Goal: Task Accomplishment & Management: Use online tool/utility

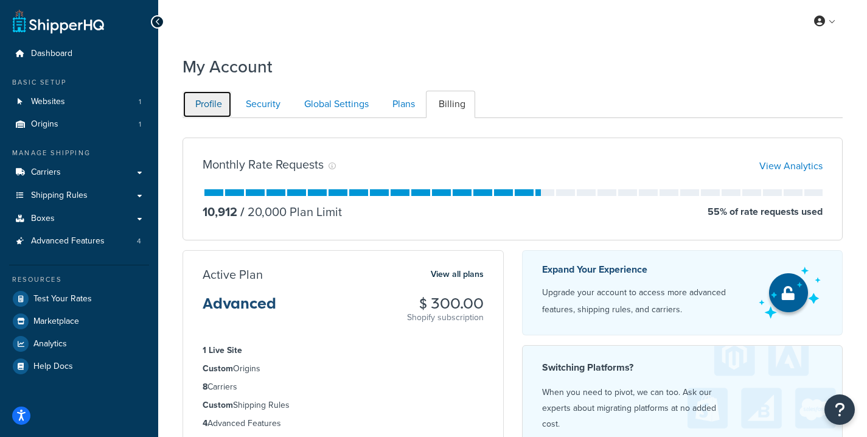
click at [215, 99] on link "Profile" at bounding box center [207, 104] width 49 height 27
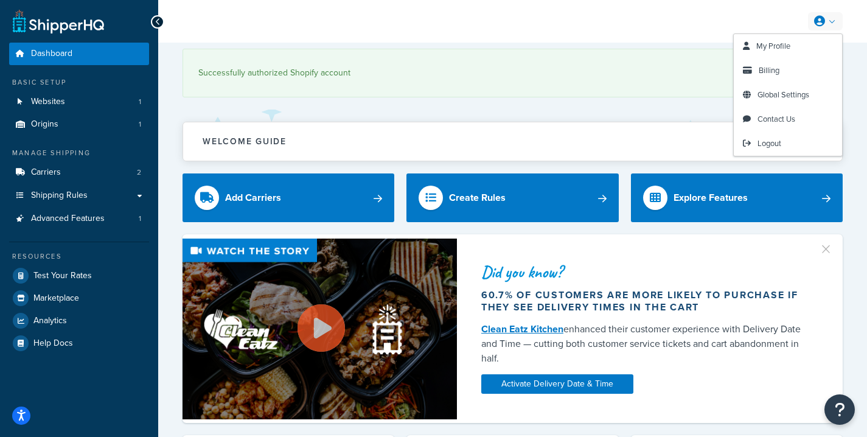
click at [824, 18] on icon at bounding box center [820, 21] width 11 height 11
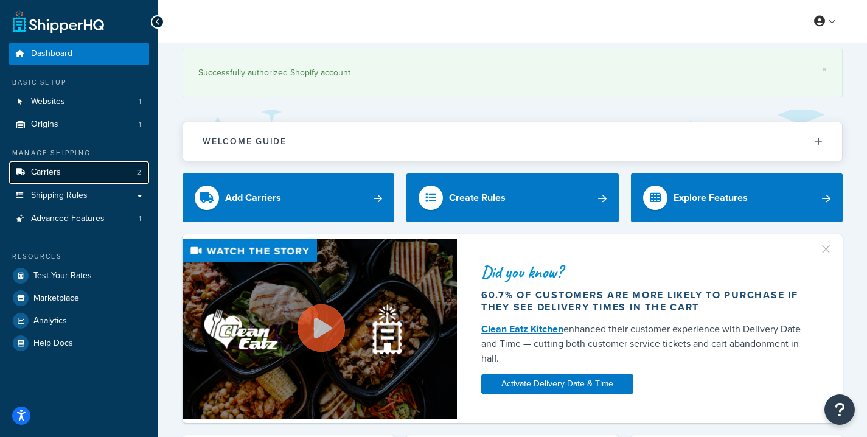
click at [46, 180] on link "Carriers 2" at bounding box center [79, 172] width 140 height 23
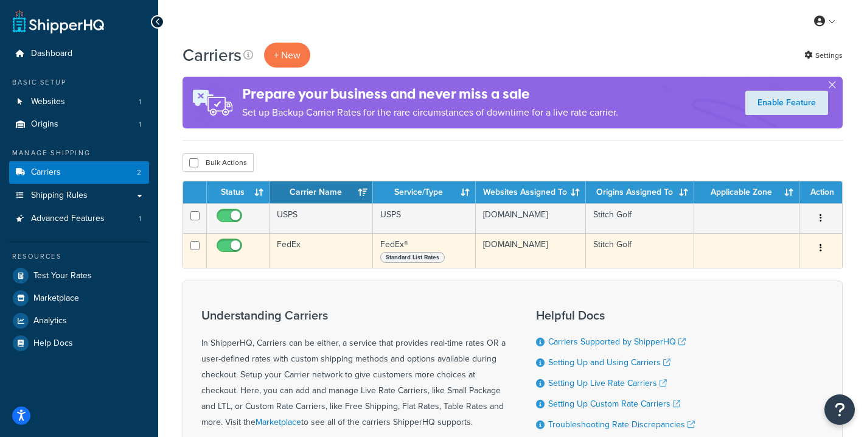
click at [405, 251] on td "FedEx® Standard List Rates" at bounding box center [424, 250] width 103 height 35
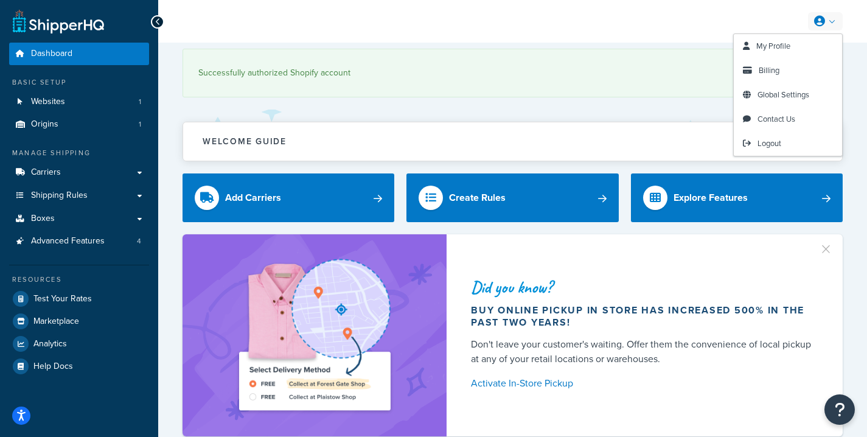
click at [833, 23] on link at bounding box center [825, 21] width 35 height 18
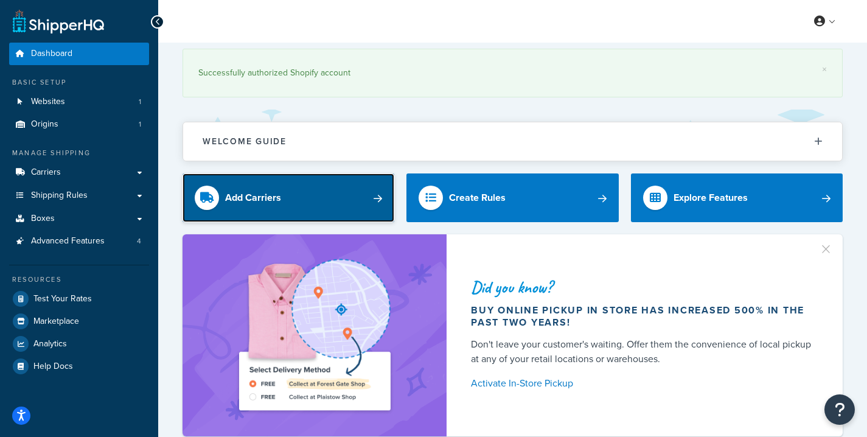
click at [249, 197] on div "Add Carriers" at bounding box center [253, 197] width 56 height 17
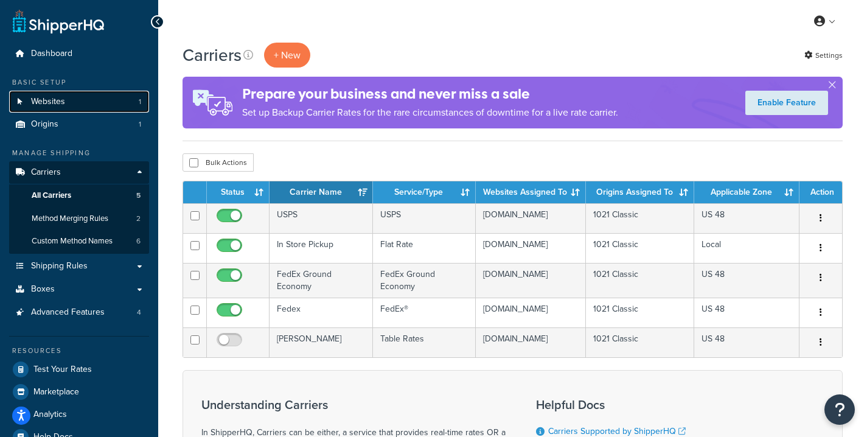
click at [79, 105] on link "Websites 1" at bounding box center [79, 102] width 140 height 23
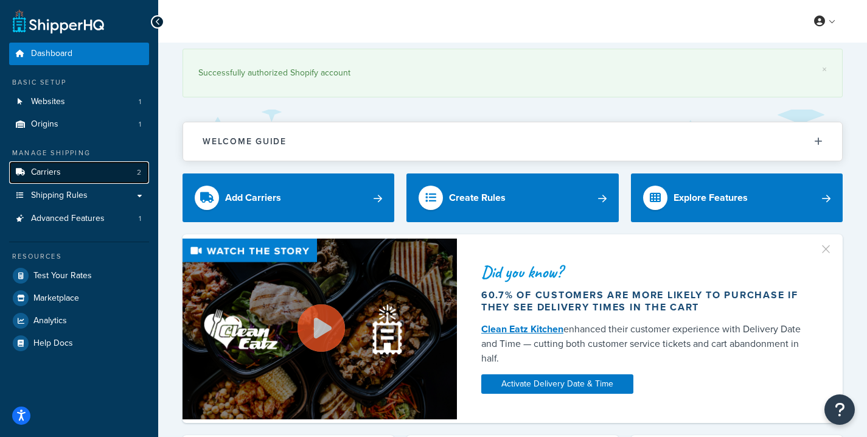
click at [71, 172] on link "Carriers 2" at bounding box center [79, 172] width 140 height 23
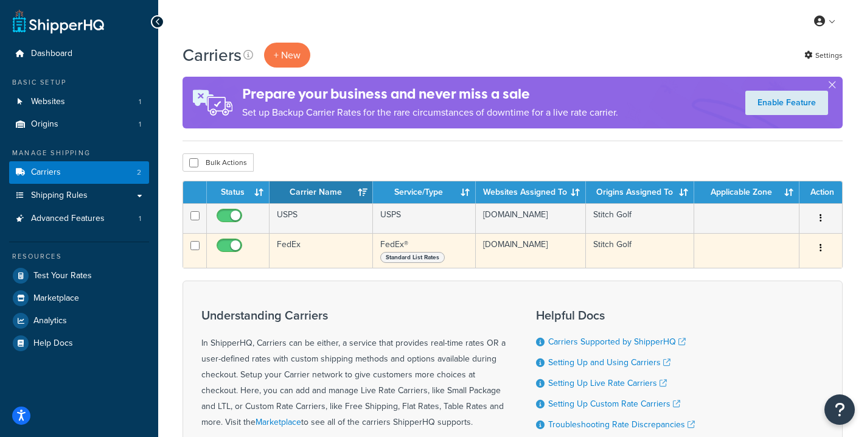
click at [353, 242] on td "FedEx" at bounding box center [321, 250] width 103 height 35
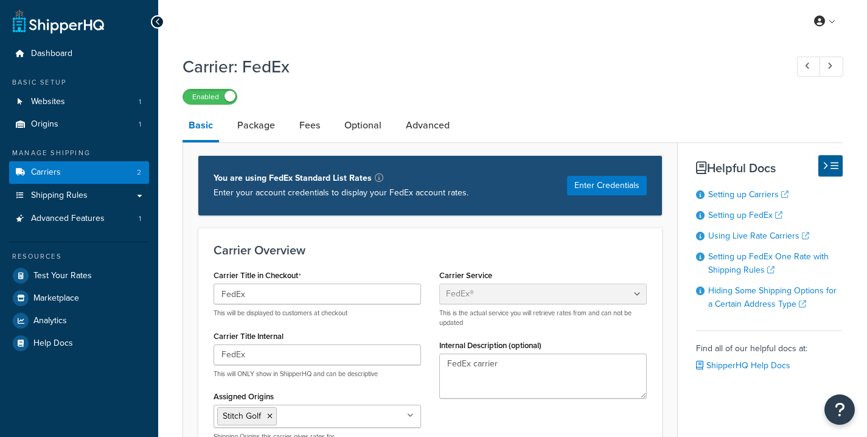
select select "fedEx"
select select "REGULAR_PICKUP"
select select "YOUR_PACKAGING"
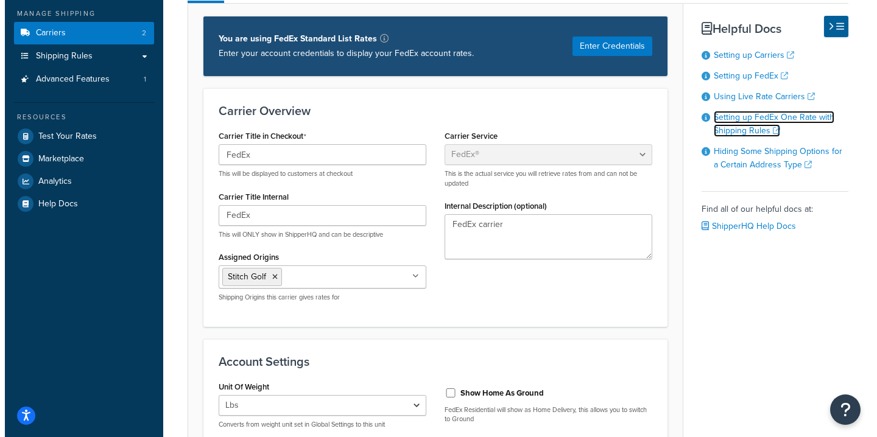
scroll to position [142, 0]
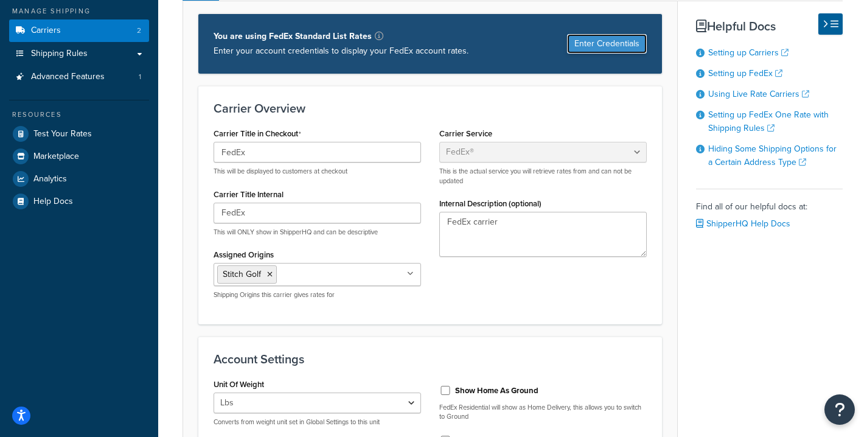
click at [612, 47] on button "Enter Credentials" at bounding box center [607, 43] width 80 height 19
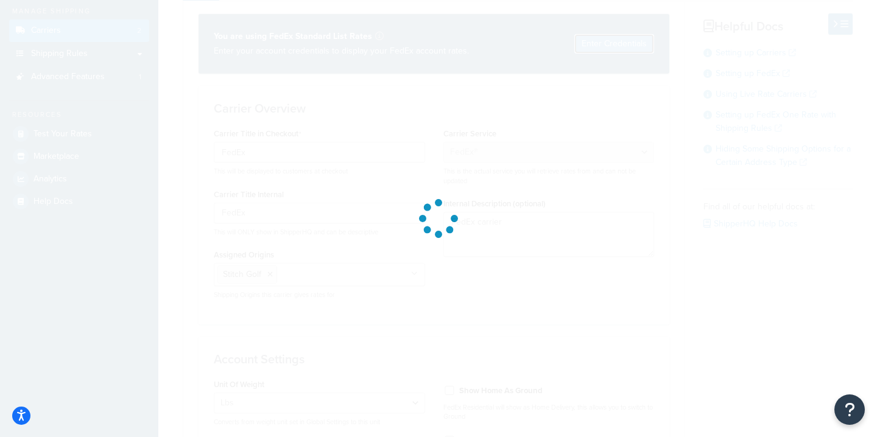
select select "US"
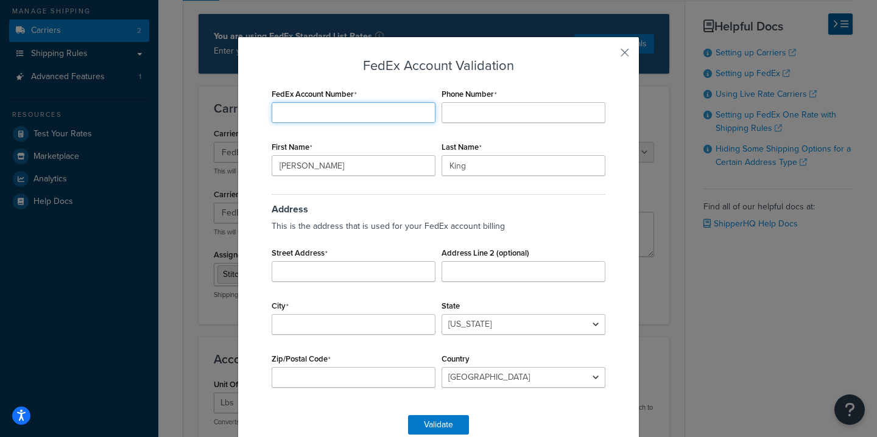
click at [342, 109] on input "FedEx Account Number" at bounding box center [354, 112] width 164 height 21
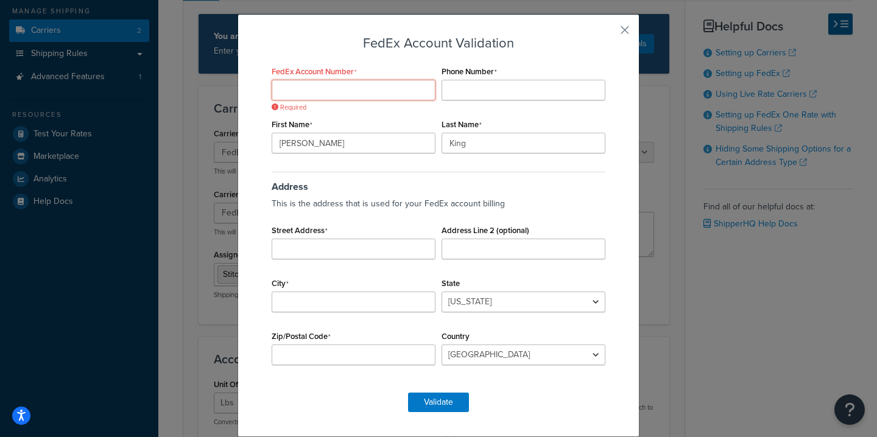
paste input "695200617"
type input "695200617"
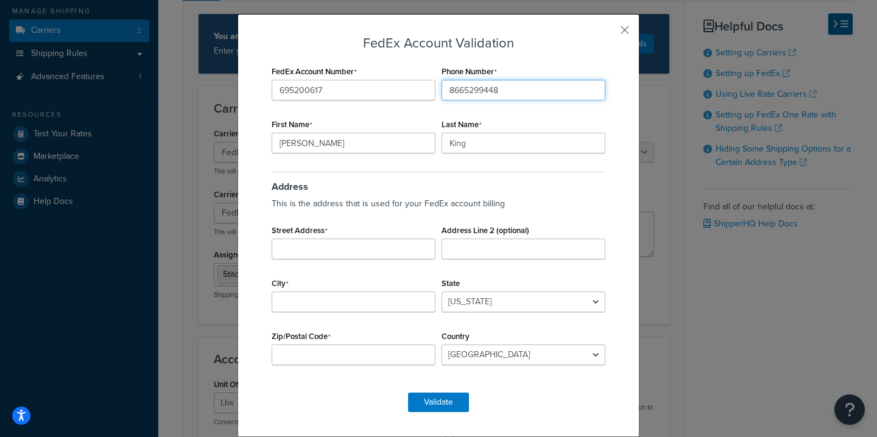
type input "8665299448"
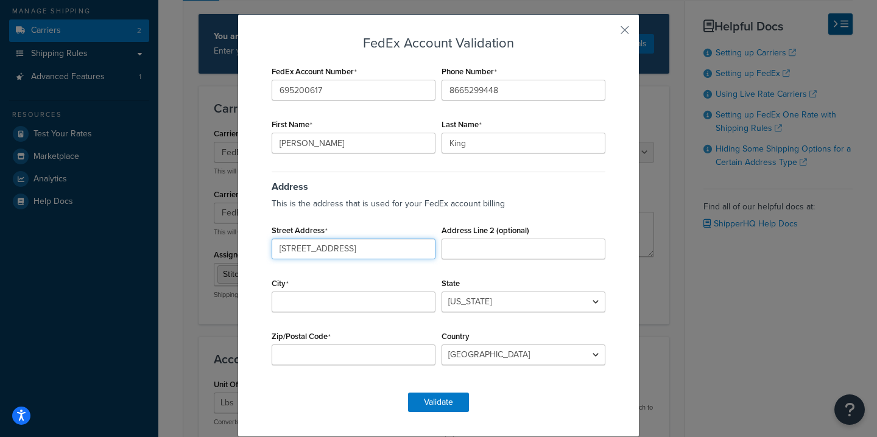
type input "1021 Classic Rd."
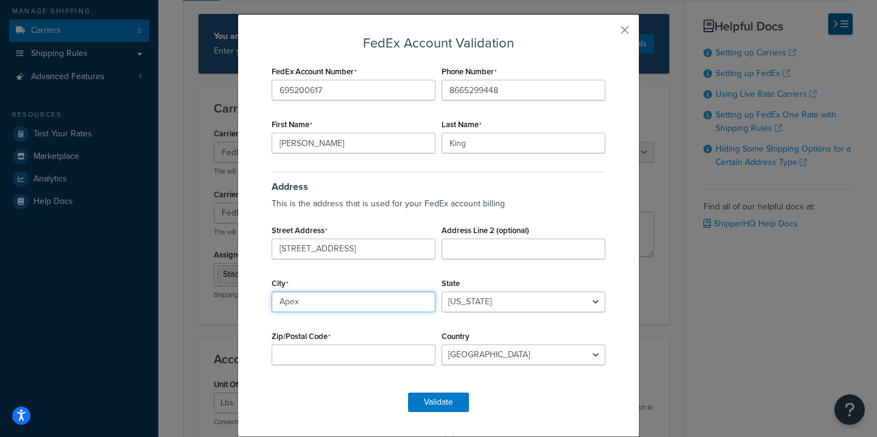
type input "Apex"
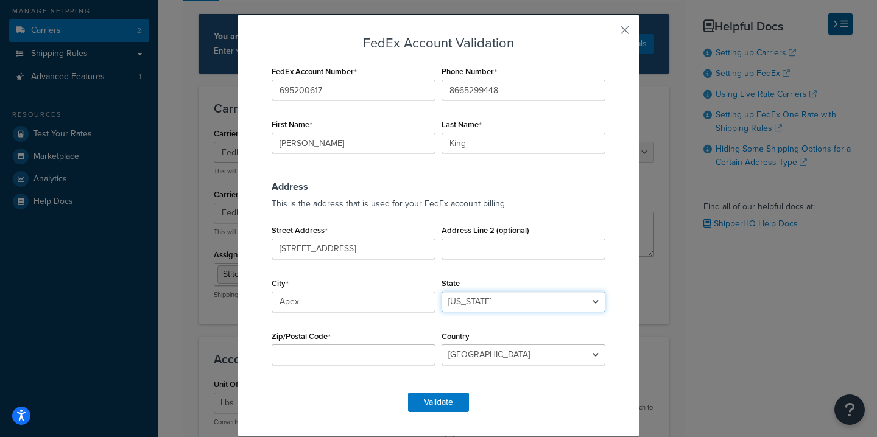
select select "NC"
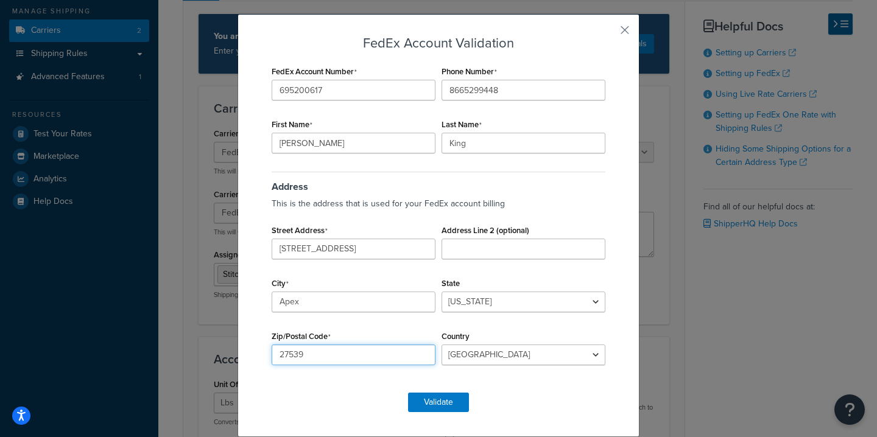
type input "27539"
click at [435, 404] on button "Validate" at bounding box center [438, 402] width 61 height 19
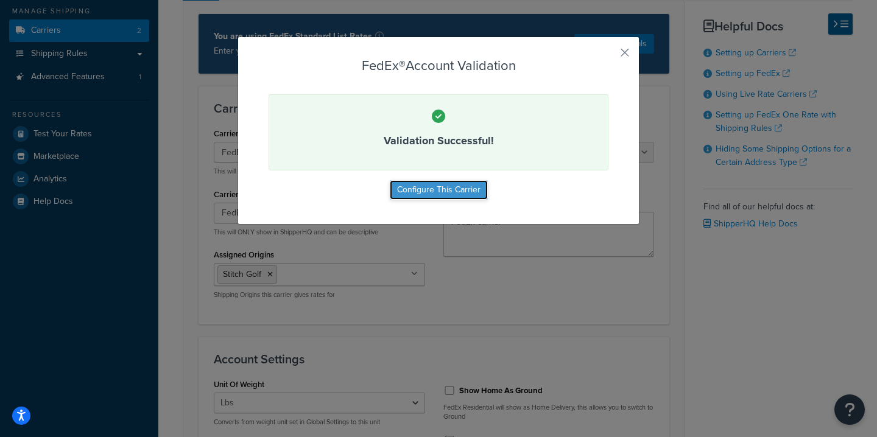
click at [451, 186] on button "Configure This Carrier" at bounding box center [439, 189] width 98 height 19
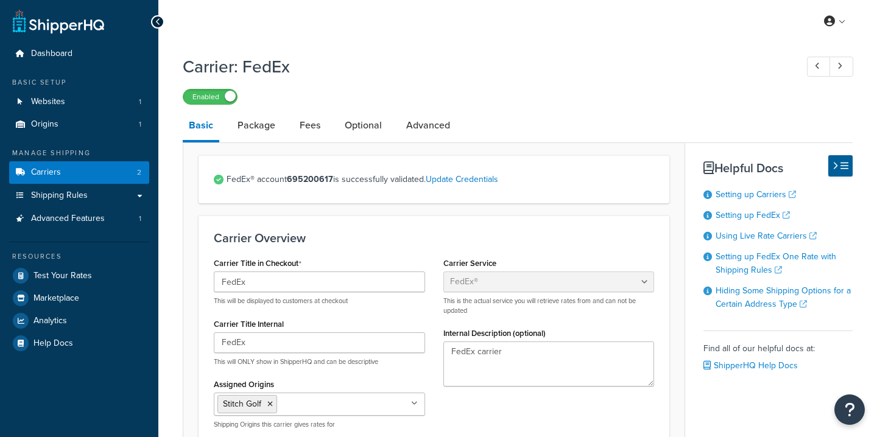
select select "fedEx"
select select "REGULAR_PICKUP"
select select "YOUR_PACKAGING"
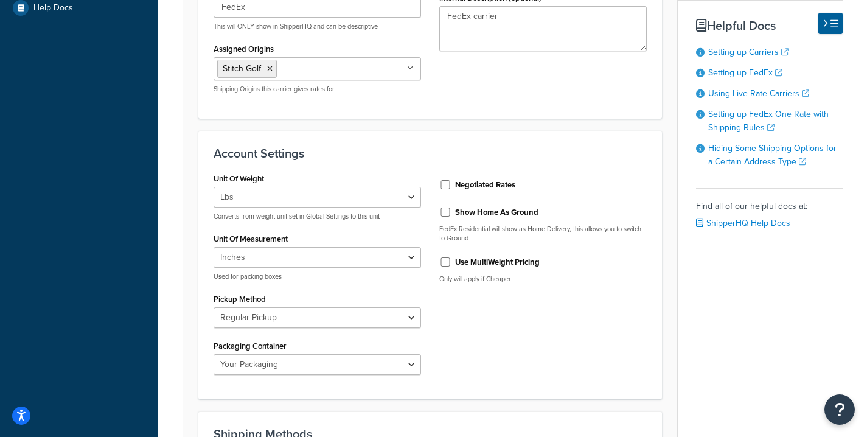
scroll to position [342, 0]
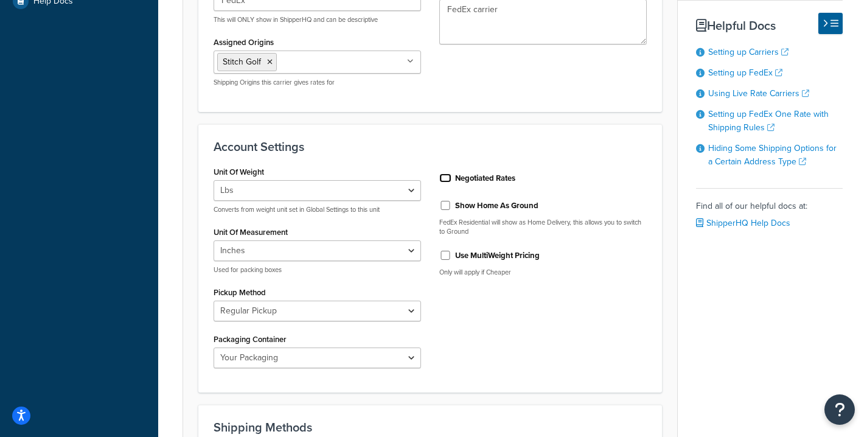
click at [443, 175] on input "Negotiated Rates" at bounding box center [446, 177] width 12 height 9
checkbox input "true"
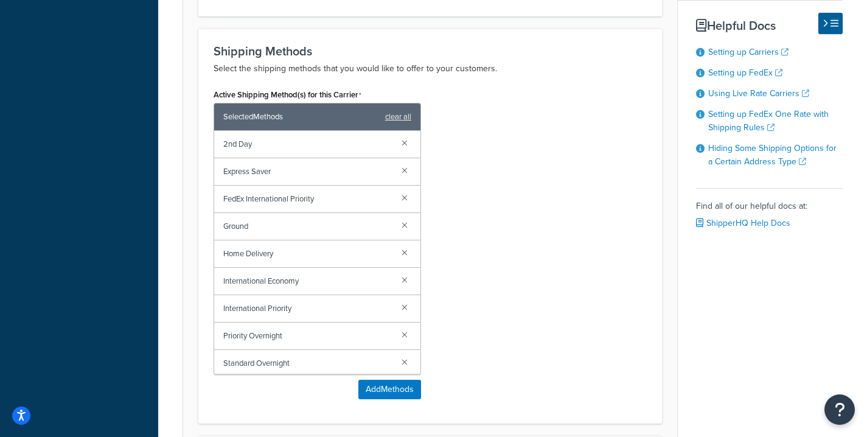
scroll to position [721, 0]
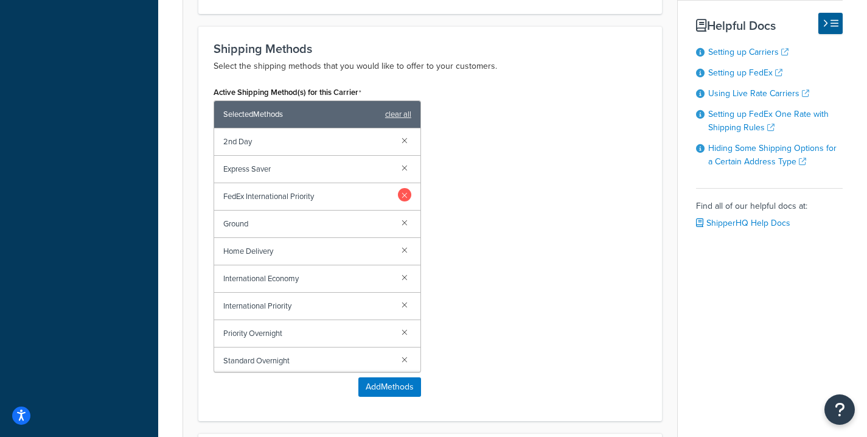
click at [398, 194] on link at bounding box center [404, 194] width 13 height 13
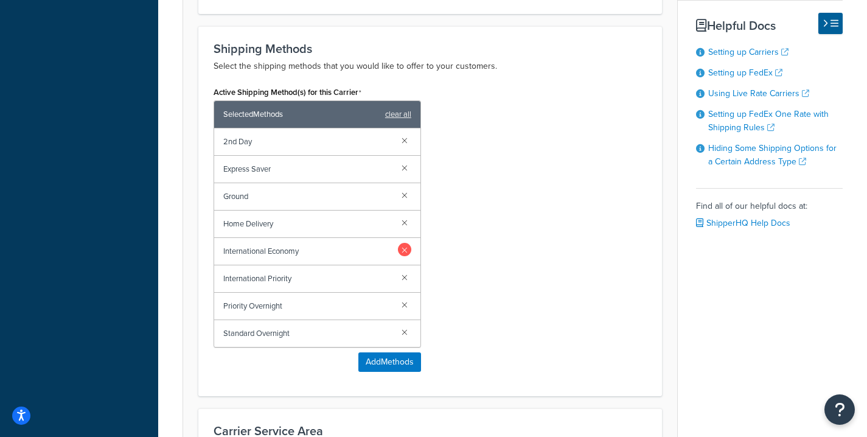
click at [405, 248] on link at bounding box center [404, 249] width 13 height 13
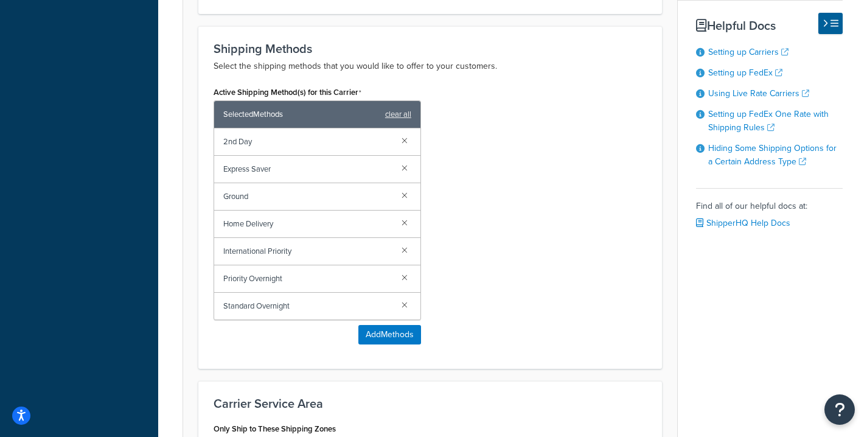
click at [405, 248] on link at bounding box center [404, 249] width 13 height 13
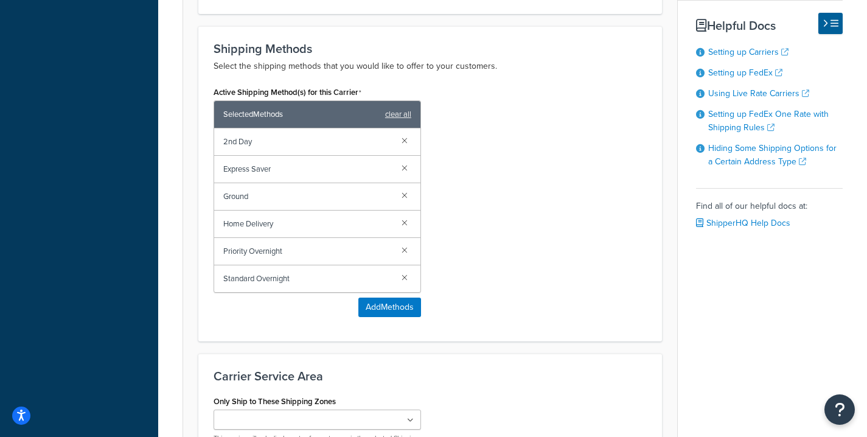
click at [405, 248] on link at bounding box center [404, 249] width 13 height 13
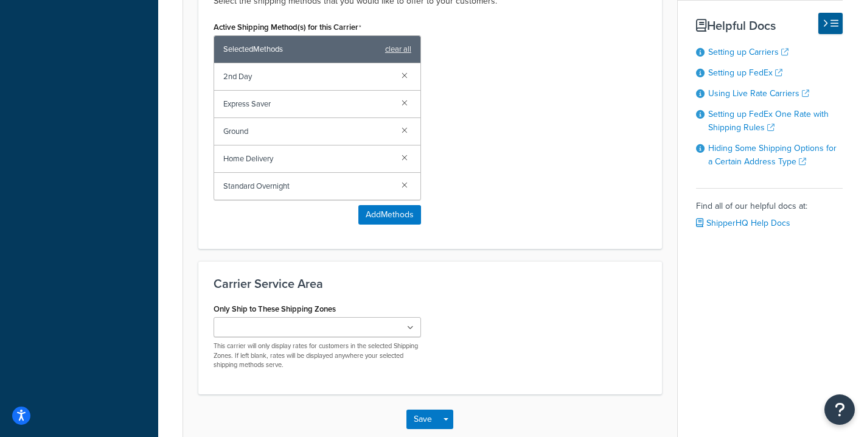
scroll to position [855, 0]
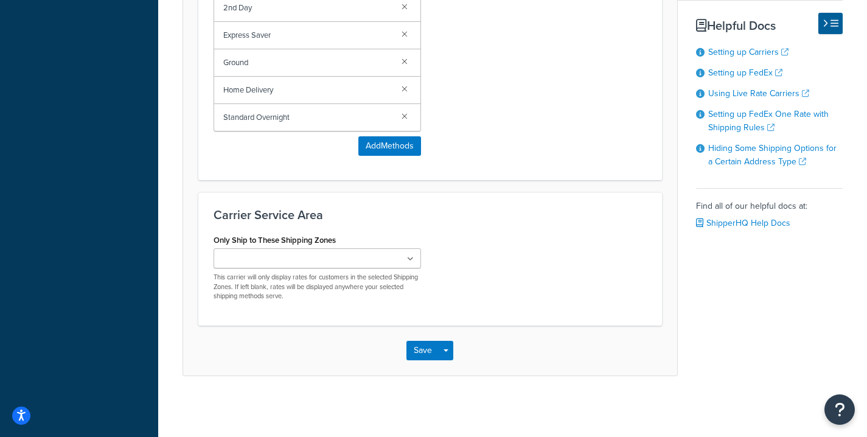
click at [413, 258] on icon at bounding box center [410, 259] width 7 height 7
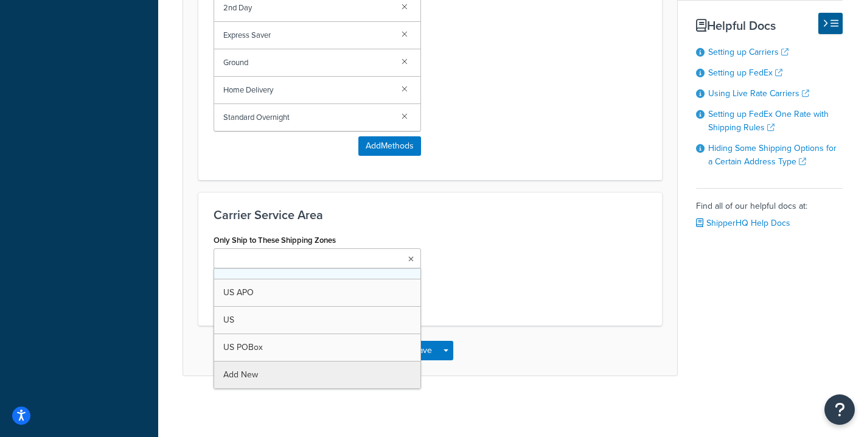
scroll to position [0, 0]
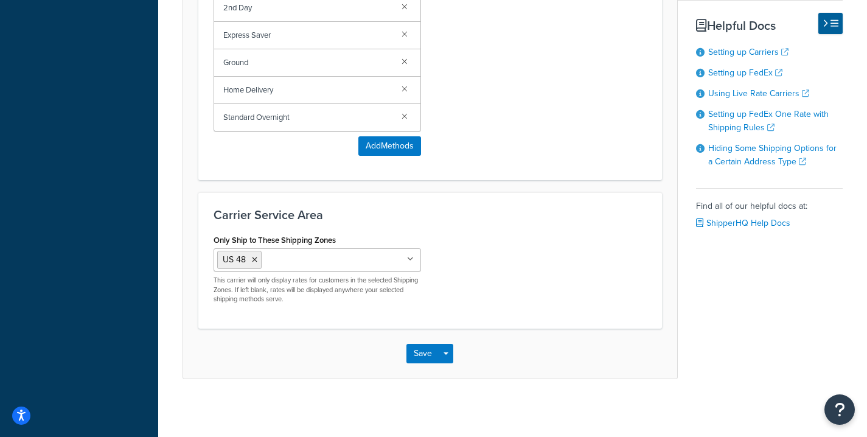
click at [495, 239] on div "Only Ship to These Shipping Zones US 48 US APO US US POBox Add New This carrier…" at bounding box center [431, 272] width 452 height 82
click at [416, 363] on div "Save Save Dropdown Save and Edit" at bounding box center [430, 354] width 494 height 50
click at [420, 357] on button "Save" at bounding box center [423, 353] width 33 height 19
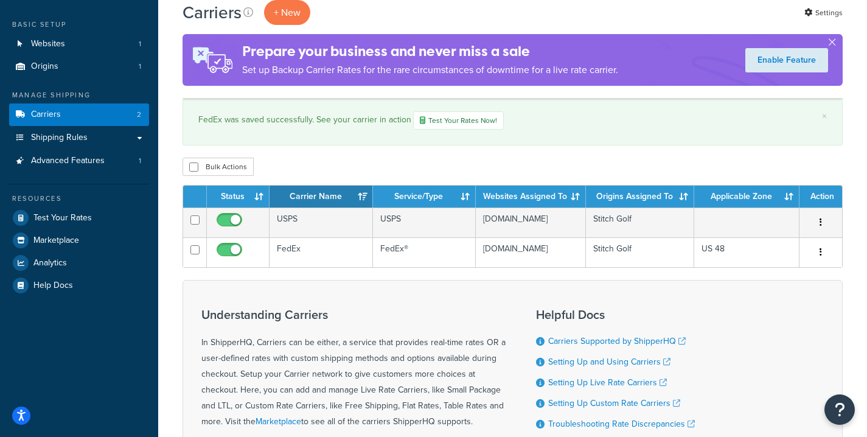
scroll to position [61, 0]
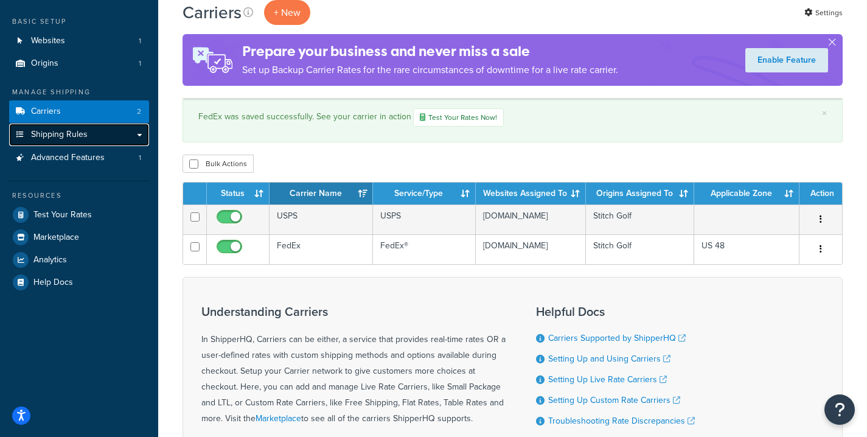
click at [69, 142] on link "Shipping Rules" at bounding box center [79, 135] width 140 height 23
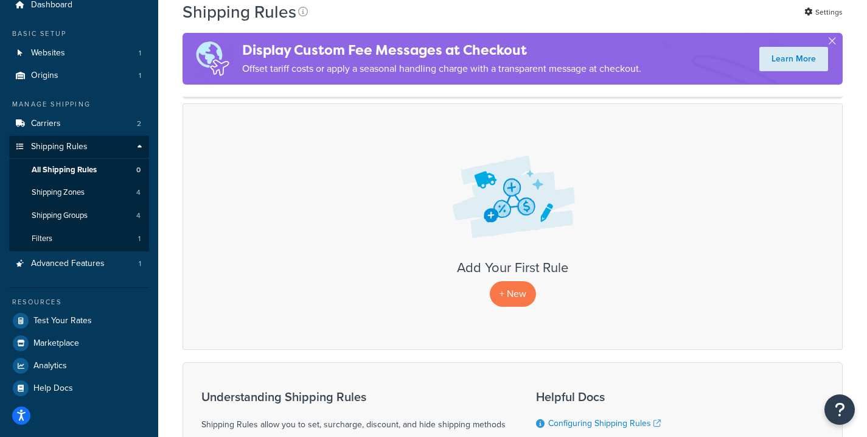
scroll to position [184, 0]
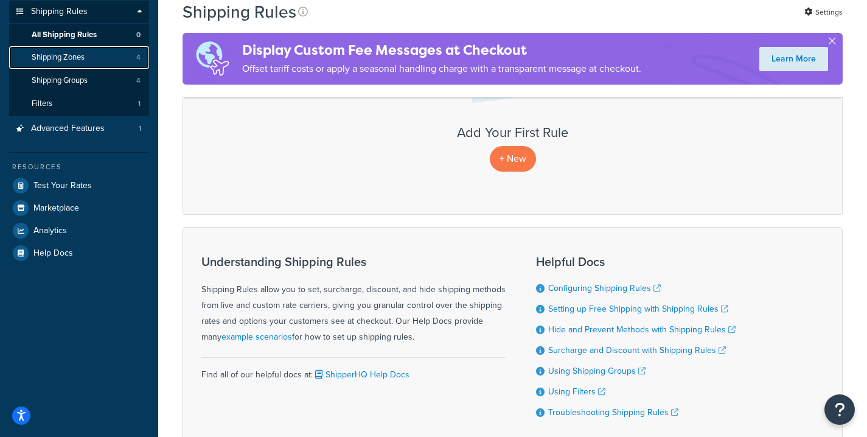
click at [85, 61] on span "Shipping Zones" at bounding box center [58, 57] width 53 height 10
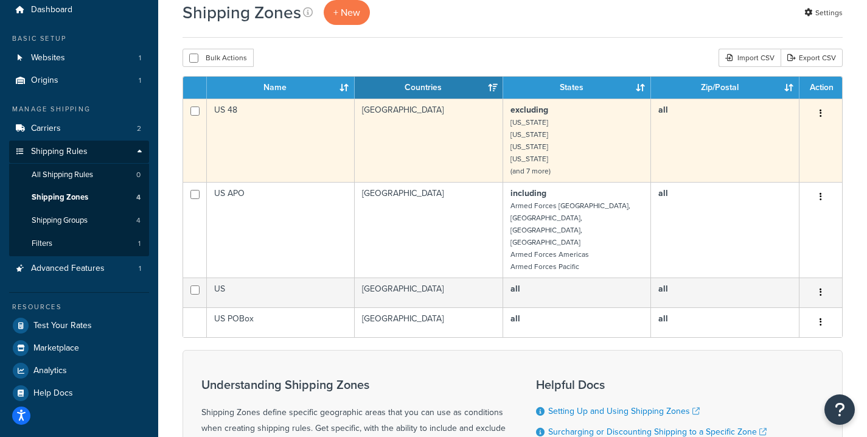
scroll to position [44, 0]
click at [332, 140] on td "US 48" at bounding box center [281, 139] width 148 height 83
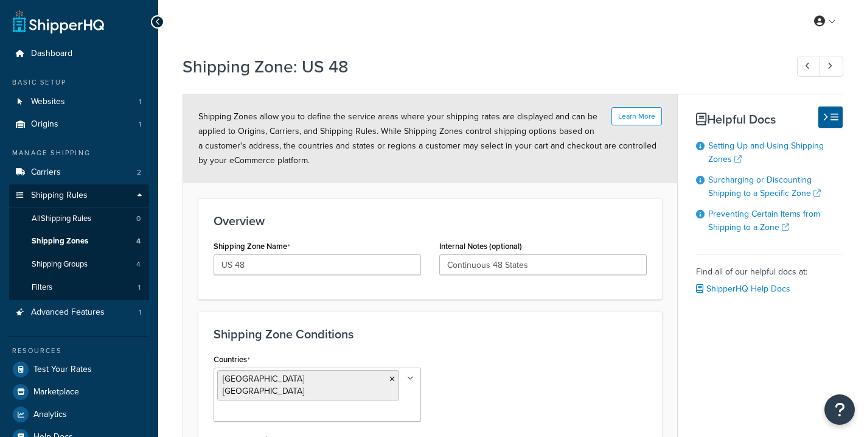
select select "excluding"
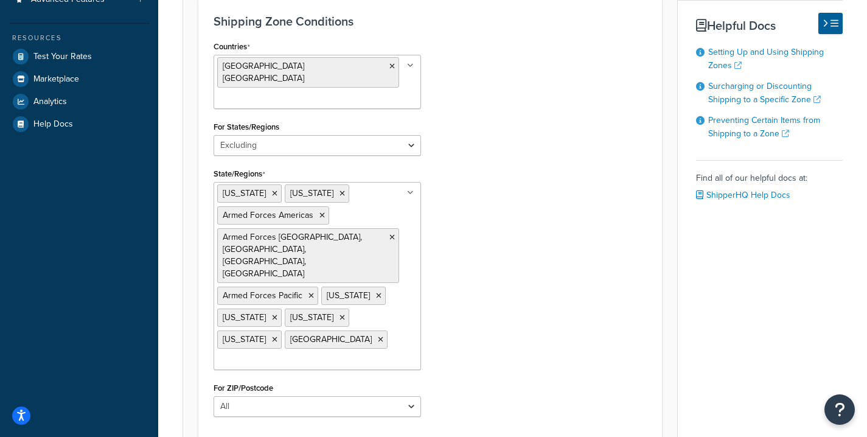
scroll to position [316, 0]
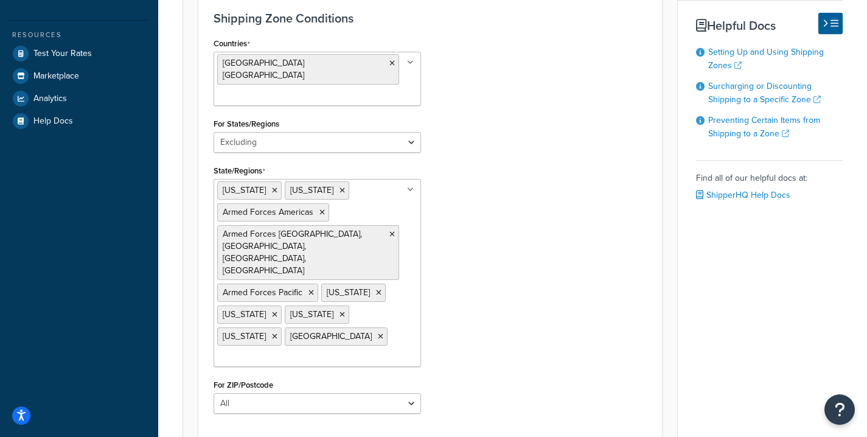
click at [387, 179] on ul "[US_STATE][DEMOGRAPHIC_DATA][US_STATE] Armed Forces Americas Armed Forces [GEOG…" at bounding box center [318, 273] width 208 height 188
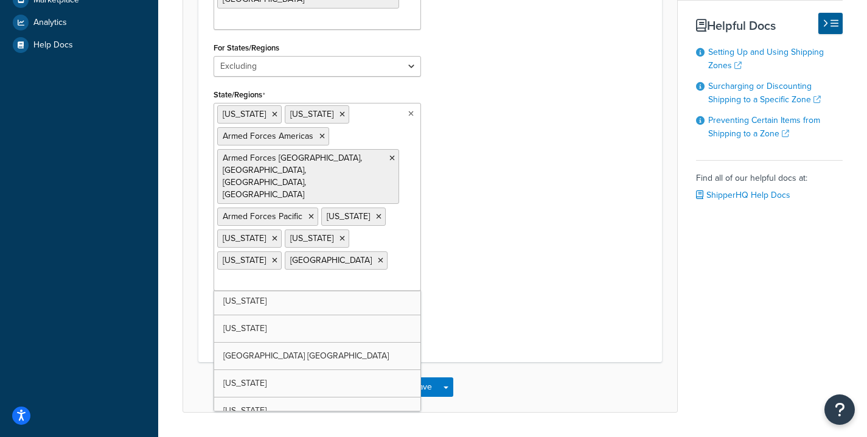
scroll to position [1168, 0]
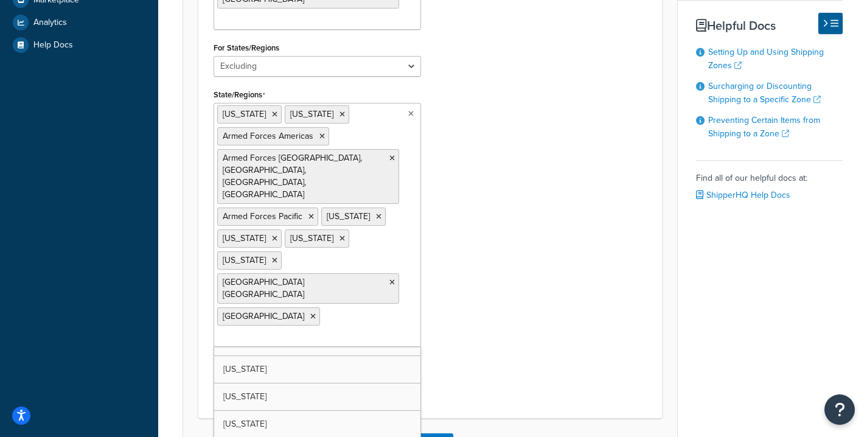
click at [325, 331] on input "State/Regions" at bounding box center [271, 337] width 108 height 13
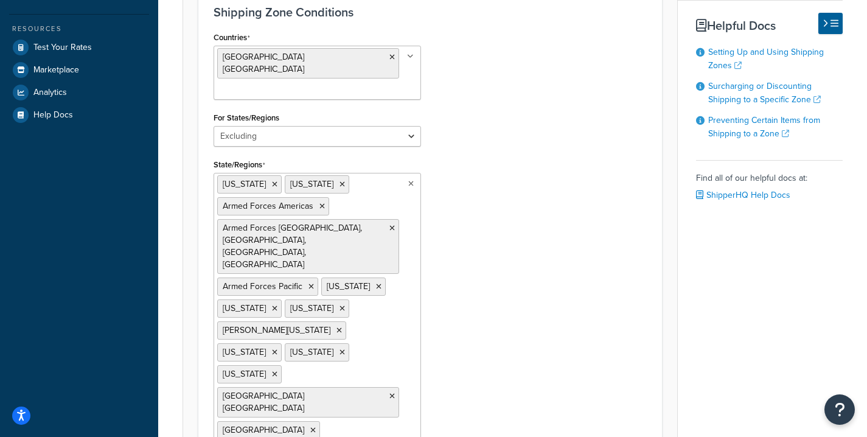
scroll to position [301, 0]
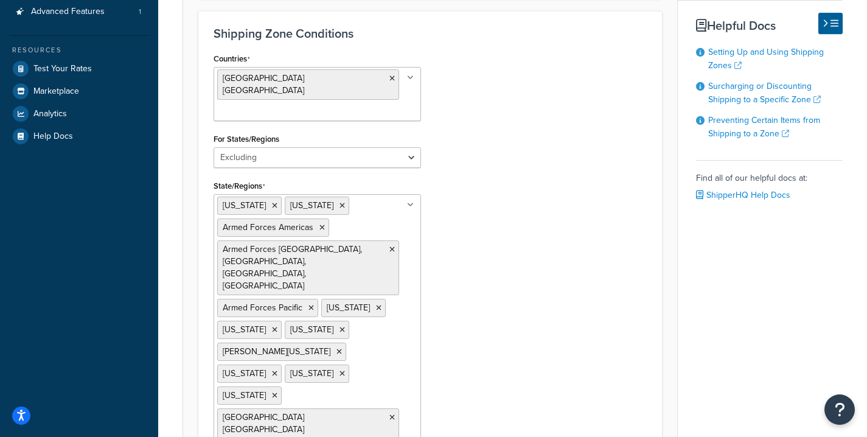
click at [504, 196] on div "Countries United States USA All Countries ALL Afghanistan AFG Albania ALB Alger…" at bounding box center [431, 294] width 452 height 488
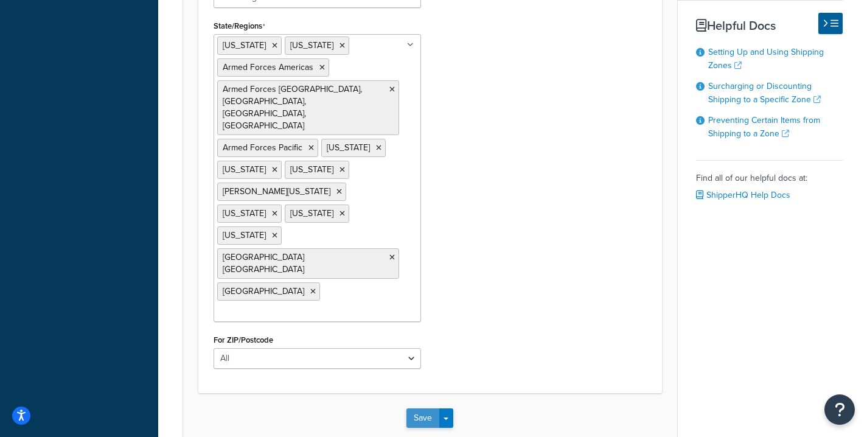
click at [427, 408] on button "Save" at bounding box center [423, 417] width 33 height 19
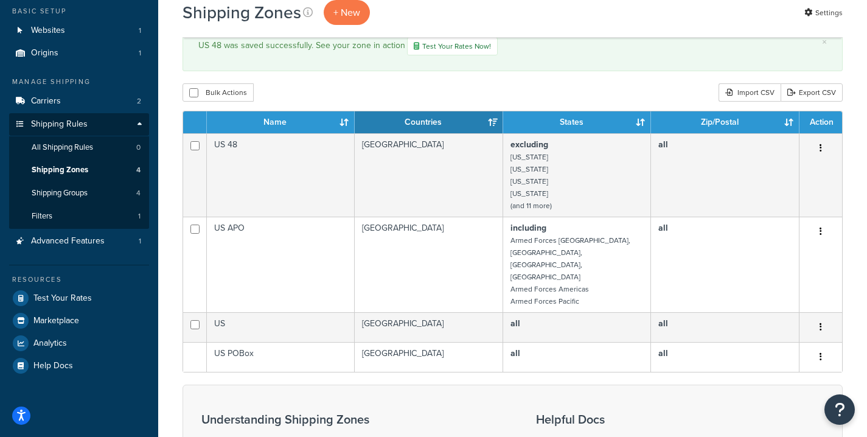
scroll to position [75, 0]
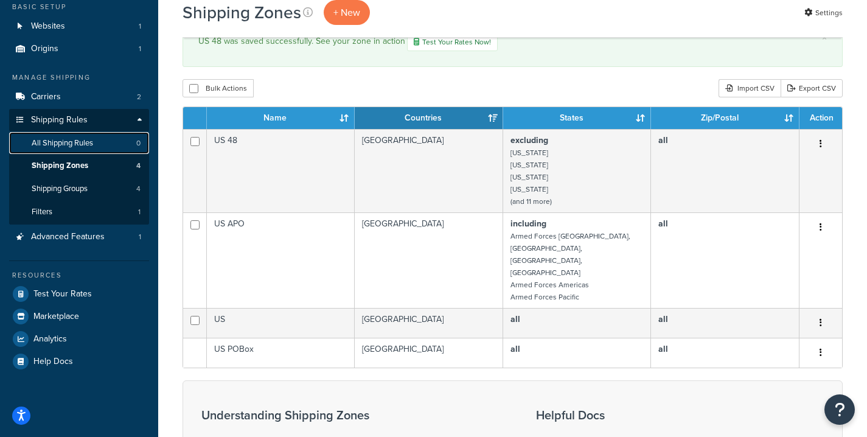
click at [76, 142] on span "All Shipping Rules" at bounding box center [62, 143] width 61 height 10
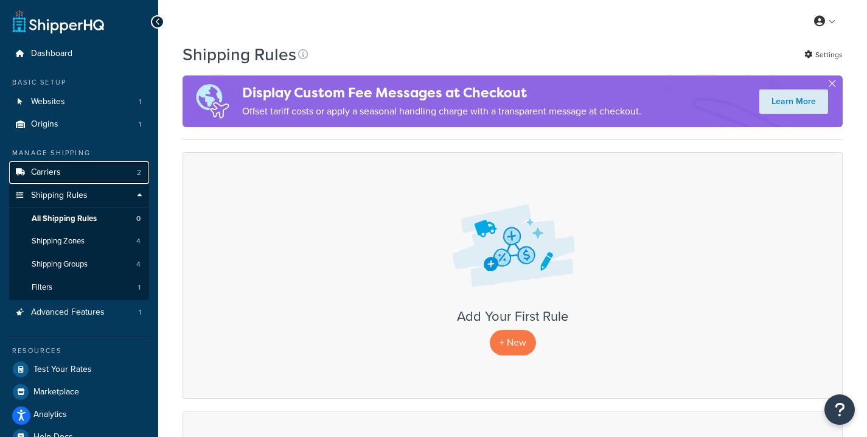
click at [82, 172] on link "Carriers 2" at bounding box center [79, 172] width 140 height 23
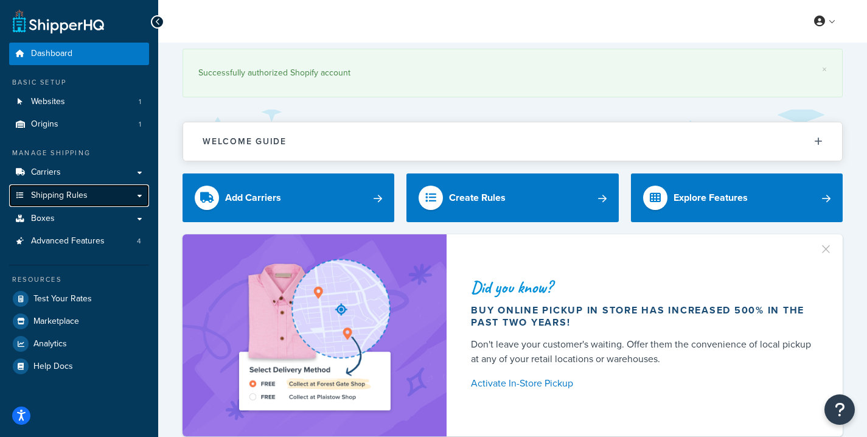
click at [84, 194] on span "Shipping Rules" at bounding box center [59, 196] width 57 height 10
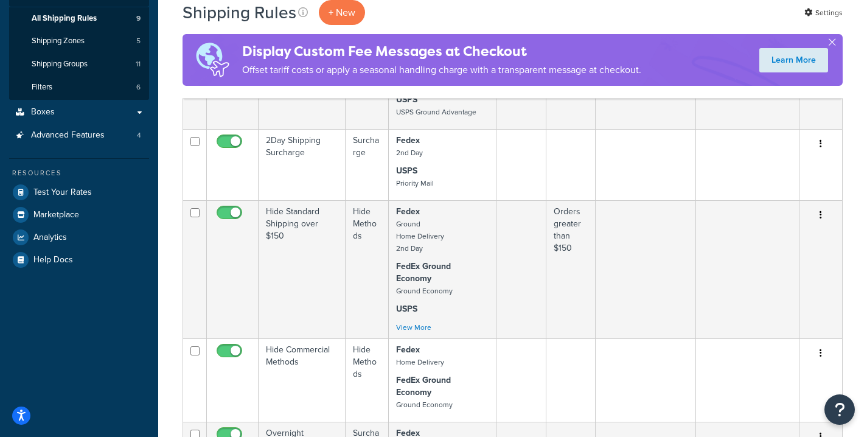
scroll to position [201, 0]
click at [93, 89] on link "Filters 6" at bounding box center [79, 86] width 140 height 23
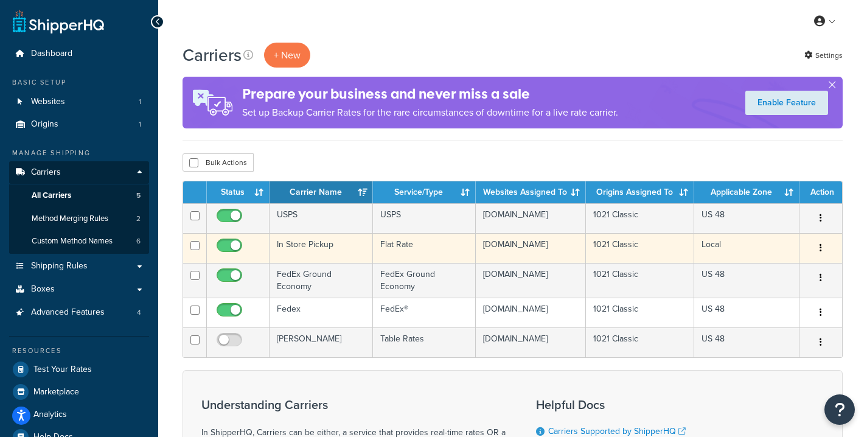
click at [820, 252] on icon "button" at bounding box center [821, 248] width 2 height 9
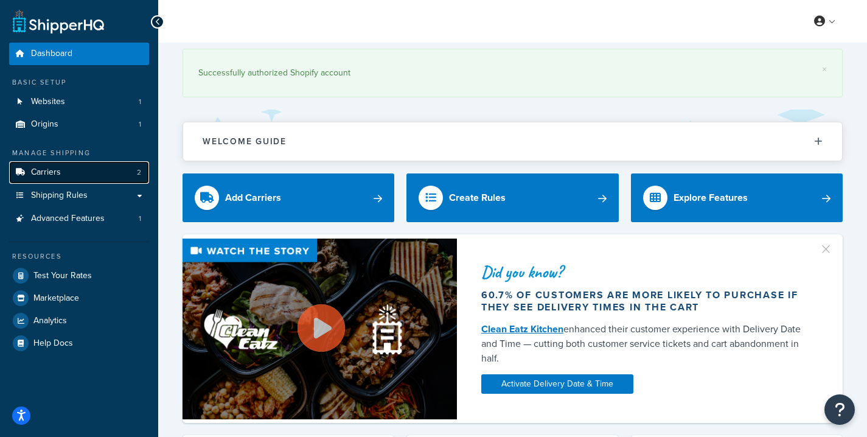
click at [74, 169] on link "Carriers 2" at bounding box center [79, 172] width 140 height 23
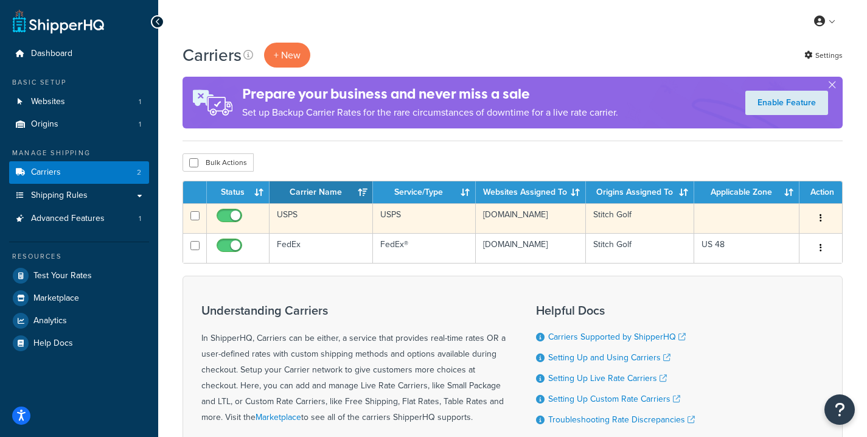
click at [822, 213] on button "button" at bounding box center [821, 218] width 17 height 19
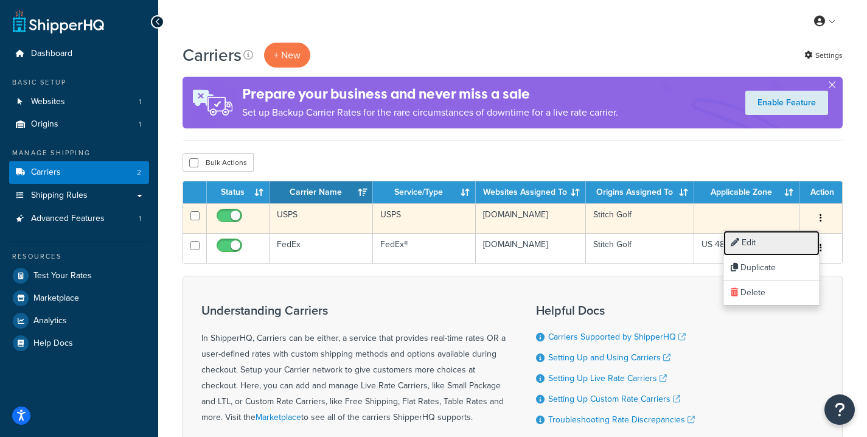
click at [744, 247] on link "Edit" at bounding box center [772, 243] width 96 height 25
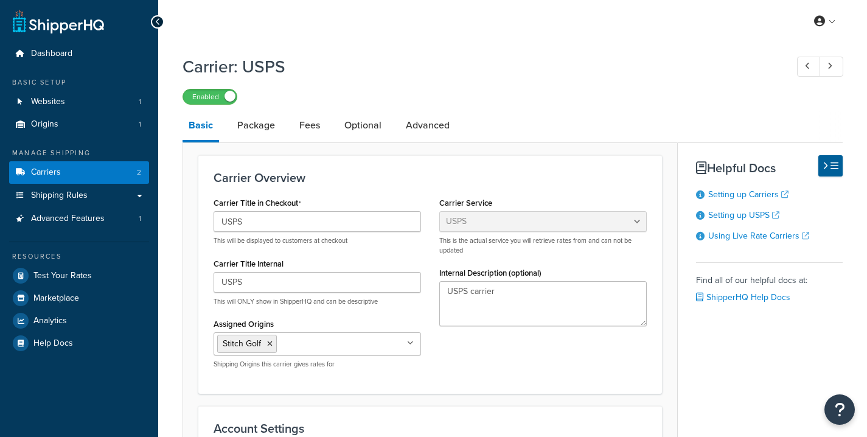
select select "usps"
select select "ONLINE"
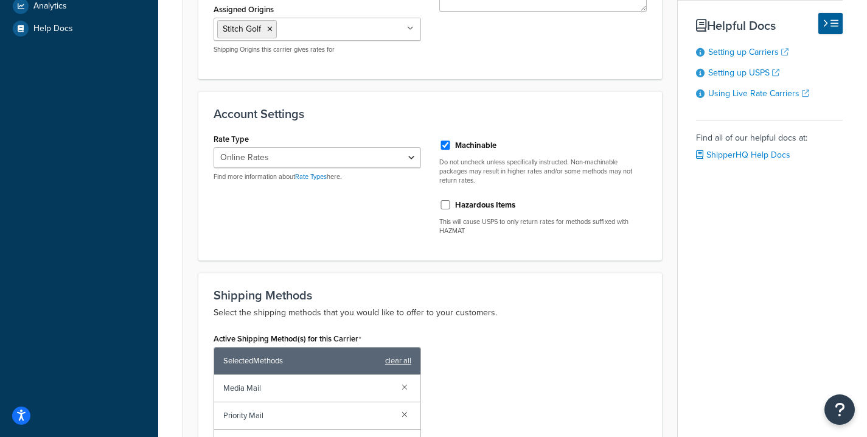
scroll to position [323, 0]
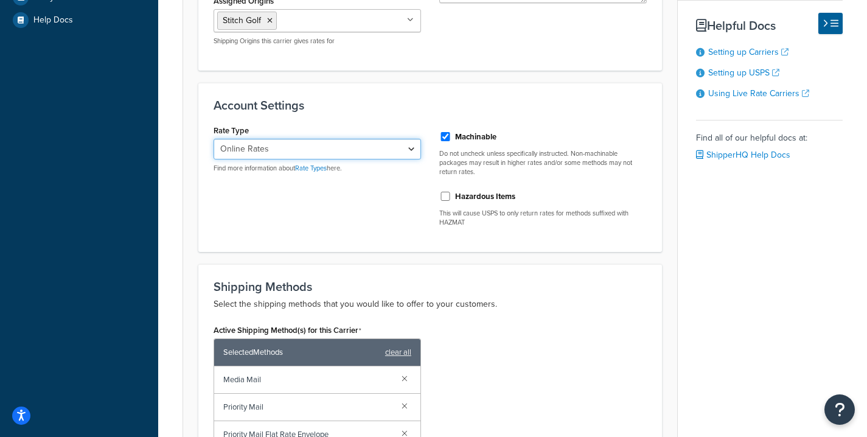
click at [367, 149] on select "Retail Rates Online Rates Commercial Plus" at bounding box center [318, 149] width 208 height 21
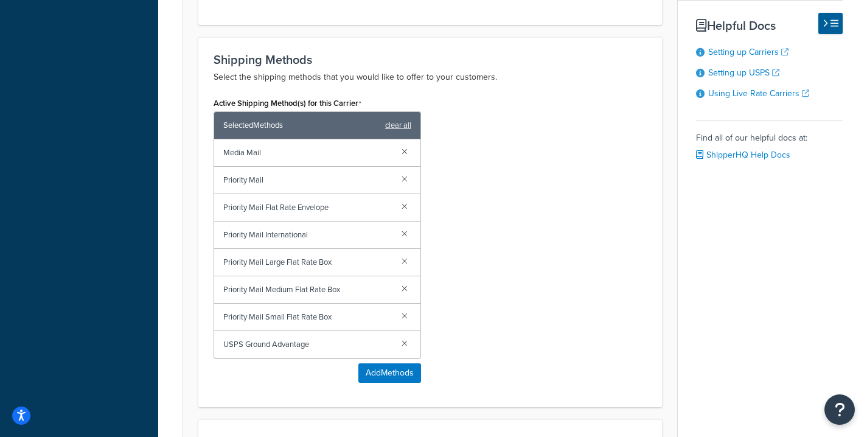
scroll to position [550, 0]
click at [405, 155] on link at bounding box center [404, 151] width 13 height 13
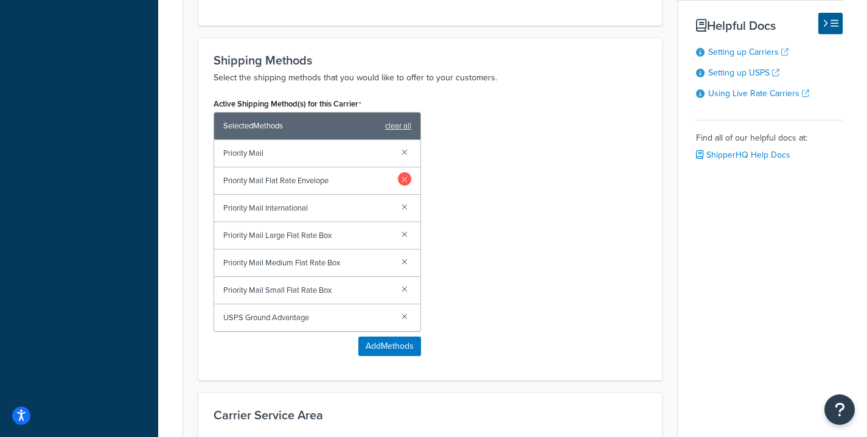
click at [405, 175] on link at bounding box center [404, 178] width 13 height 13
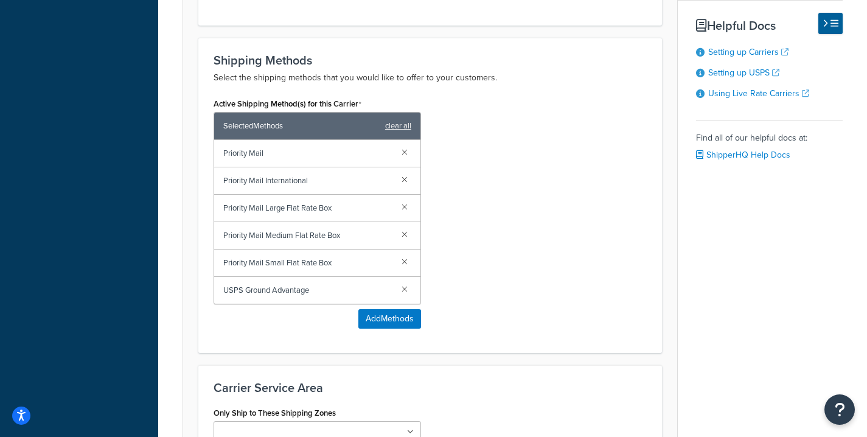
click at [405, 175] on link at bounding box center [404, 178] width 13 height 13
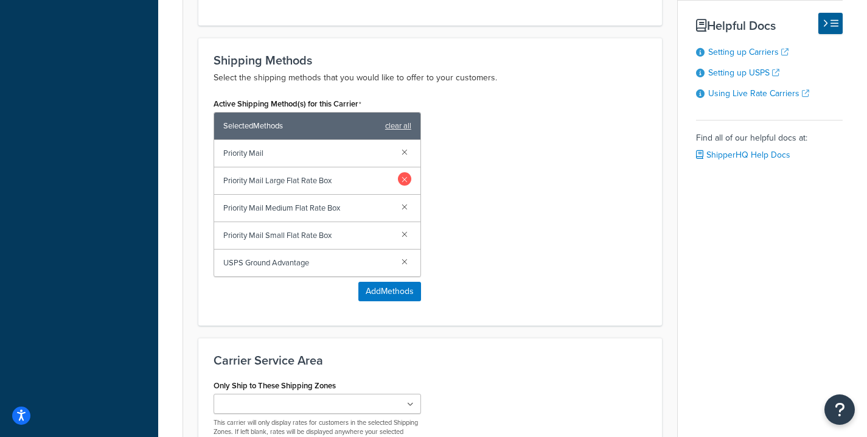
click at [405, 179] on link at bounding box center [404, 178] width 13 height 13
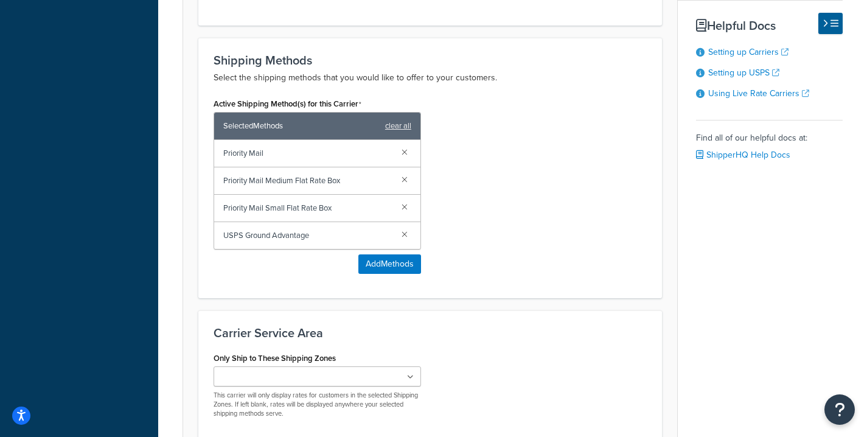
click at [405, 179] on link at bounding box center [404, 178] width 13 height 13
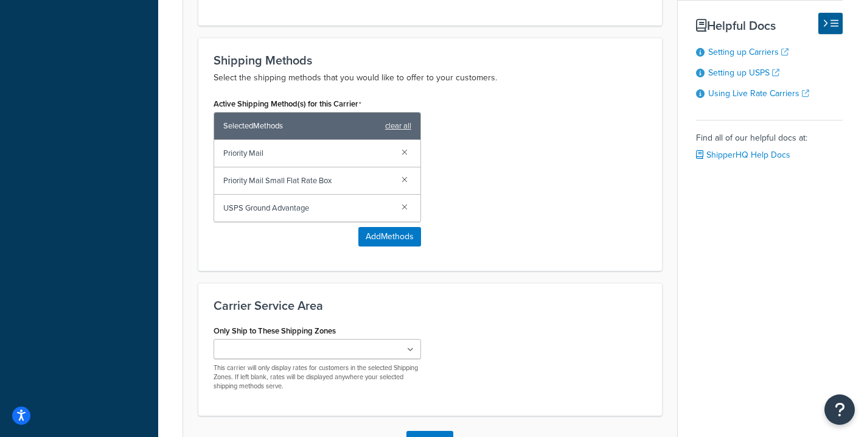
click at [405, 179] on link at bounding box center [404, 178] width 13 height 13
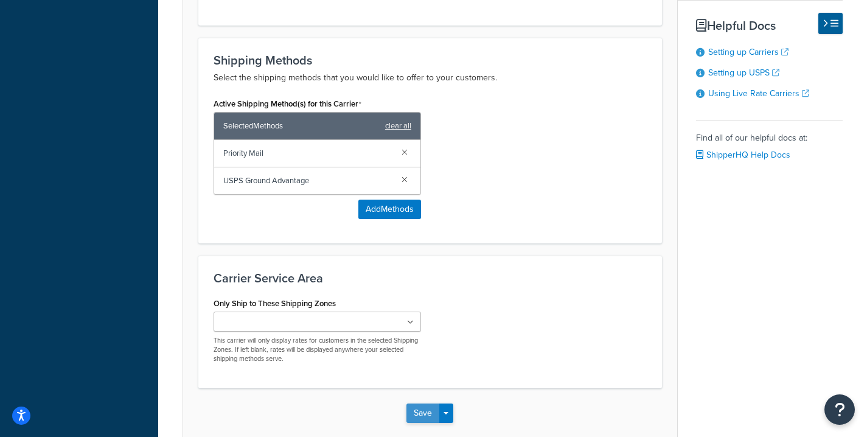
click at [424, 412] on button "Save" at bounding box center [423, 413] width 33 height 19
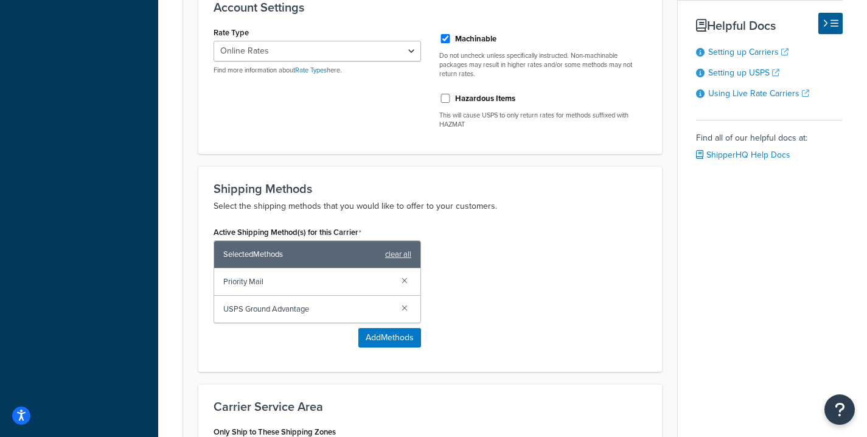
scroll to position [0, 0]
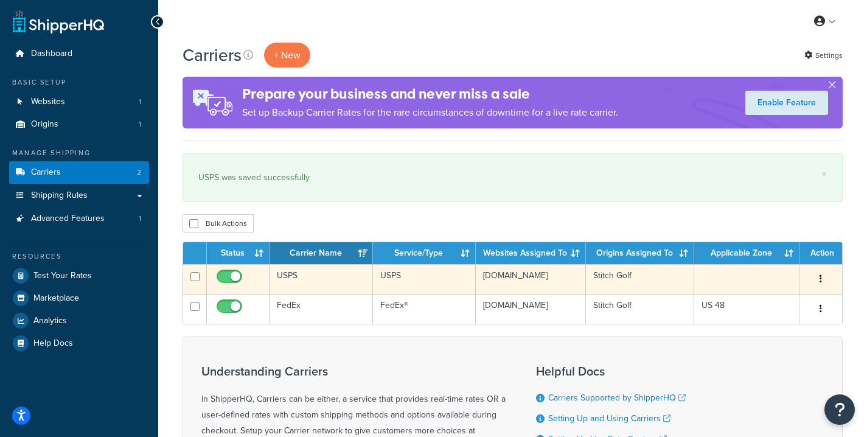
click at [293, 281] on td "USPS" at bounding box center [321, 279] width 103 height 30
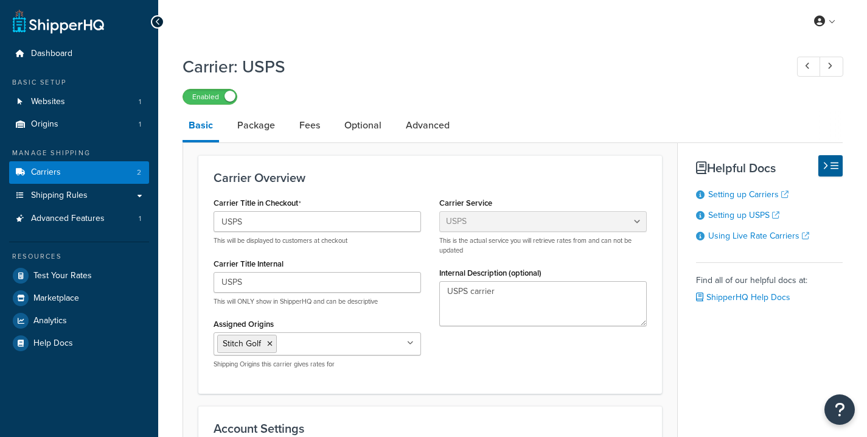
select select "usps"
select select "ONLINE"
click at [249, 118] on link "Package" at bounding box center [256, 125] width 50 height 29
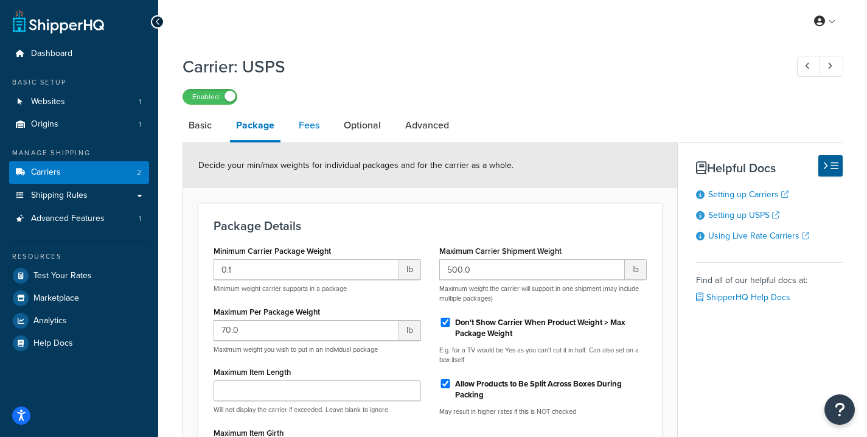
click at [310, 126] on link "Fees" at bounding box center [309, 125] width 33 height 29
select select "AFTER"
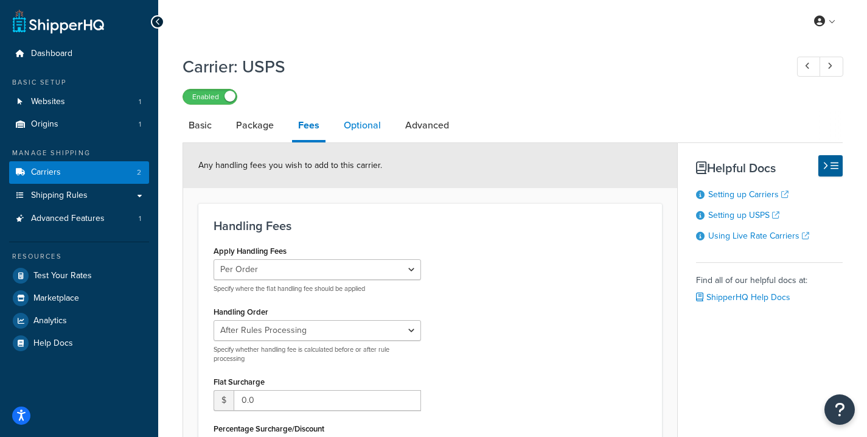
click at [343, 127] on link "Optional" at bounding box center [362, 125] width 49 height 29
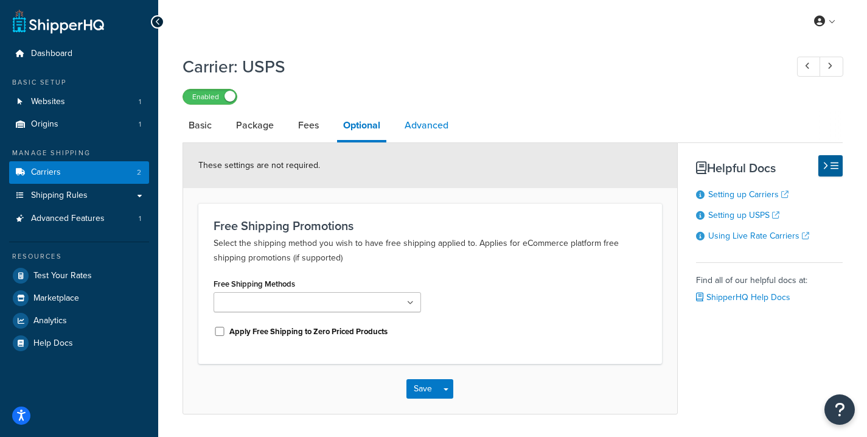
click at [433, 128] on link "Advanced" at bounding box center [427, 125] width 56 height 29
select select "false"
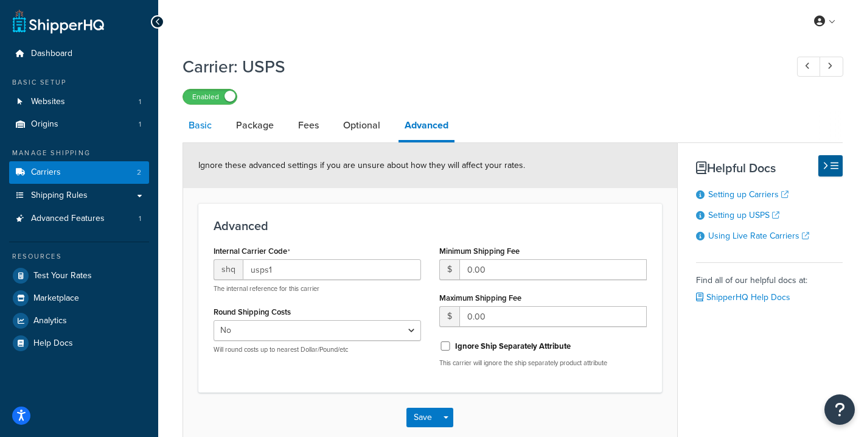
click at [206, 130] on link "Basic" at bounding box center [200, 125] width 35 height 29
select select "usps"
select select "ONLINE"
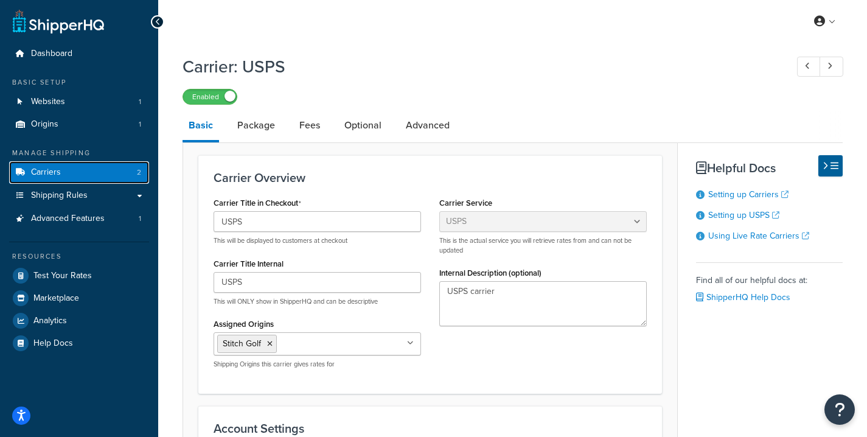
click at [103, 170] on link "Carriers 2" at bounding box center [79, 172] width 140 height 23
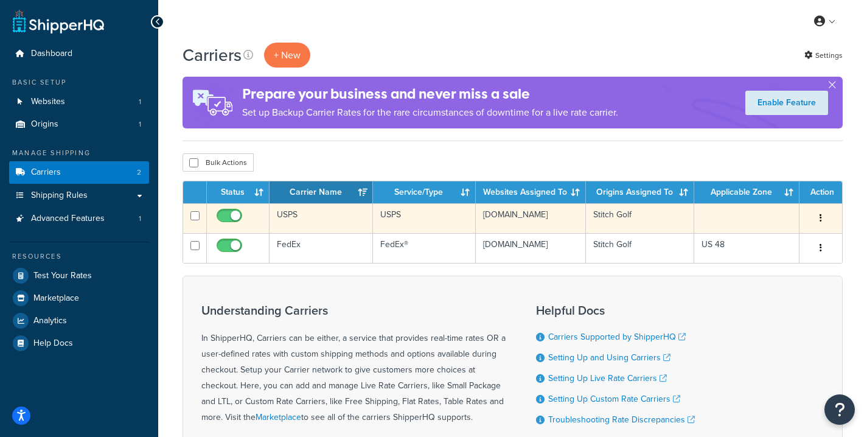
click at [823, 216] on button "button" at bounding box center [821, 218] width 17 height 19
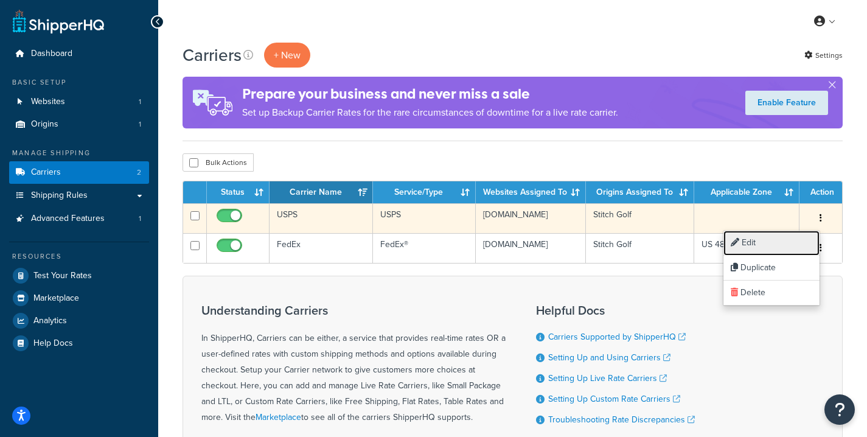
click at [774, 244] on link "Edit" at bounding box center [772, 243] width 96 height 25
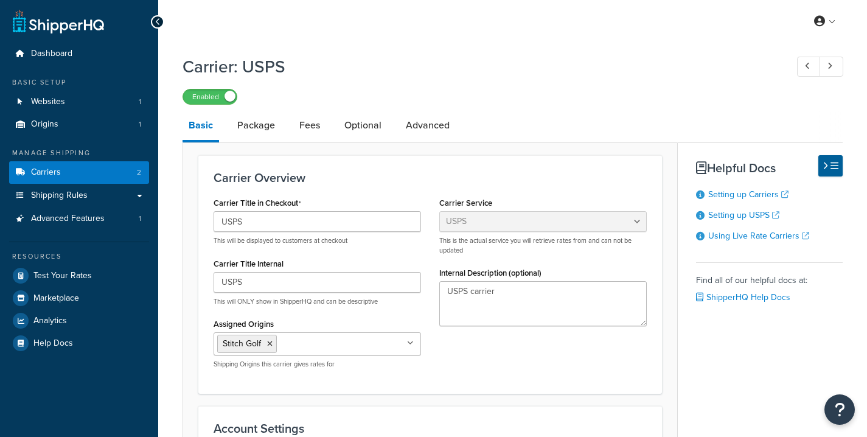
select select "usps"
select select "ONLINE"
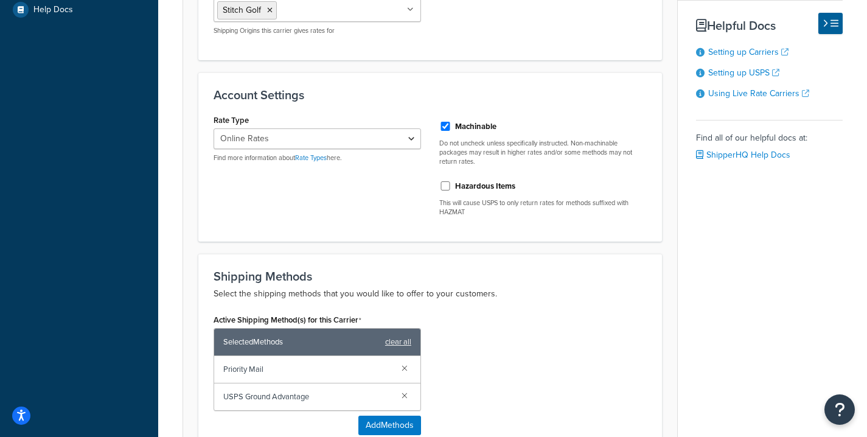
scroll to position [612, 0]
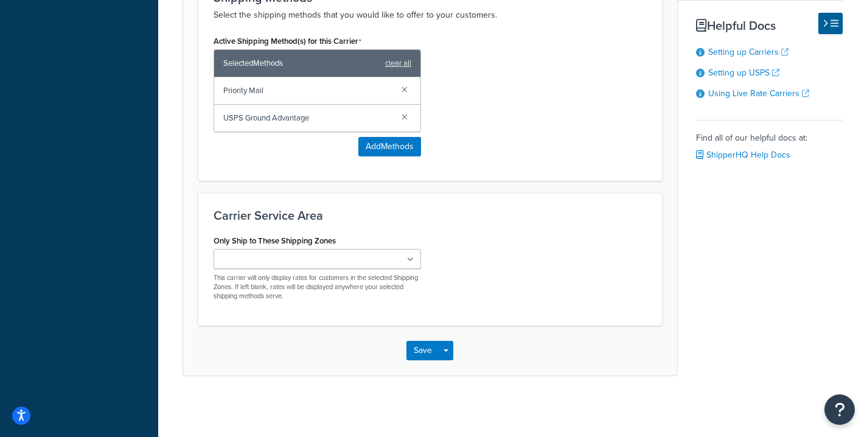
click at [310, 257] on ul at bounding box center [318, 259] width 208 height 20
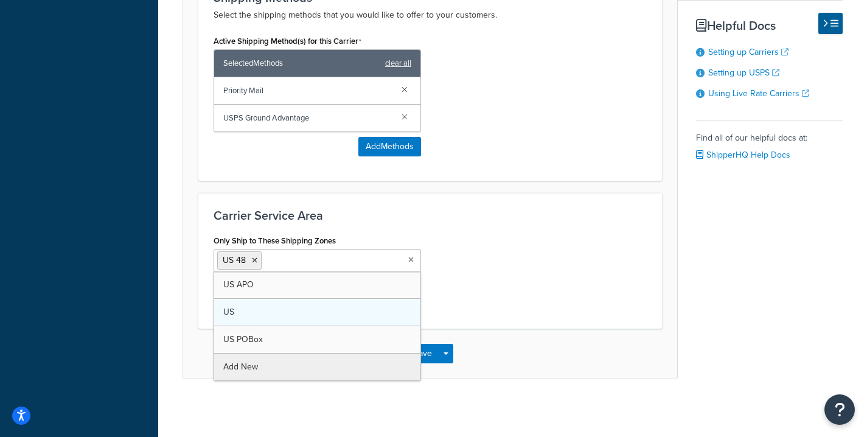
scroll to position [615, 0]
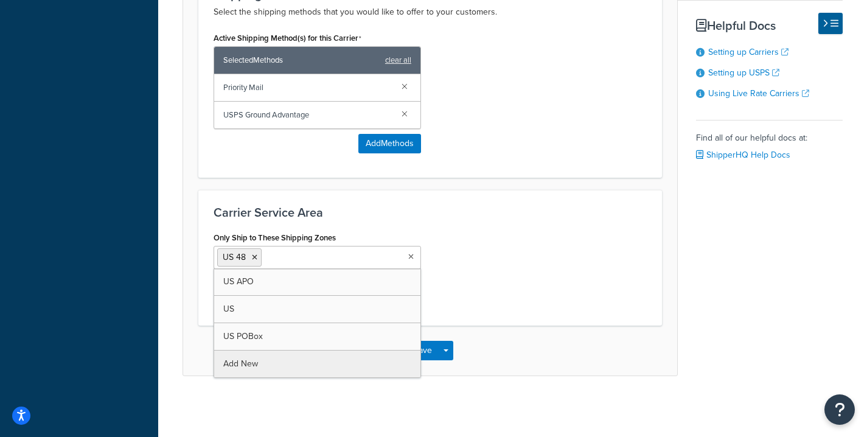
click at [446, 276] on div "Only Ship to These Shipping Zones US 48 US APO US US POBox Add New This carrier…" at bounding box center [431, 270] width 452 height 82
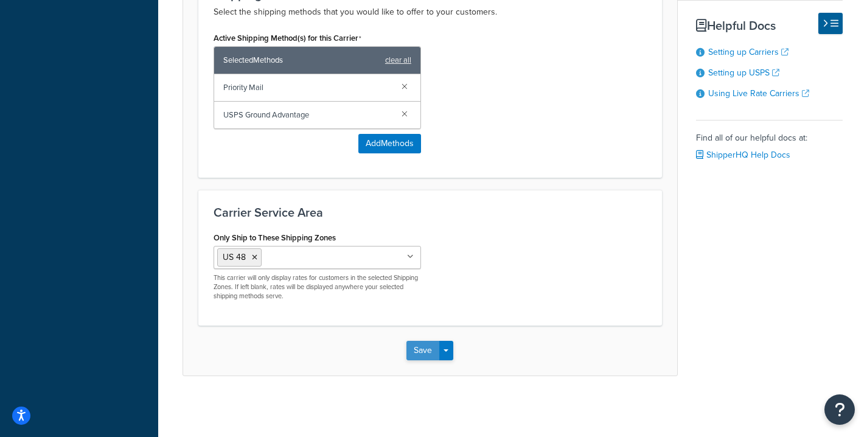
click at [419, 354] on button "Save" at bounding box center [423, 350] width 33 height 19
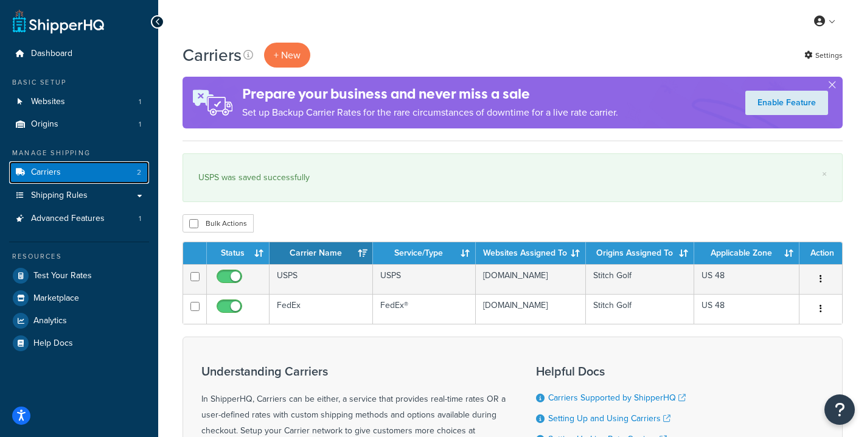
click at [93, 177] on link "Carriers 2" at bounding box center [79, 172] width 140 height 23
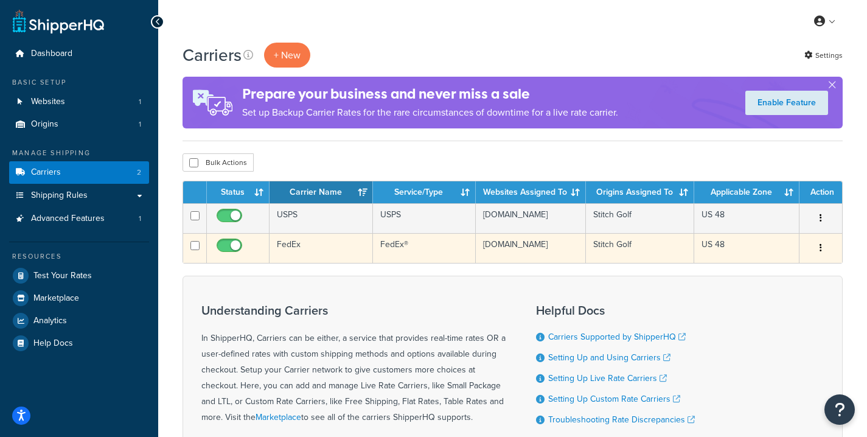
click at [824, 250] on button "button" at bounding box center [821, 248] width 17 height 19
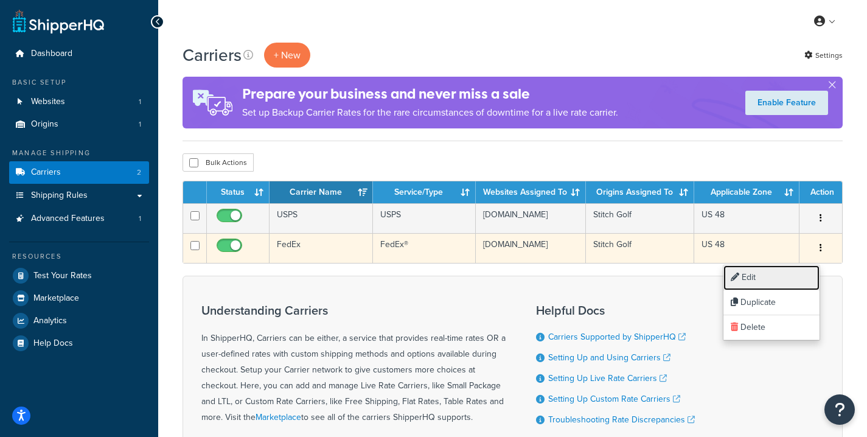
click at [783, 278] on link "Edit" at bounding box center [772, 277] width 96 height 25
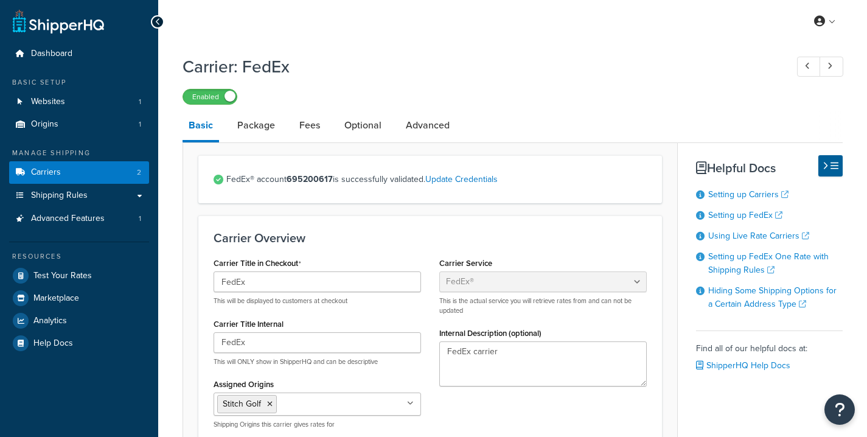
select select "fedEx"
select select "REGULAR_PICKUP"
select select "YOUR_PACKAGING"
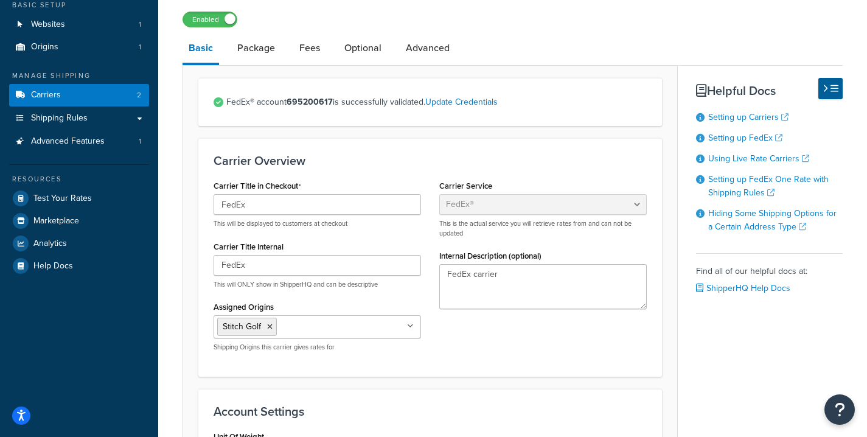
scroll to position [58, 0]
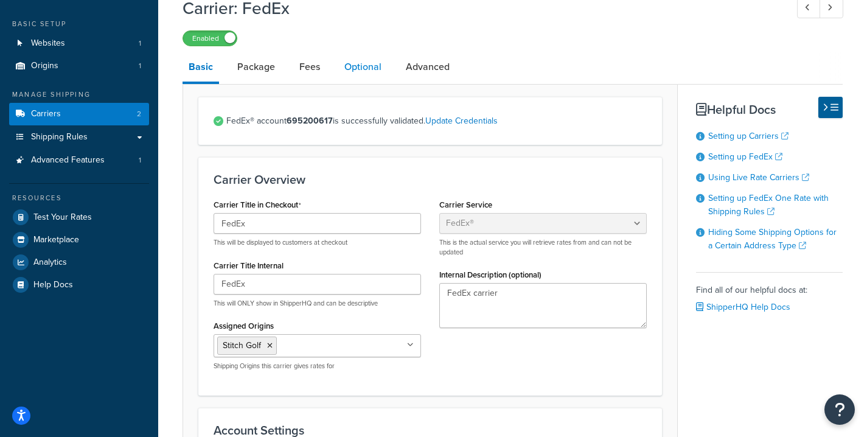
click at [369, 66] on link "Optional" at bounding box center [362, 66] width 49 height 29
select select "business"
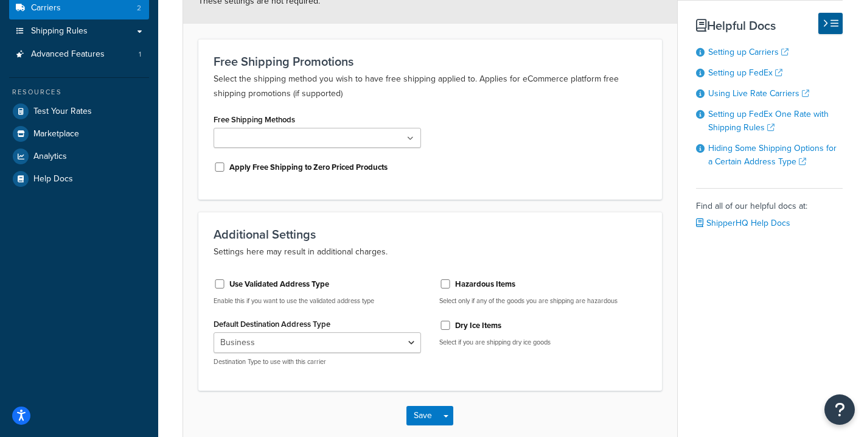
scroll to position [229, 0]
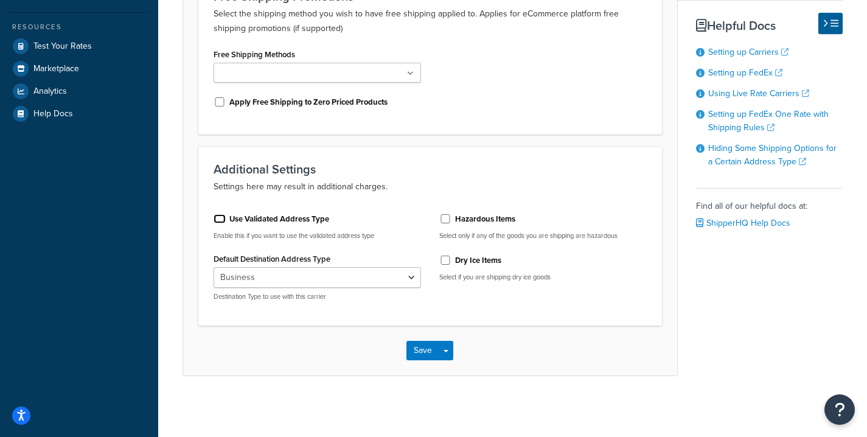
click at [219, 222] on input "Use Validated Address Type" at bounding box center [220, 218] width 12 height 9
checkbox input "true"
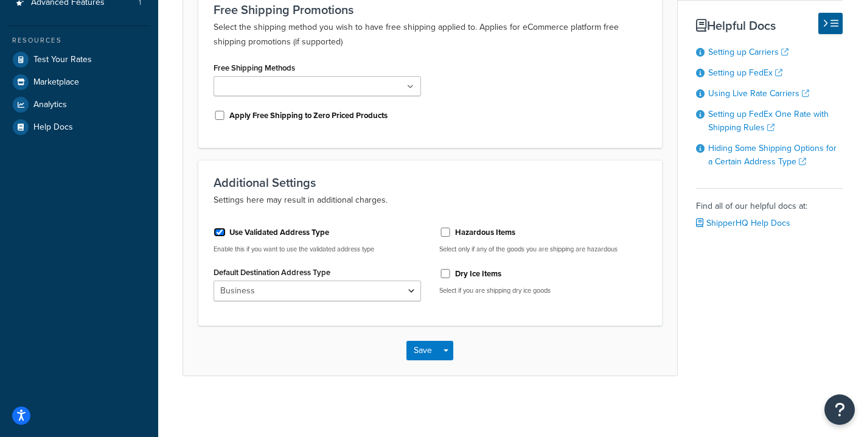
scroll to position [216, 0]
click at [274, 298] on select "Business Residential" at bounding box center [318, 291] width 208 height 21
select select "residential"
click at [214, 281] on select "Business Residential" at bounding box center [318, 291] width 208 height 21
click at [429, 351] on button "Save" at bounding box center [423, 350] width 33 height 19
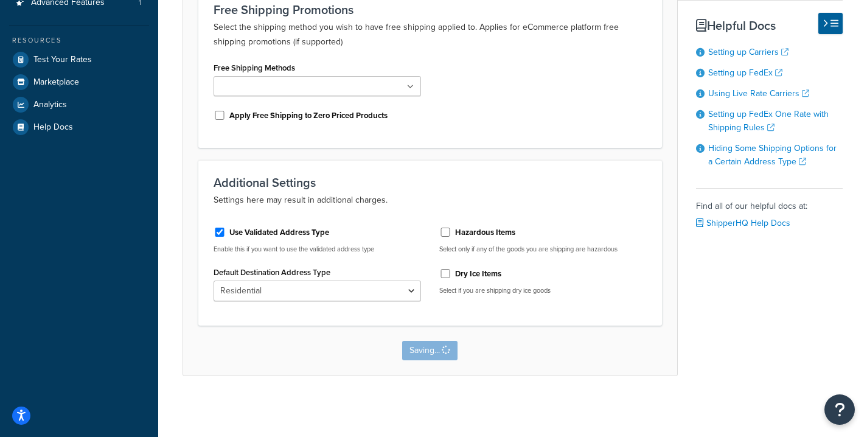
scroll to position [0, 0]
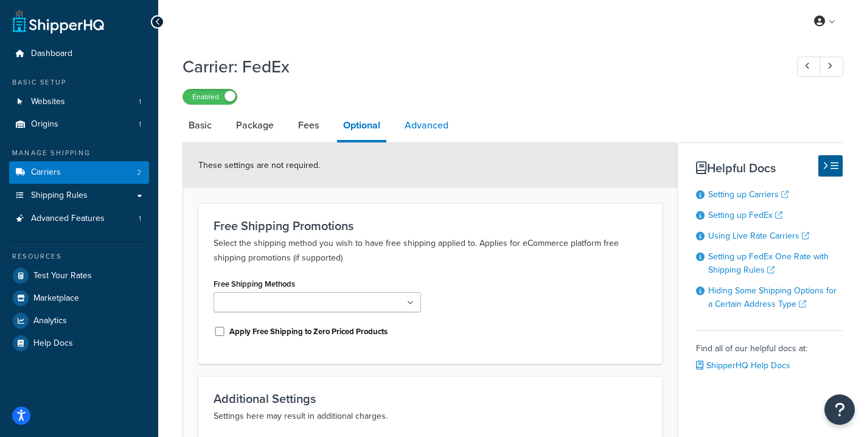
click at [417, 127] on link "Advanced" at bounding box center [427, 125] width 56 height 29
select select "false"
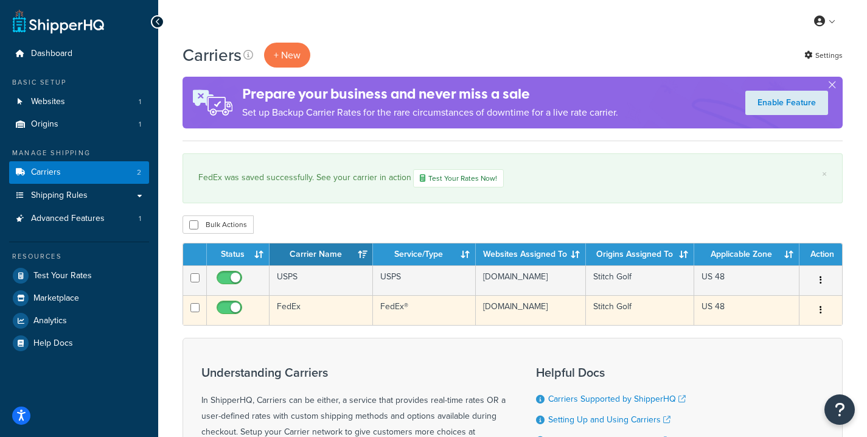
click at [318, 324] on td "FedEx" at bounding box center [321, 310] width 103 height 30
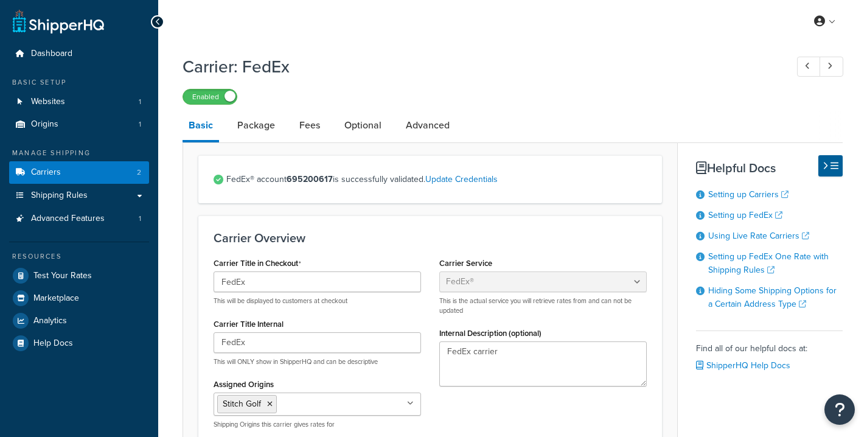
select select "fedEx"
select select "REGULAR_PICKUP"
select select "YOUR_PACKAGING"
click at [440, 131] on link "Advanced" at bounding box center [428, 125] width 56 height 29
select select "false"
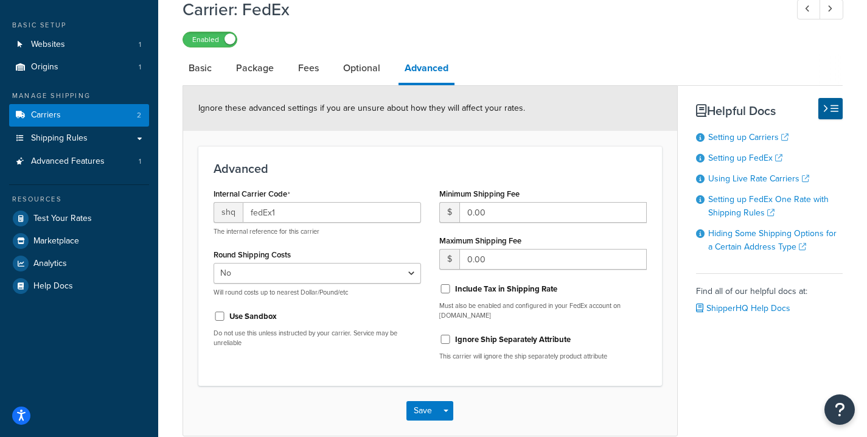
scroll to position [36, 0]
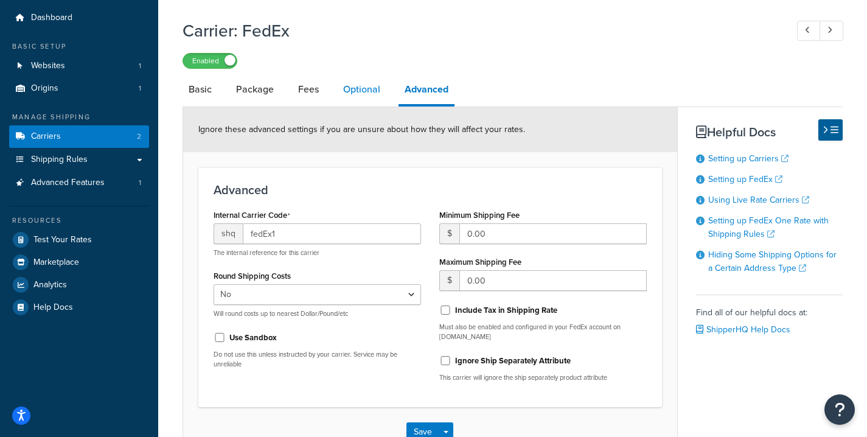
click at [351, 82] on link "Optional" at bounding box center [361, 89] width 49 height 29
select select "residential"
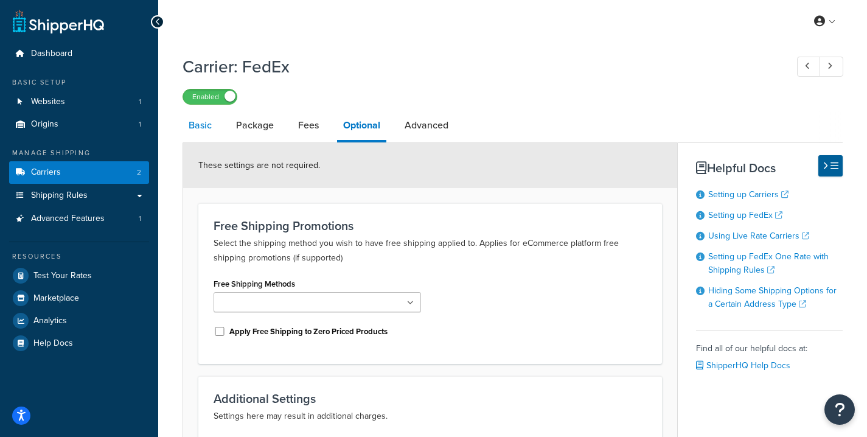
click at [214, 124] on link "Basic" at bounding box center [200, 125] width 35 height 29
select select "fedEx"
select select "REGULAR_PICKUP"
select select "YOUR_PACKAGING"
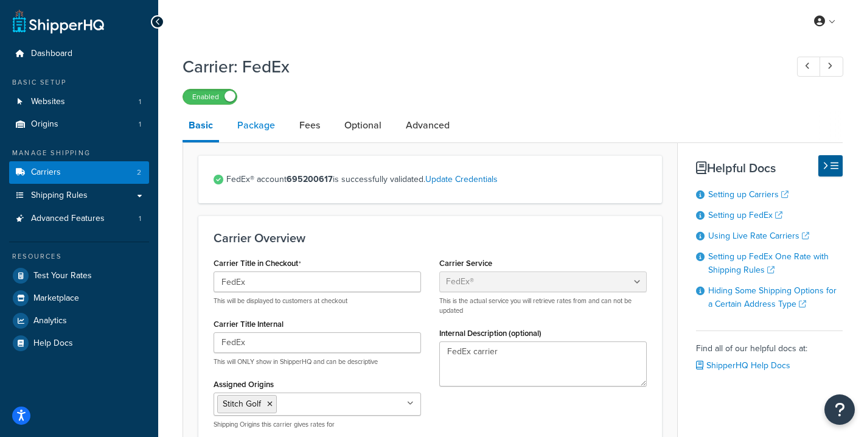
click at [257, 125] on link "Package" at bounding box center [256, 125] width 50 height 29
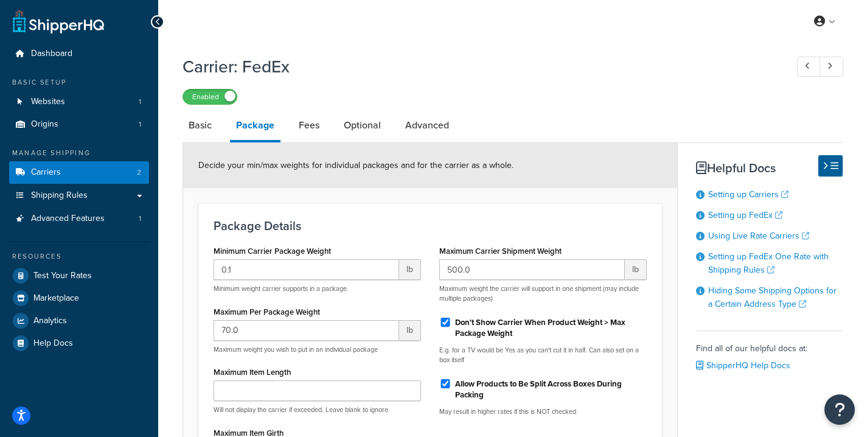
scroll to position [43, 0]
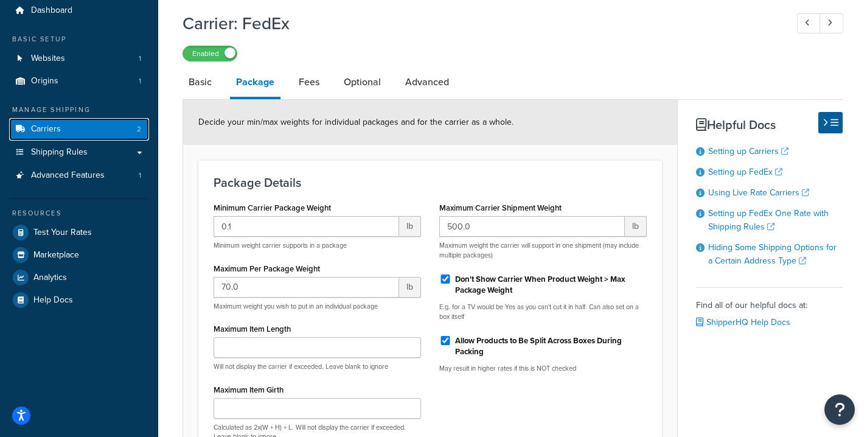
click at [93, 124] on link "Carriers 2" at bounding box center [79, 129] width 140 height 23
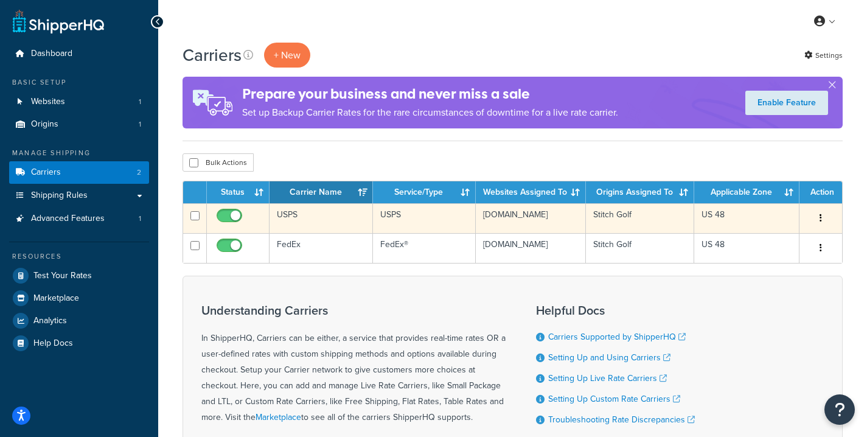
click at [308, 211] on td "USPS" at bounding box center [321, 218] width 103 height 30
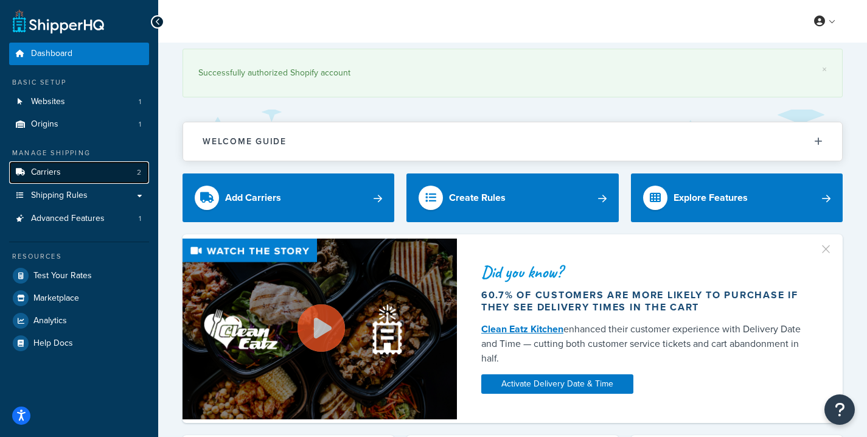
click at [91, 163] on link "Carriers 2" at bounding box center [79, 172] width 140 height 23
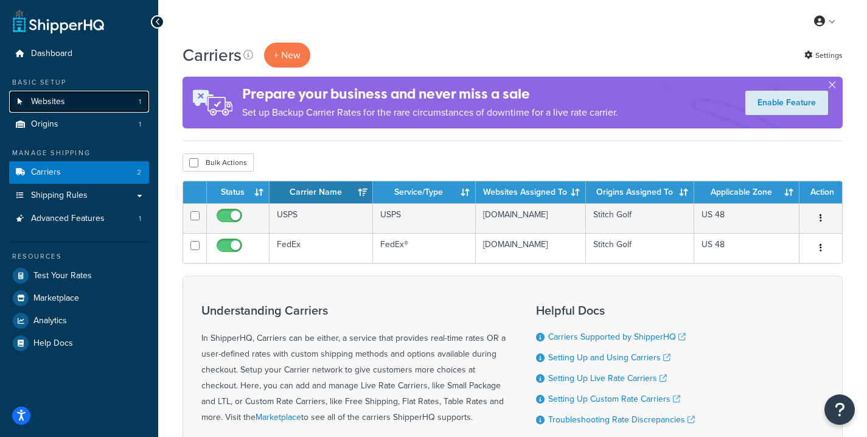
click at [66, 99] on link "Websites 1" at bounding box center [79, 102] width 140 height 23
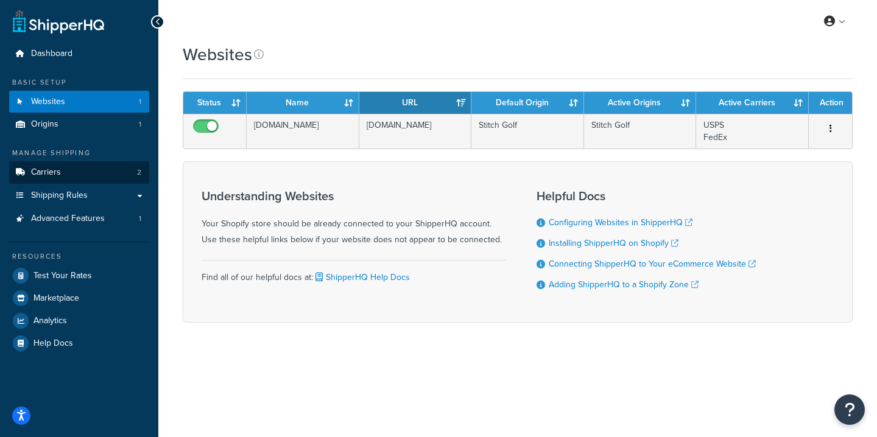
click at [56, 175] on span "Carriers" at bounding box center [46, 172] width 30 height 10
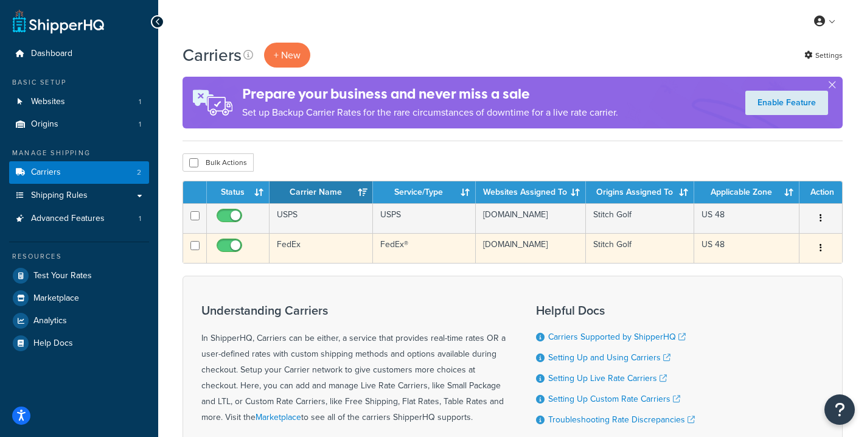
click at [303, 253] on td "FedEx" at bounding box center [321, 248] width 103 height 30
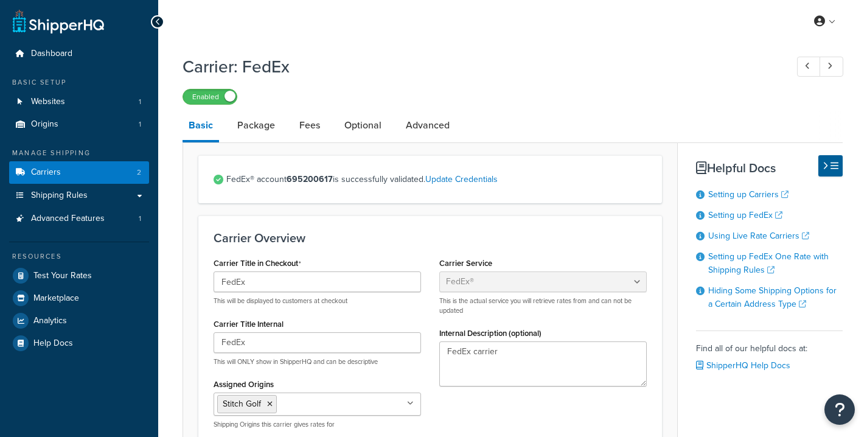
select select "fedEx"
select select "REGULAR_PICKUP"
select select "YOUR_PACKAGING"
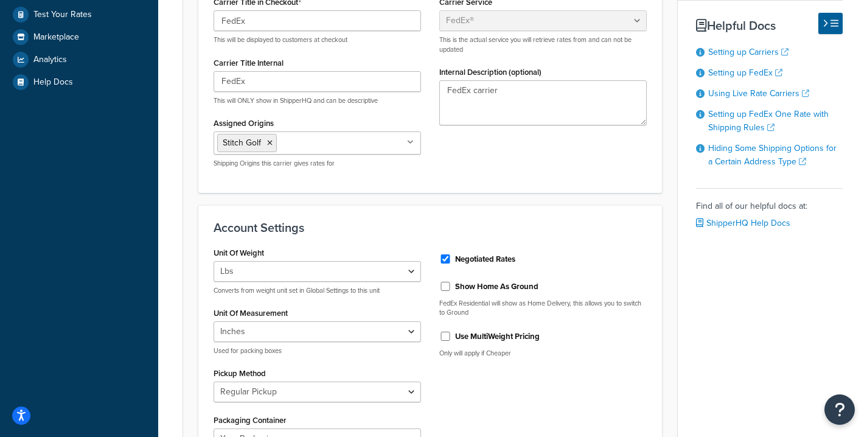
scroll to position [16, 0]
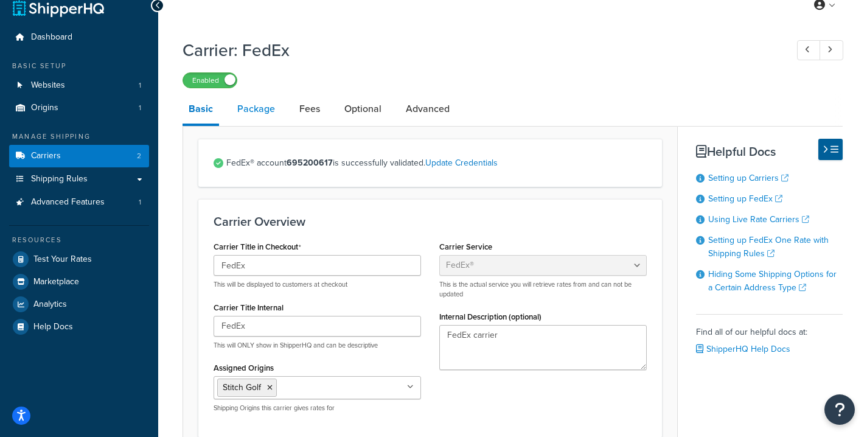
click at [265, 112] on link "Package" at bounding box center [256, 108] width 50 height 29
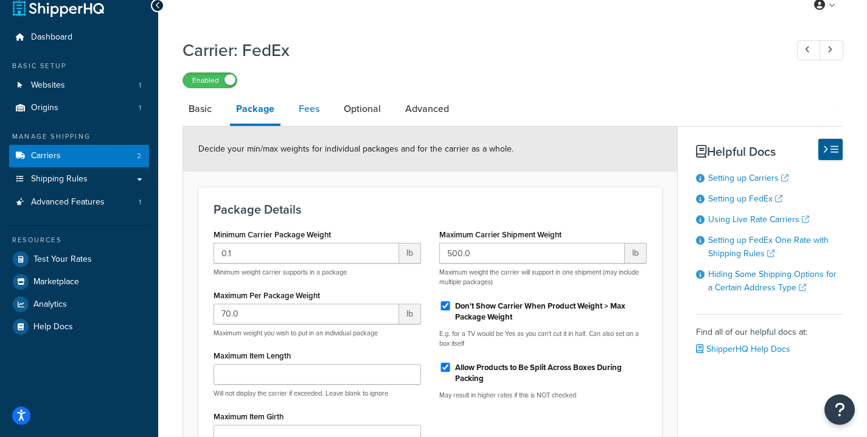
click at [301, 109] on link "Fees" at bounding box center [309, 108] width 33 height 29
select select "AFTER"
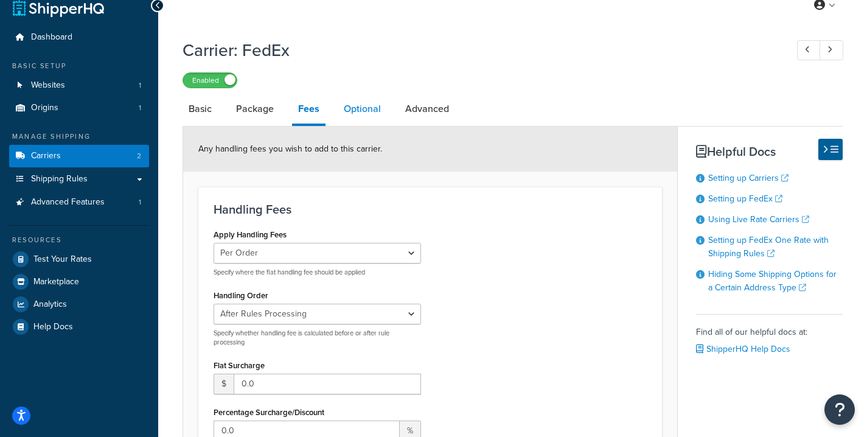
click at [366, 106] on link "Optional" at bounding box center [362, 108] width 49 height 29
select select "residential"
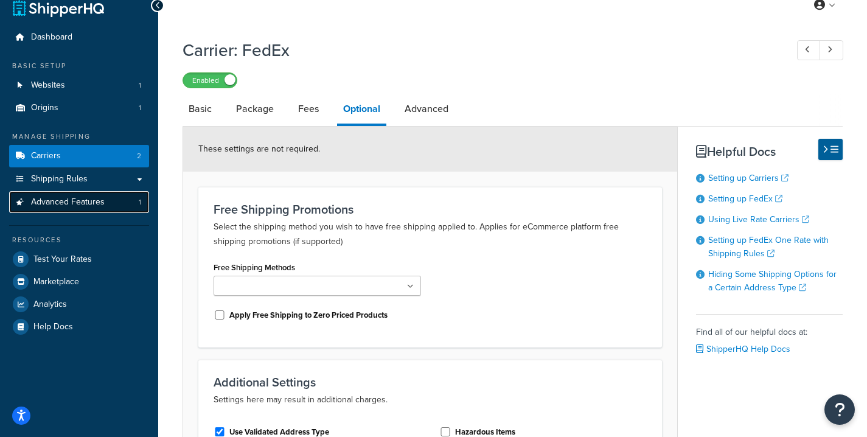
click at [86, 201] on span "Advanced Features" at bounding box center [68, 202] width 74 height 10
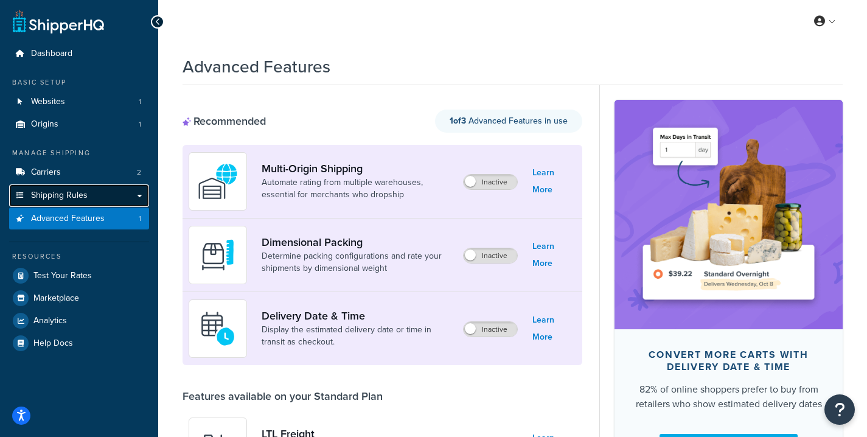
click at [86, 195] on span "Shipping Rules" at bounding box center [59, 196] width 57 height 10
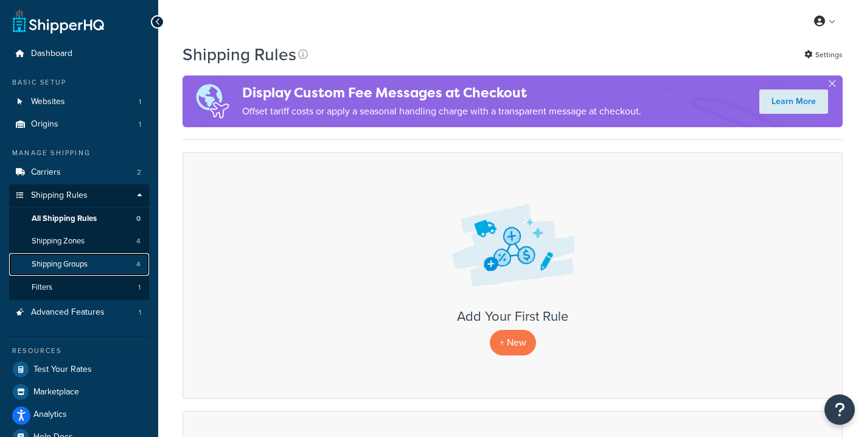
click at [91, 260] on link "Shipping Groups 4" at bounding box center [79, 264] width 140 height 23
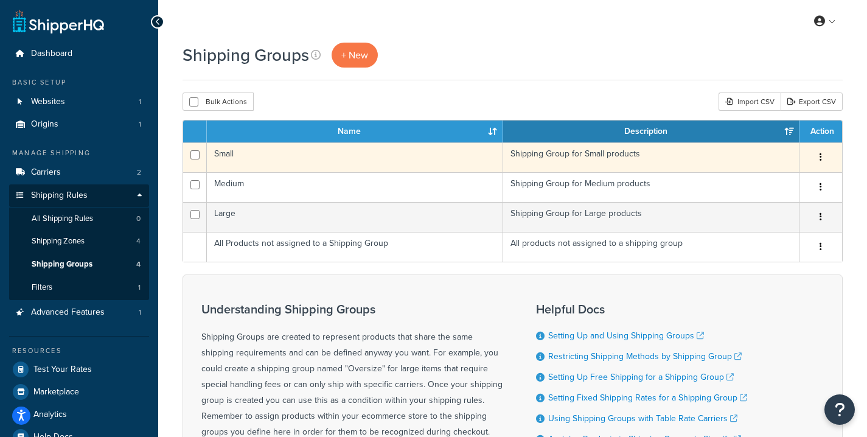
click at [823, 157] on button "button" at bounding box center [821, 157] width 17 height 19
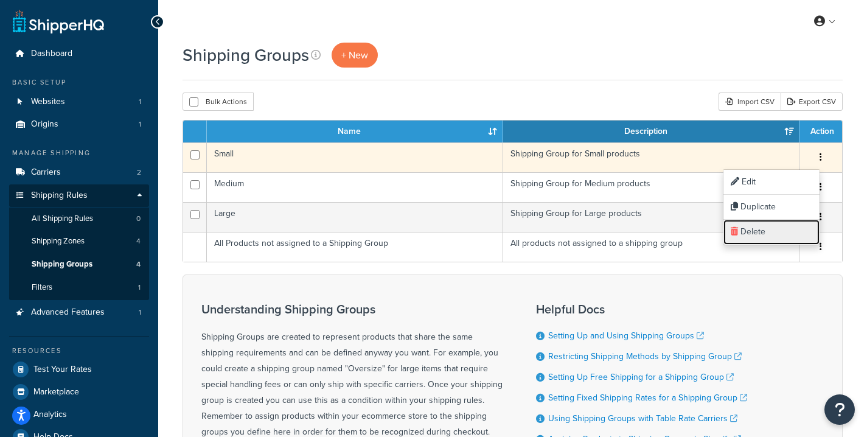
click at [793, 228] on link "Delete" at bounding box center [772, 232] width 96 height 25
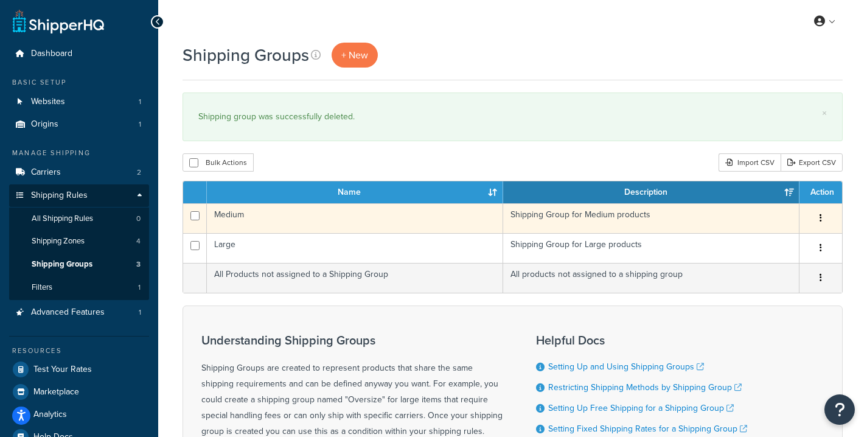
click at [819, 222] on button "button" at bounding box center [821, 218] width 17 height 19
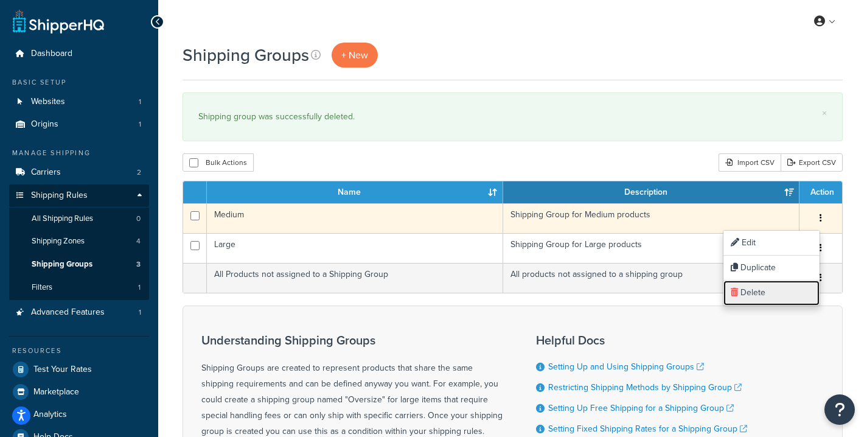
click at [764, 289] on link "Delete" at bounding box center [772, 293] width 96 height 25
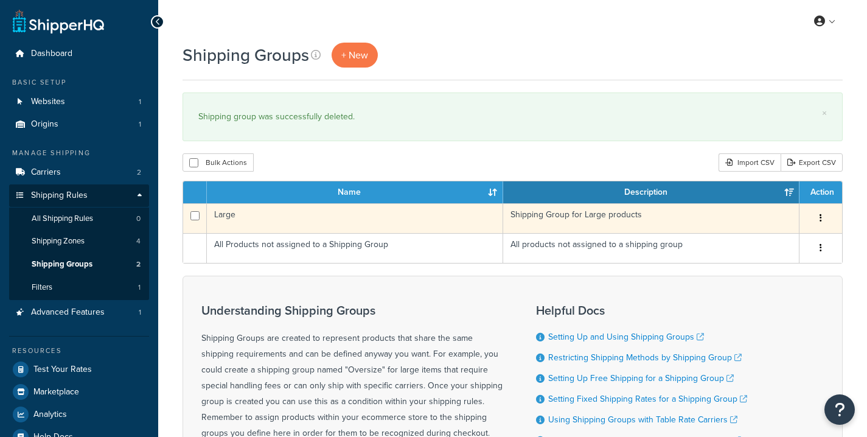
click at [825, 218] on button "button" at bounding box center [821, 218] width 17 height 19
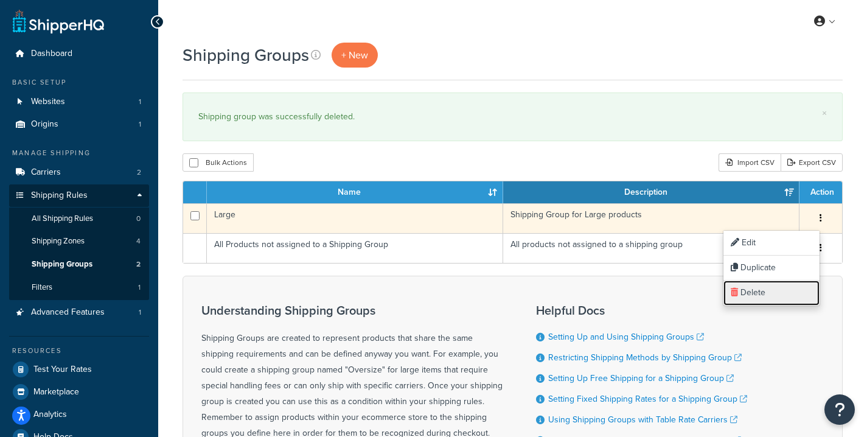
click at [754, 304] on link "Delete" at bounding box center [772, 293] width 96 height 25
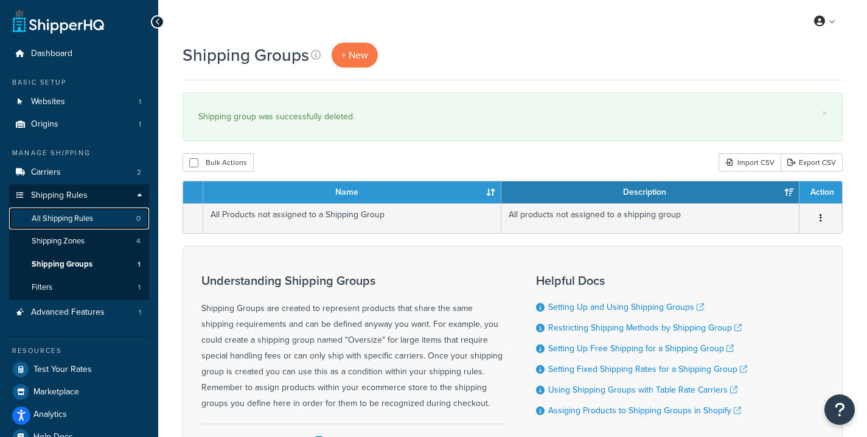
click at [111, 218] on link "All Shipping Rules 0" at bounding box center [79, 219] width 140 height 23
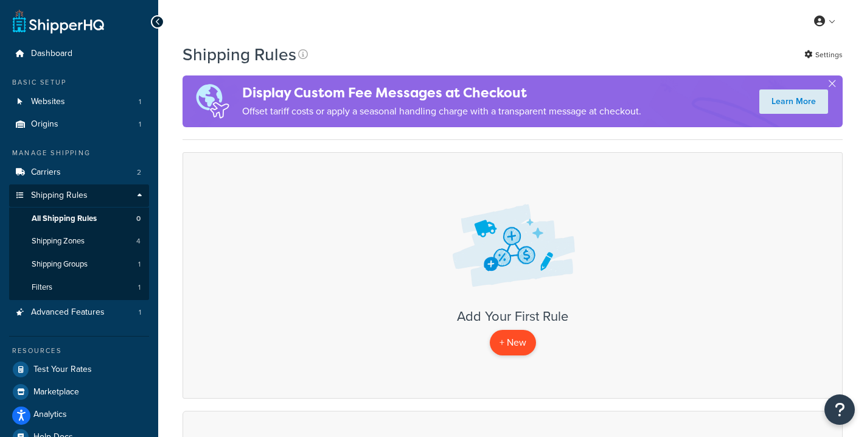
click at [506, 338] on p "+ New" at bounding box center [513, 342] width 46 height 25
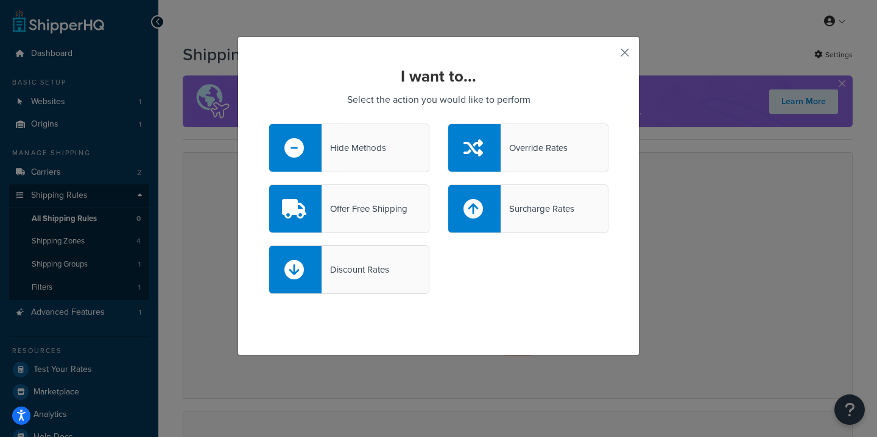
click at [608, 55] on button "button" at bounding box center [606, 56] width 3 height 3
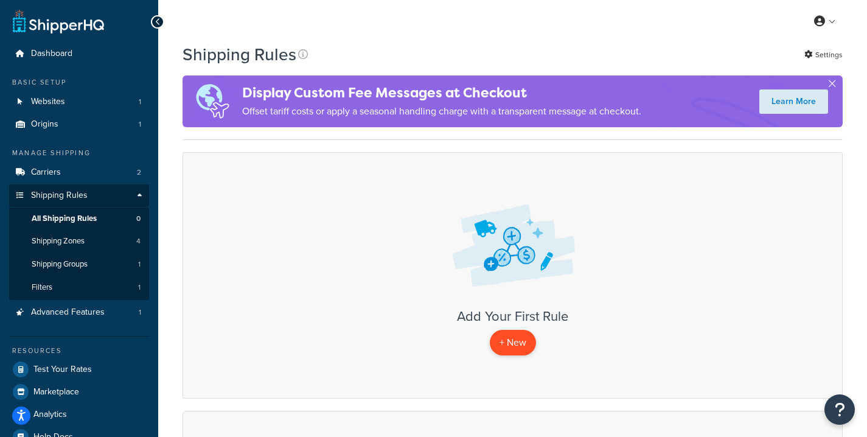
click at [517, 347] on p "+ New" at bounding box center [513, 342] width 46 height 25
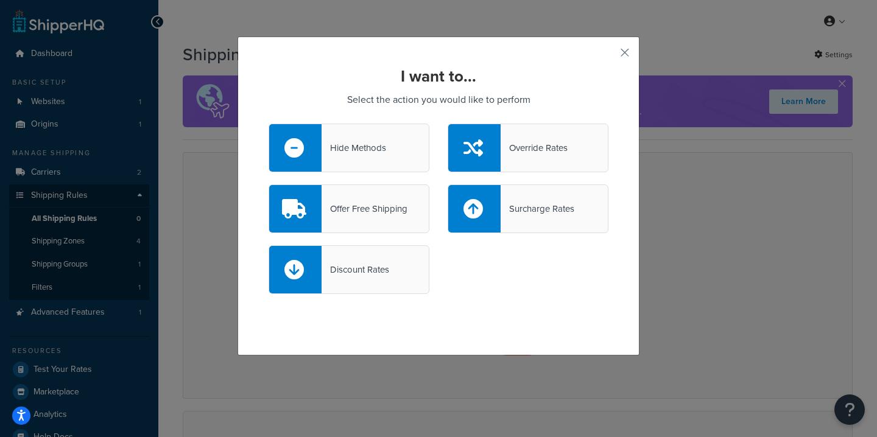
click at [371, 110] on div "I want to... Select the action you would like to perform Hide Methods Override …" at bounding box center [438, 187] width 340 height 239
click at [382, 144] on div "Hide Methods" at bounding box center [353, 147] width 65 height 17
click at [0, 0] on input "Hide Methods" at bounding box center [0, 0] width 0 height 0
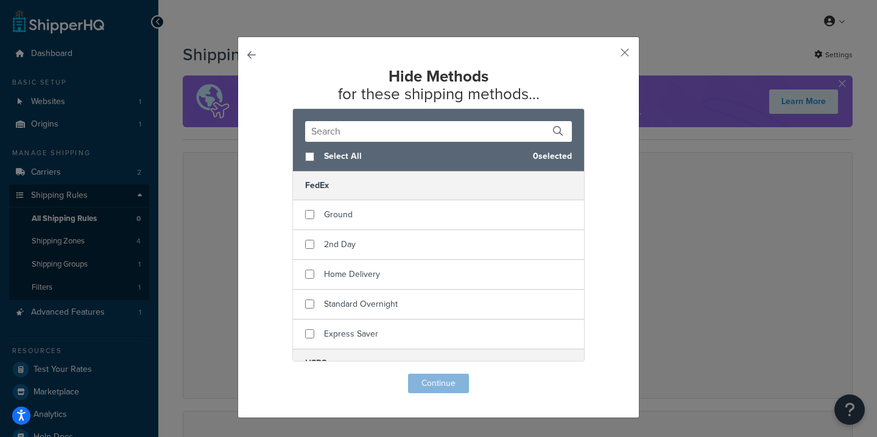
scroll to position [75, 0]
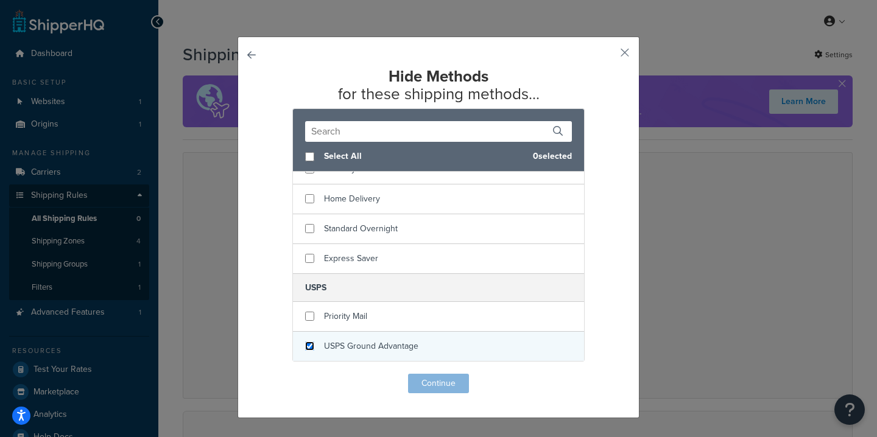
click at [305, 349] on input "checkbox" at bounding box center [309, 346] width 9 height 9
checkbox input "true"
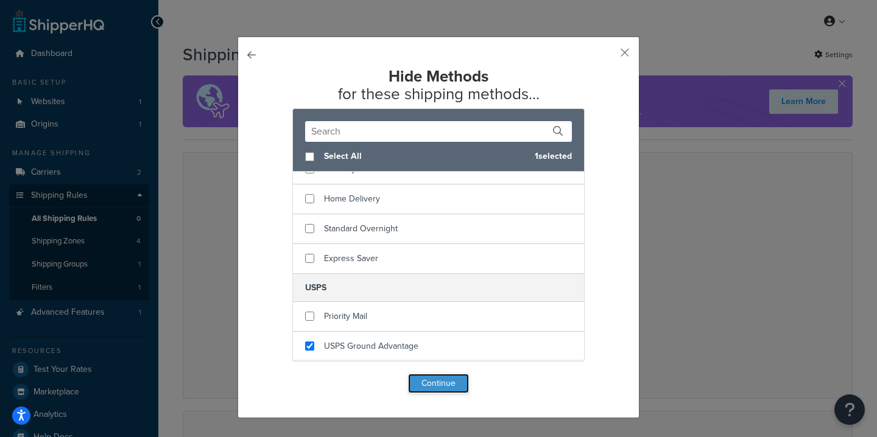
click at [453, 384] on button "Continue" at bounding box center [438, 383] width 61 height 19
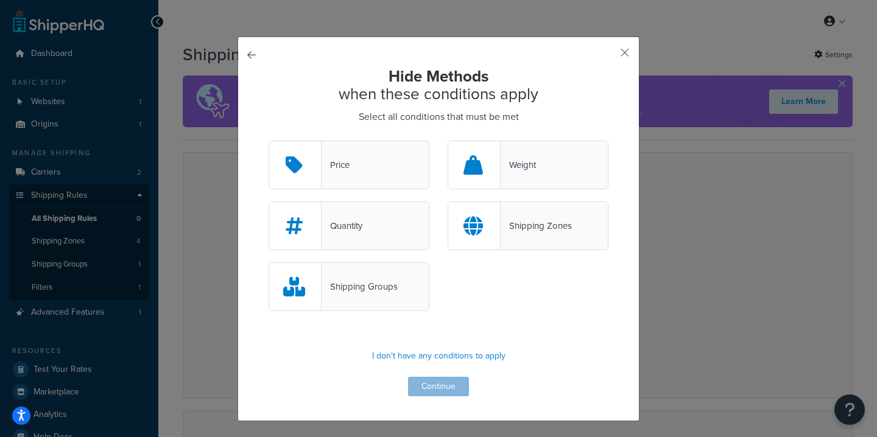
click at [504, 175] on div "Weight" at bounding box center [527, 165] width 161 height 49
click at [0, 0] on input "Weight" at bounding box center [0, 0] width 0 height 0
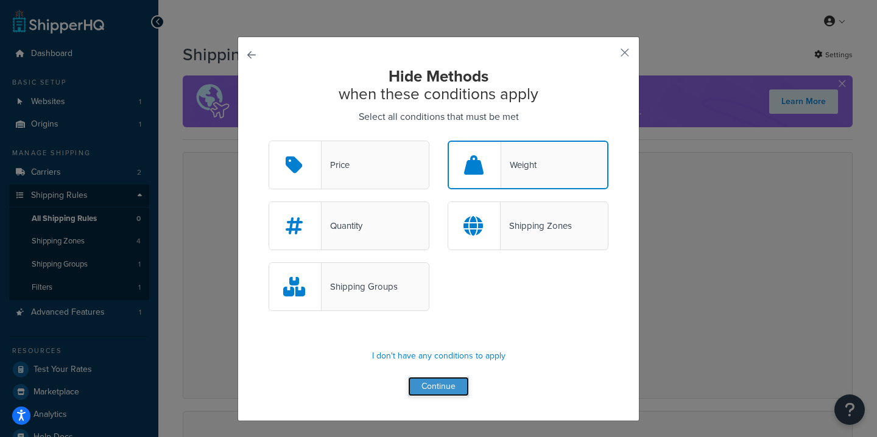
click at [440, 388] on button "Continue" at bounding box center [438, 386] width 61 height 19
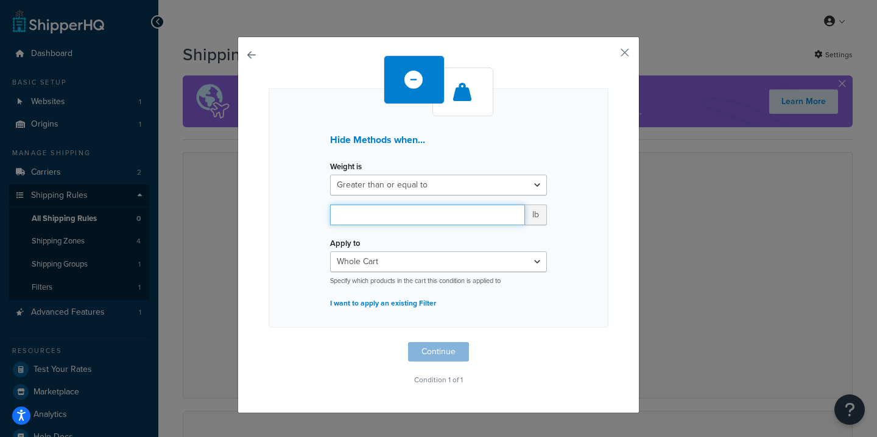
click at [438, 219] on input "number" at bounding box center [427, 215] width 195 height 21
type input "1"
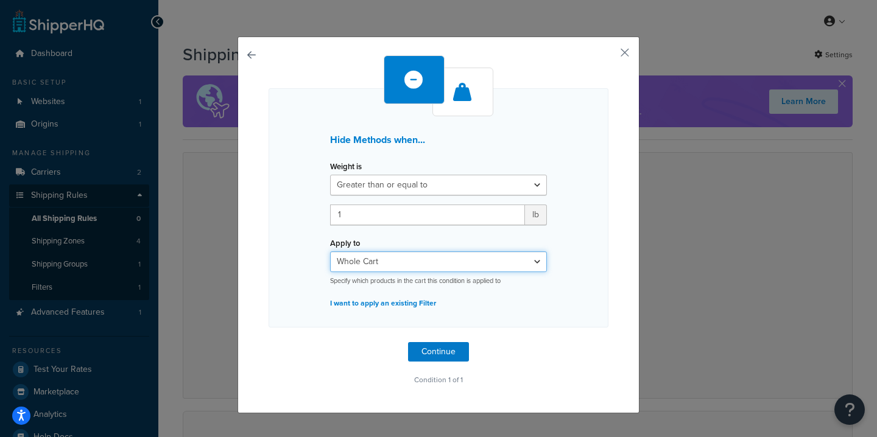
click at [436, 268] on select "Whole Cart Everything in Shipping Group Everything at Origin Each Item within S…" at bounding box center [438, 261] width 217 height 21
click at [427, 359] on button "Continue" at bounding box center [438, 351] width 61 height 19
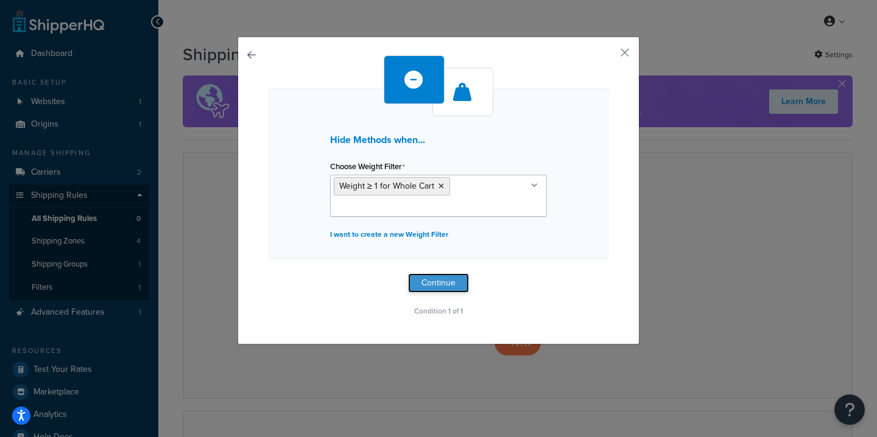
click at [426, 287] on button "Continue" at bounding box center [438, 282] width 61 height 19
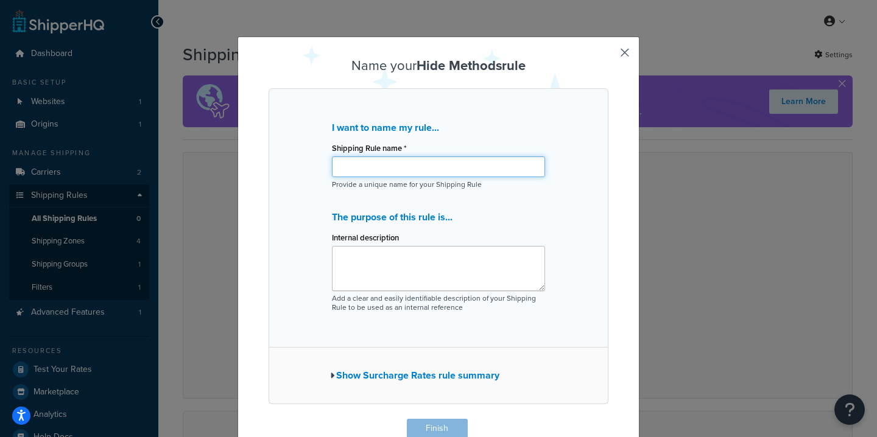
click at [433, 170] on input "Shipping Rule name *" at bounding box center [438, 166] width 213 height 21
click at [448, 170] on input "Hide Ground Advantage over 1lb" at bounding box center [438, 166] width 213 height 21
type input "Hide Ground Advantage over 1 lb"
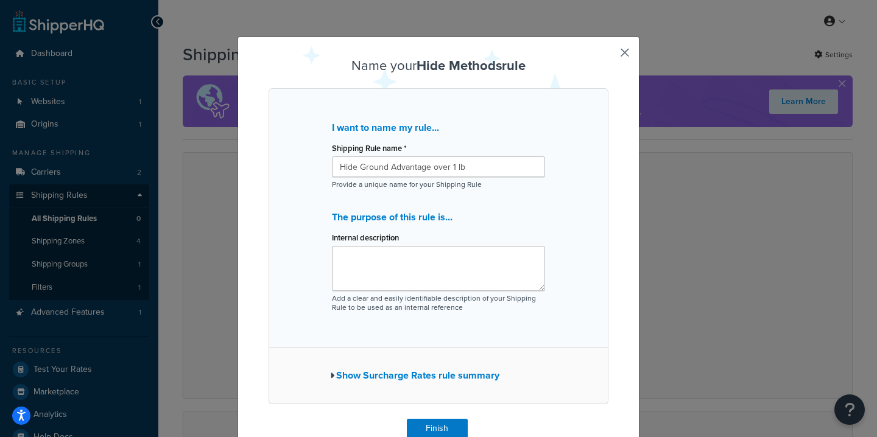
click at [435, 235] on div "Internal description" at bounding box center [438, 260] width 213 height 62
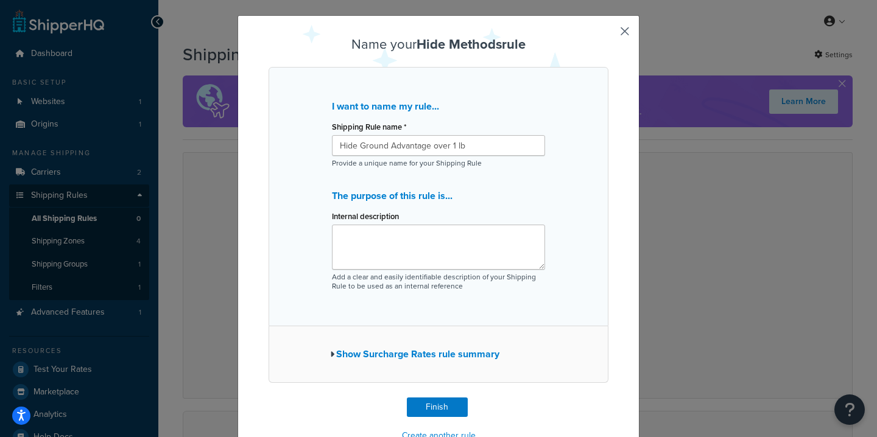
scroll to position [30, 0]
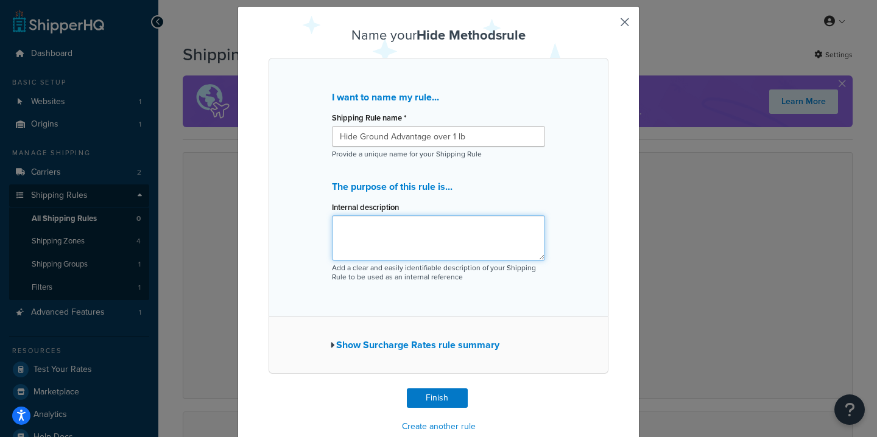
click at [421, 236] on textarea "Internal description" at bounding box center [438, 237] width 213 height 45
type textarea "This rule is to hide USPS Ground Advantage when the weight is over 1 lb"
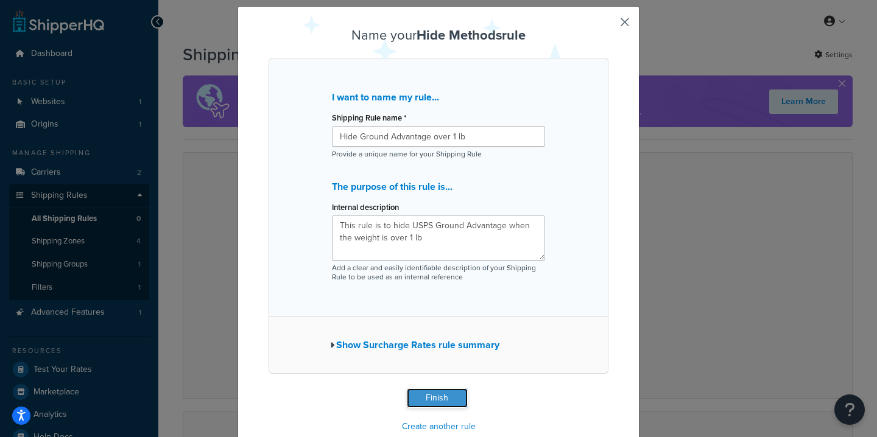
click at [441, 398] on button "Finish" at bounding box center [437, 397] width 61 height 19
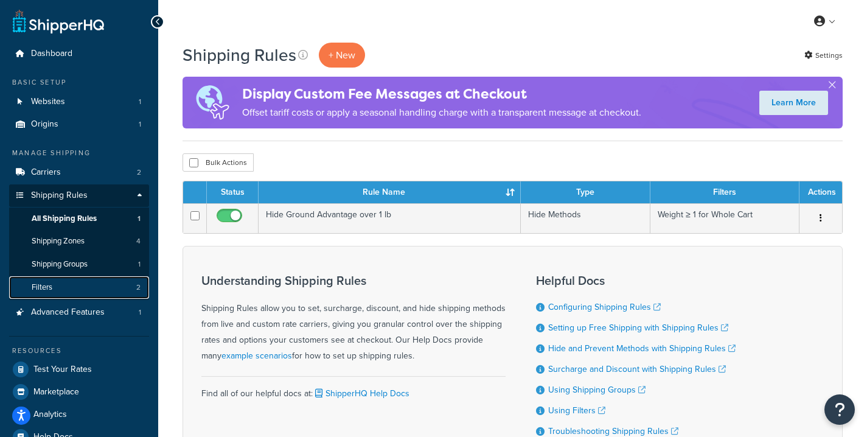
click at [80, 284] on link "Filters 2" at bounding box center [79, 287] width 140 height 23
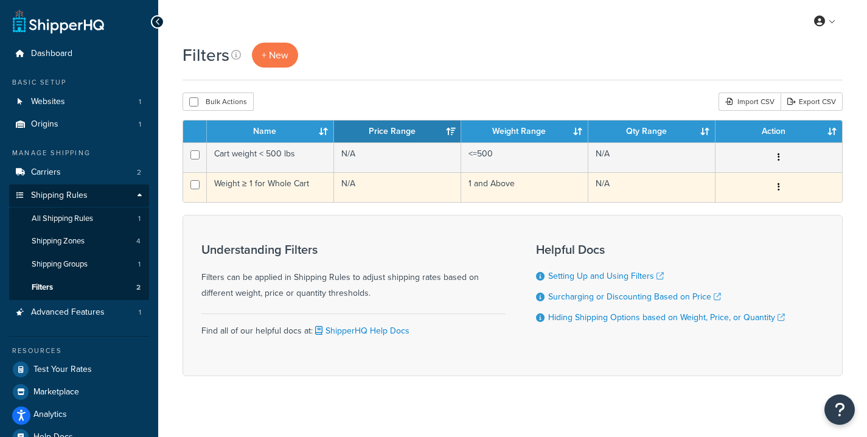
click at [676, 182] on td "N/A" at bounding box center [652, 187] width 127 height 30
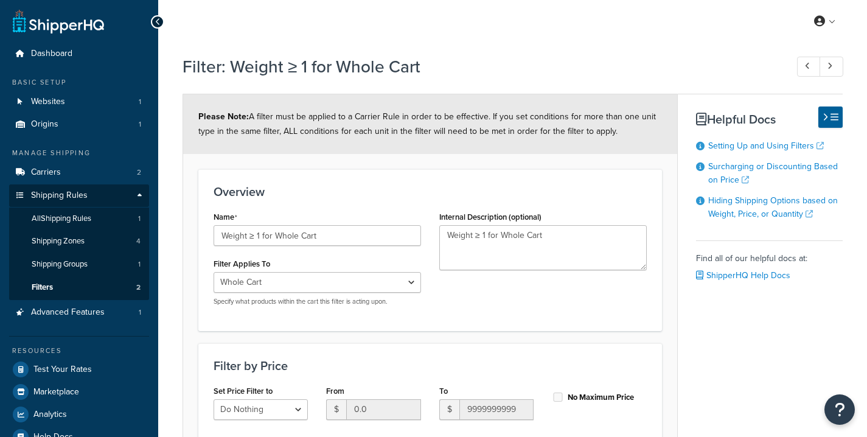
select select "range"
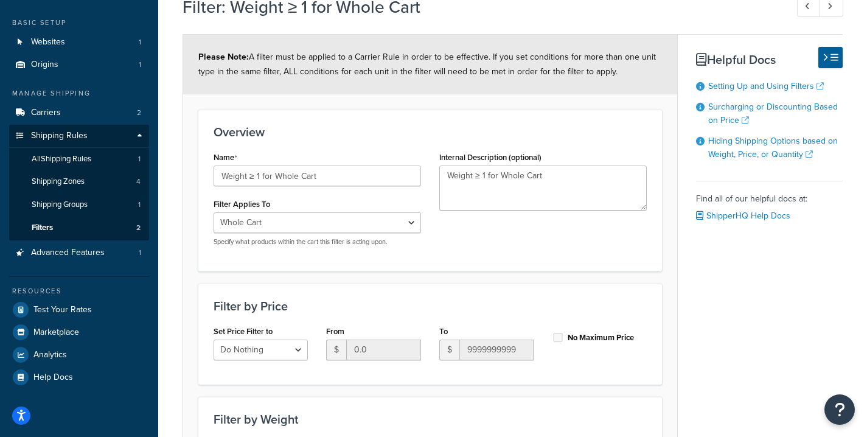
scroll to position [21, 0]
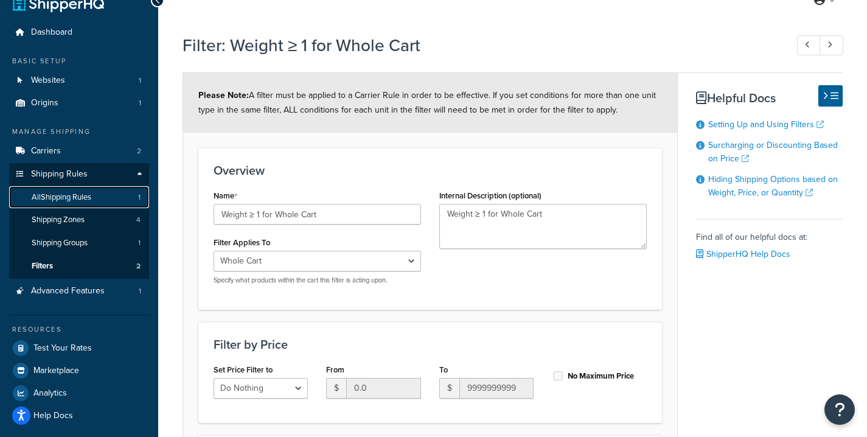
click at [73, 198] on span "All Shipping Rules" at bounding box center [62, 197] width 60 height 10
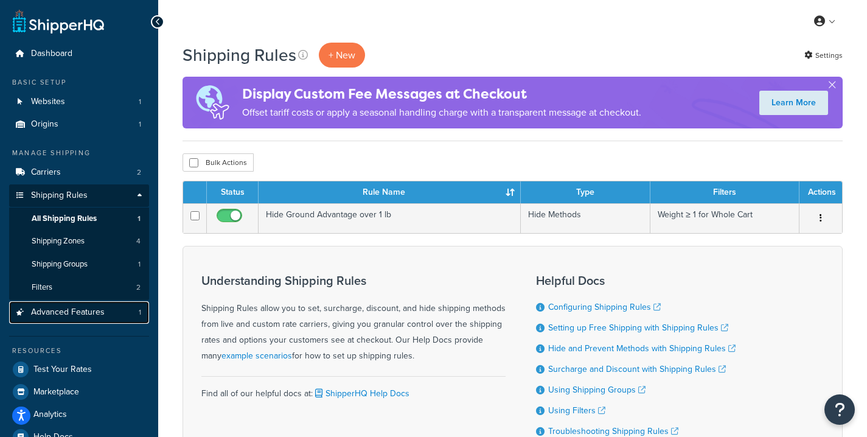
click at [96, 310] on span "Advanced Features" at bounding box center [68, 312] width 74 height 10
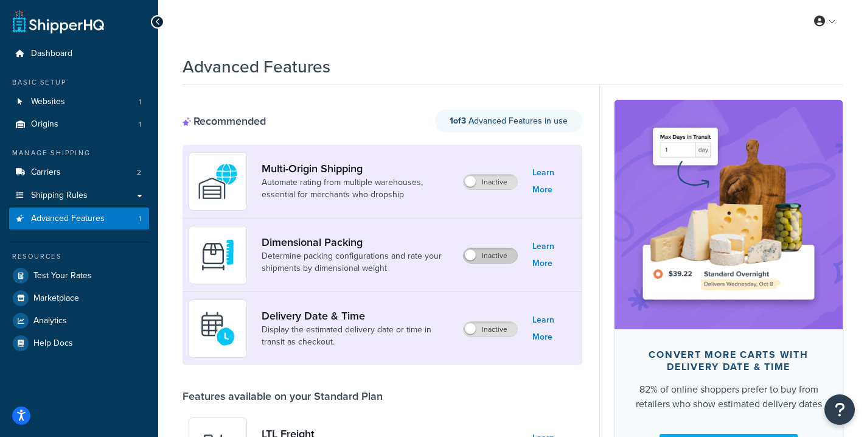
click at [490, 251] on label "Inactive" at bounding box center [491, 255] width 54 height 15
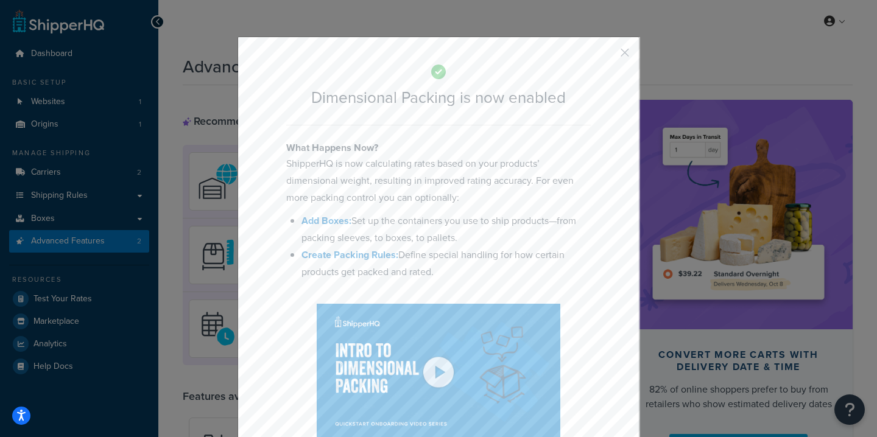
click at [608, 55] on button "button" at bounding box center [606, 56] width 3 height 3
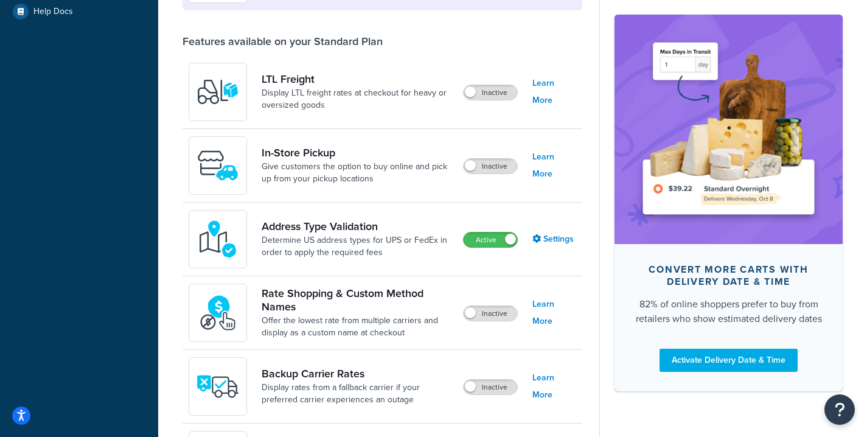
scroll to position [388, 0]
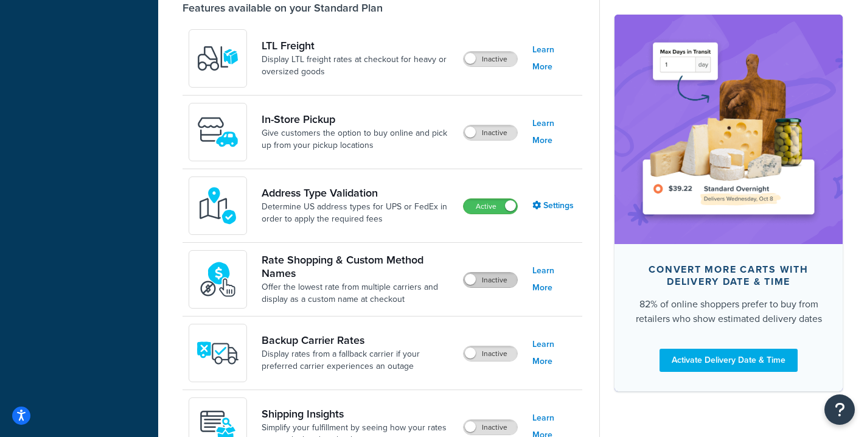
click at [498, 281] on label "Inactive" at bounding box center [491, 280] width 54 height 15
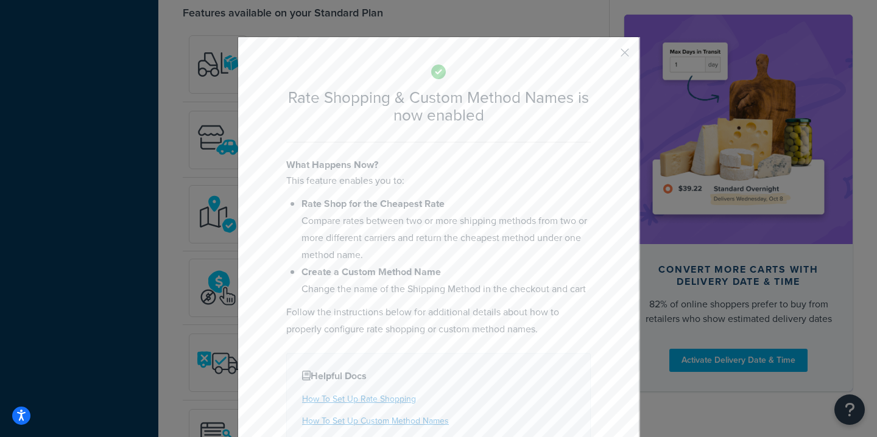
click at [608, 55] on button "button" at bounding box center [606, 56] width 3 height 3
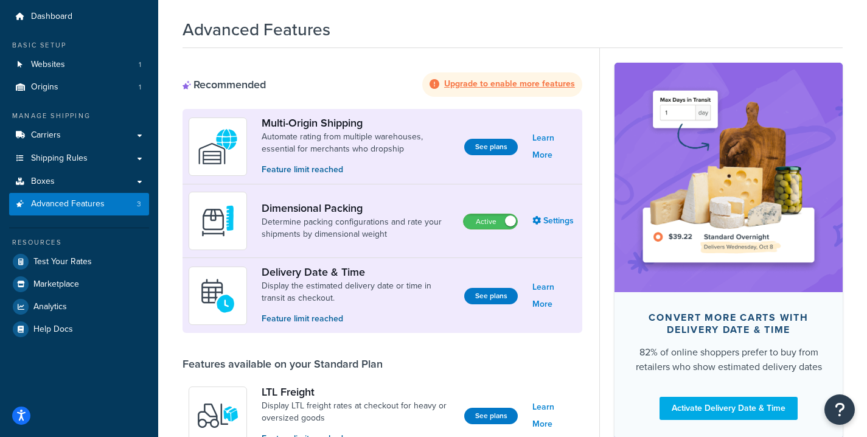
scroll to position [0, 0]
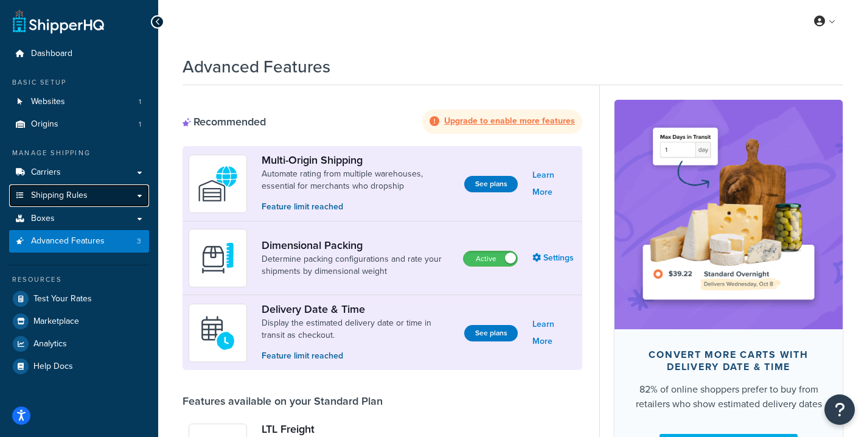
click at [71, 195] on span "Shipping Rules" at bounding box center [59, 196] width 57 height 10
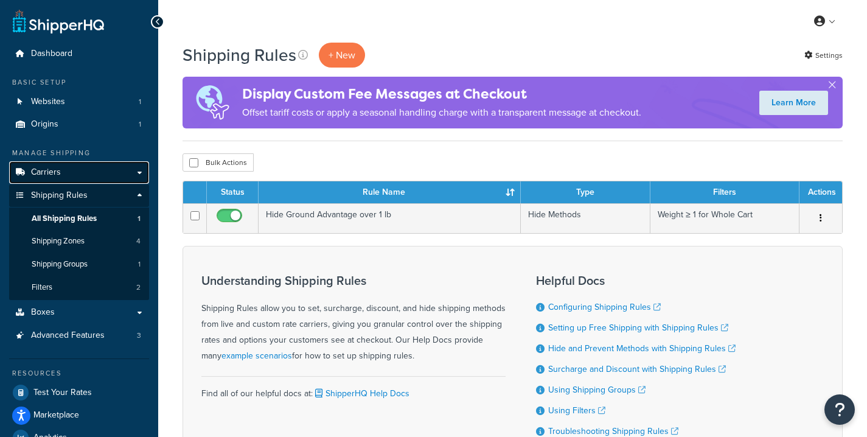
click at [126, 170] on link "Carriers" at bounding box center [79, 172] width 140 height 23
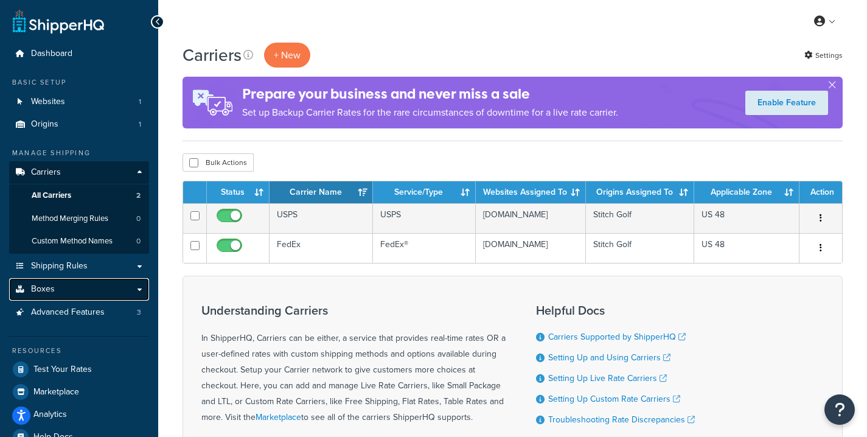
click at [77, 287] on link "Boxes" at bounding box center [79, 289] width 140 height 23
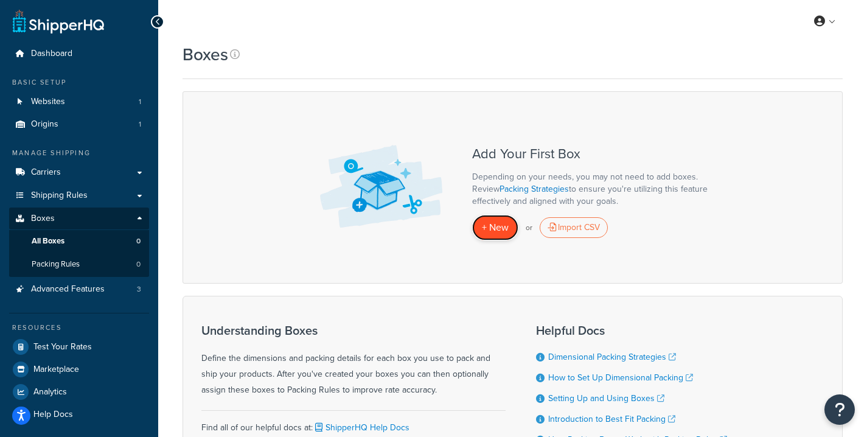
click at [498, 228] on span "+ New" at bounding box center [495, 227] width 27 height 14
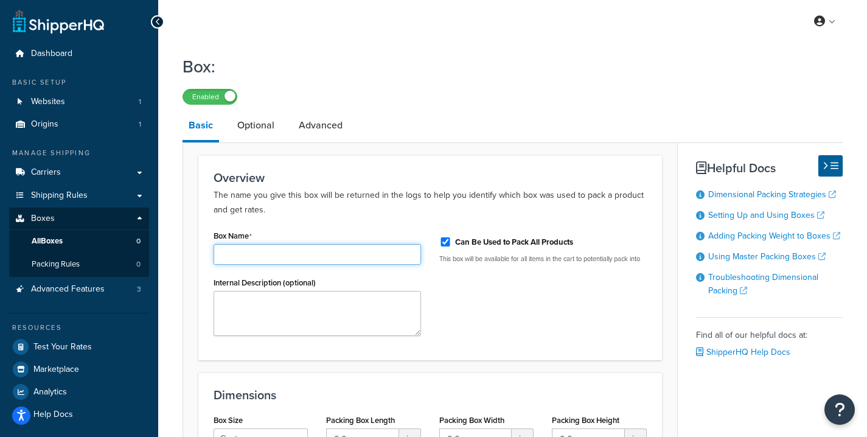
click at [303, 258] on input "Box Name" at bounding box center [318, 254] width 208 height 21
type input "10 x 12 x 36"
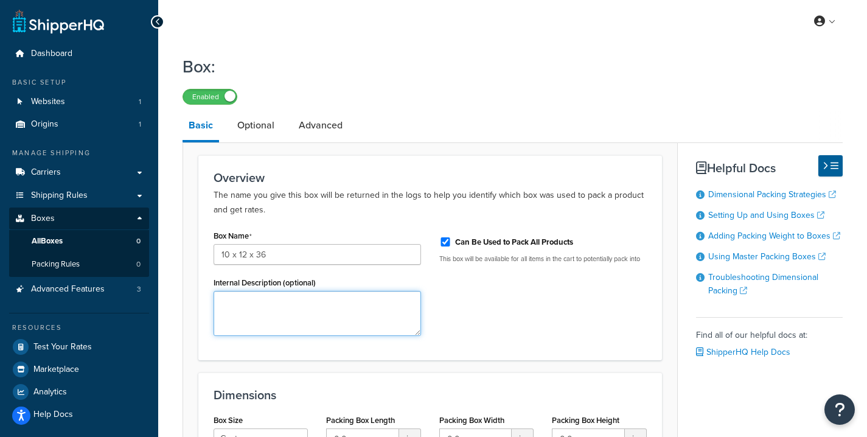
scroll to position [64, 0]
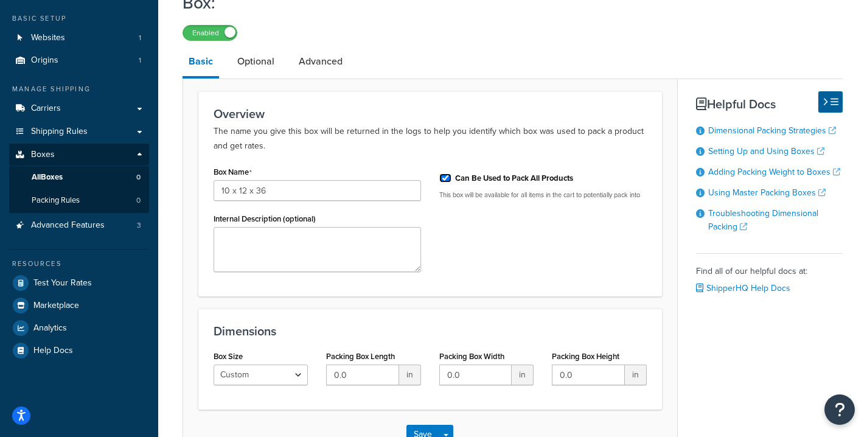
click at [446, 177] on input "Can Be Used to Pack All Products" at bounding box center [446, 177] width 12 height 9
checkbox input "false"
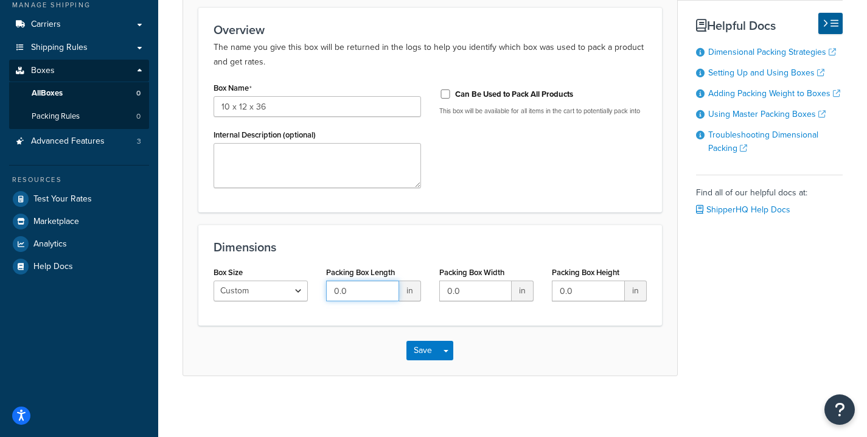
click at [356, 298] on input "0.0" at bounding box center [362, 291] width 72 height 21
type input "0"
type input "10"
type input "12"
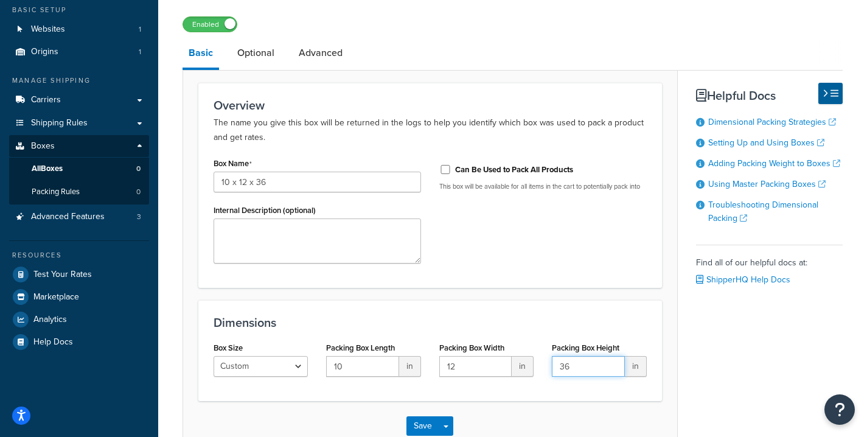
scroll to position [0, 0]
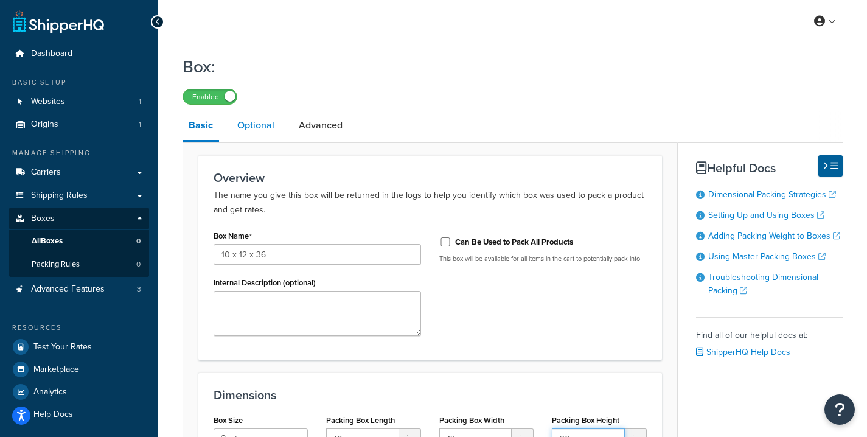
type input "36"
click at [265, 122] on link "Optional" at bounding box center [255, 125] width 49 height 29
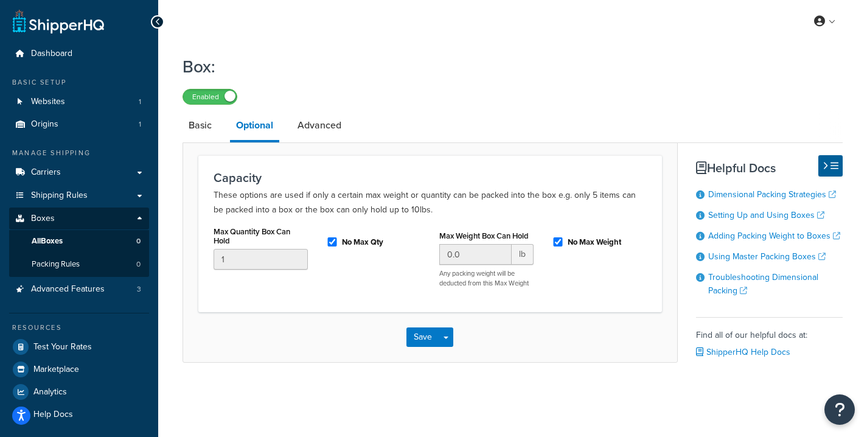
scroll to position [13, 0]
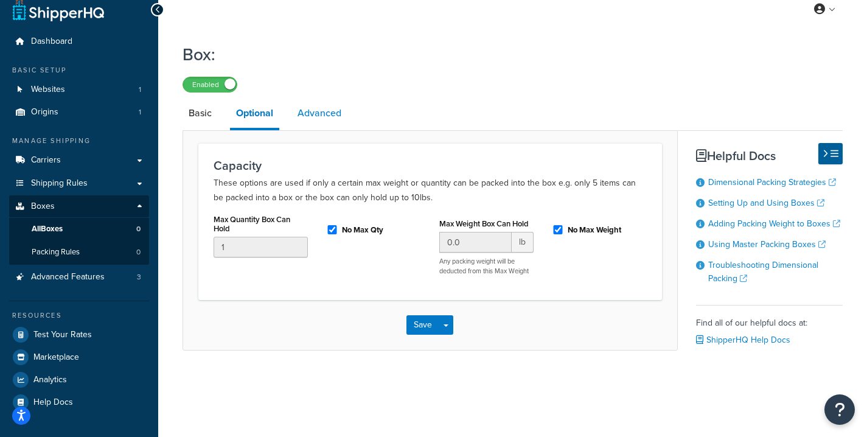
click at [317, 106] on link "Advanced" at bounding box center [320, 113] width 56 height 29
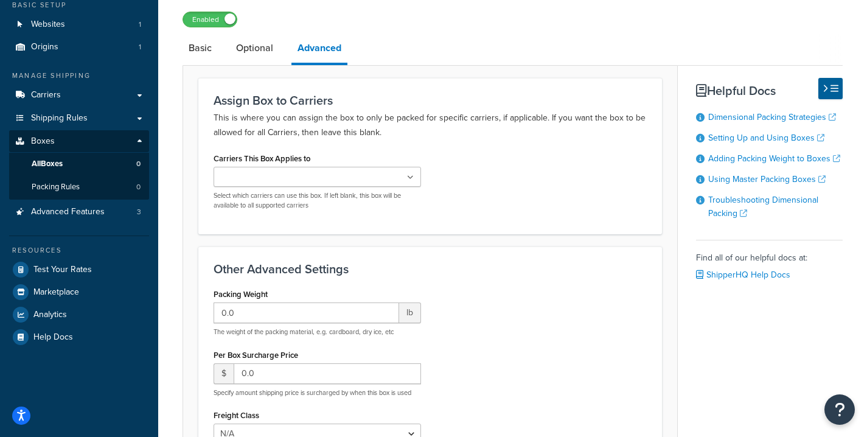
scroll to position [88, 0]
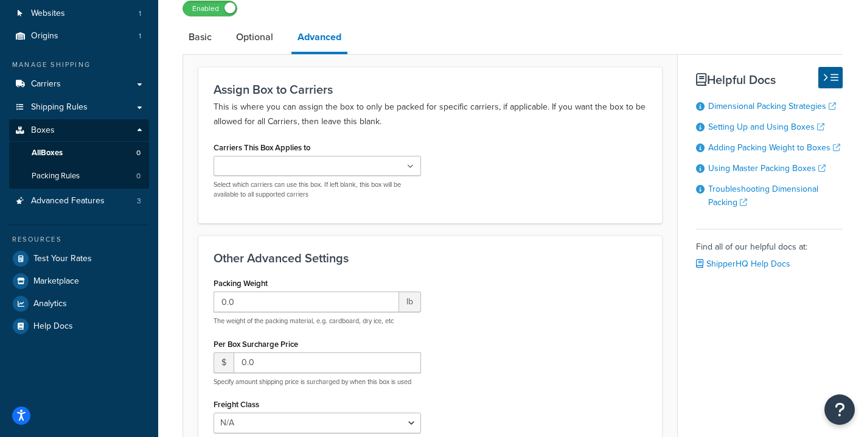
click at [413, 174] on ul at bounding box center [318, 166] width 208 height 20
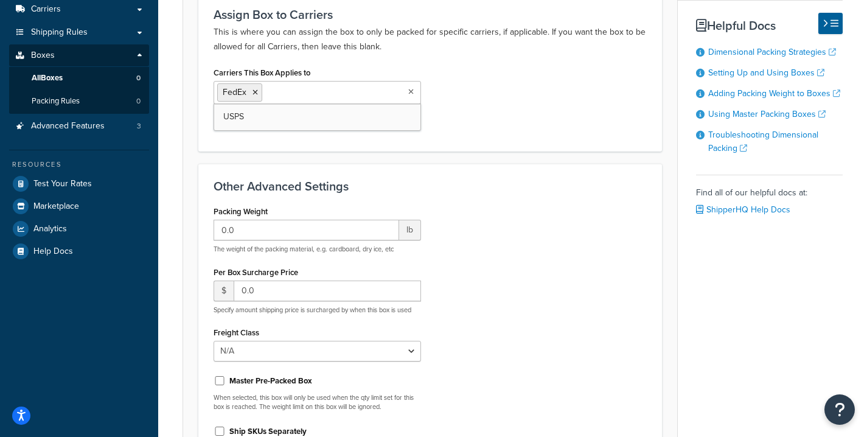
scroll to position [287, 0]
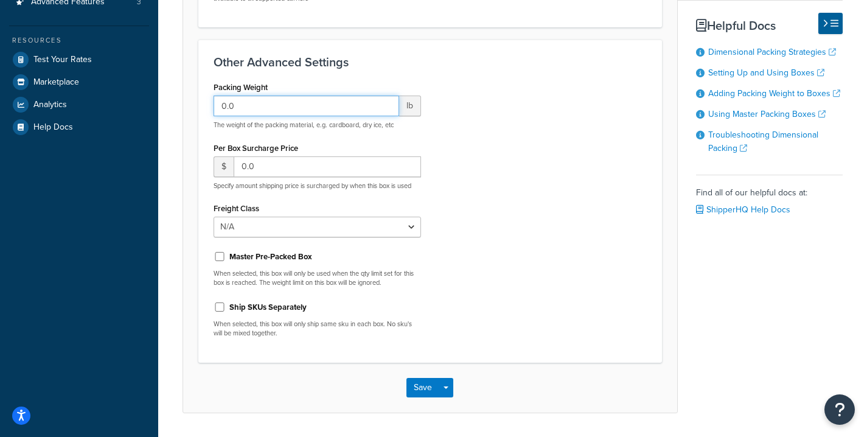
click at [342, 103] on input "0.0" at bounding box center [307, 106] width 186 height 21
type input "0.5"
click at [222, 259] on input "Master Pre-Packed Box" at bounding box center [220, 256] width 12 height 9
checkbox input "true"
click at [412, 388] on button "Save" at bounding box center [423, 387] width 33 height 19
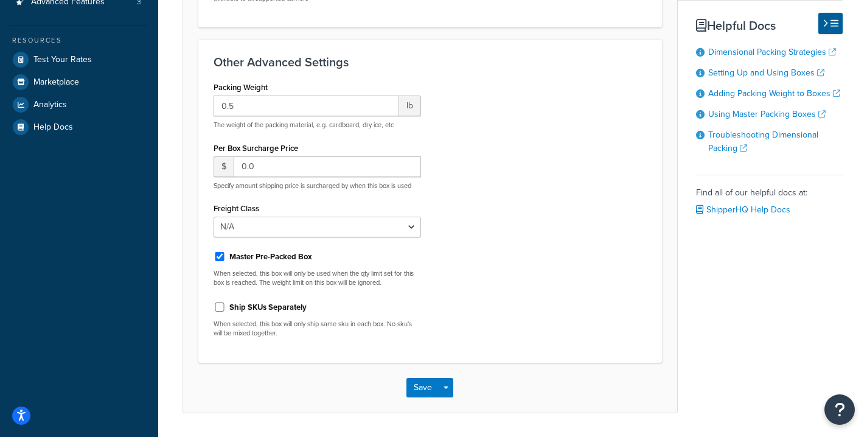
scroll to position [0, 0]
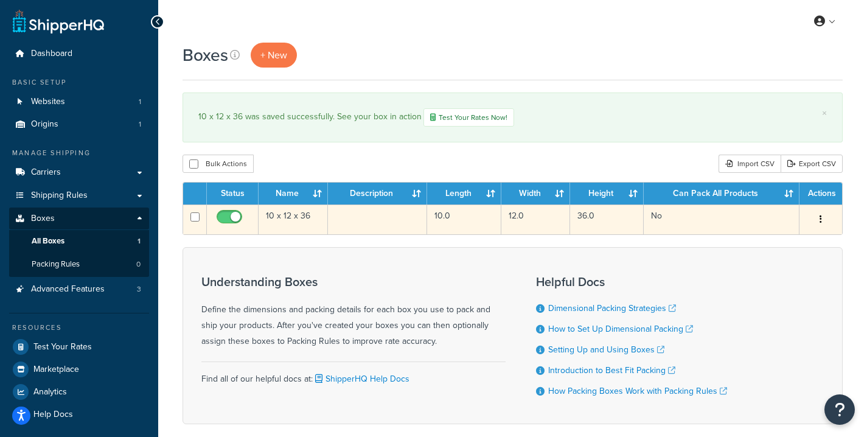
click at [296, 219] on td "10 x 12 x 36" at bounding box center [293, 220] width 69 height 30
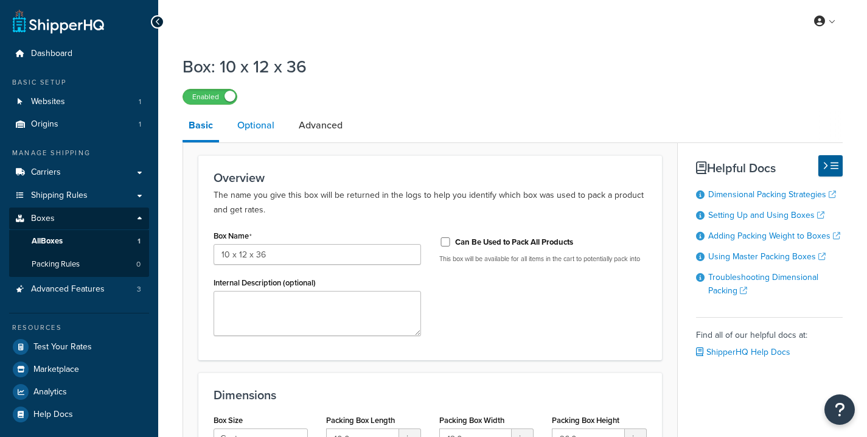
click at [267, 125] on link "Optional" at bounding box center [255, 125] width 49 height 29
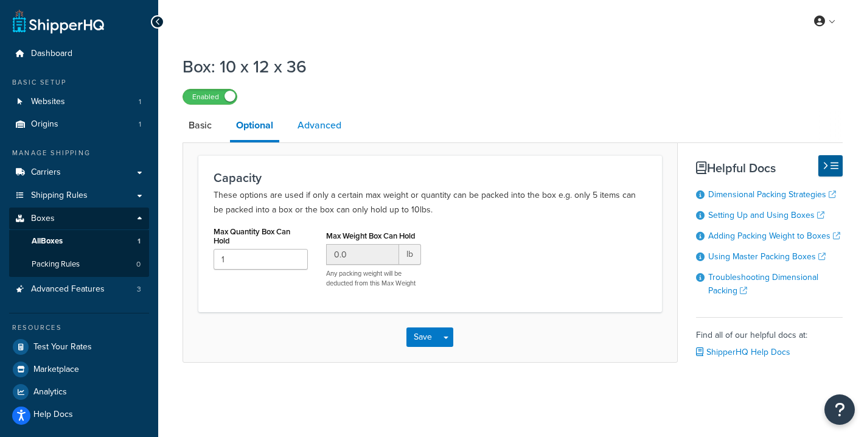
click at [337, 123] on link "Advanced" at bounding box center [320, 125] width 56 height 29
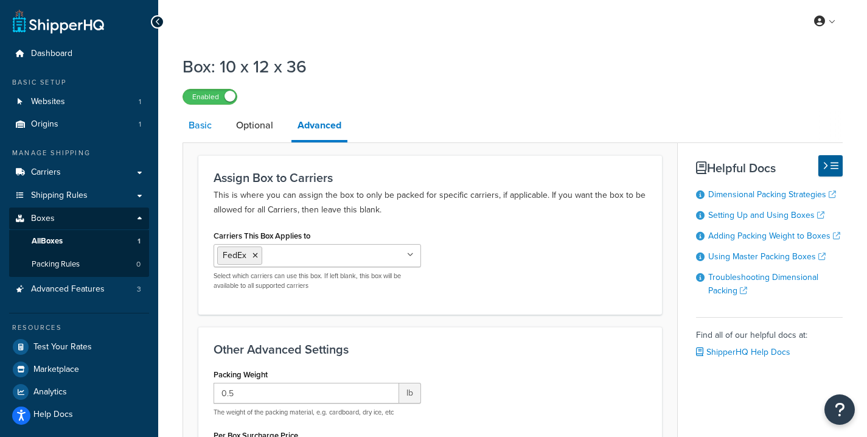
click at [206, 126] on link "Basic" at bounding box center [200, 125] width 35 height 29
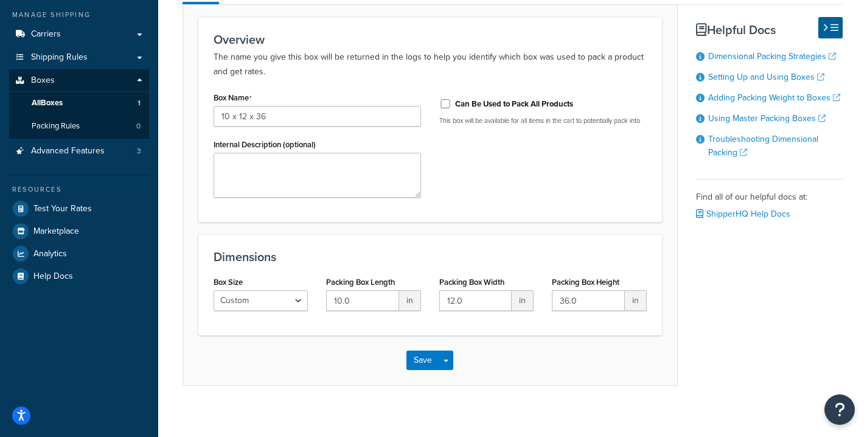
scroll to position [149, 0]
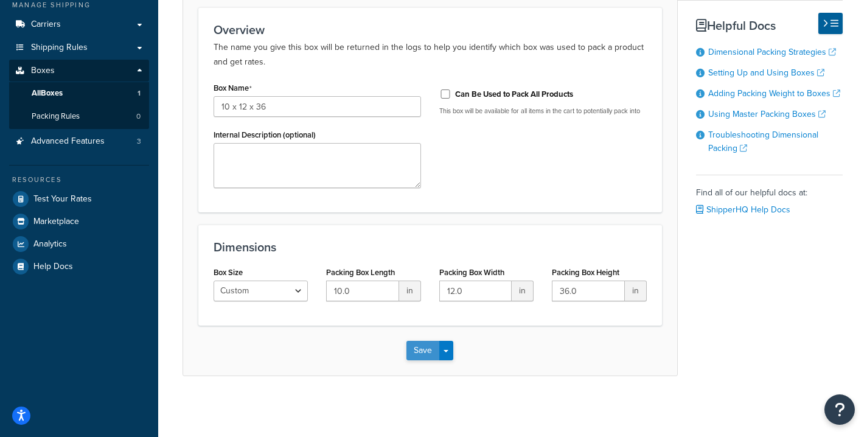
click at [414, 348] on button "Save" at bounding box center [423, 350] width 33 height 19
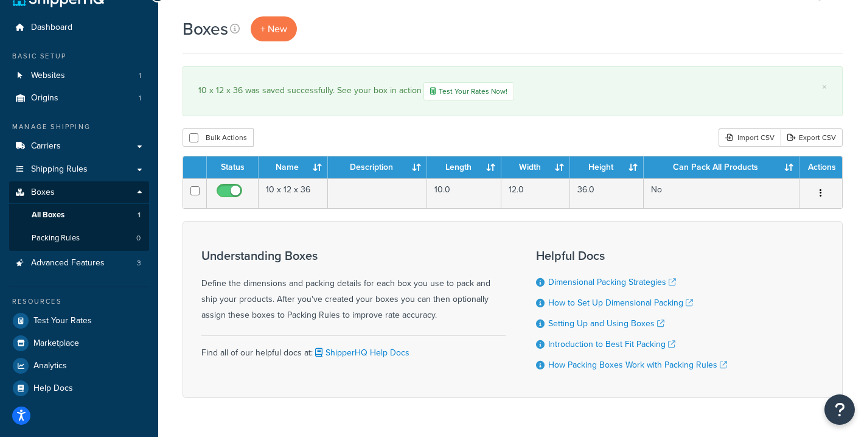
scroll to position [36, 0]
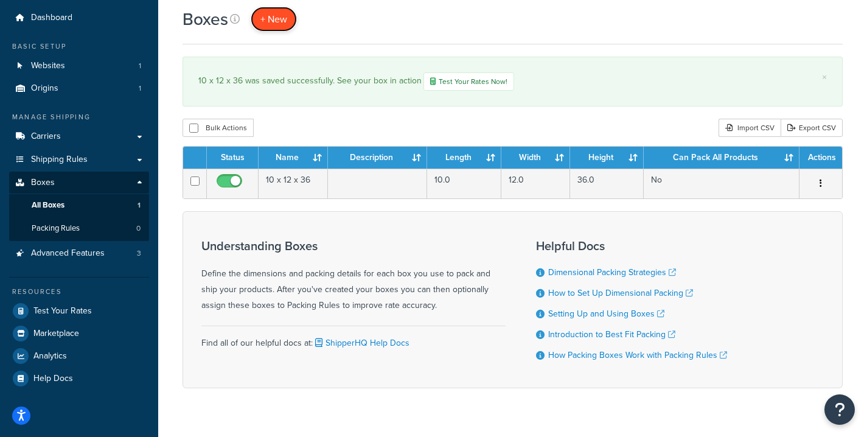
click at [282, 21] on span "+ New" at bounding box center [274, 19] width 27 height 14
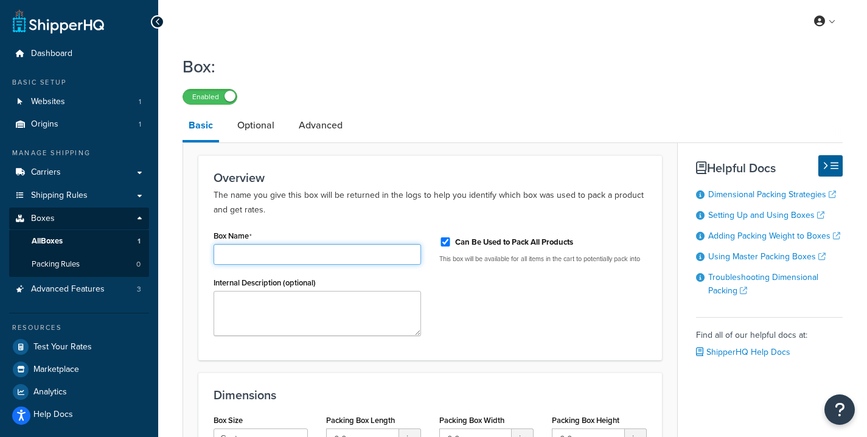
click at [295, 253] on input "Box Name" at bounding box center [318, 254] width 208 height 21
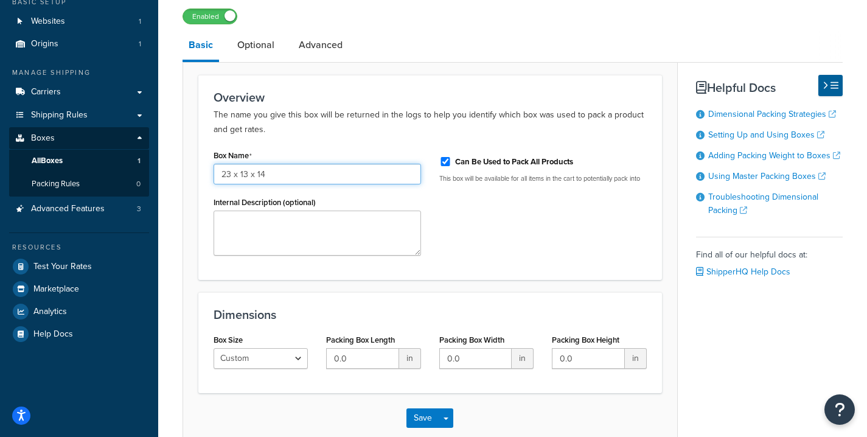
scroll to position [149, 0]
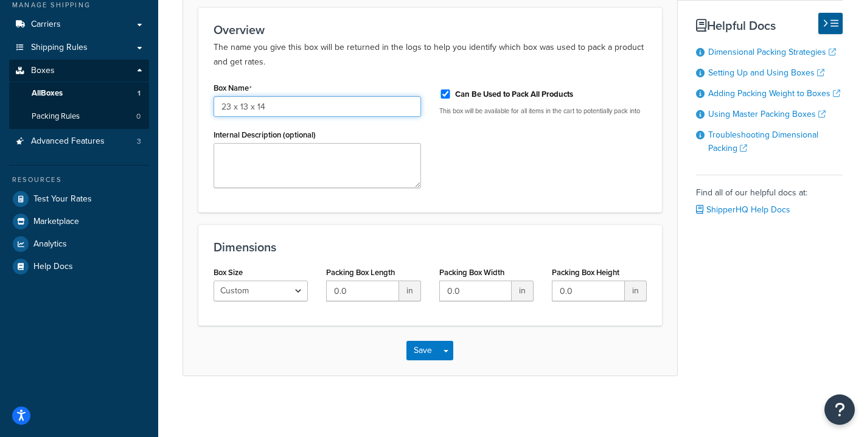
type input "23 x 13 x 14"
click at [359, 295] on input "0.0" at bounding box center [362, 291] width 72 height 21
type input "0"
type input "23"
type input "13"
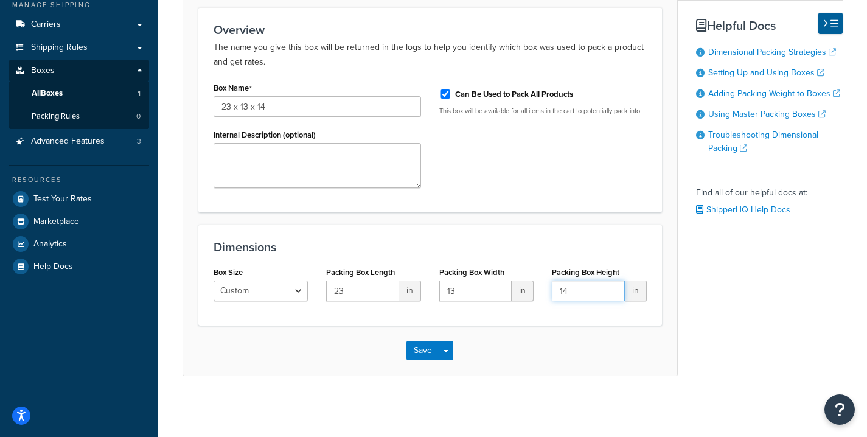
type input "14"
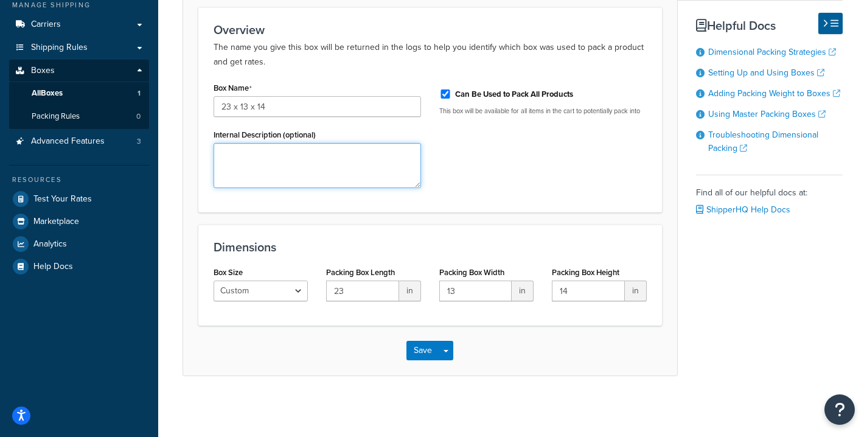
click at [318, 163] on textarea "Internal Description (optional)" at bounding box center [318, 165] width 208 height 45
type textarea "23 x 13 x 14 MUT box"
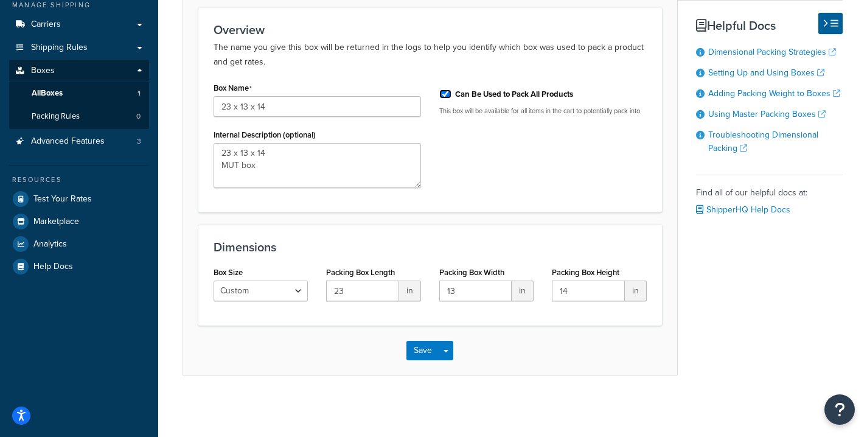
click at [444, 94] on input "Can Be Used to Pack All Products" at bounding box center [446, 93] width 12 height 9
checkbox input "false"
click at [429, 352] on button "Save" at bounding box center [423, 350] width 33 height 19
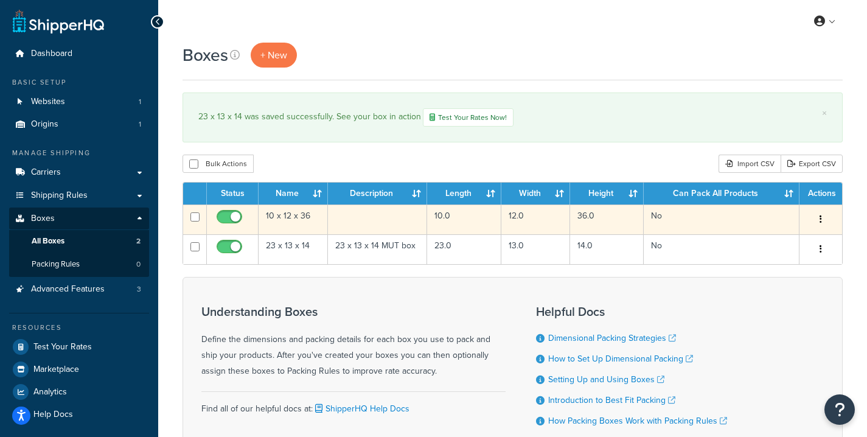
click at [351, 220] on td at bounding box center [377, 220] width 99 height 30
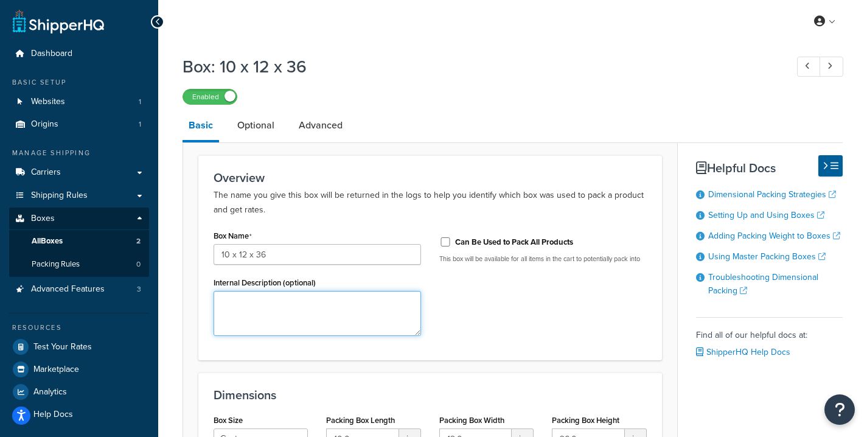
click at [296, 305] on textarea "Internal Description (optional)" at bounding box center [318, 313] width 208 height 45
type textarea "10 x 12 x 36 Golf Bag"
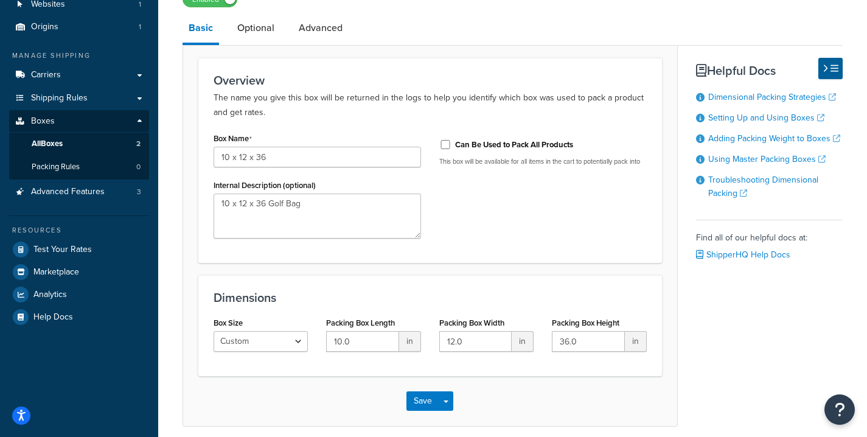
scroll to position [149, 0]
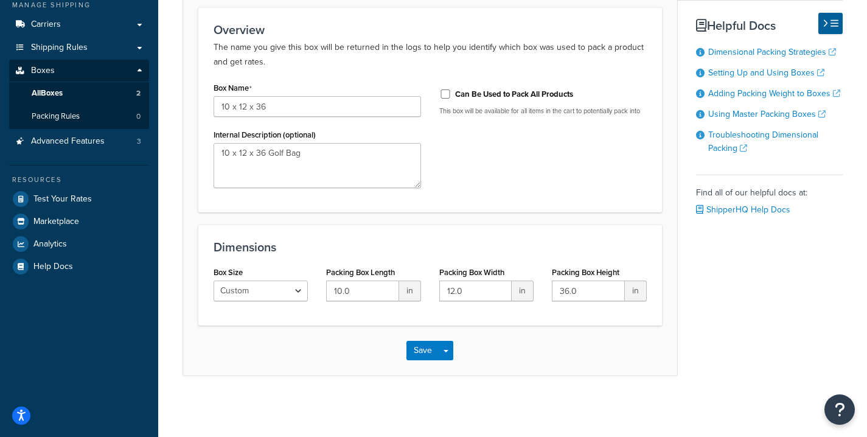
click at [411, 361] on div "Save Save Dropdown Save and Edit Save and Duplicate Save and Create New" at bounding box center [430, 351] width 494 height 50
click at [416, 351] on button "Save" at bounding box center [423, 350] width 33 height 19
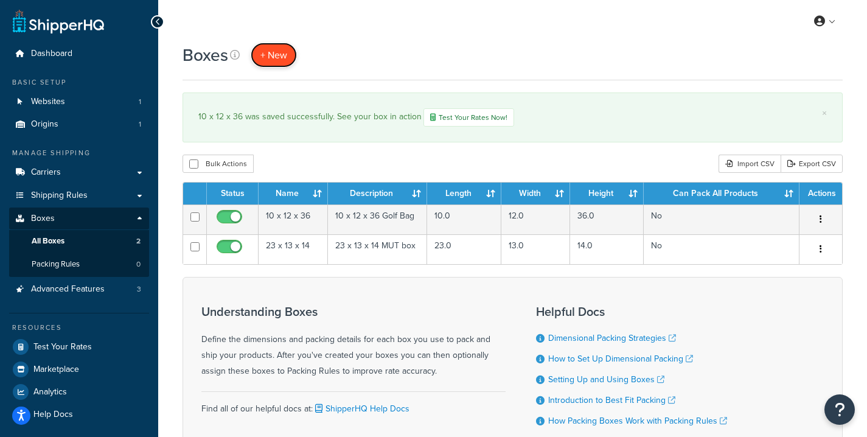
click at [279, 54] on span "+ New" at bounding box center [274, 55] width 27 height 14
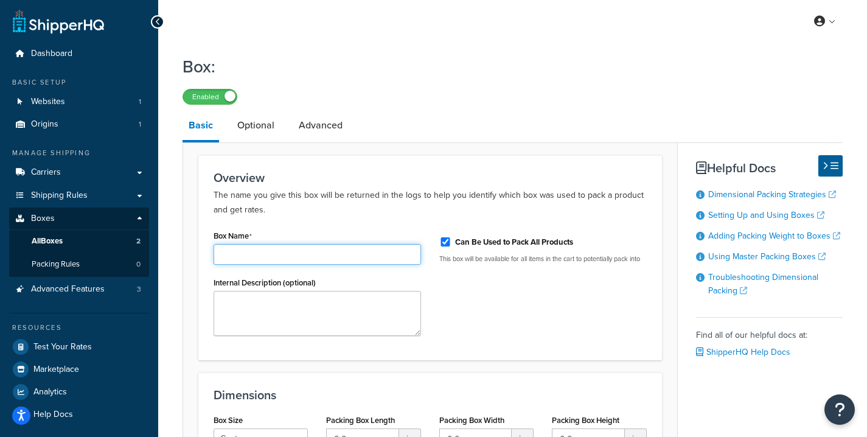
click at [266, 245] on input "Box Name" at bounding box center [318, 254] width 208 height 21
type input "24 x 16 x 8"
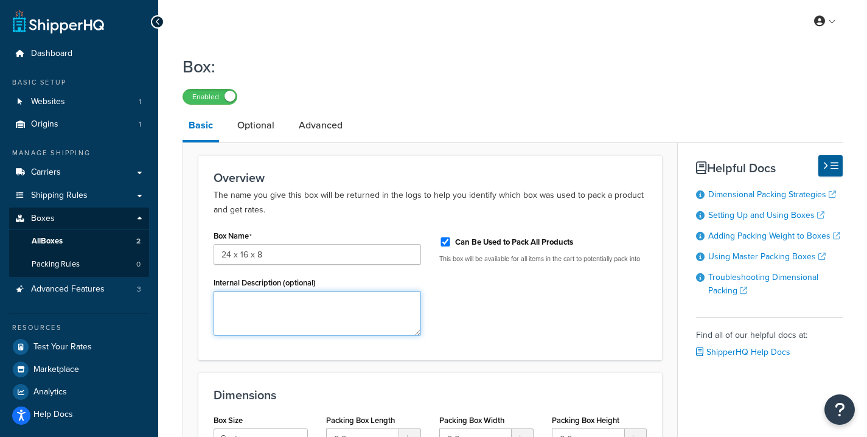
click at [258, 316] on textarea "Internal Description (optional)" at bounding box center [318, 313] width 208 height 45
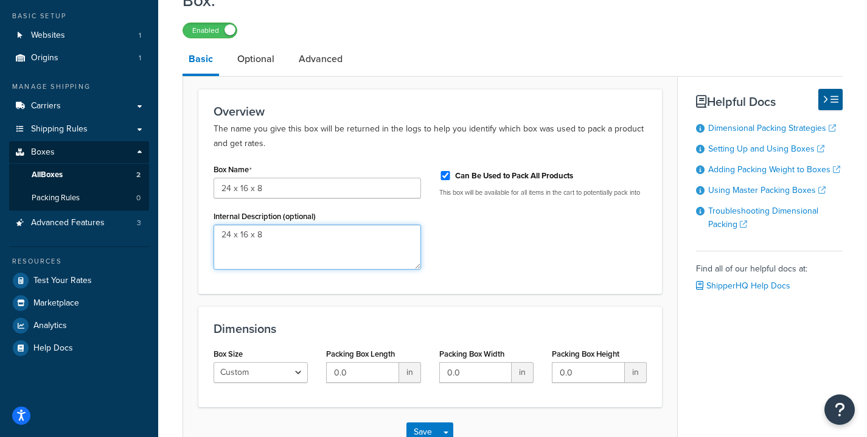
scroll to position [104, 0]
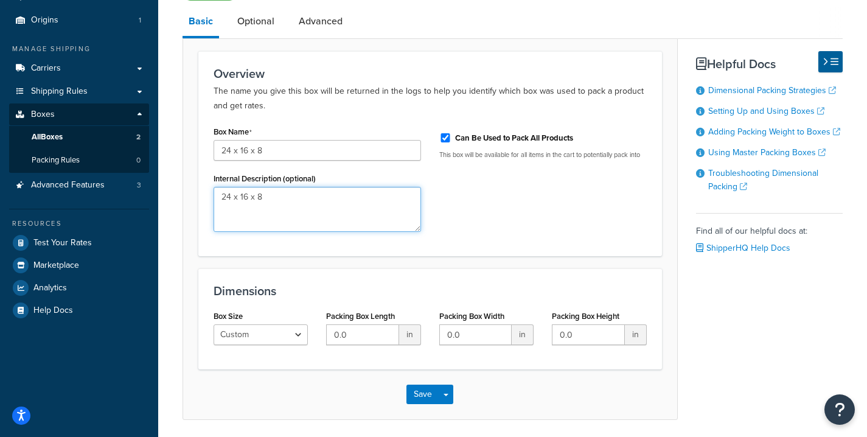
type textarea "24 x 16 x 8"
click at [366, 336] on input "0.0" at bounding box center [362, 334] width 72 height 21
type input "24"
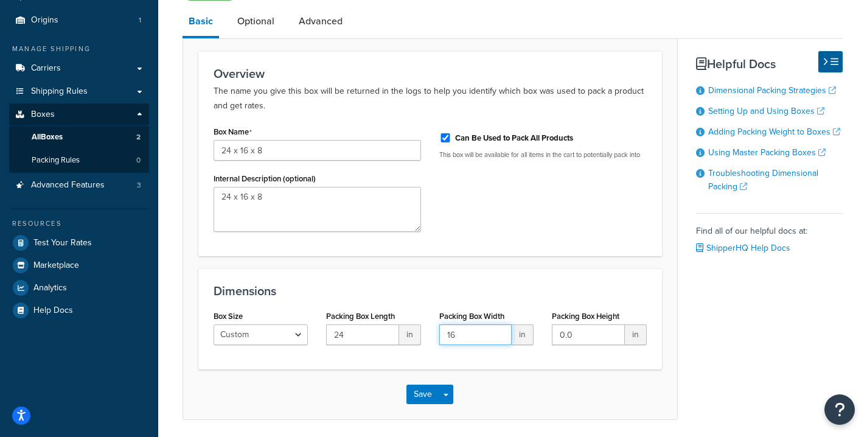
type input "16"
type input "8"
click at [419, 401] on button "Save" at bounding box center [423, 394] width 33 height 19
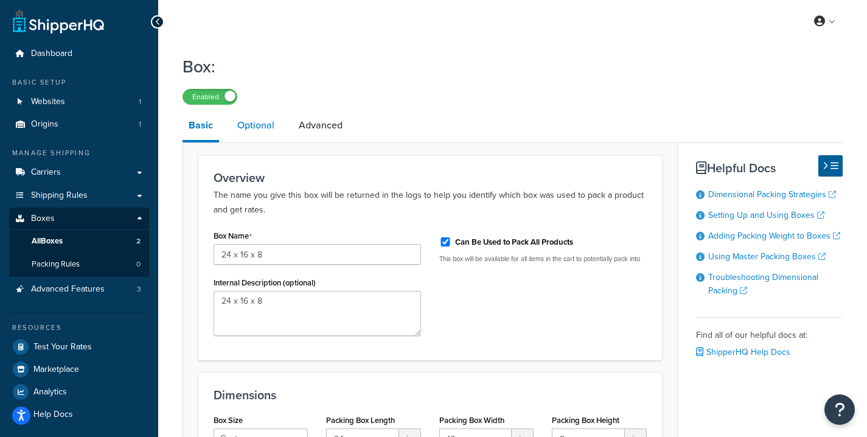
click at [252, 116] on link "Optional" at bounding box center [255, 125] width 49 height 29
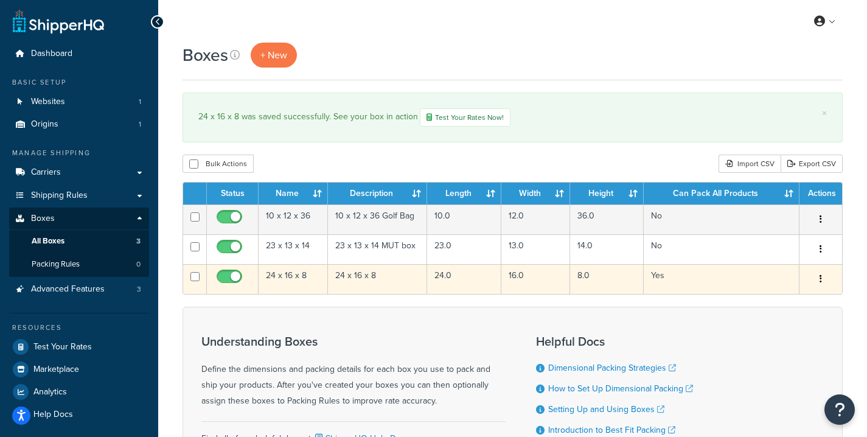
click at [373, 276] on td "24 x 16 x 8" at bounding box center [377, 279] width 99 height 30
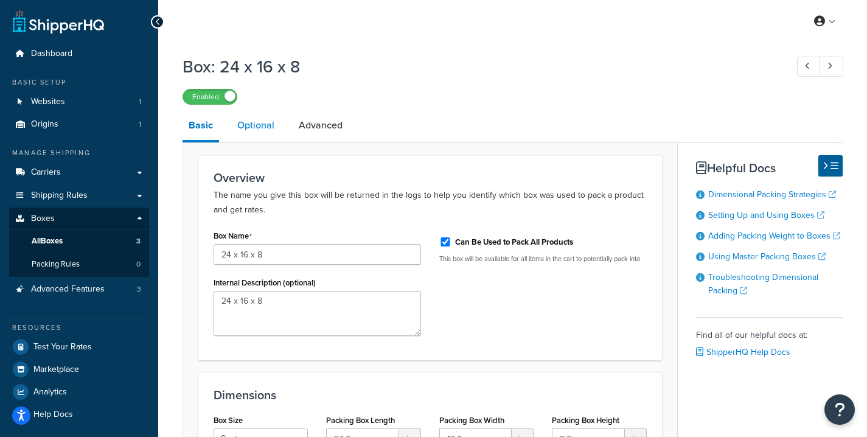
click at [273, 124] on link "Optional" at bounding box center [255, 125] width 49 height 29
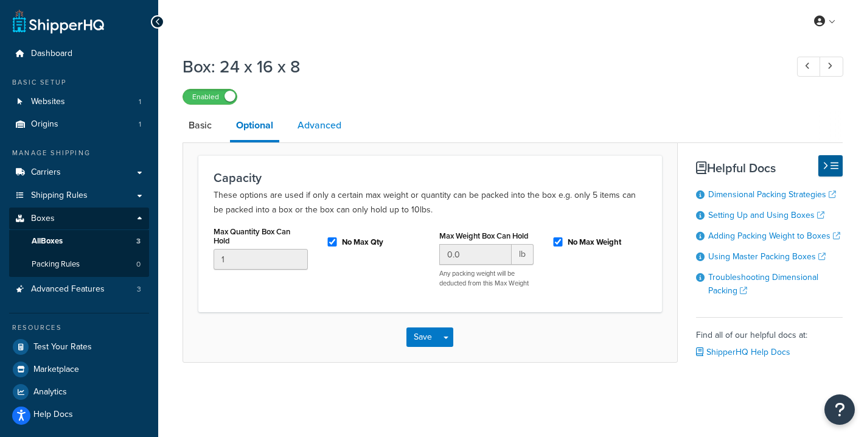
click at [304, 128] on link "Advanced" at bounding box center [320, 125] width 56 height 29
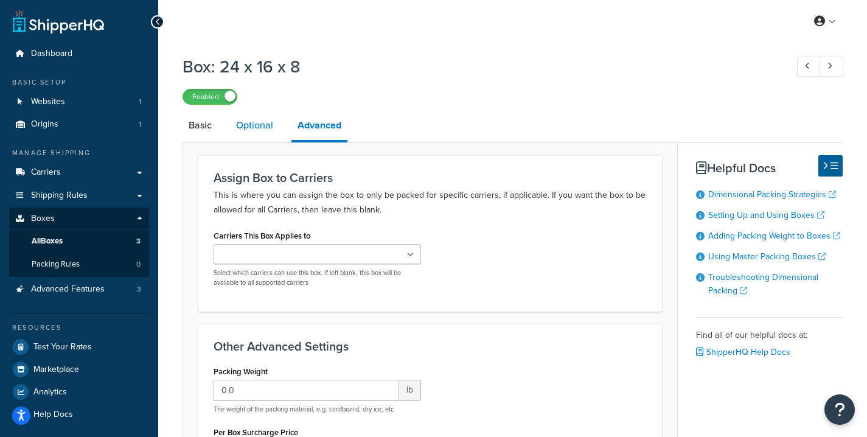
click at [254, 133] on link "Optional" at bounding box center [254, 125] width 49 height 29
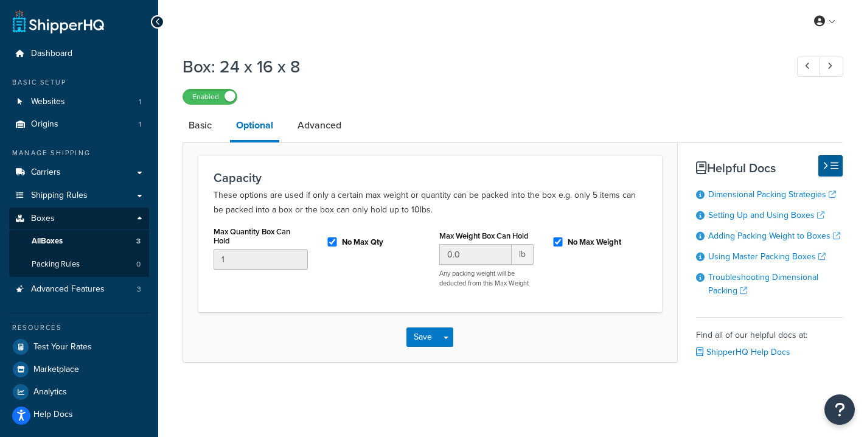
scroll to position [13, 0]
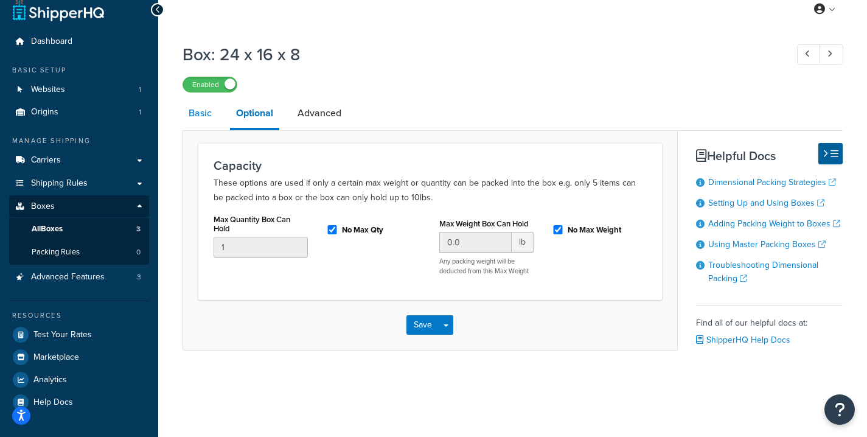
click at [206, 109] on link "Basic" at bounding box center [200, 113] width 35 height 29
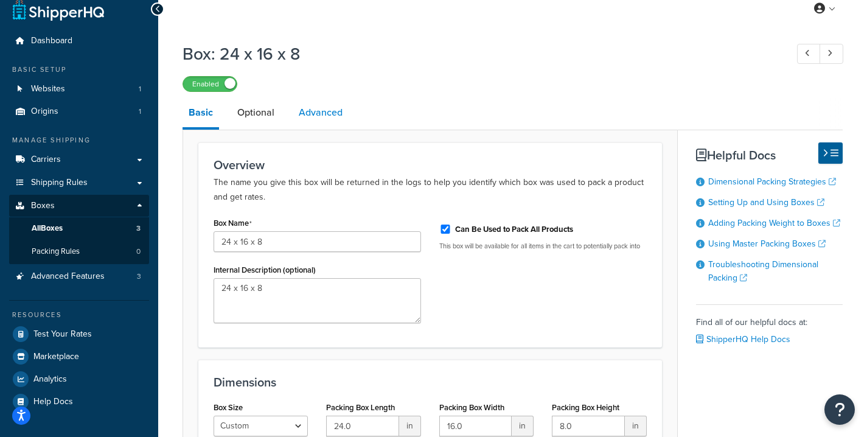
click at [307, 105] on link "Advanced" at bounding box center [321, 112] width 56 height 29
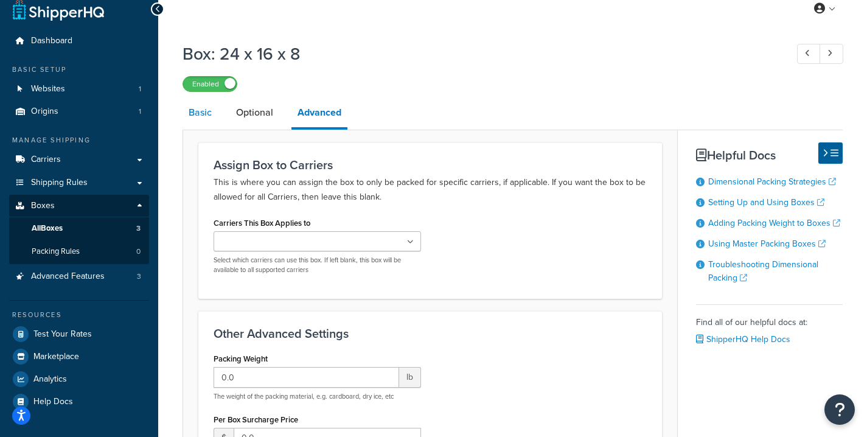
click at [204, 105] on link "Basic" at bounding box center [200, 112] width 35 height 29
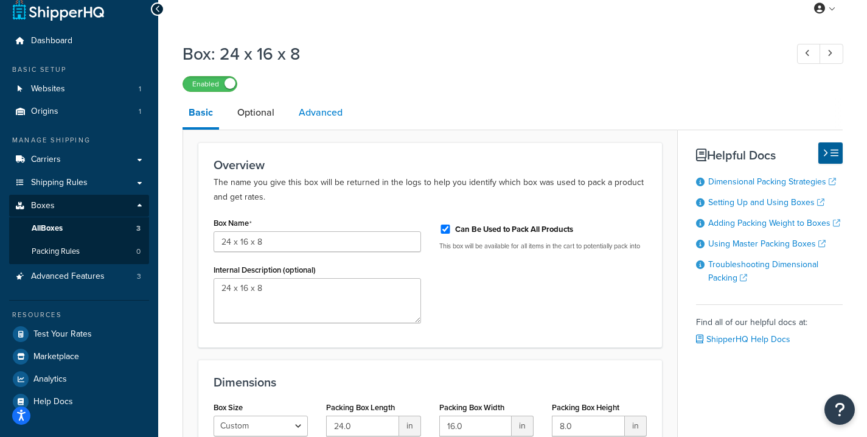
click at [307, 102] on link "Advanced" at bounding box center [321, 112] width 56 height 29
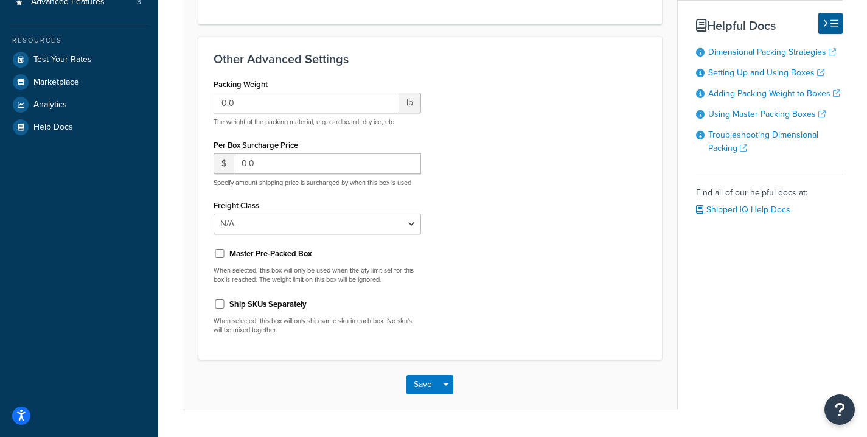
scroll to position [287, 0]
click at [348, 121] on p "The weight of the packing material, e.g. cardboard, dry ice, etc" at bounding box center [318, 122] width 208 height 9
click at [347, 120] on p "The weight of the packing material, e.g. cardboard, dry ice, etc" at bounding box center [318, 122] width 208 height 9
click at [346, 114] on div "0.0 lb The weight of the packing material, e.g. cardboard, dry ice, etc" at bounding box center [318, 110] width 208 height 34
click at [345, 110] on input "0.0" at bounding box center [307, 103] width 186 height 21
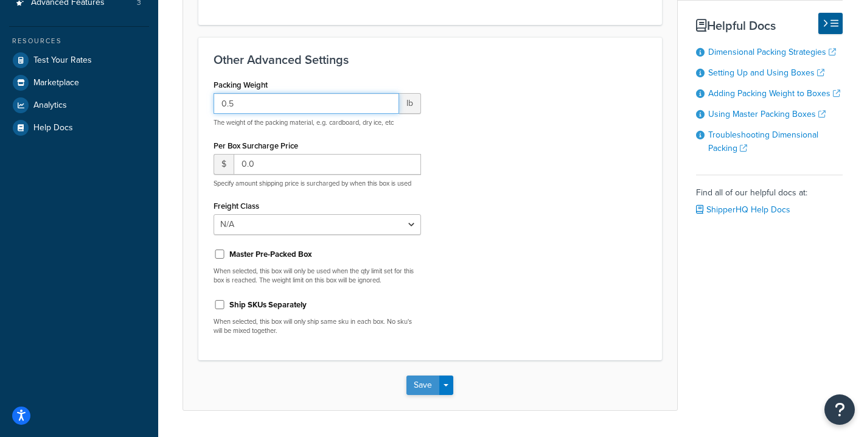
type input "0.5"
click at [428, 380] on button "Save" at bounding box center [423, 385] width 33 height 19
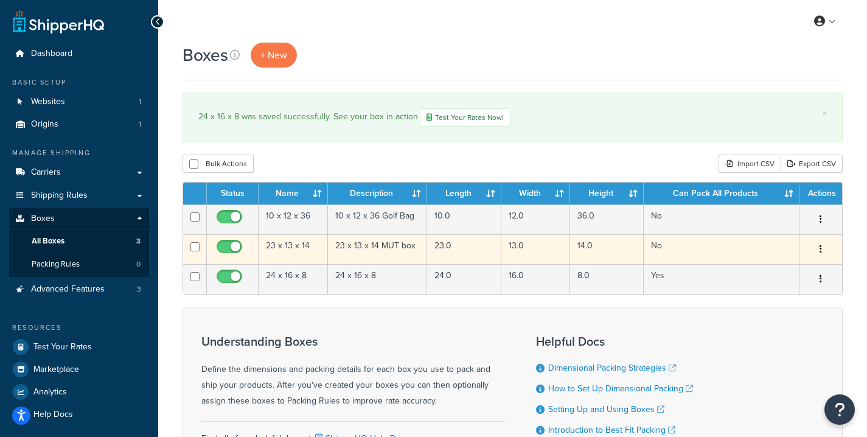
click at [366, 253] on td "23 x 13 x 14 MUT box" at bounding box center [377, 249] width 99 height 30
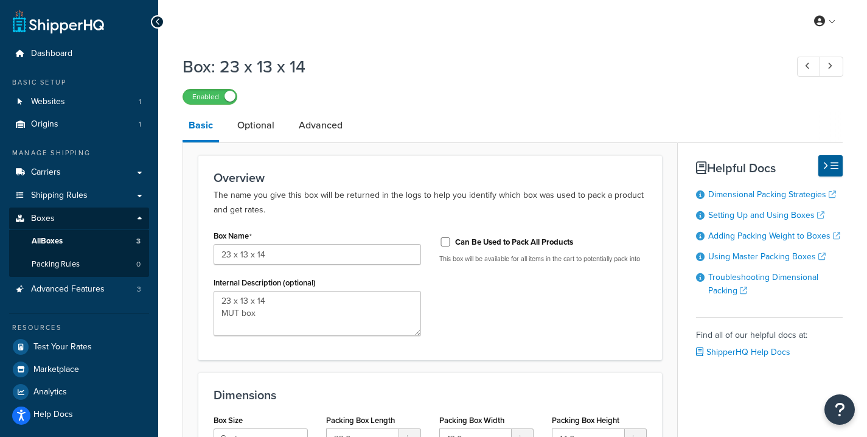
scroll to position [10, 0]
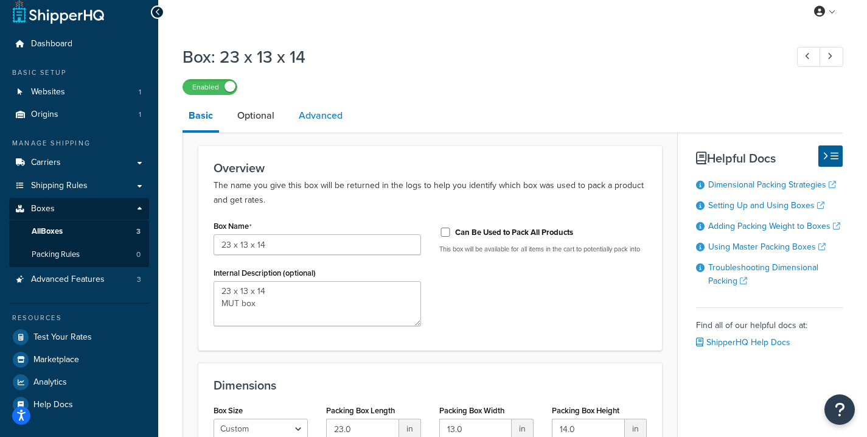
click at [329, 127] on link "Advanced" at bounding box center [321, 115] width 56 height 29
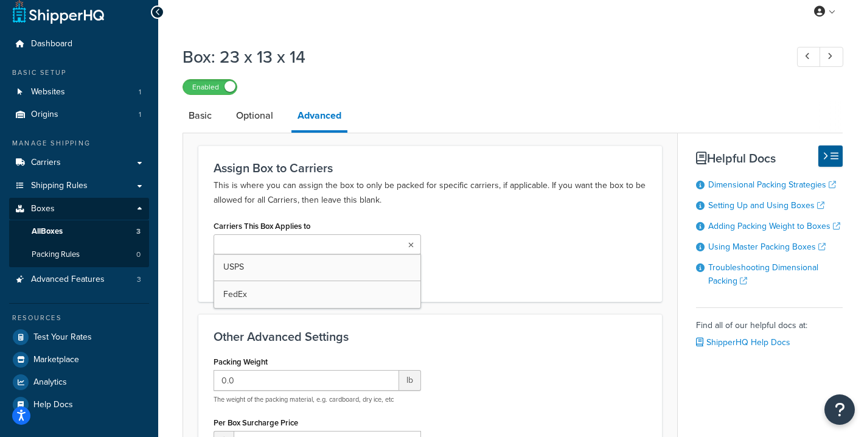
click at [321, 247] on ul at bounding box center [318, 244] width 208 height 20
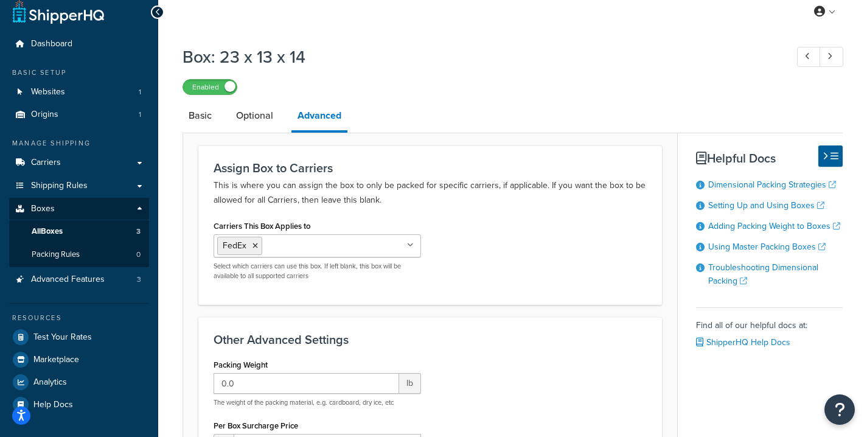
click at [352, 192] on p "This is where you can assign the box to only be packed for specific carriers, i…" at bounding box center [430, 192] width 433 height 29
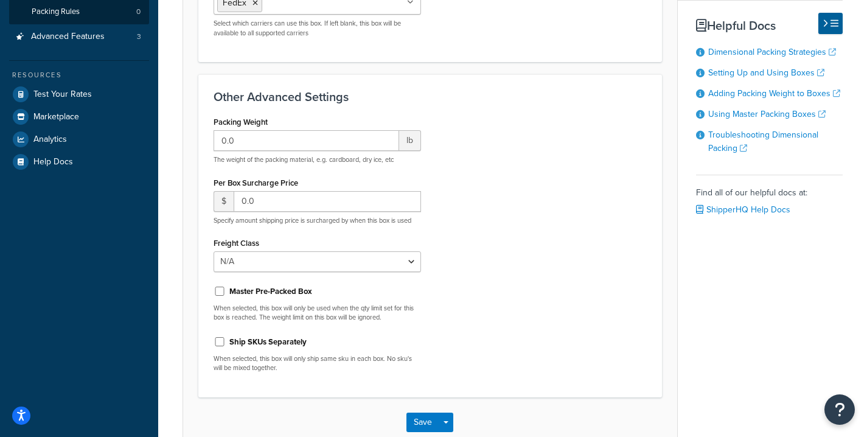
scroll to position [251, 0]
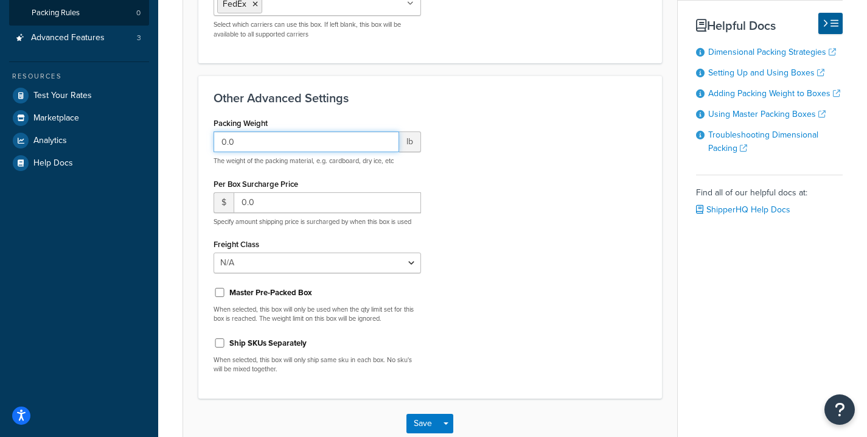
click at [359, 137] on input "0.0" at bounding box center [307, 141] width 186 height 21
type input "0.5"
click at [417, 422] on button "Save" at bounding box center [423, 423] width 33 height 19
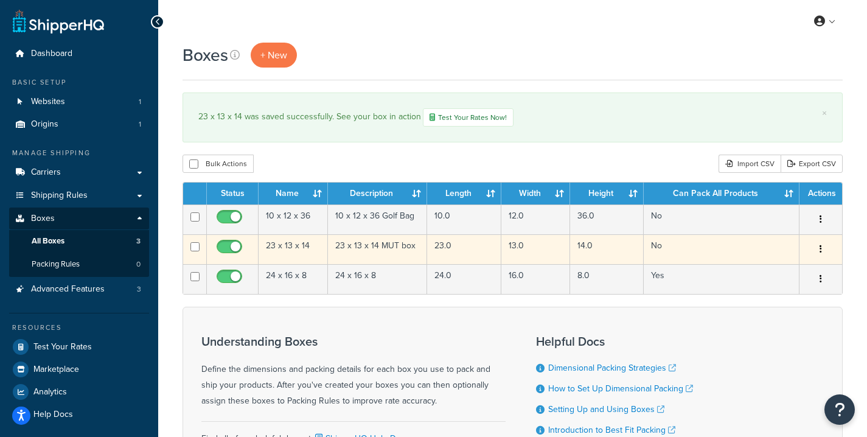
click at [308, 248] on td "23 x 13 x 14" at bounding box center [293, 249] width 69 height 30
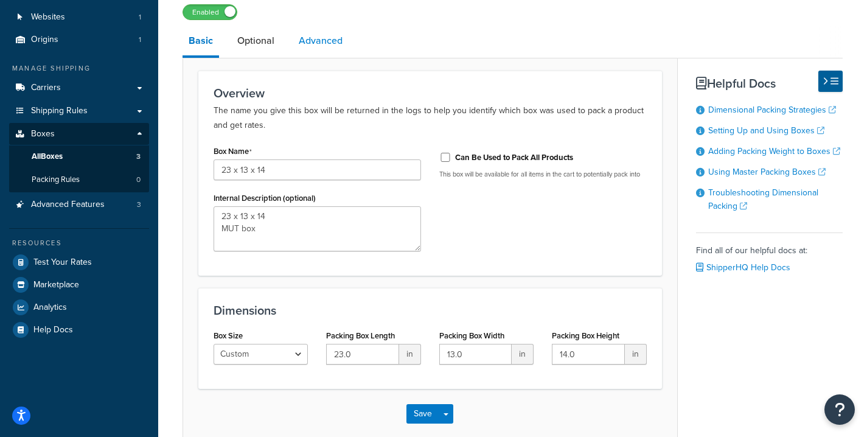
scroll to position [84, 0]
click at [342, 351] on input "23.0" at bounding box center [362, 355] width 72 height 21
type input "24.0"
click at [229, 172] on input "23 x 13 x 14" at bounding box center [318, 170] width 208 height 21
type input "24 x 13 x 14"
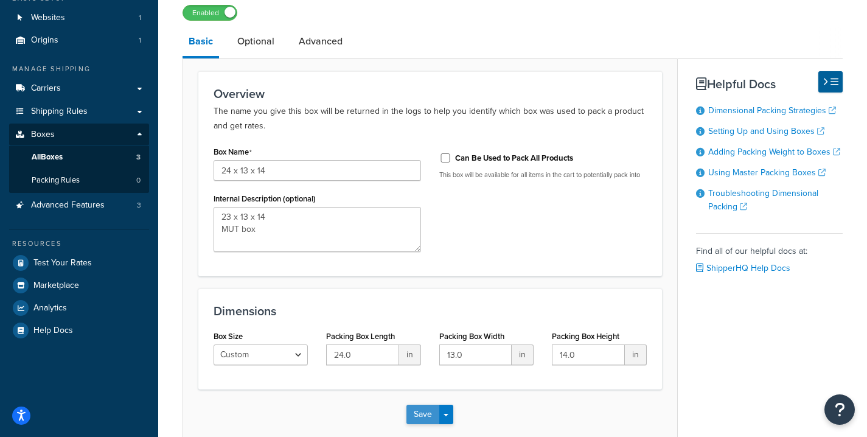
click at [416, 413] on button "Save" at bounding box center [423, 414] width 33 height 19
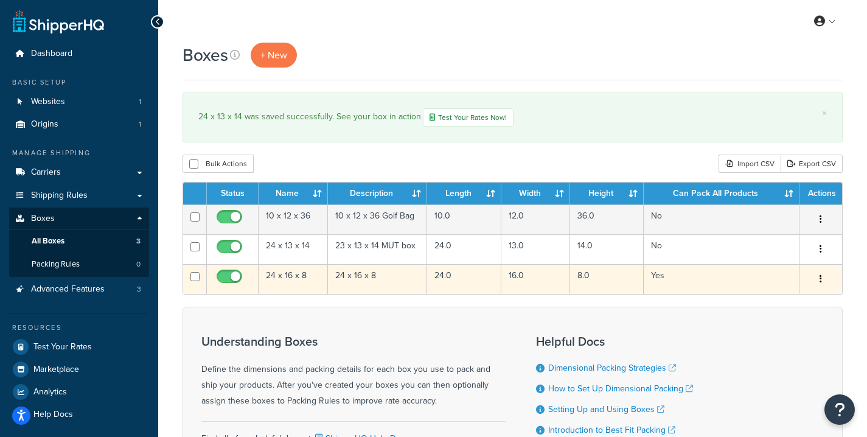
click at [302, 279] on td "24 x 16 x 8" at bounding box center [293, 279] width 69 height 30
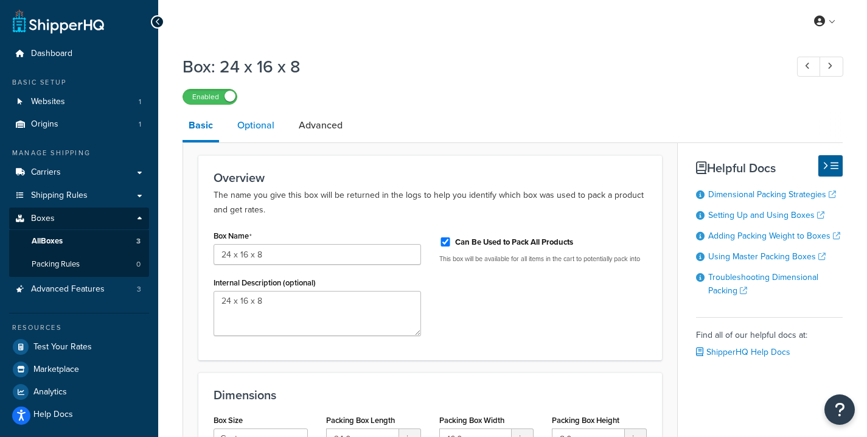
click at [249, 126] on link "Optional" at bounding box center [255, 125] width 49 height 29
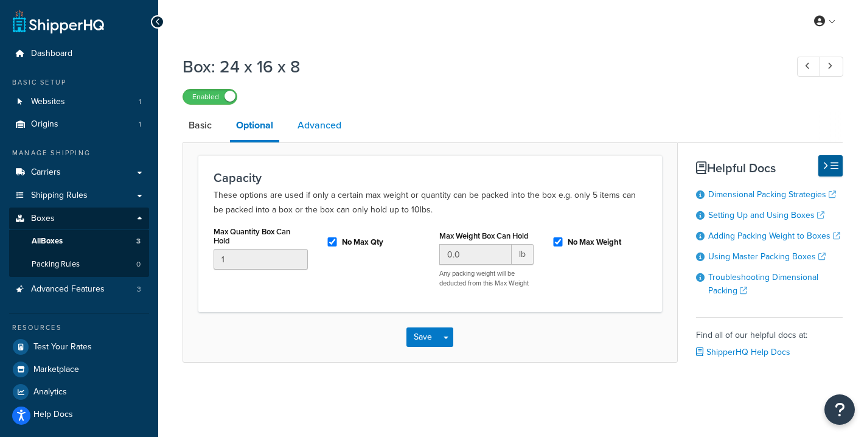
click at [307, 125] on link "Advanced" at bounding box center [320, 125] width 56 height 29
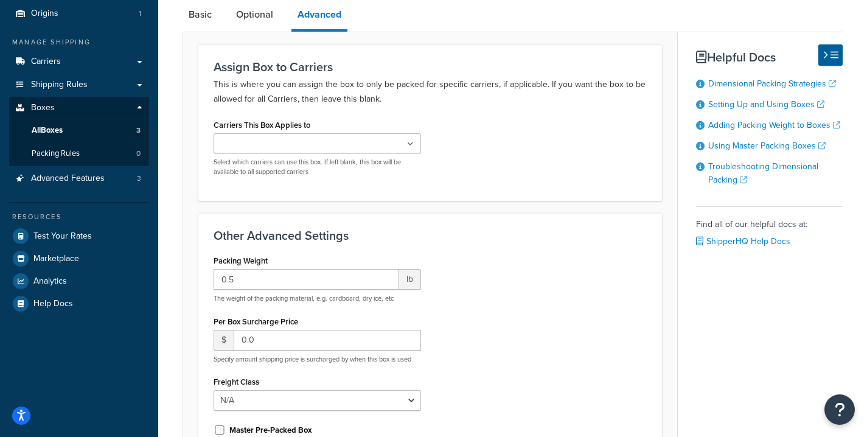
scroll to position [103, 0]
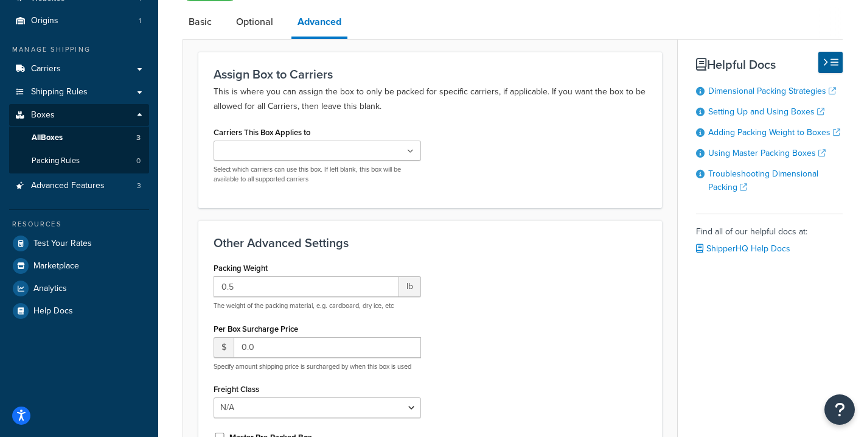
click at [306, 152] on input "Carriers This Box Applies to" at bounding box center [271, 151] width 108 height 13
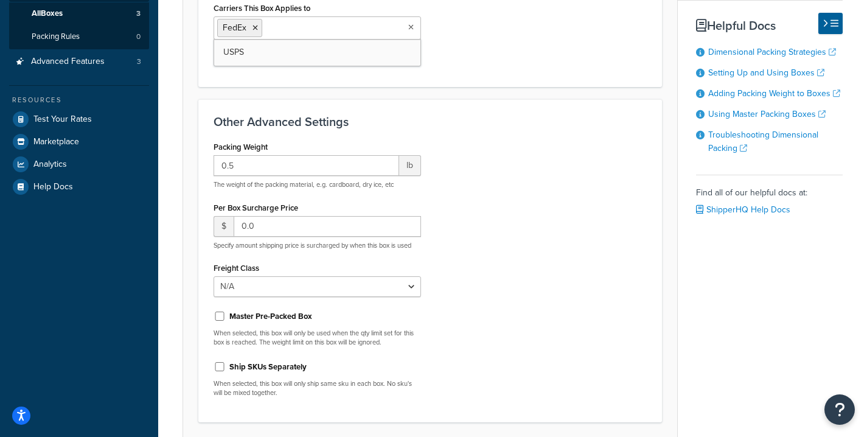
scroll to position [265, 0]
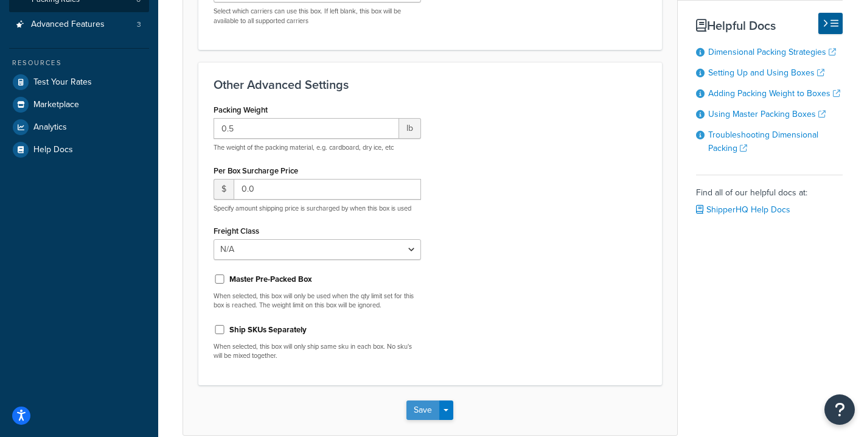
click at [420, 410] on button "Save" at bounding box center [423, 410] width 33 height 19
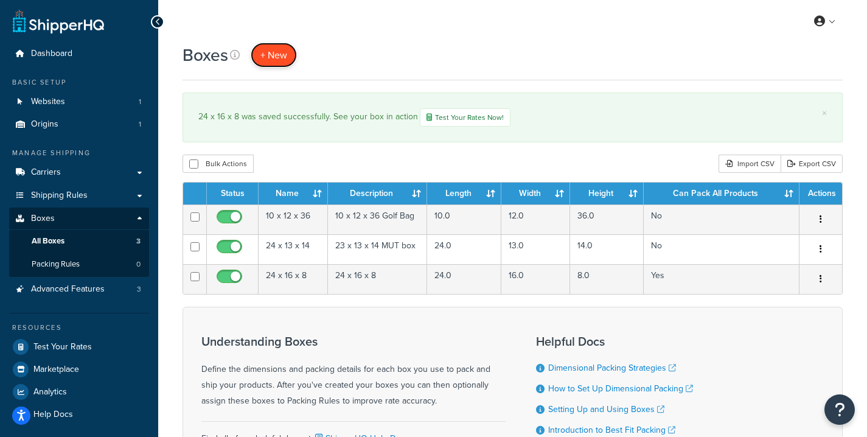
click at [274, 52] on span "+ New" at bounding box center [274, 55] width 27 height 14
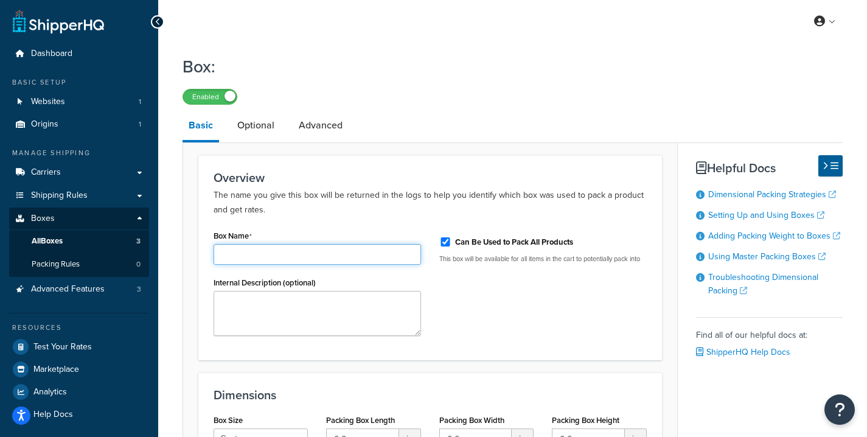
click at [258, 259] on input "Box Name" at bounding box center [318, 254] width 208 height 21
type input "24 x 16 x 4"
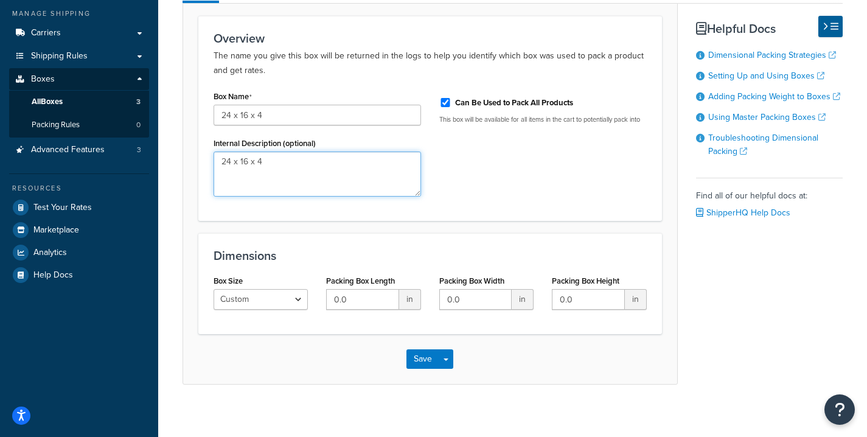
scroll to position [149, 0]
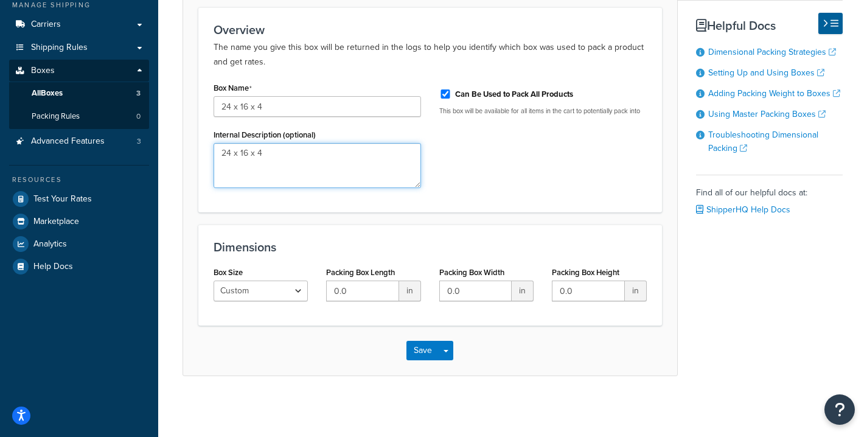
type textarea "24 x 16 x 4"
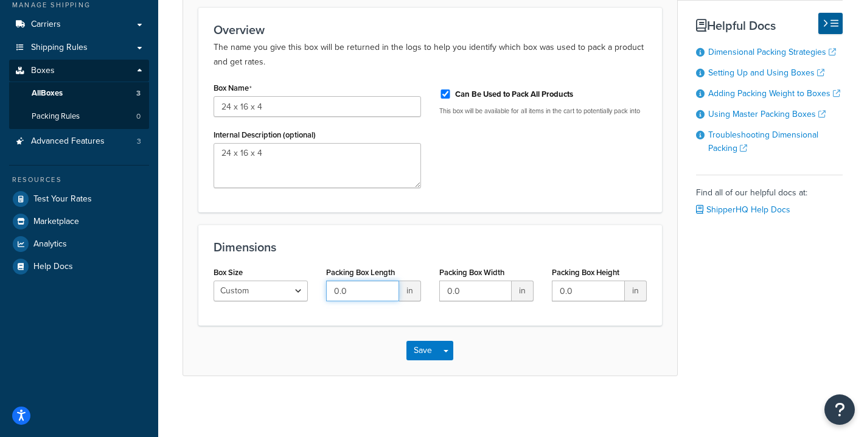
click at [356, 295] on input "0.0" at bounding box center [362, 291] width 72 height 21
type input "0"
type input "24"
type input "16"
type input "4"
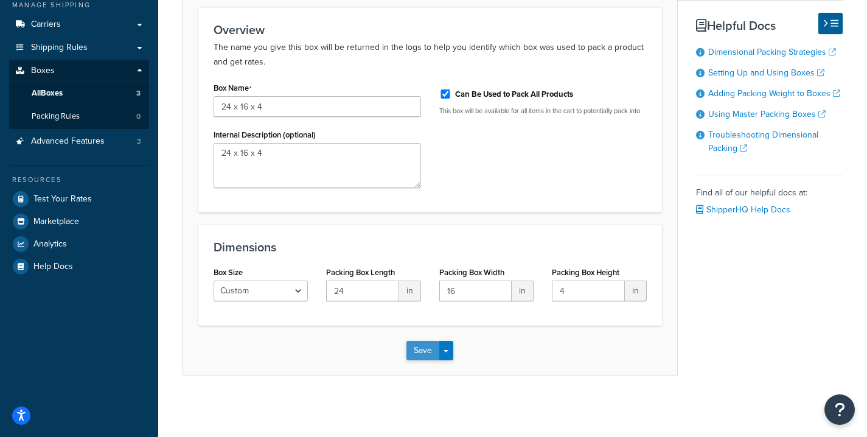
click at [417, 345] on button "Save" at bounding box center [423, 350] width 33 height 19
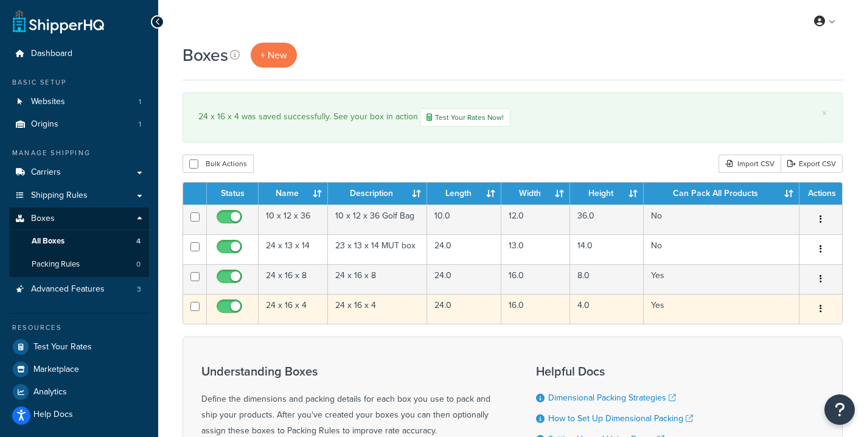
click at [303, 314] on td "24 x 16 x 4" at bounding box center [293, 309] width 69 height 30
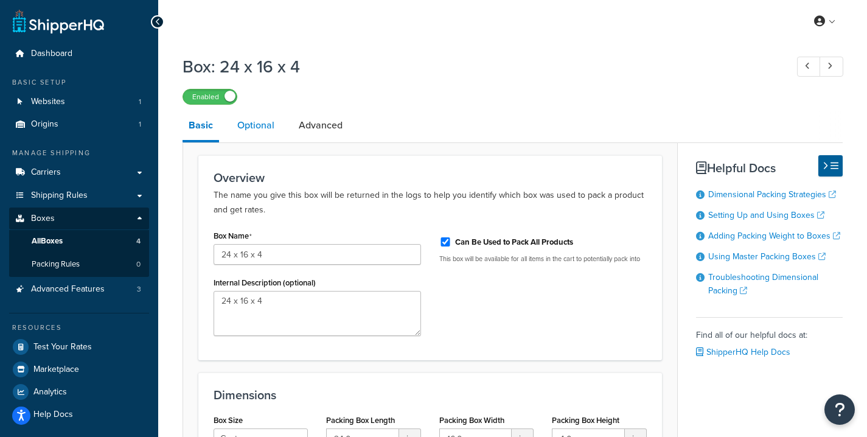
click at [250, 127] on link "Optional" at bounding box center [255, 125] width 49 height 29
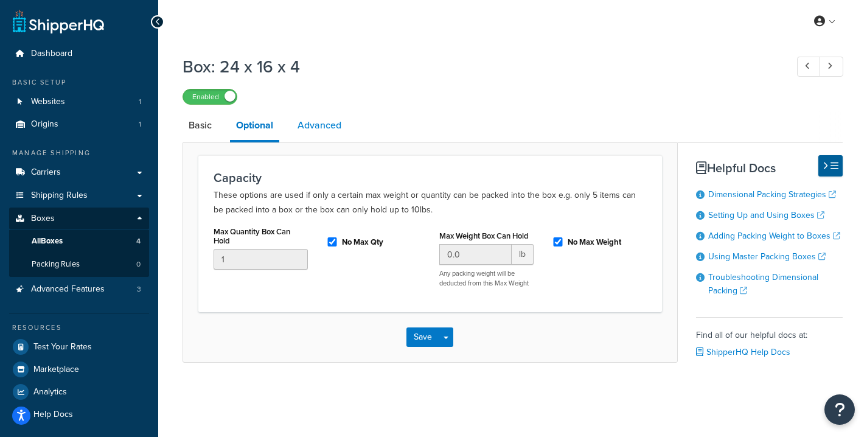
click at [315, 128] on link "Advanced" at bounding box center [320, 125] width 56 height 29
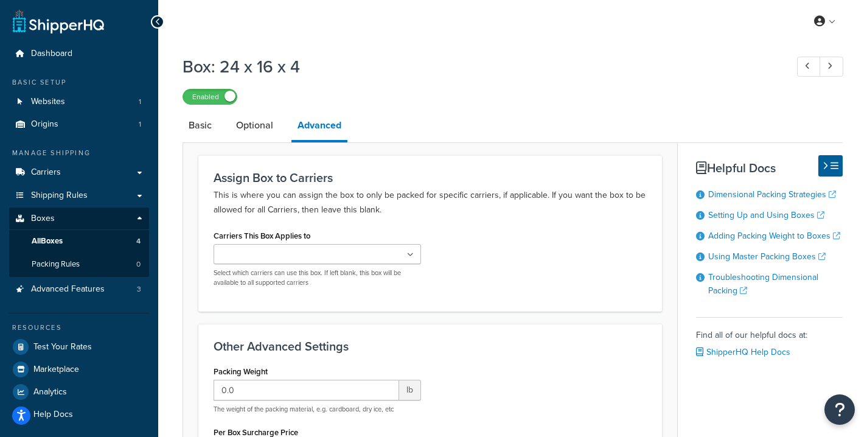
click at [295, 258] on input "Carriers This Box Applies to" at bounding box center [271, 254] width 108 height 13
click at [317, 220] on div "Assign Box to Carriers This is where you can assign the box to only be packed f…" at bounding box center [430, 233] width 464 height 156
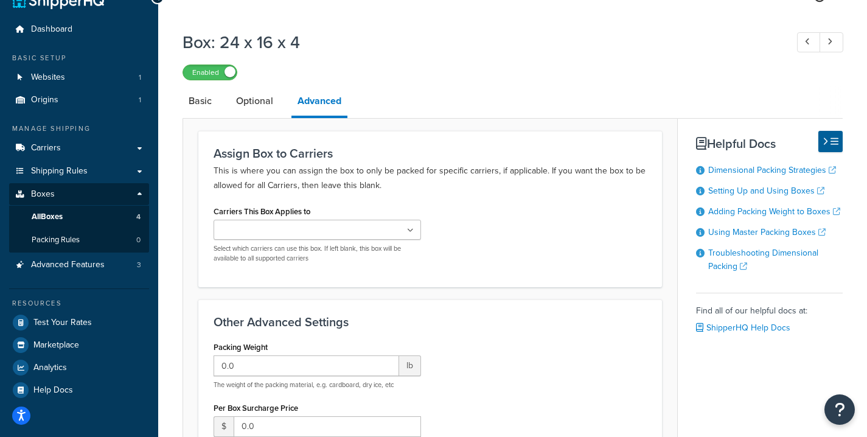
scroll to position [27, 0]
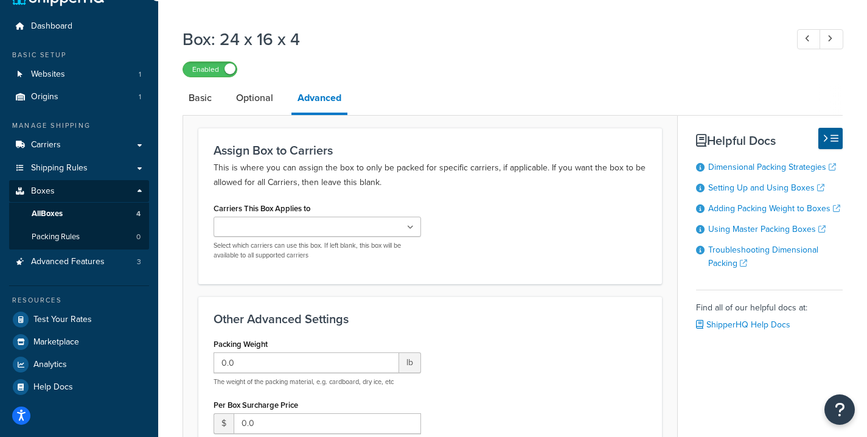
click at [320, 225] on ul at bounding box center [318, 227] width 208 height 20
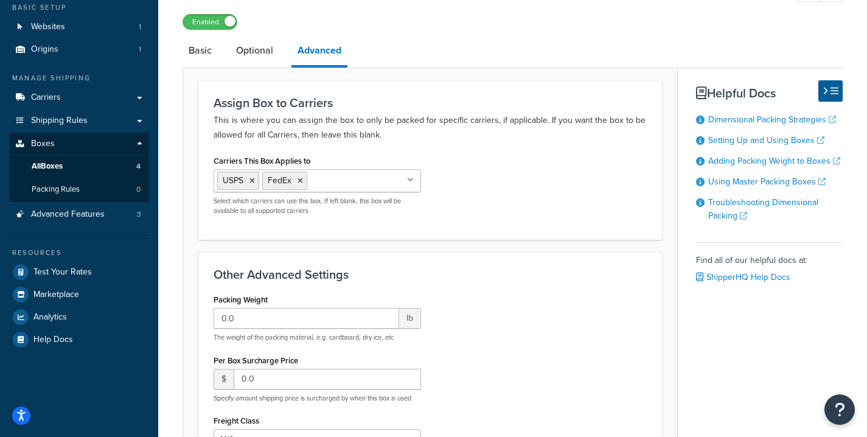
scroll to position [158, 0]
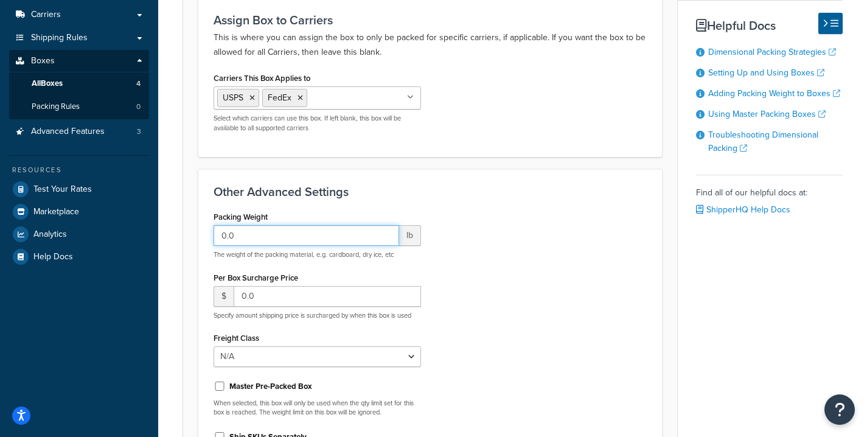
click at [318, 236] on input "0.0" at bounding box center [307, 235] width 186 height 21
type input "0.3"
click at [505, 191] on h3 "Other Advanced Settings" at bounding box center [430, 191] width 433 height 13
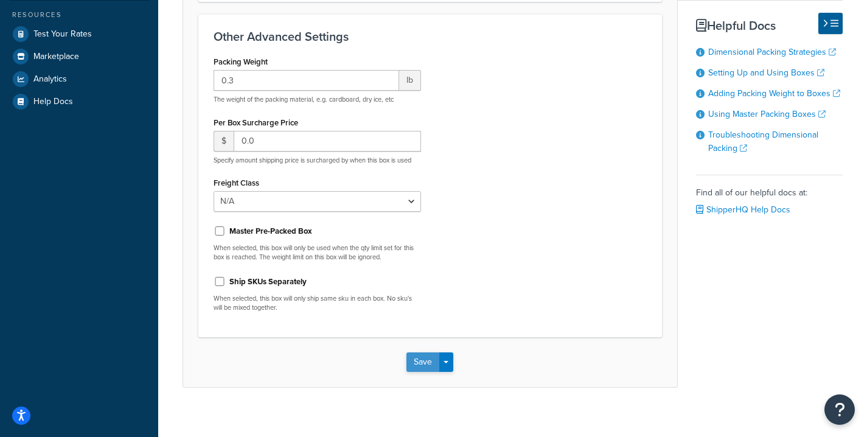
click at [417, 361] on button "Save" at bounding box center [423, 361] width 33 height 19
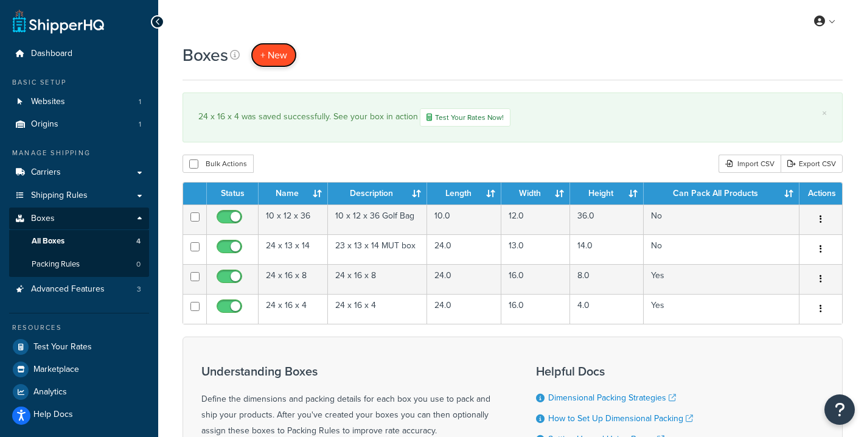
click at [274, 51] on span "+ New" at bounding box center [274, 55] width 27 height 14
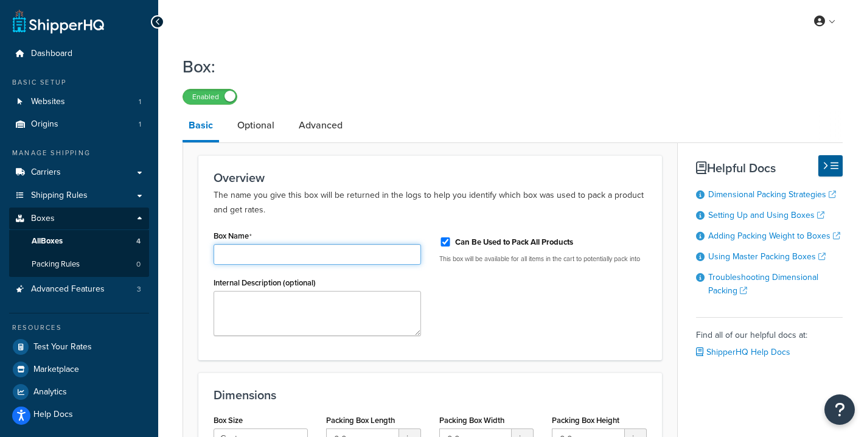
click at [284, 256] on input "Box Name" at bounding box center [318, 254] width 208 height 21
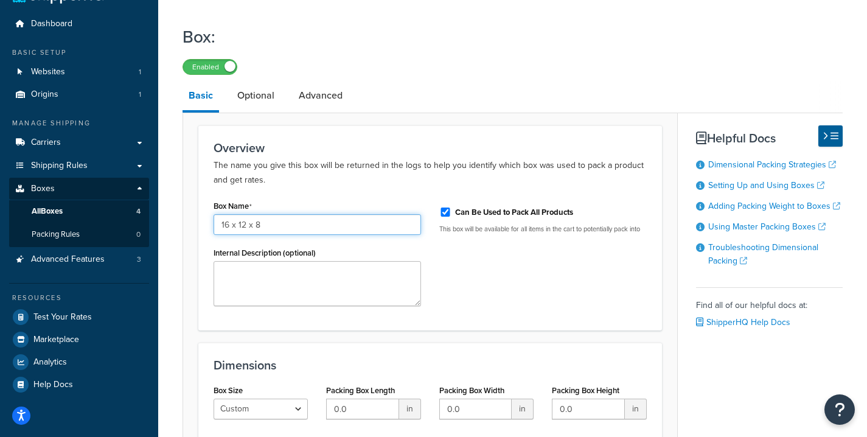
scroll to position [53, 0]
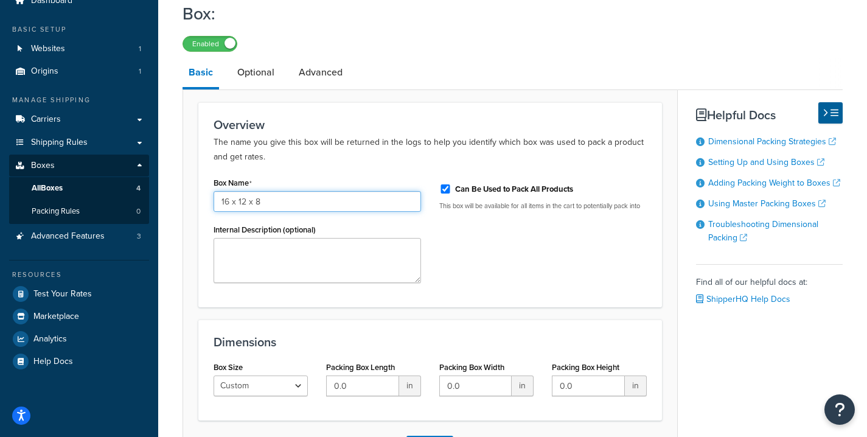
type input "16 x 12 x 8"
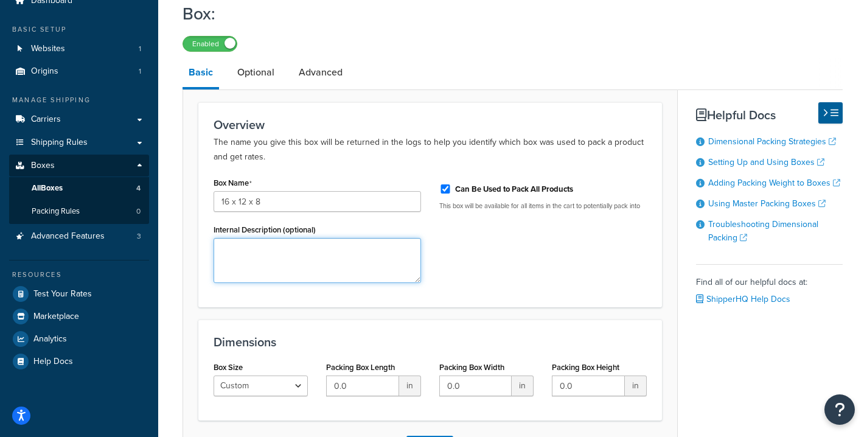
click at [314, 245] on textarea "Internal Description (optional)" at bounding box center [318, 260] width 208 height 45
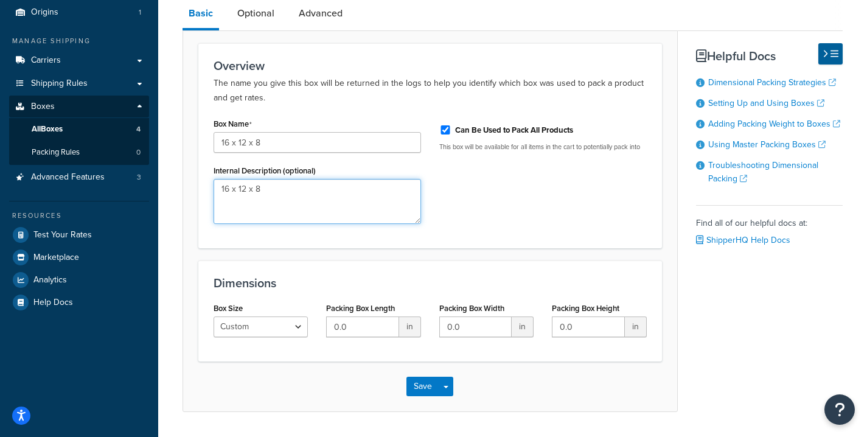
scroll to position [113, 0]
type textarea "16 x 12 x 8"
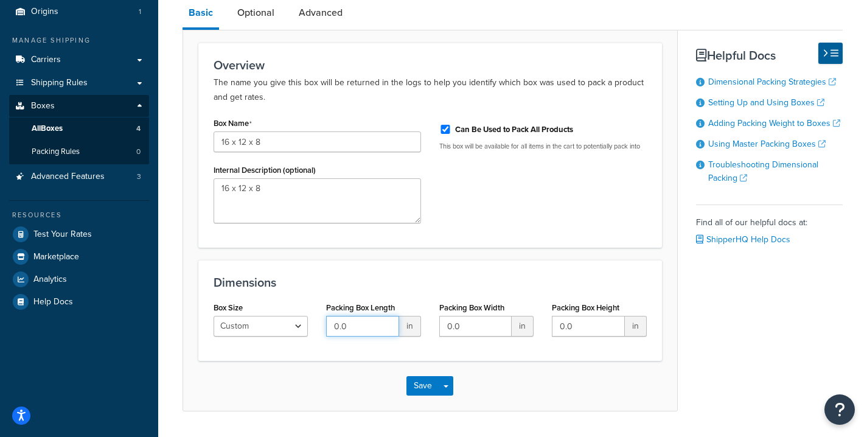
click at [354, 331] on input "0.0" at bounding box center [362, 326] width 72 height 21
type input "16"
type input "12"
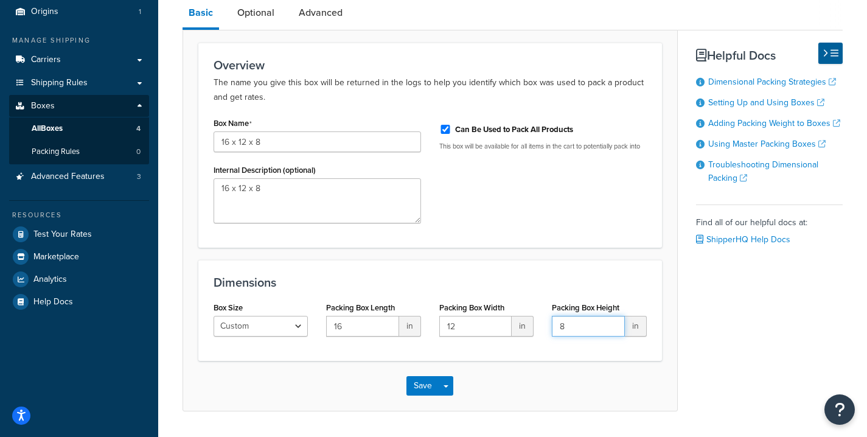
scroll to position [10, 0]
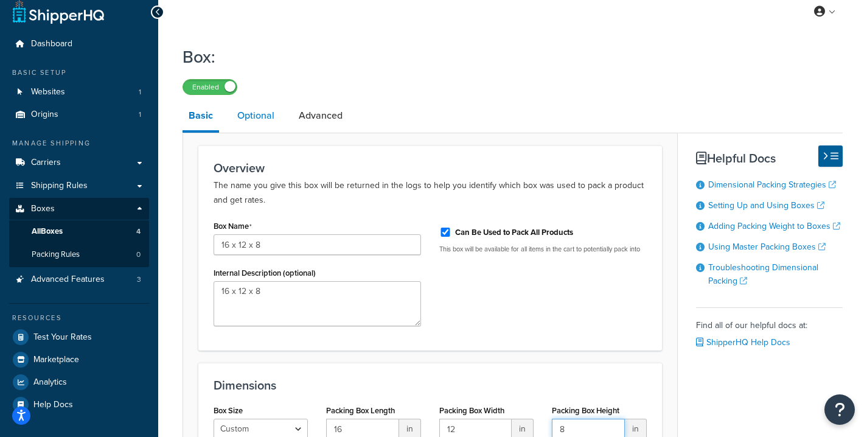
type input "8"
click at [264, 121] on link "Optional" at bounding box center [255, 115] width 49 height 29
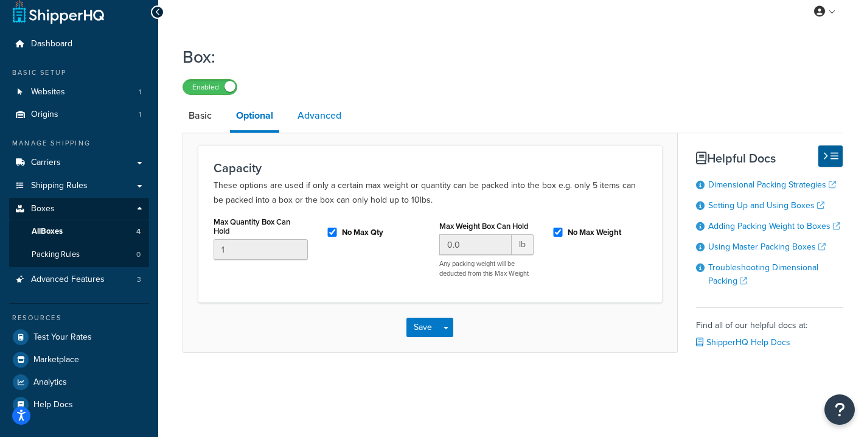
click at [328, 114] on link "Advanced" at bounding box center [320, 115] width 56 height 29
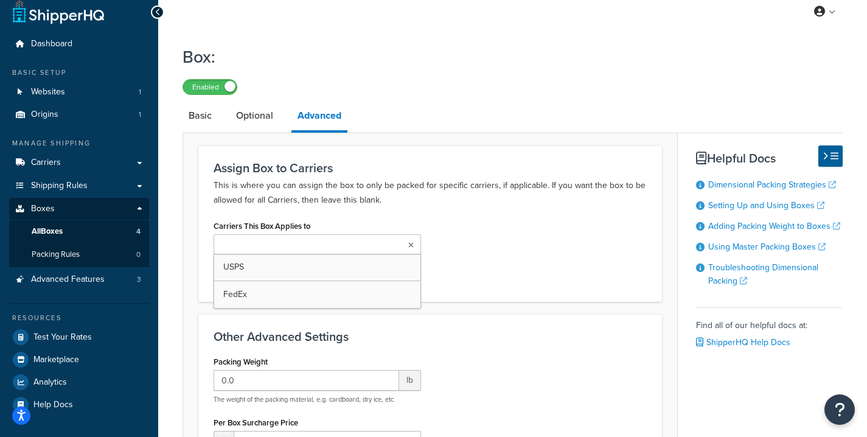
click at [314, 246] on ul at bounding box center [318, 244] width 208 height 20
click at [307, 251] on input "Carriers This Box Applies to" at bounding box center [316, 245] width 108 height 13
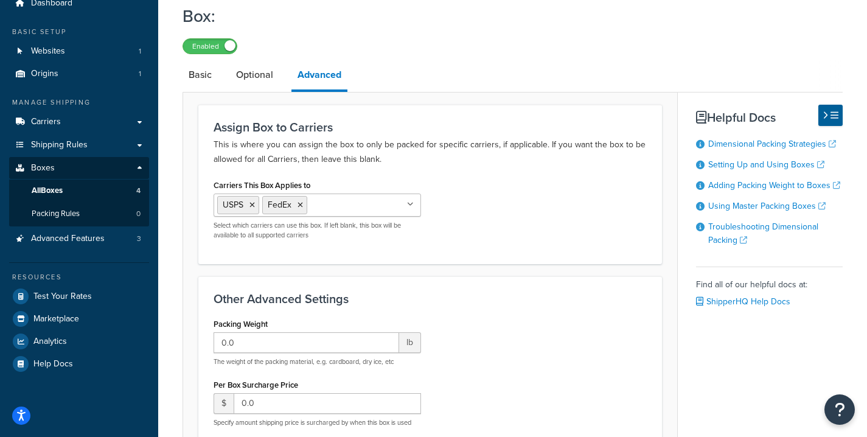
scroll to position [87, 0]
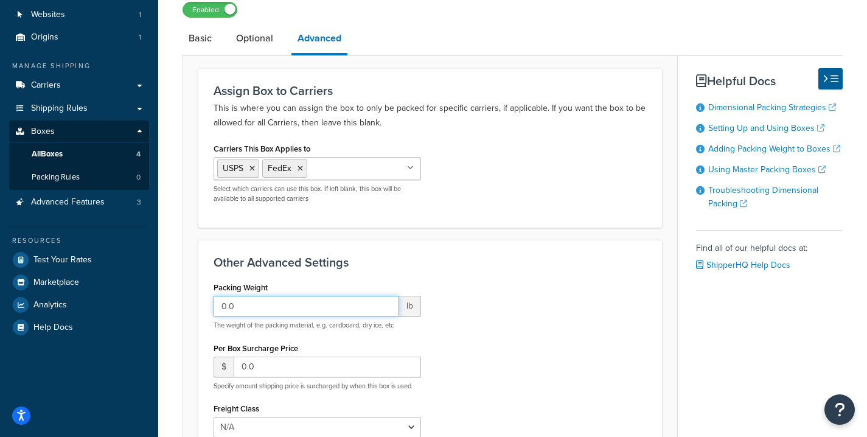
click at [341, 301] on input "0.0" at bounding box center [307, 306] width 186 height 21
click at [254, 169] on icon at bounding box center [252, 168] width 5 height 7
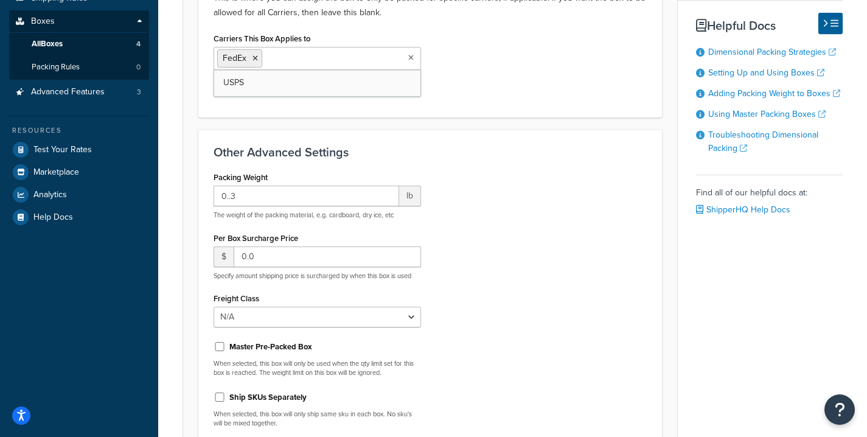
click at [426, 160] on div "Other Advanced Settings Packing Weight 0..3 lb The weight of the packing materi…" at bounding box center [430, 291] width 464 height 323
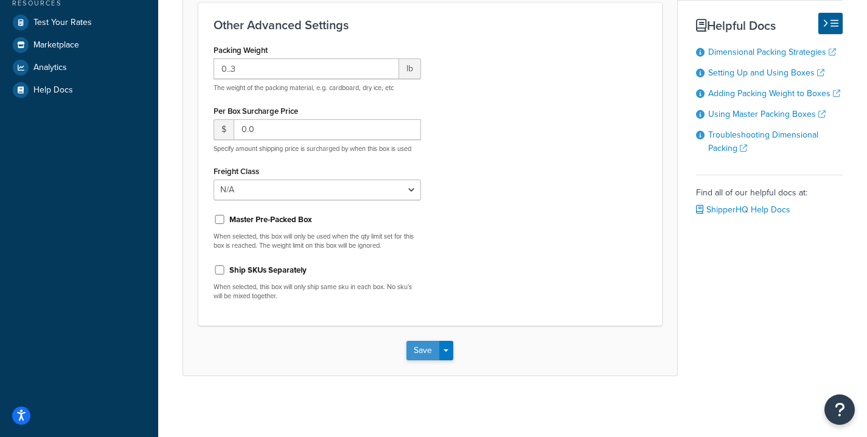
click at [426, 350] on button "Save" at bounding box center [423, 350] width 33 height 19
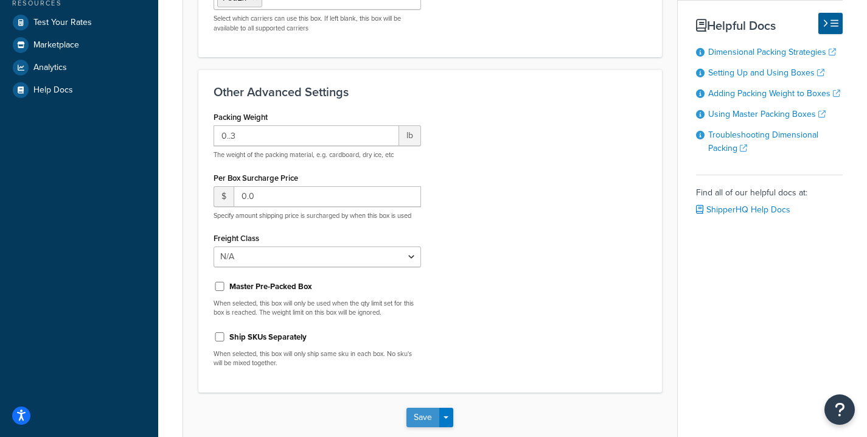
click at [428, 412] on button "Save" at bounding box center [423, 417] width 33 height 19
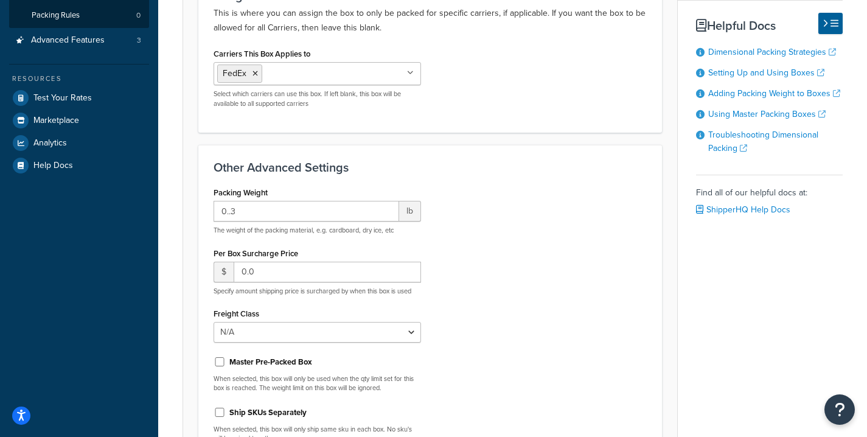
scroll to position [385, 0]
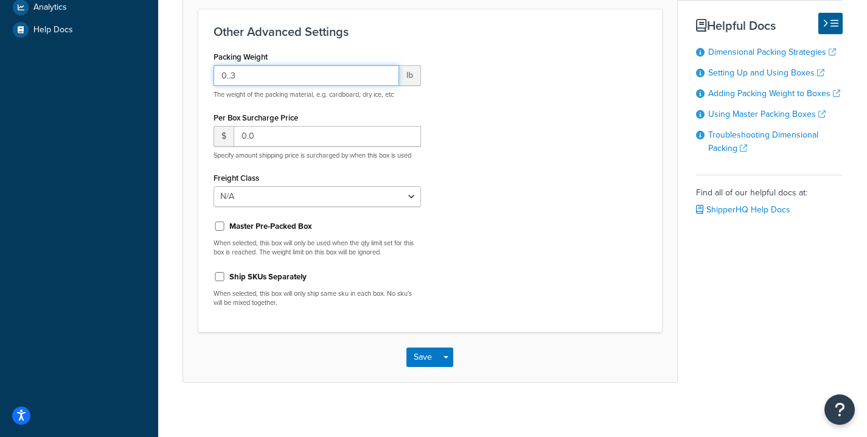
click at [279, 83] on input "0..3" at bounding box center [307, 75] width 186 height 21
type input "0.3"
click at [432, 351] on button "Save" at bounding box center [423, 357] width 33 height 19
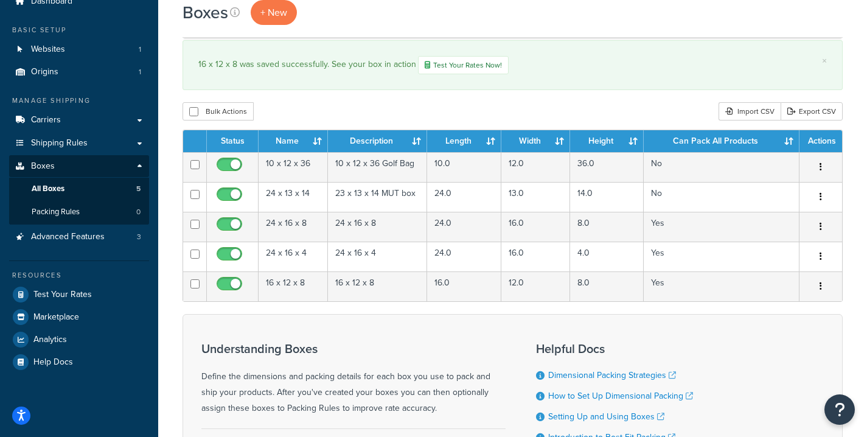
scroll to position [43, 0]
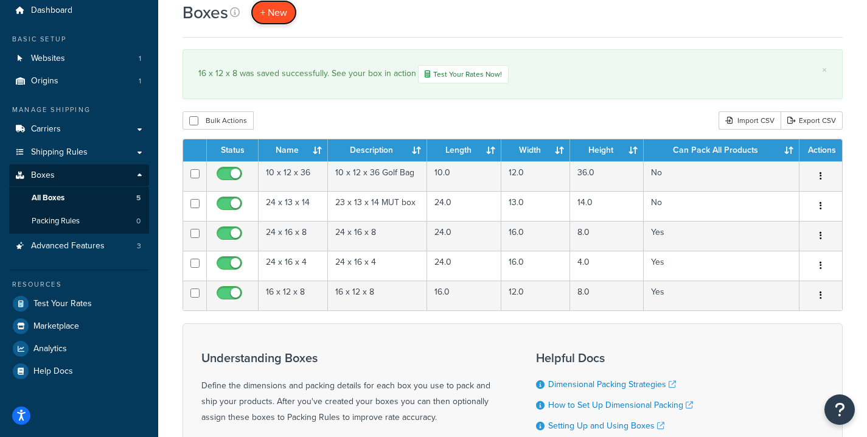
click at [270, 13] on span "+ New" at bounding box center [274, 12] width 27 height 14
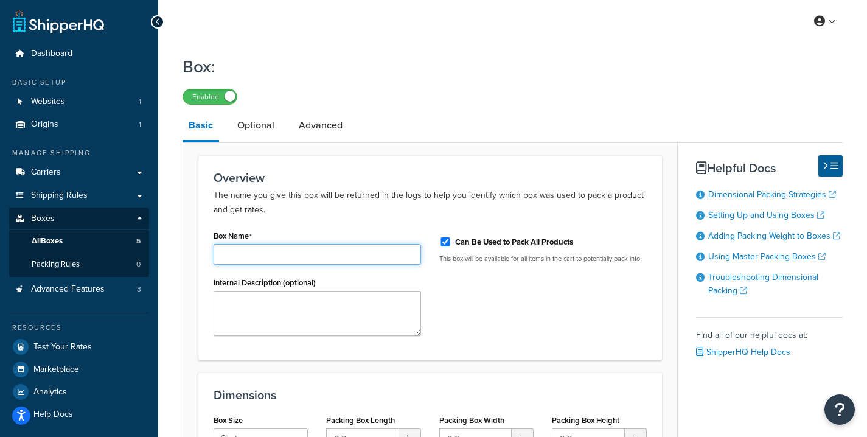
click at [292, 256] on input "Box Name" at bounding box center [318, 254] width 208 height 21
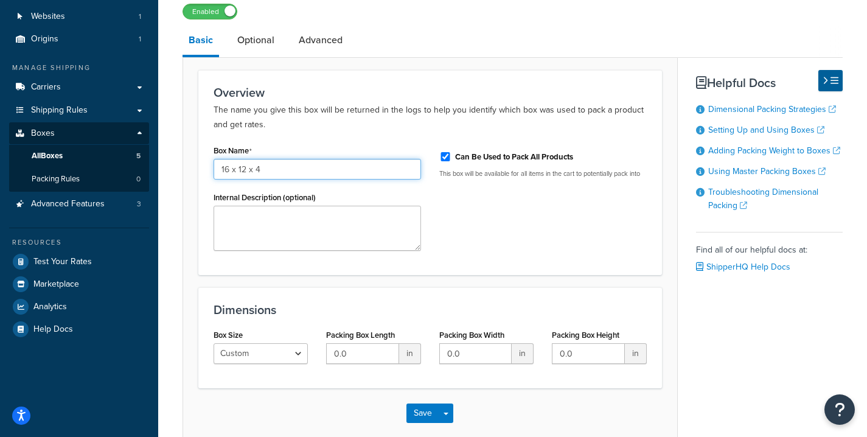
type input "16 x 12 x 4"
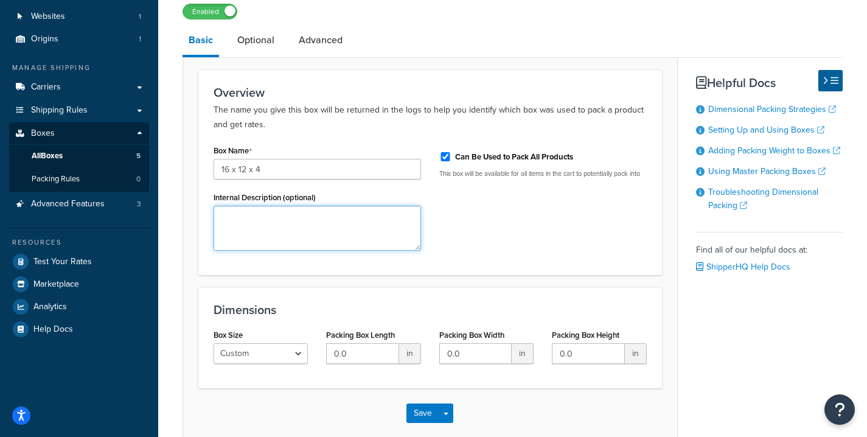
click at [294, 213] on textarea "Internal Description (optional)" at bounding box center [318, 228] width 208 height 45
type textarea "16 x 12 x 4"
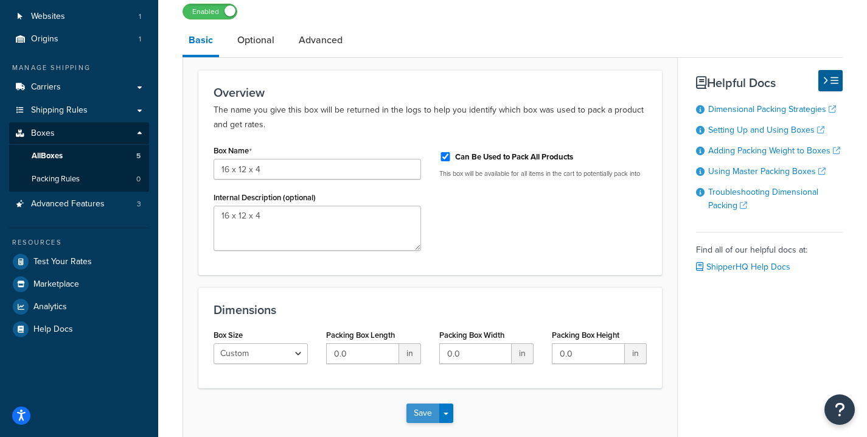
click at [420, 410] on button "Save" at bounding box center [423, 413] width 33 height 19
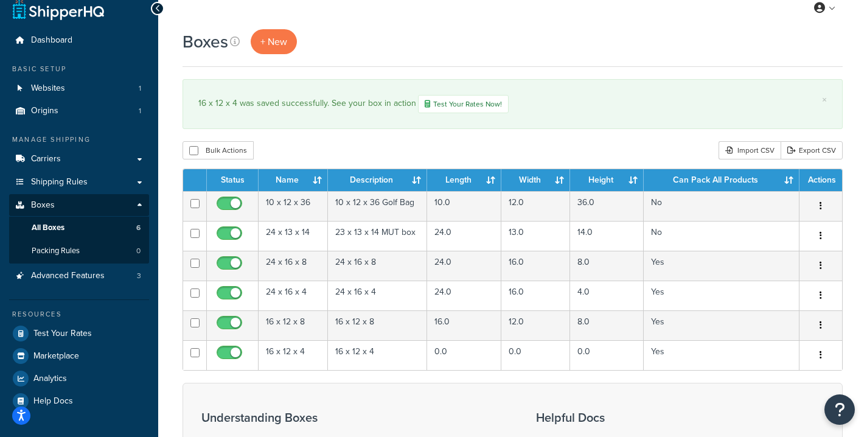
scroll to position [15, 0]
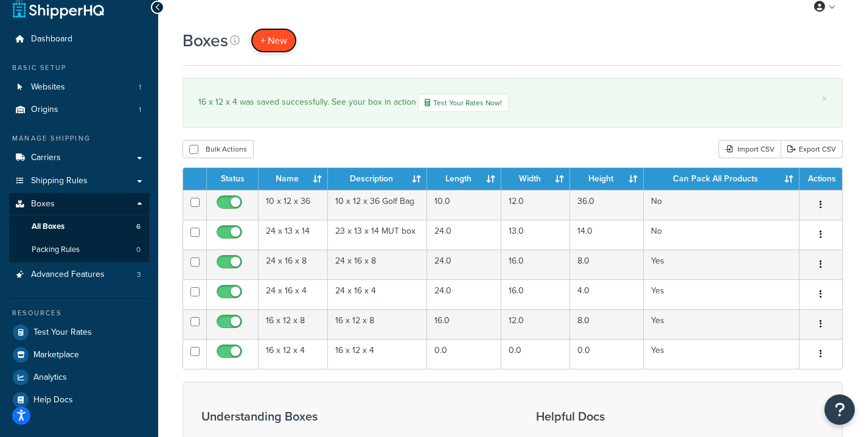
click at [279, 40] on span "+ New" at bounding box center [274, 40] width 27 height 14
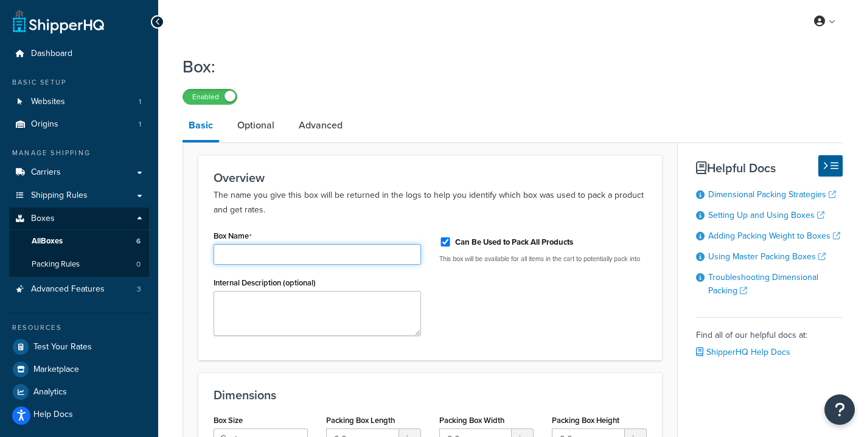
click at [348, 254] on input "Box Name" at bounding box center [318, 254] width 208 height 21
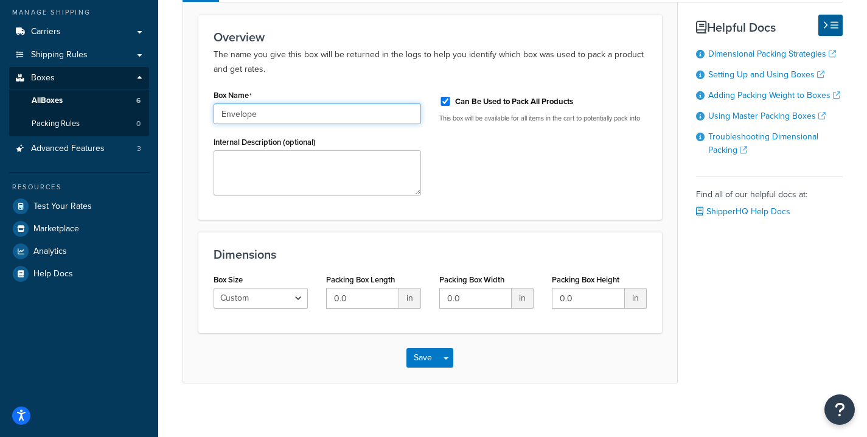
scroll to position [142, 0]
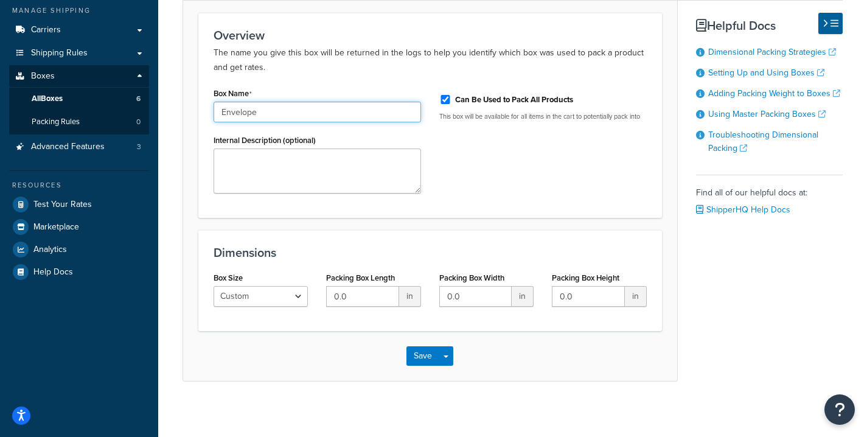
type input "Envelope"
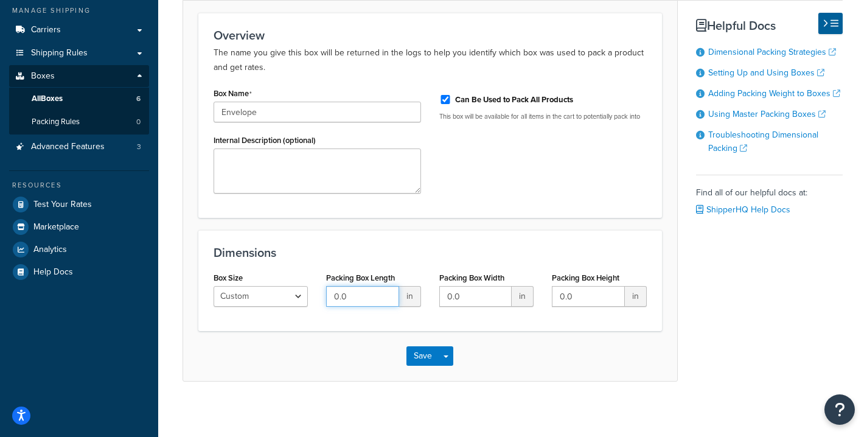
click at [351, 297] on input "0.0" at bounding box center [362, 296] width 72 height 21
type input "17"
type input "14"
type input "3"
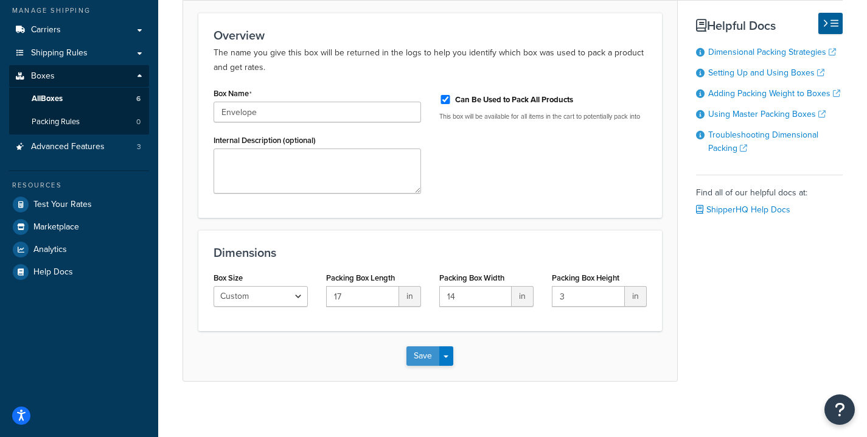
click at [418, 365] on button "Save" at bounding box center [423, 355] width 33 height 19
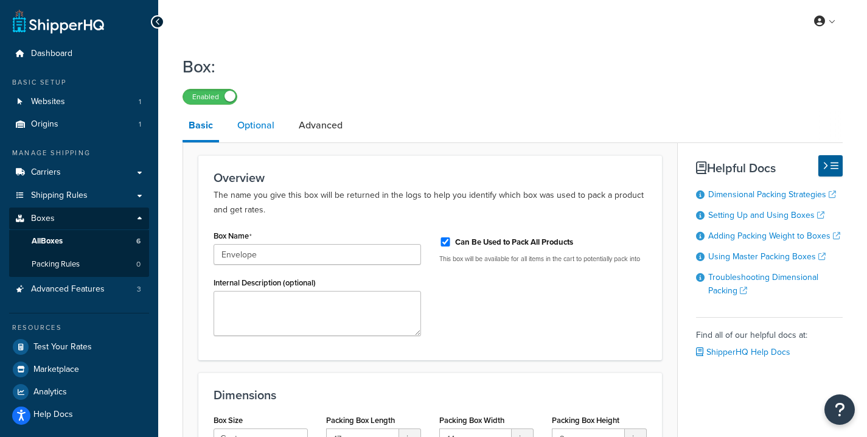
click at [255, 132] on link "Optional" at bounding box center [255, 125] width 49 height 29
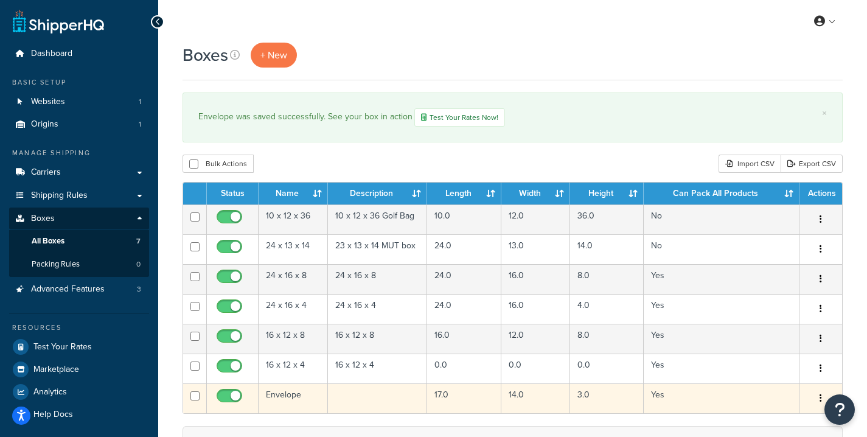
click at [307, 394] on td "Envelope" at bounding box center [293, 399] width 69 height 30
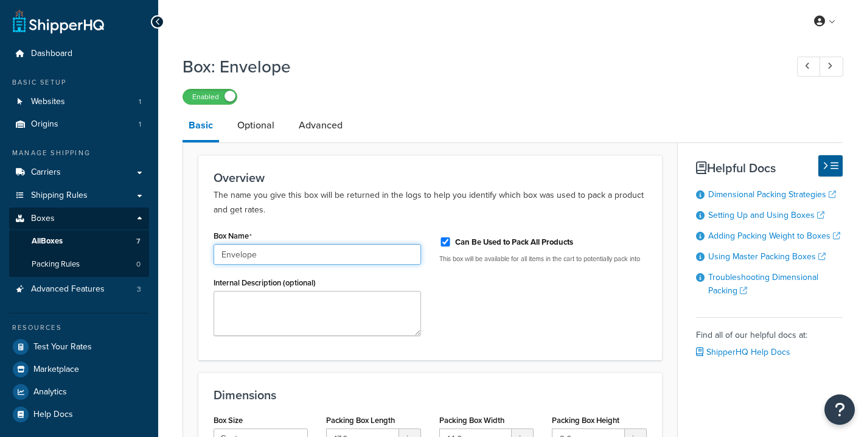
click at [219, 255] on input "Envelope" at bounding box center [318, 254] width 208 height 21
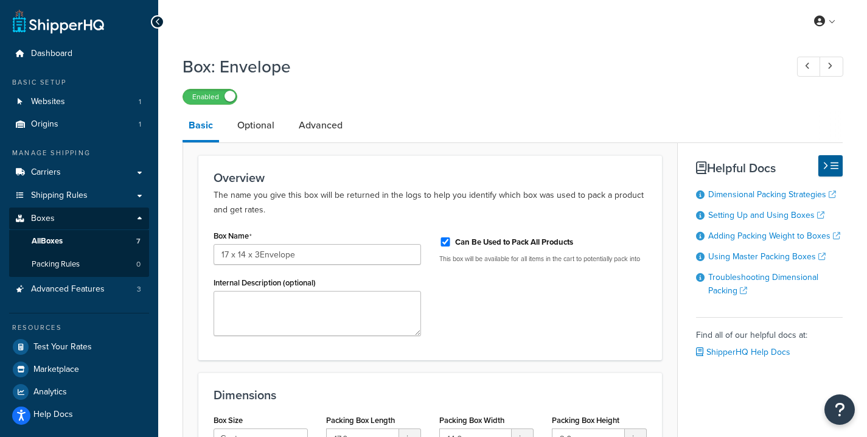
click at [239, 290] on div "Internal Description (optional)" at bounding box center [318, 305] width 208 height 62
click at [257, 259] on input "17 x 14 x 3Envelope" at bounding box center [318, 254] width 208 height 21
type input "17 x 14 x 3 Envelope"
click at [253, 303] on textarea "Internal Description (optional)" at bounding box center [318, 313] width 208 height 45
type textarea "17 x 14 x 3"
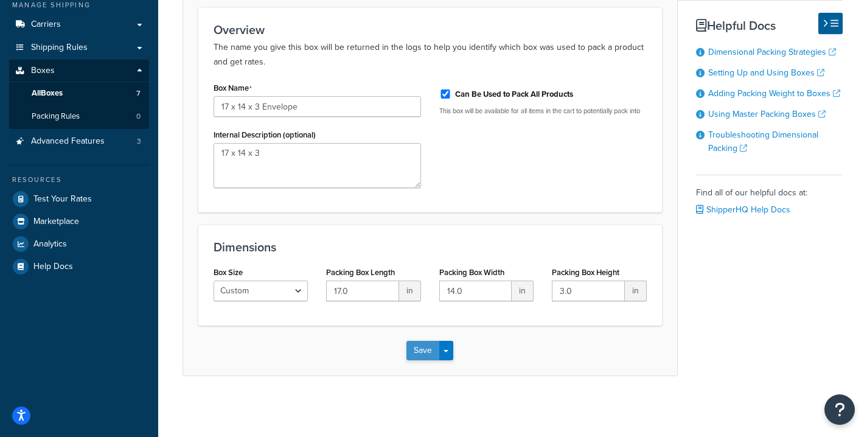
click at [414, 355] on button "Save" at bounding box center [423, 350] width 33 height 19
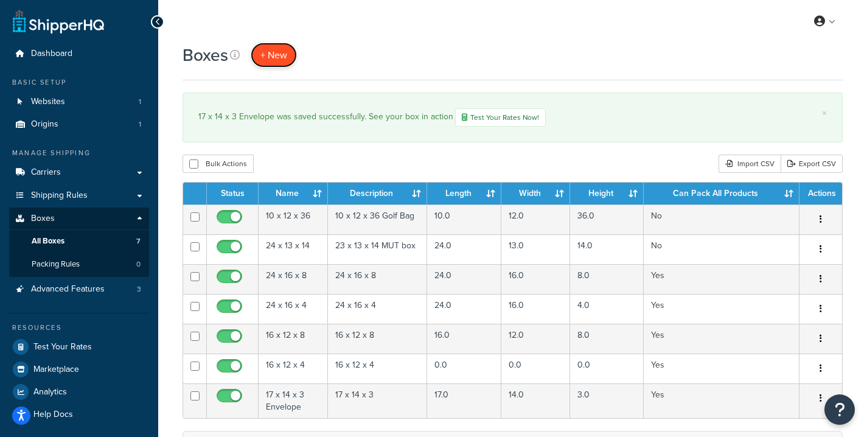
click at [284, 55] on span "+ New" at bounding box center [274, 55] width 27 height 14
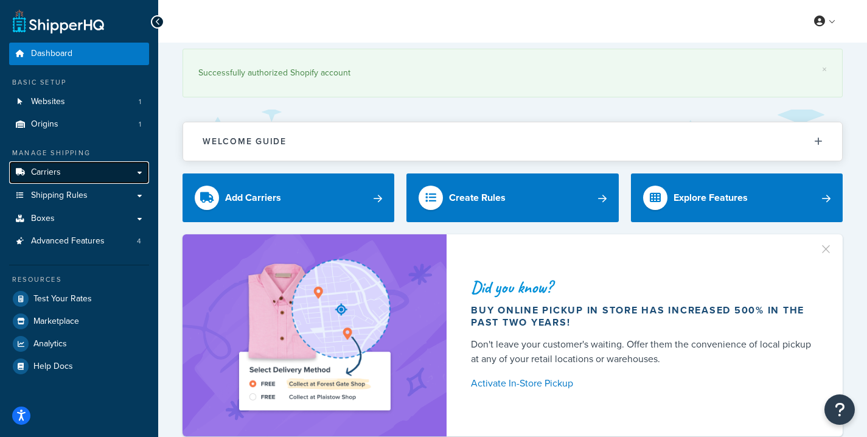
click at [69, 173] on link "Carriers" at bounding box center [79, 172] width 140 height 23
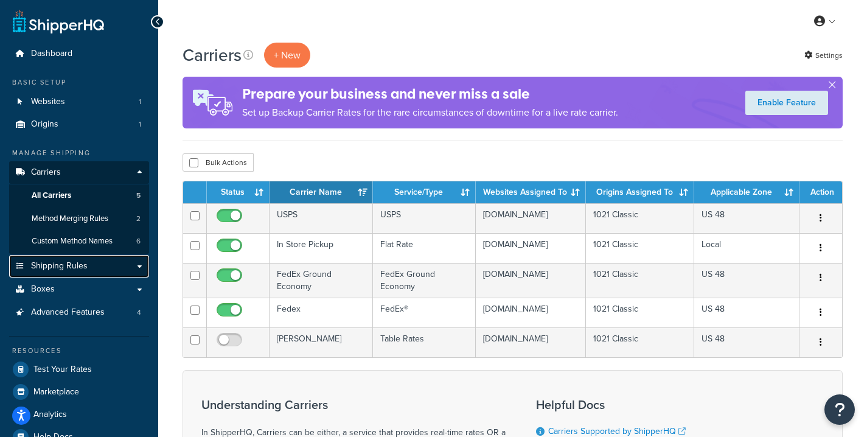
click at [71, 273] on link "Shipping Rules" at bounding box center [79, 266] width 140 height 23
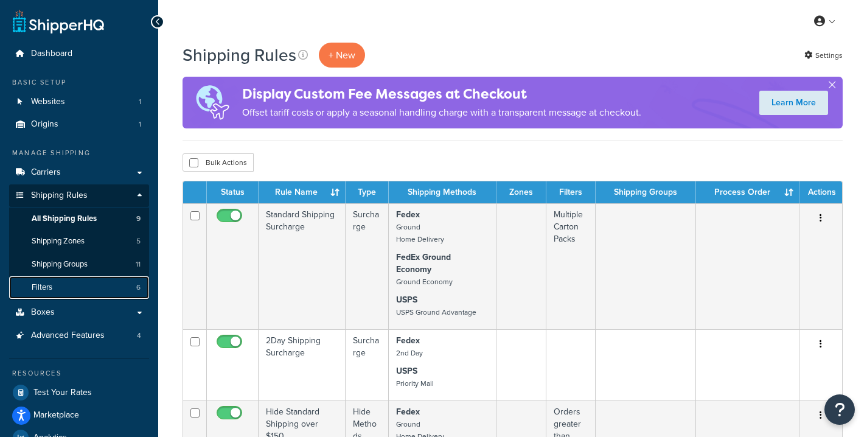
click at [63, 285] on link "Filters 6" at bounding box center [79, 287] width 140 height 23
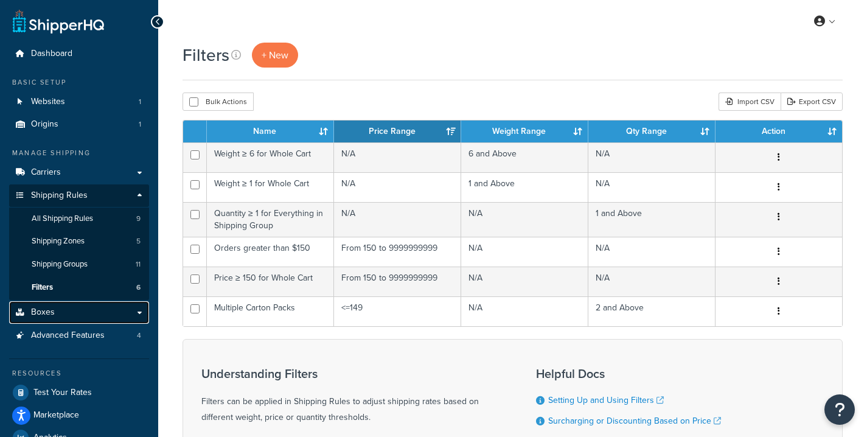
click at [70, 310] on link "Boxes" at bounding box center [79, 312] width 140 height 23
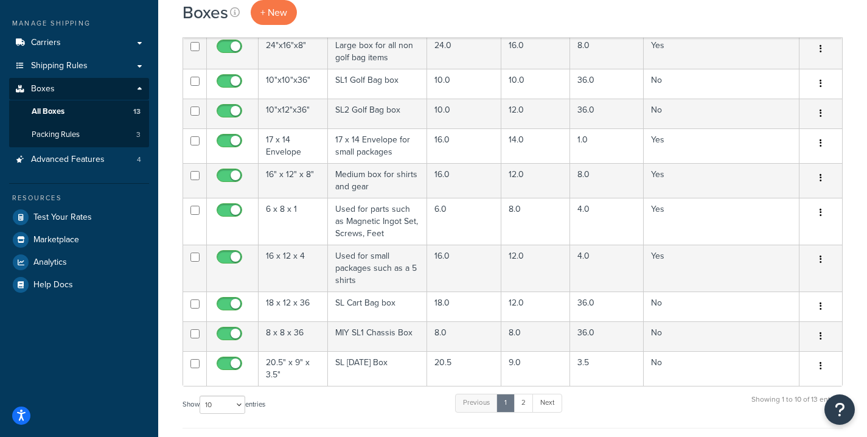
scroll to position [133, 0]
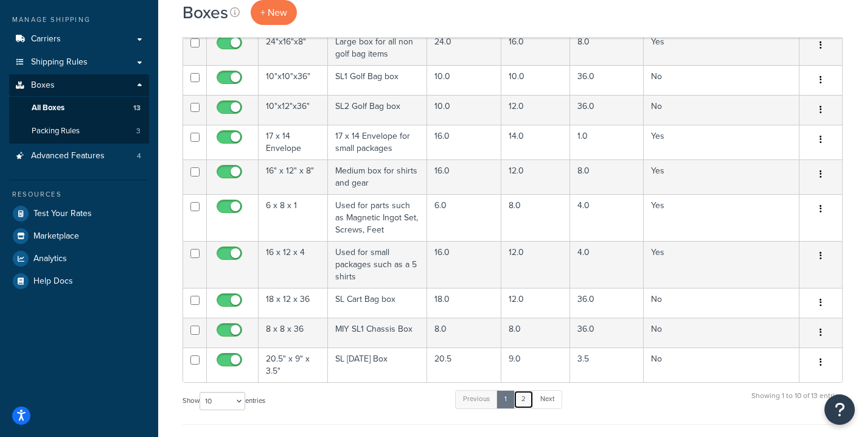
click at [528, 399] on link "2" at bounding box center [524, 399] width 20 height 18
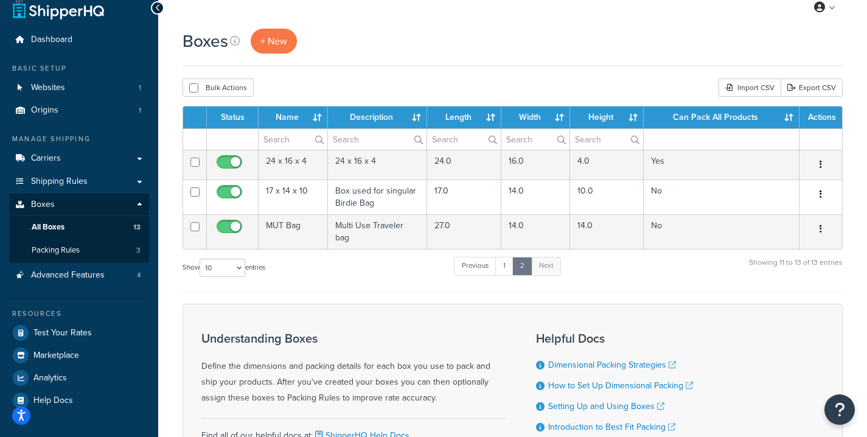
scroll to position [12, 0]
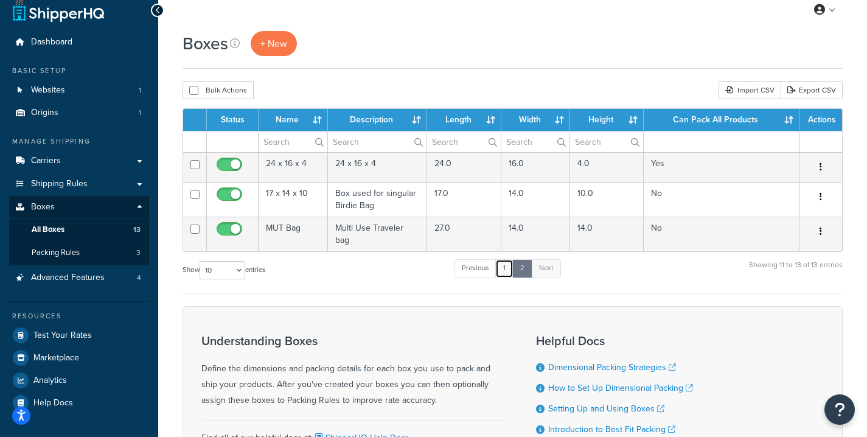
click at [510, 262] on link "1" at bounding box center [505, 268] width 18 height 18
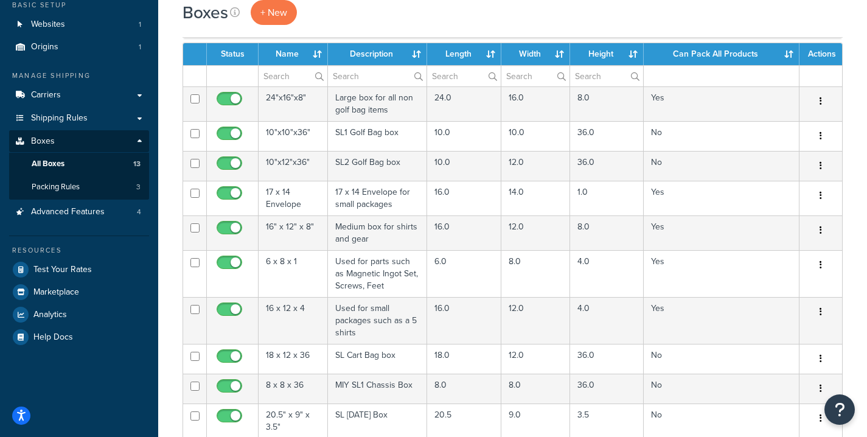
scroll to position [133, 0]
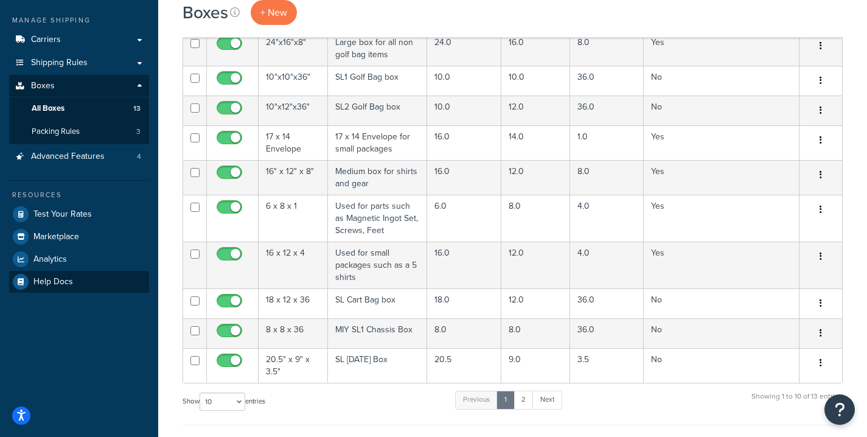
drag, startPoint x: 75, startPoint y: 270, endPoint x: 75, endPoint y: 279, distance: 8.5
click at [75, 272] on div "Resources Test Your Rates Marketplace Analytics Help Docs" at bounding box center [79, 236] width 140 height 113
click at [75, 279] on link "Help Docs" at bounding box center [79, 282] width 140 height 22
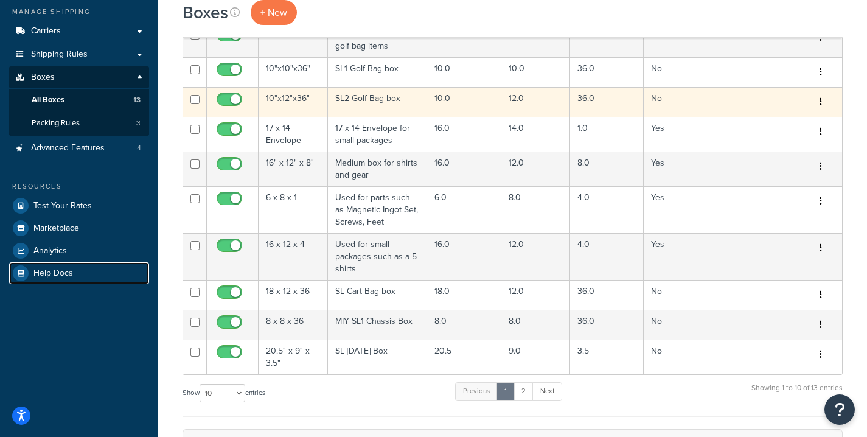
scroll to position [147, 0]
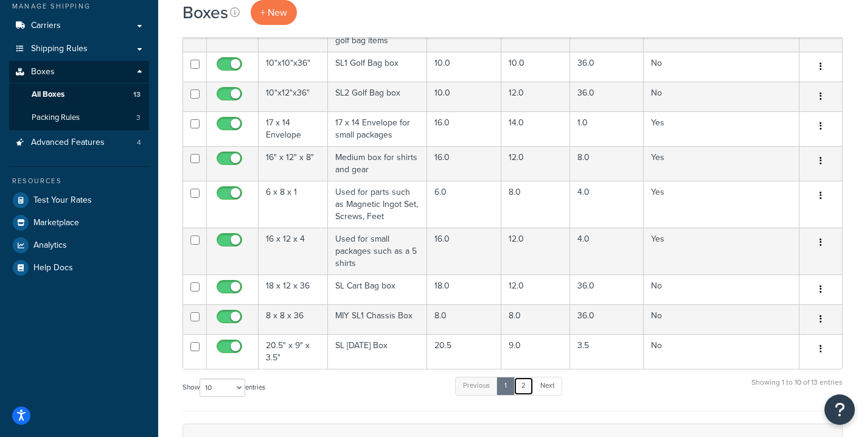
click at [526, 393] on link "2" at bounding box center [524, 386] width 20 height 18
click at [524, 391] on link "2" at bounding box center [524, 386] width 20 height 18
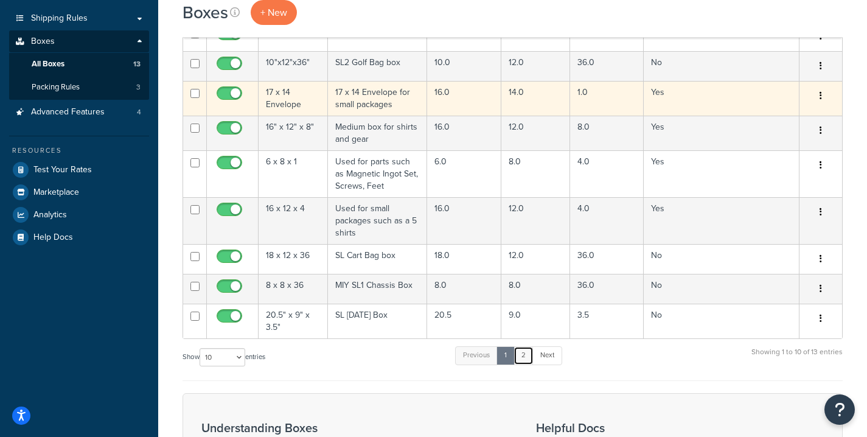
scroll to position [176, 0]
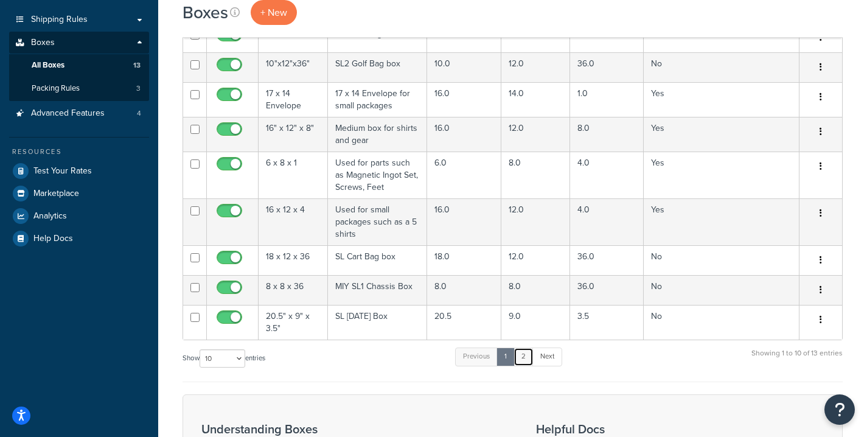
click at [525, 363] on link "2" at bounding box center [524, 357] width 20 height 18
click at [553, 361] on link "Next" at bounding box center [548, 357] width 30 height 18
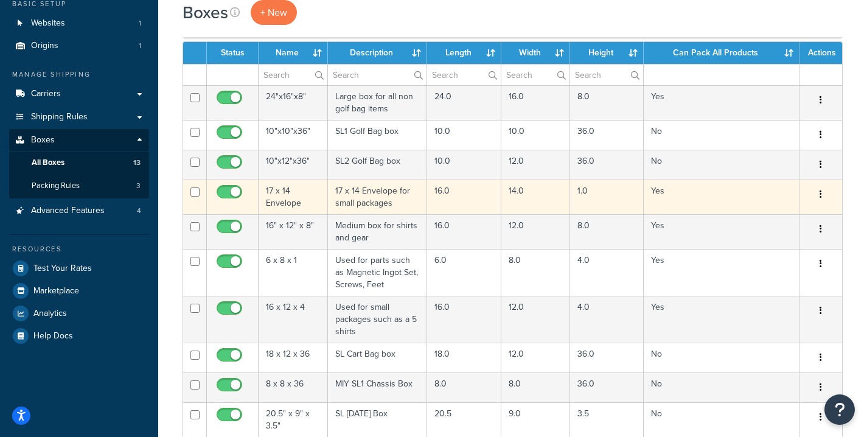
scroll to position [114, 0]
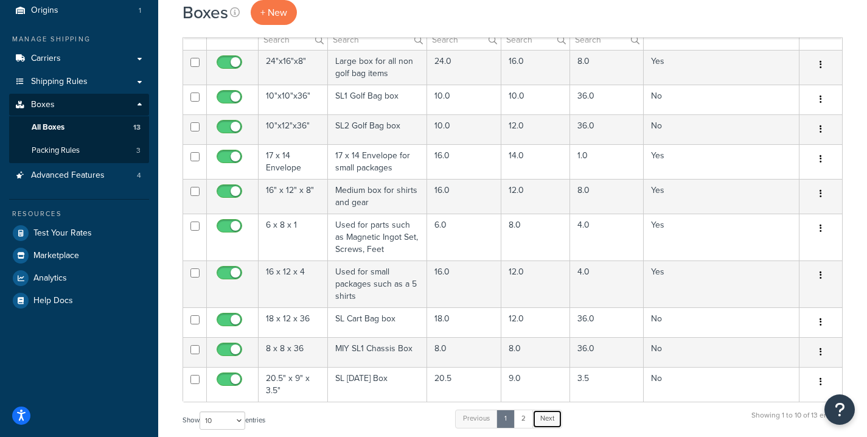
click at [548, 414] on link "Next" at bounding box center [548, 419] width 30 height 18
click at [530, 426] on link "2" at bounding box center [524, 419] width 20 height 18
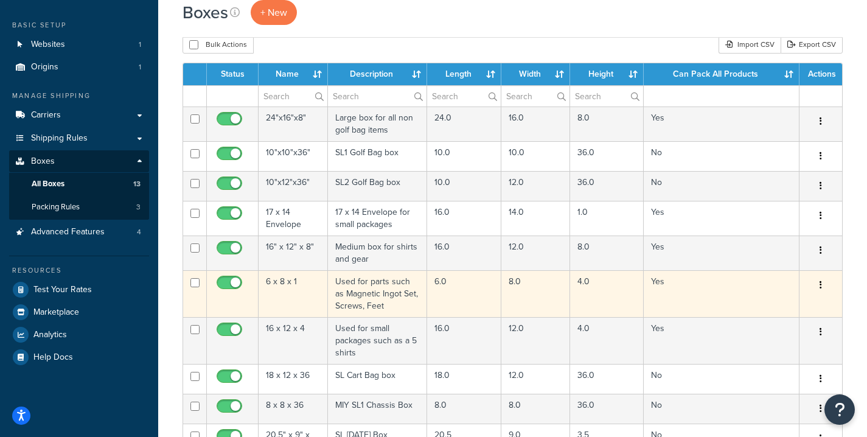
scroll to position [0, 0]
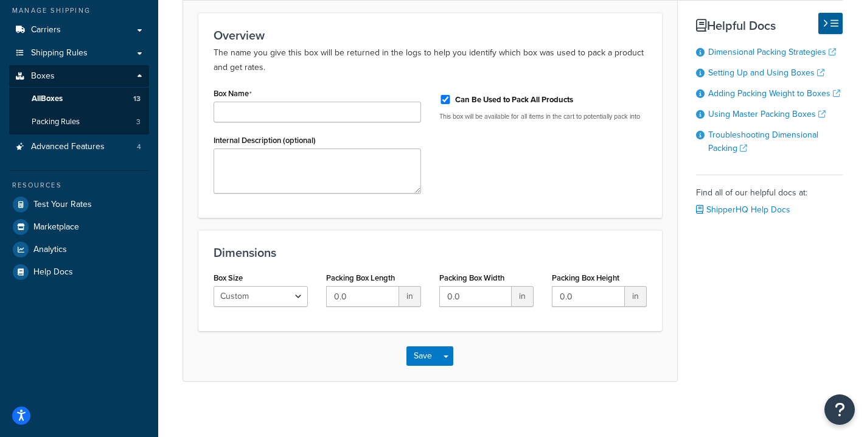
scroll to position [149, 0]
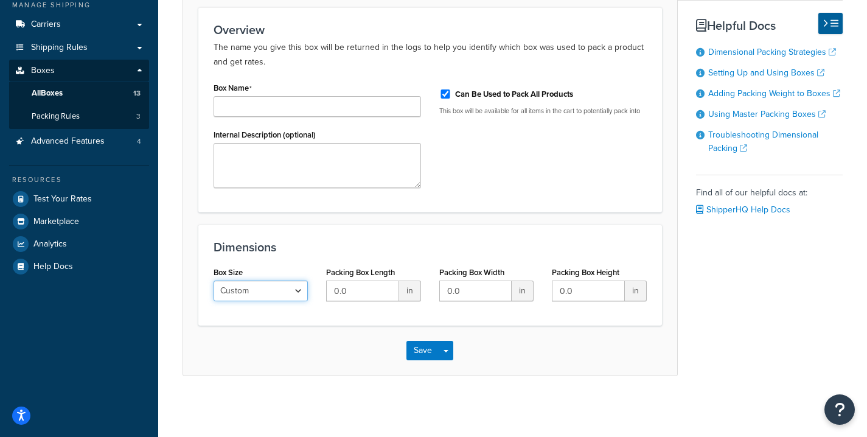
click at [290, 296] on select "Custom USPS Small Flat Box USPS Medium Flat Box USPS Large Flat Box USPS Flat E…" at bounding box center [261, 291] width 94 height 21
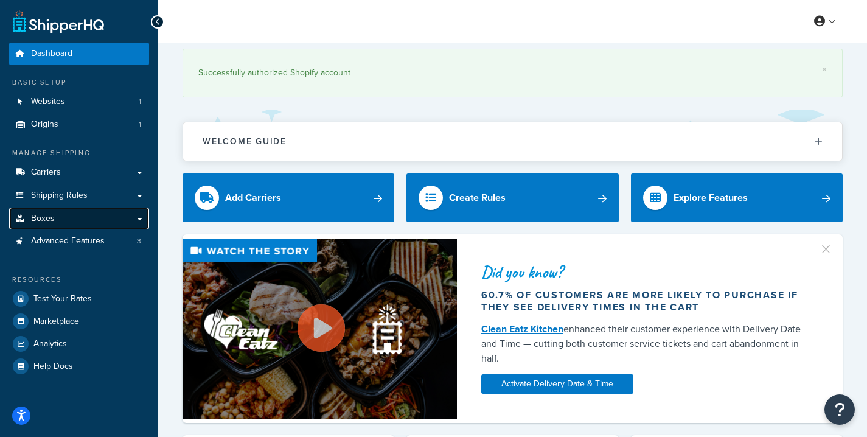
click at [81, 221] on link "Boxes" at bounding box center [79, 219] width 140 height 23
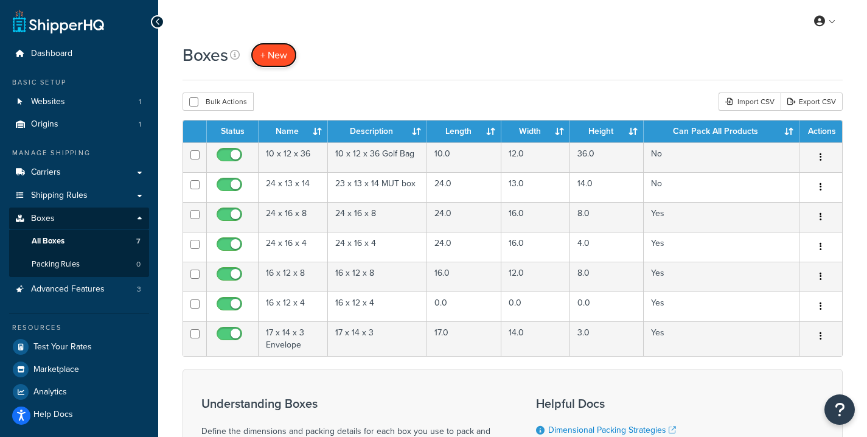
click at [272, 51] on span "+ New" at bounding box center [274, 55] width 27 height 14
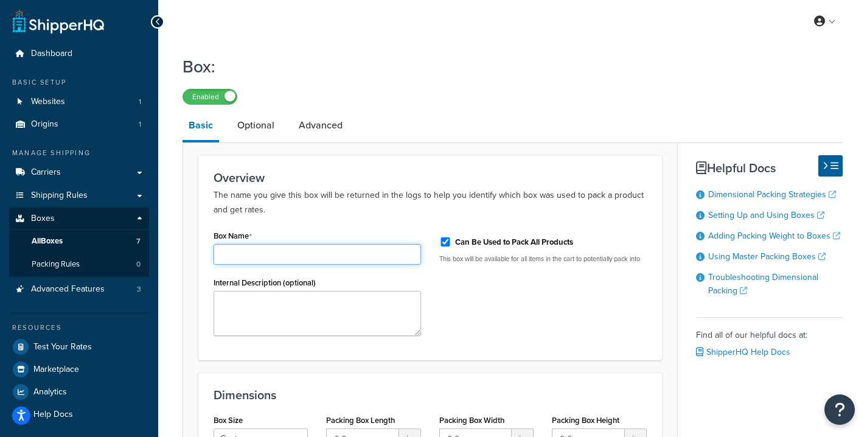
click at [293, 248] on input "Box Name" at bounding box center [318, 254] width 208 height 21
drag, startPoint x: 339, startPoint y: 262, endPoint x: 161, endPoint y: 260, distance: 178.4
click at [161, 260] on div "Box: Enabled Basic Optional Advanced Overview The name you give this box will b…" at bounding box center [512, 302] width 709 height 506
type input "21 x 9 x 4 SL [DATE] Mailer"
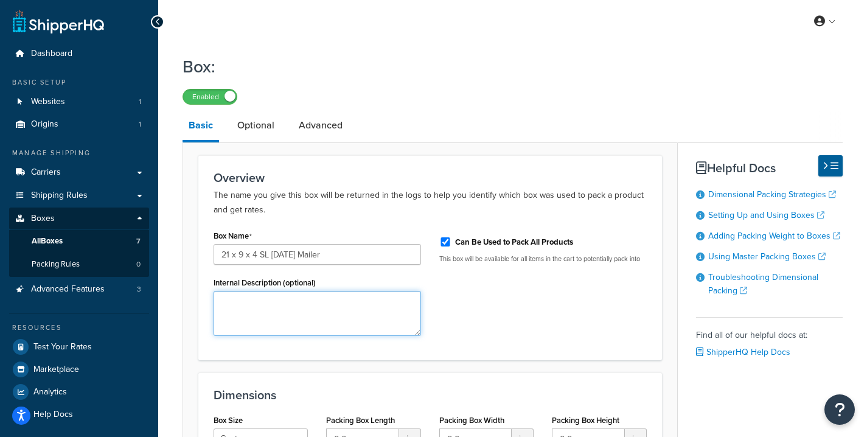
click at [236, 303] on textarea "Internal Description (optional)" at bounding box center [318, 313] width 208 height 45
paste textarea "21 x 9 x 4 SL [DATE] Mailer"
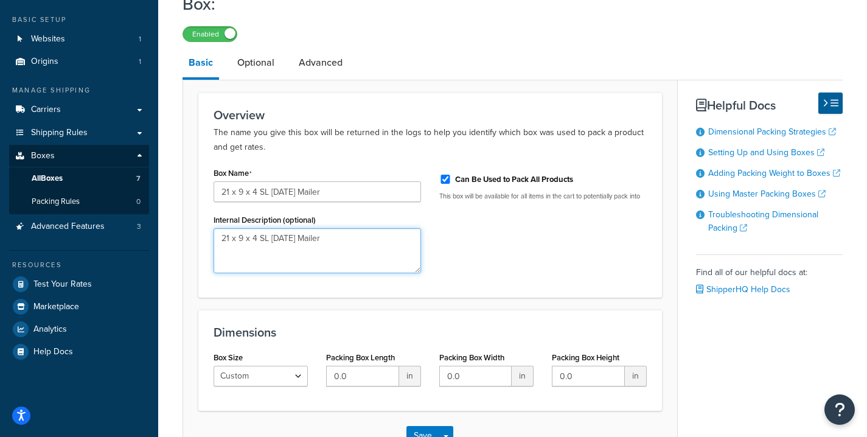
scroll to position [149, 0]
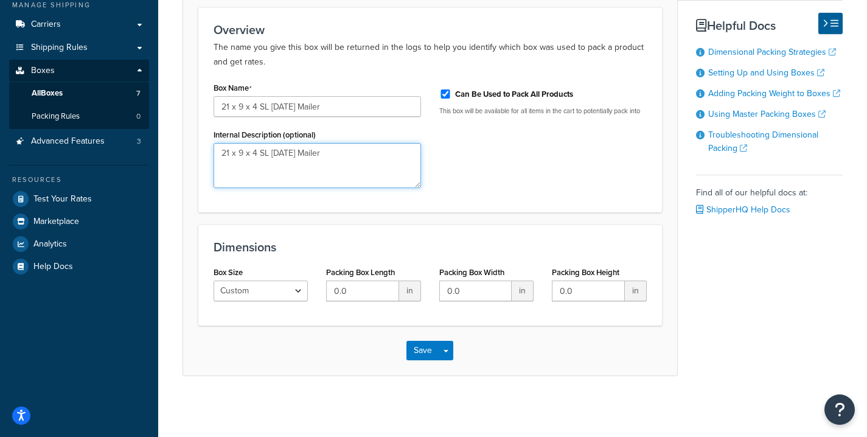
type textarea "21 x 9 x 4 SL [DATE] Mailer"
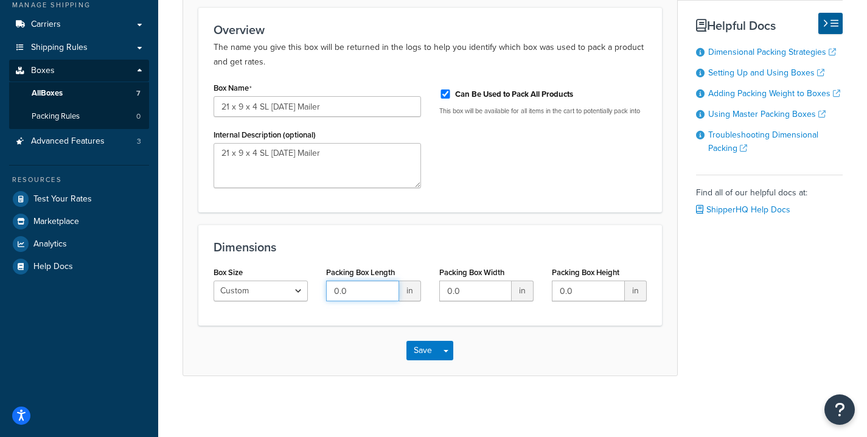
click at [349, 284] on input "0.0" at bounding box center [362, 291] width 72 height 21
type input "21"
type input "9"
type input "4"
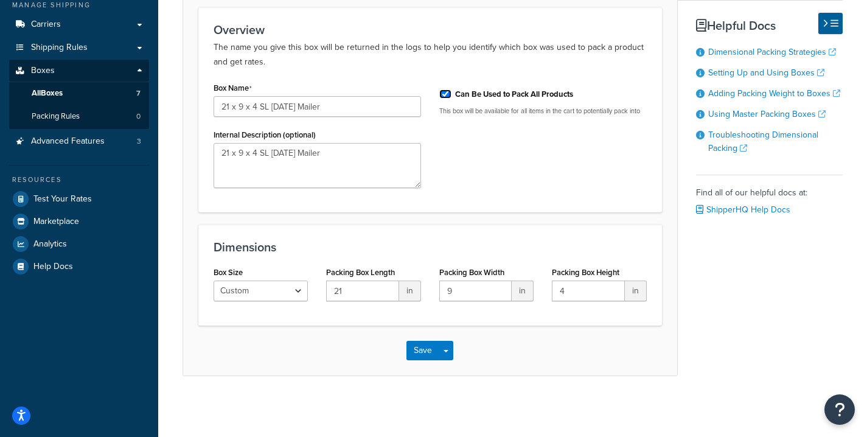
click at [445, 91] on input "Can Be Used to Pack All Products" at bounding box center [446, 93] width 12 height 9
checkbox input "false"
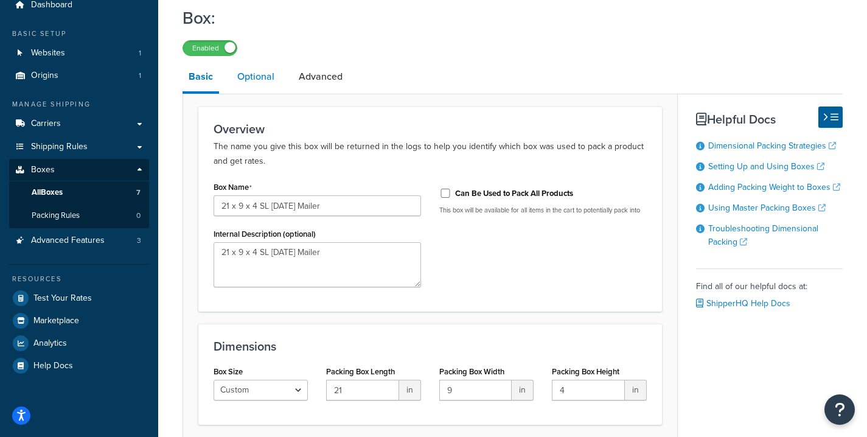
click at [265, 74] on link "Optional" at bounding box center [255, 76] width 49 height 29
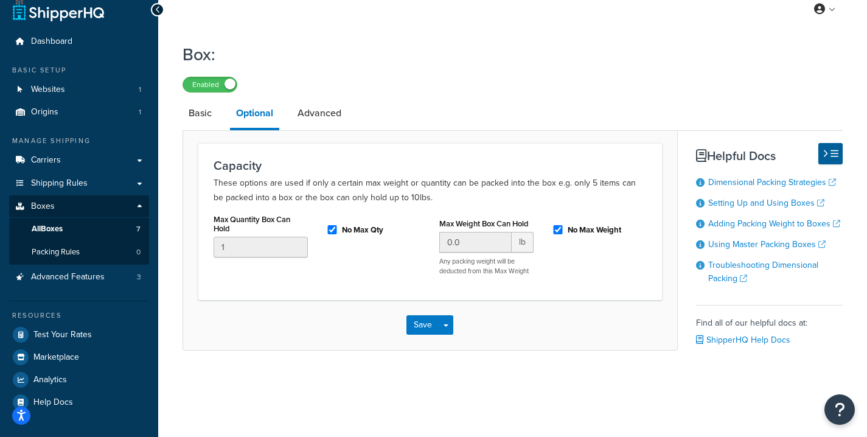
scroll to position [13, 0]
click at [315, 79] on div "Enabled" at bounding box center [513, 83] width 660 height 17
click at [318, 111] on link "Advanced" at bounding box center [320, 113] width 56 height 29
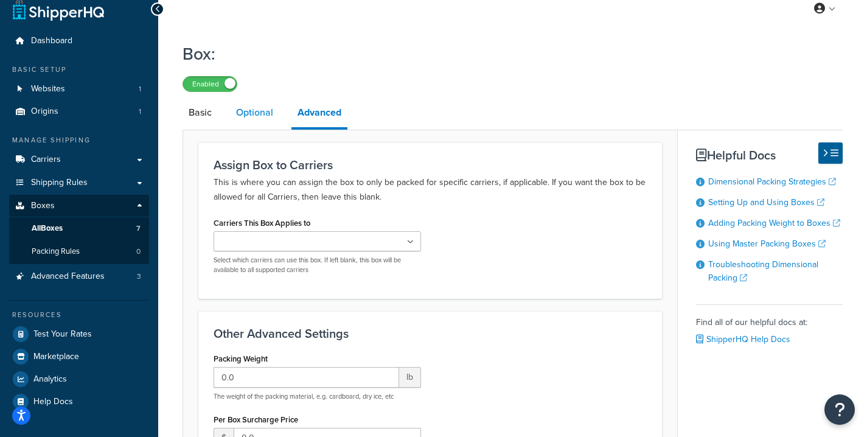
click at [258, 119] on link "Optional" at bounding box center [254, 112] width 49 height 29
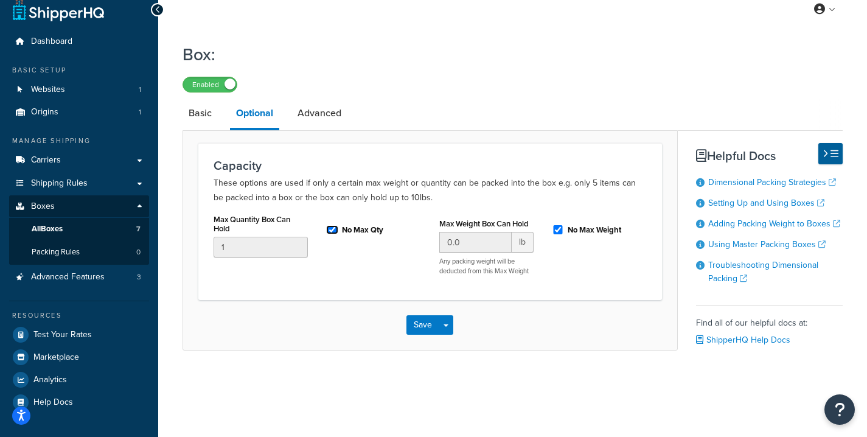
click at [331, 229] on input "No Max Qty" at bounding box center [332, 229] width 12 height 9
checkbox input "false"
click at [424, 324] on button "Save" at bounding box center [423, 324] width 33 height 19
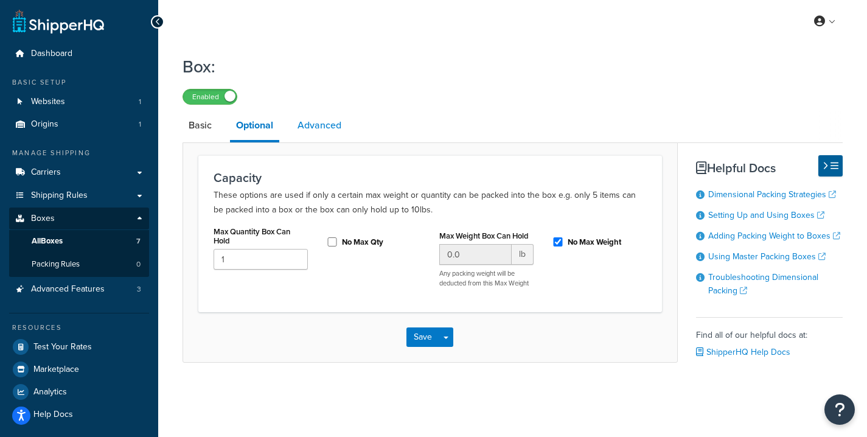
click at [315, 130] on link "Advanced" at bounding box center [320, 125] width 56 height 29
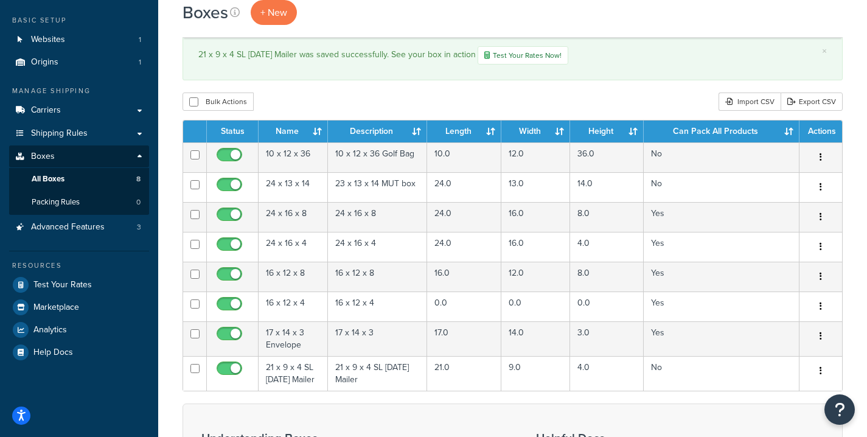
scroll to position [146, 0]
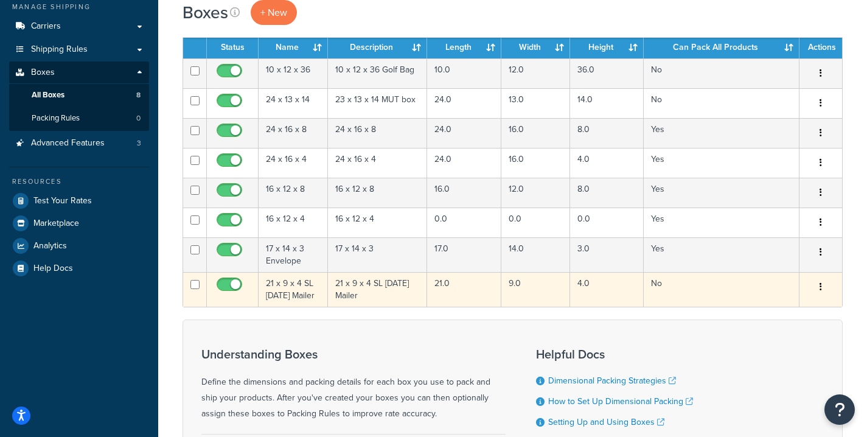
click at [328, 289] on td "21 x 9 x 4 SL [DATE] Mailer" at bounding box center [293, 289] width 69 height 35
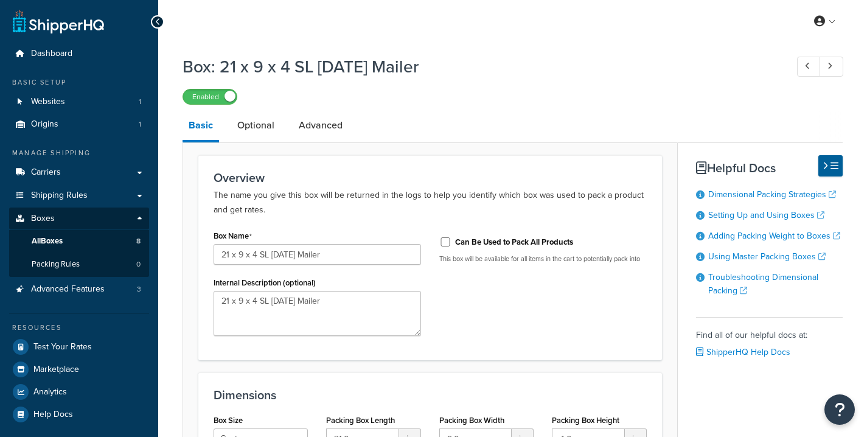
click at [306, 283] on label "Internal Description (optional)" at bounding box center [265, 282] width 102 height 9
click at [306, 291] on textarea "21 x 9 x 4 SL [DATE] Mailer" at bounding box center [318, 313] width 208 height 45
click at [334, 130] on link "Advanced" at bounding box center [321, 125] width 56 height 29
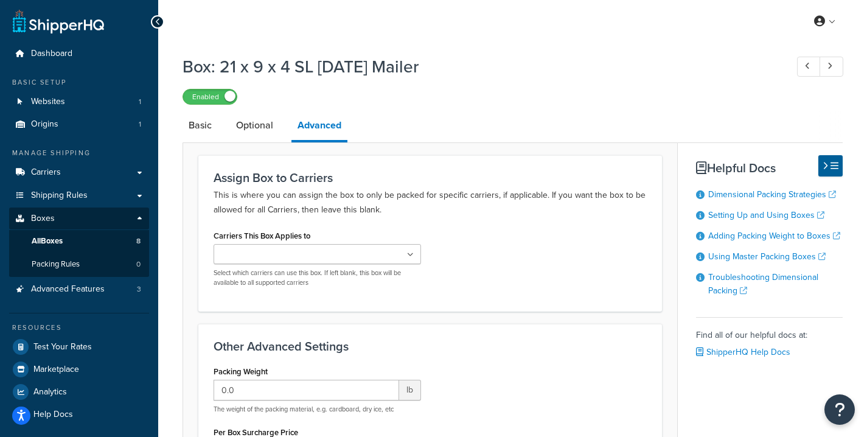
click at [273, 255] on input "Carriers This Box Applies to" at bounding box center [271, 254] width 108 height 13
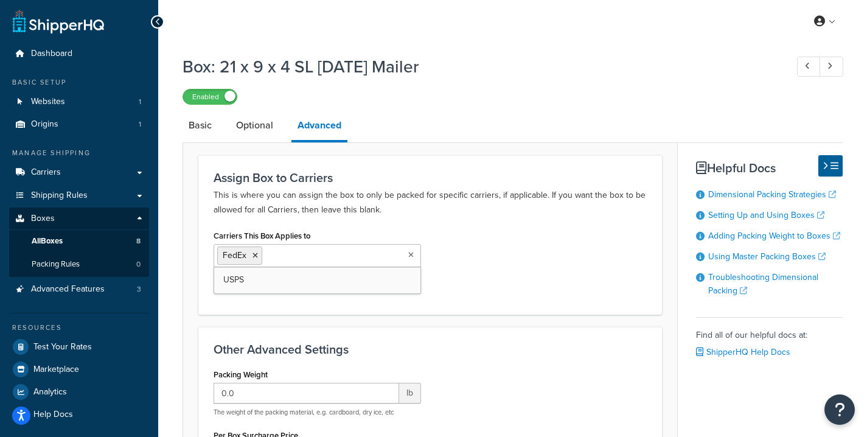
click at [476, 235] on div "Carriers This Box Applies to FedEx USPS Select which carriers can use this box.…" at bounding box center [431, 263] width 452 height 72
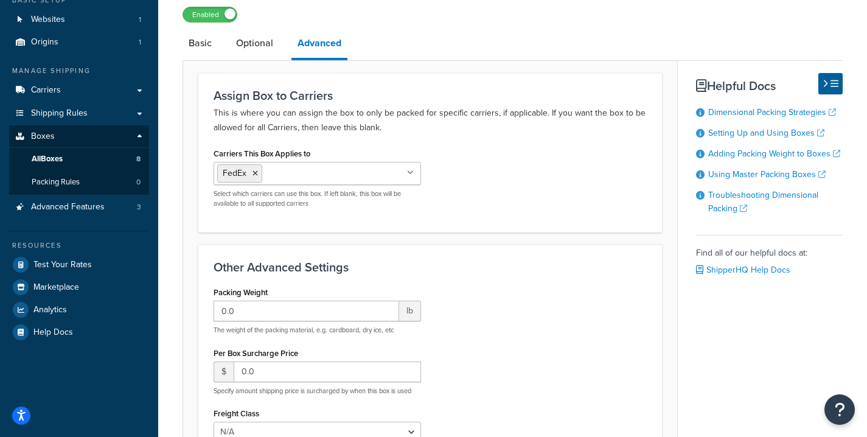
scroll to position [196, 0]
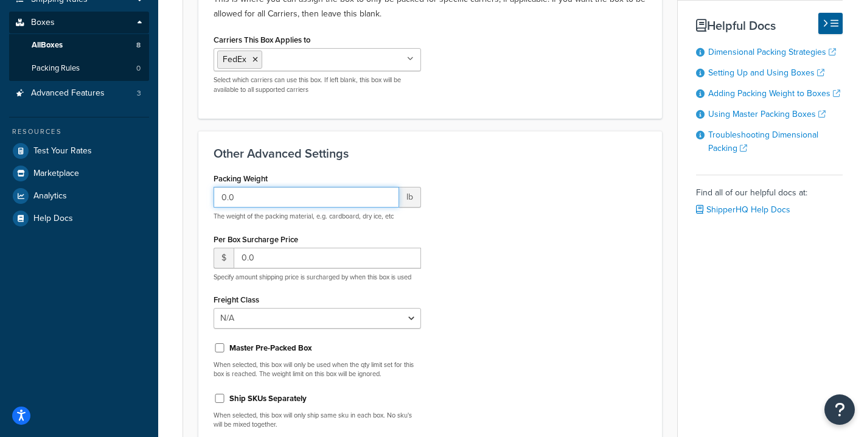
click at [321, 197] on input "0.0" at bounding box center [307, 197] width 186 height 21
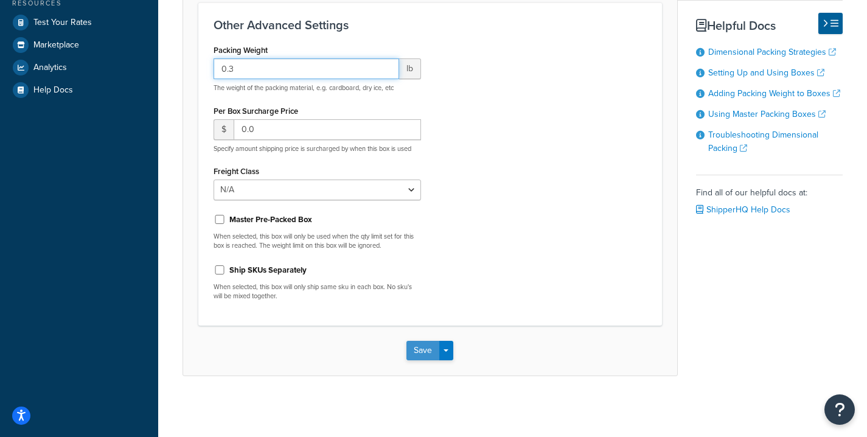
type input "0.3"
click at [424, 345] on button "Save" at bounding box center [423, 350] width 33 height 19
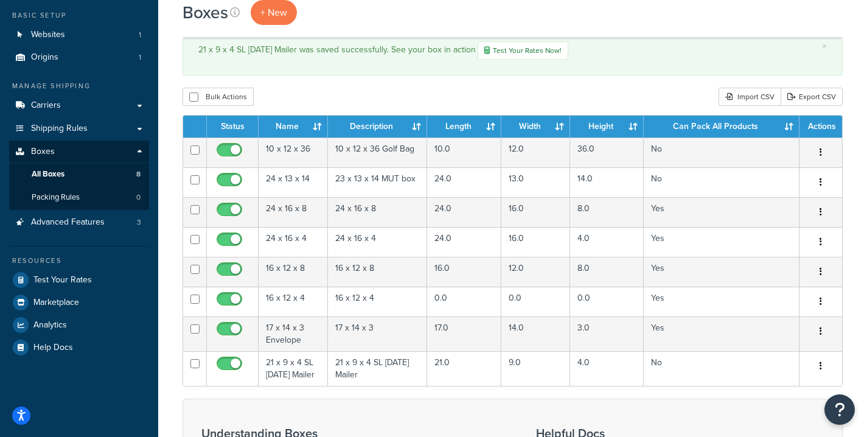
scroll to position [94, 0]
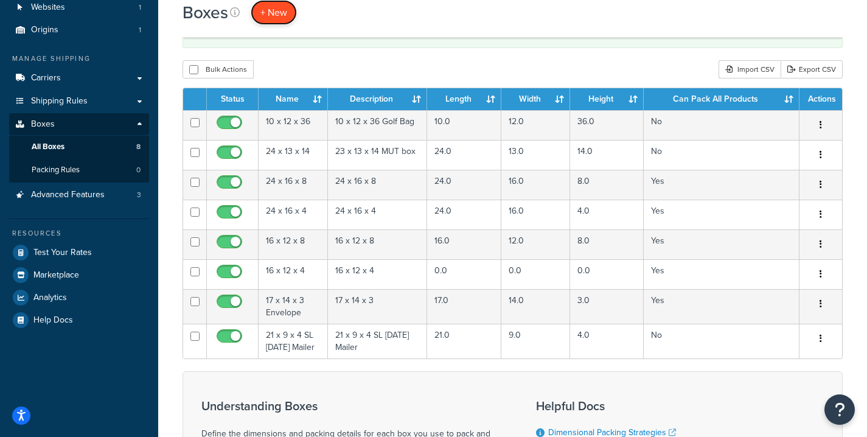
click at [279, 3] on link "+ New" at bounding box center [274, 12] width 46 height 25
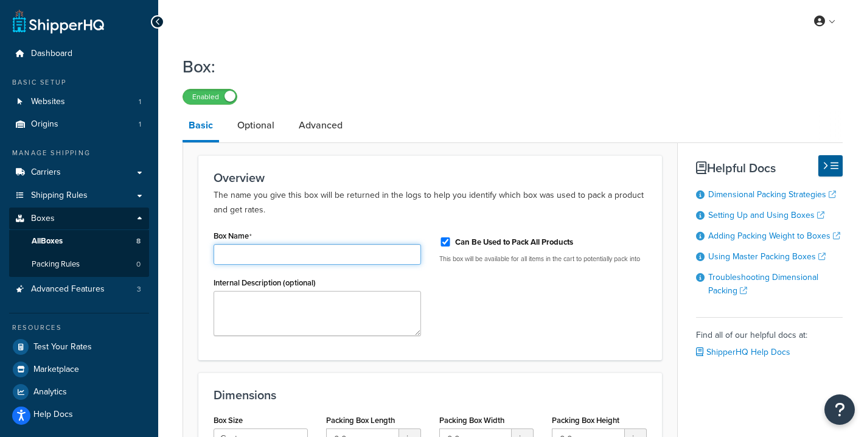
click at [281, 251] on input "Box Name" at bounding box center [318, 254] width 208 height 21
type input "18 x 12 36 Cart Bag"
click at [270, 253] on input "18 x 12 36 Cart Bag" at bounding box center [318, 254] width 208 height 21
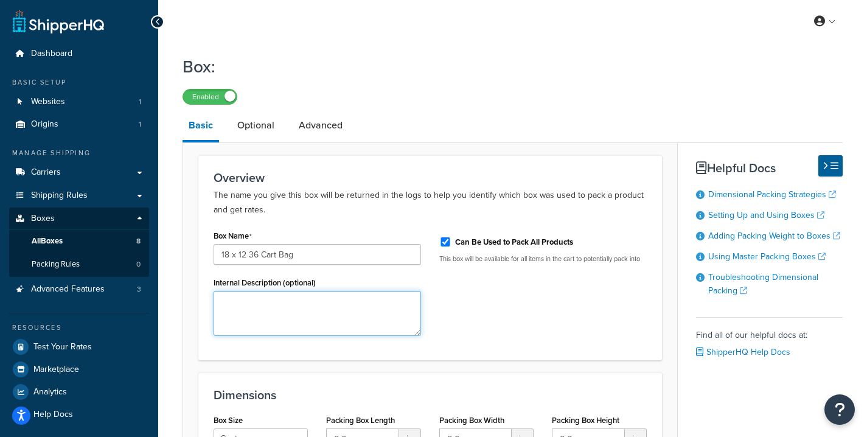
click at [274, 298] on textarea "Internal Description (optional)" at bounding box center [318, 313] width 208 height 45
paste textarea "18 x 12 36 Cart Bag"
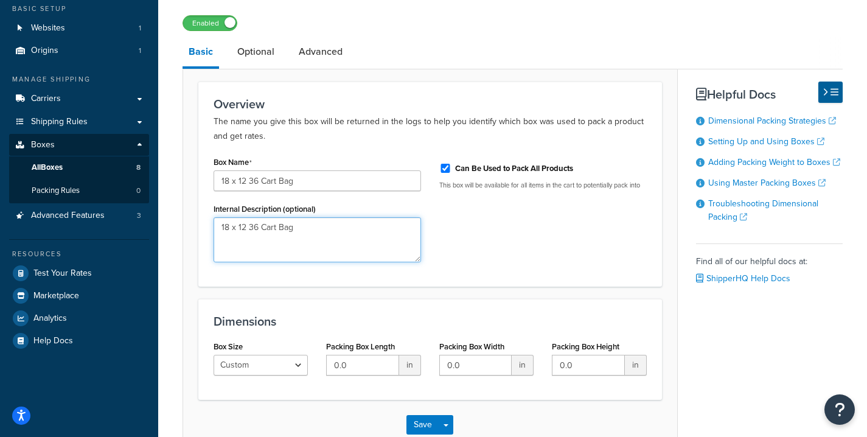
scroll to position [149, 0]
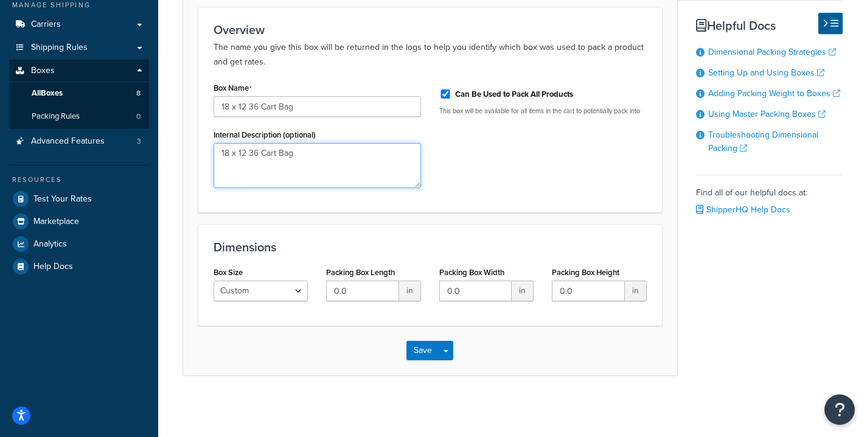
type textarea "18 x 12 36 Cart Bag"
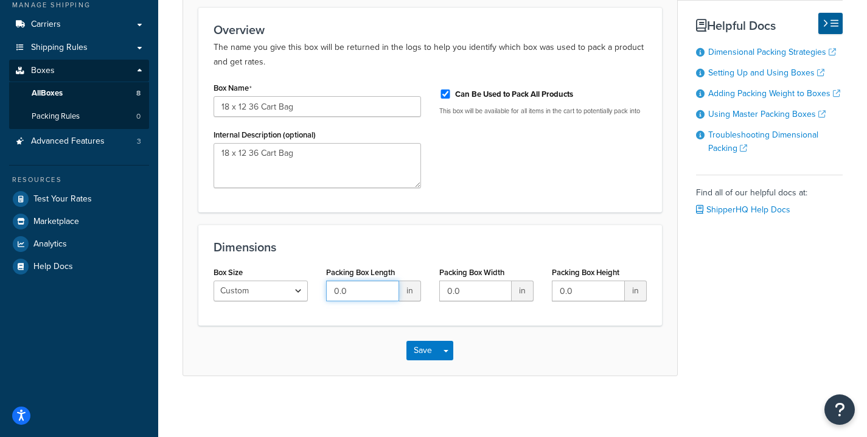
click at [358, 296] on input "0.0" at bounding box center [362, 291] width 72 height 21
type input "18"
type input "13"
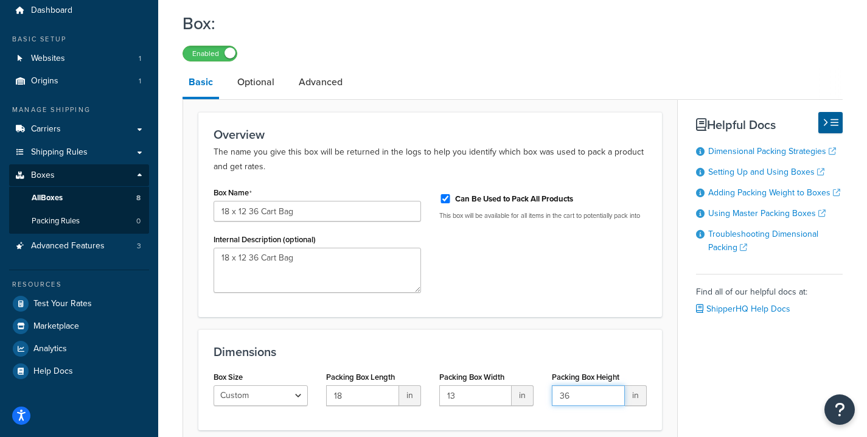
scroll to position [0, 0]
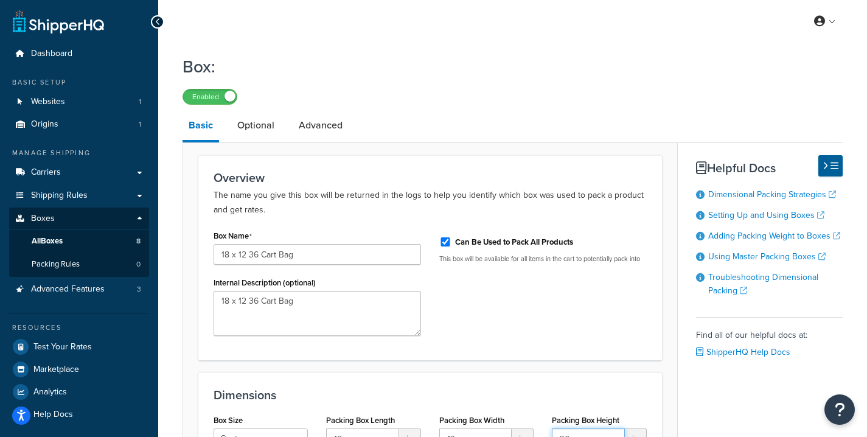
type input "36"
click at [244, 251] on input "18 x 12 36 Cart Bag" at bounding box center [318, 254] width 208 height 21
type input "18 x 13 36 Cart Bag"
click at [259, 125] on link "Optional" at bounding box center [255, 125] width 49 height 29
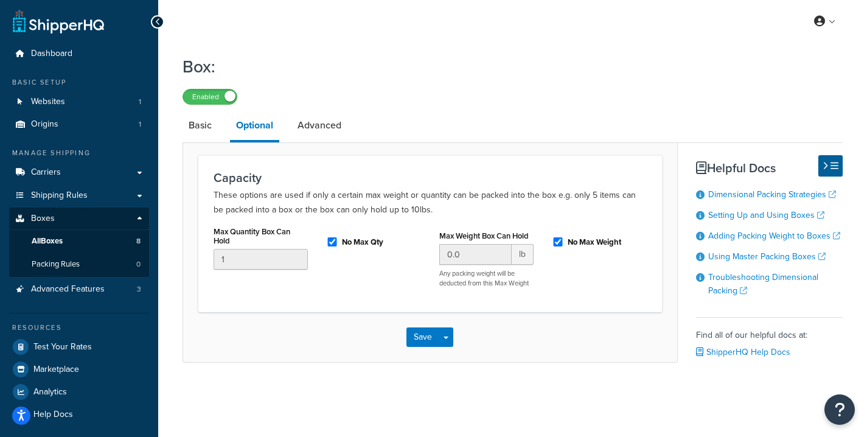
click at [332, 237] on div "No Max Qty" at bounding box center [373, 241] width 94 height 18
click at [332, 243] on input "No Max Qty" at bounding box center [332, 241] width 12 height 9
checkbox input "false"
click at [312, 127] on link "Advanced" at bounding box center [320, 125] width 56 height 29
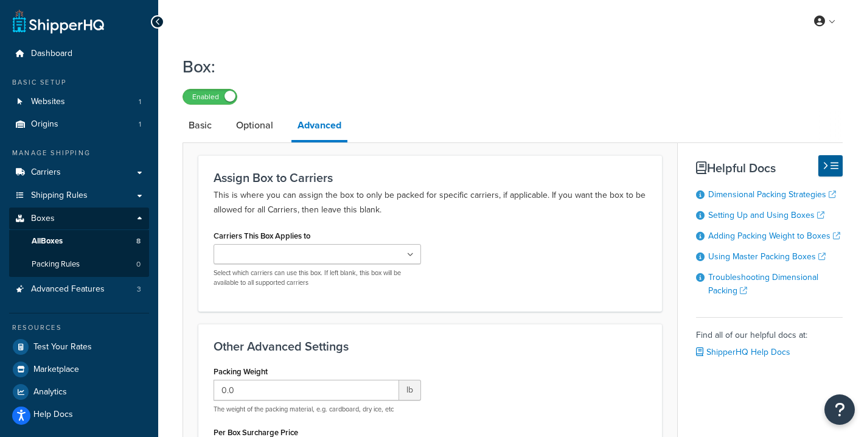
click at [387, 239] on div "Carriers This Box Applies to USPS FedEx Select which carriers can use this box.…" at bounding box center [318, 257] width 208 height 60
click at [371, 257] on ul at bounding box center [318, 254] width 208 height 20
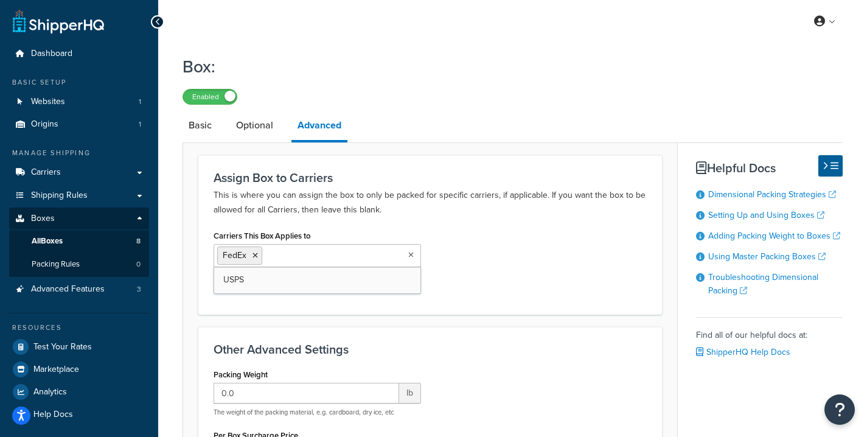
click at [323, 379] on div "Packing Weight 0.0 lb The weight of the packing material, e.g. cardboard, dry i…" at bounding box center [318, 391] width 208 height 51
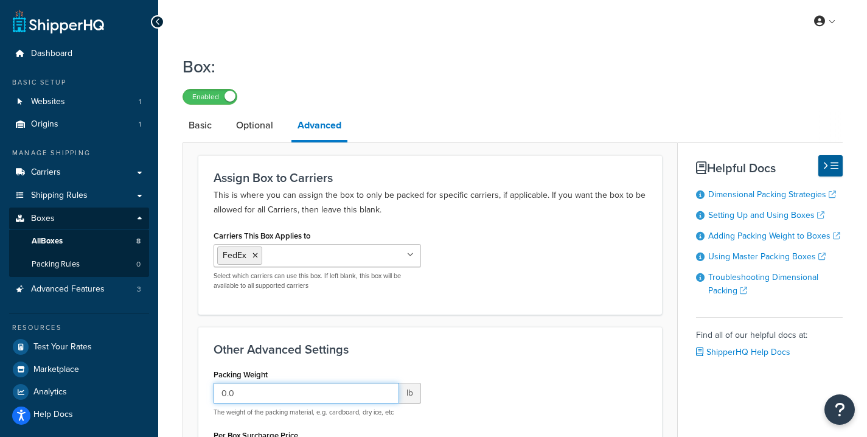
click at [323, 390] on input "0.0" at bounding box center [307, 393] width 186 height 21
type input "0"
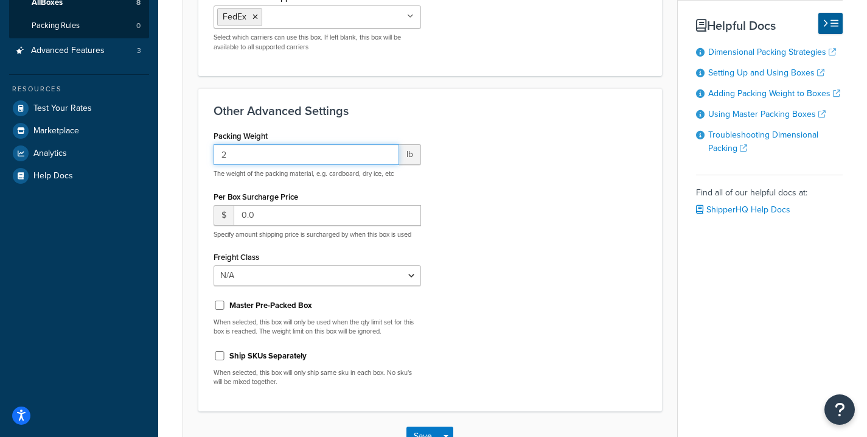
scroll to position [324, 0]
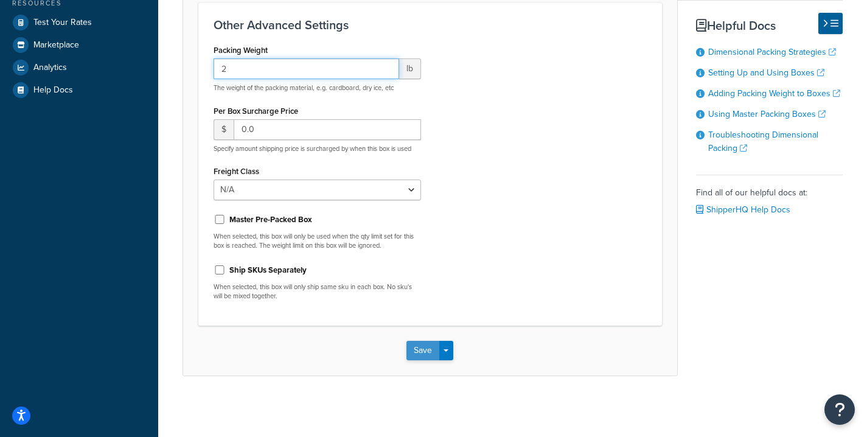
type input "2"
click at [417, 351] on button "Save" at bounding box center [423, 350] width 33 height 19
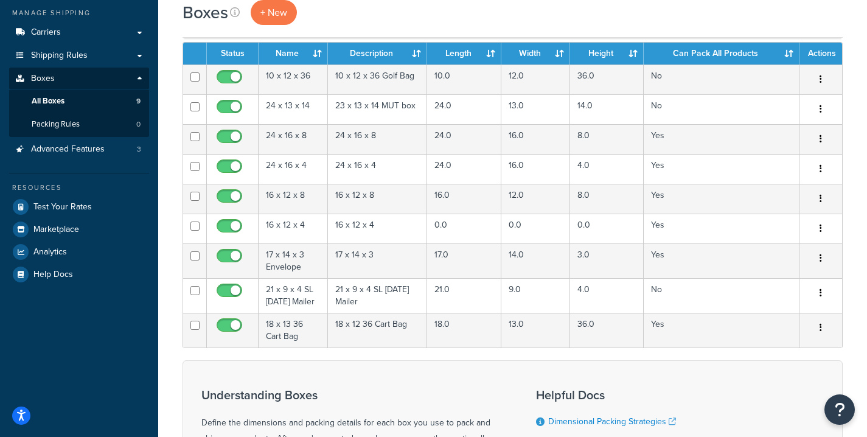
scroll to position [136, 0]
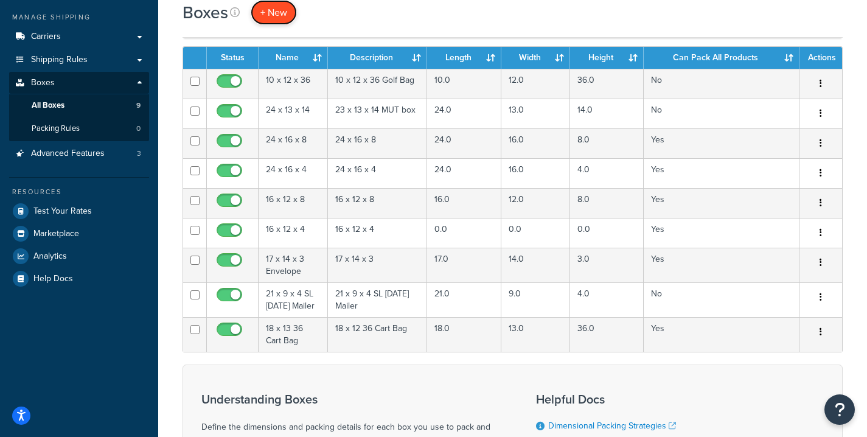
click at [288, 9] on link "+ New" at bounding box center [274, 12] width 46 height 25
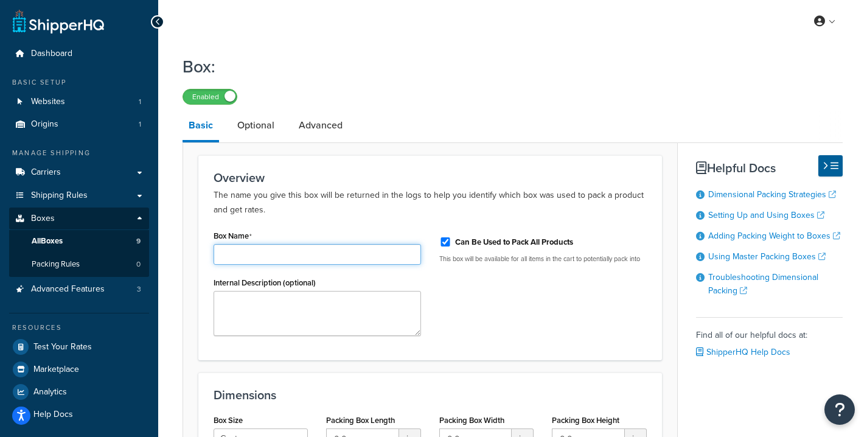
click at [276, 265] on input "Box Name" at bounding box center [318, 254] width 208 height 21
click at [262, 253] on input "6 x 8 x 1 INgot" at bounding box center [318, 254] width 208 height 21
click at [286, 250] on input "6 x 8 x 1 Ingot" at bounding box center [318, 254] width 208 height 21
click at [282, 251] on input "6 x 8 x 1 Ingot set" at bounding box center [318, 254] width 208 height 21
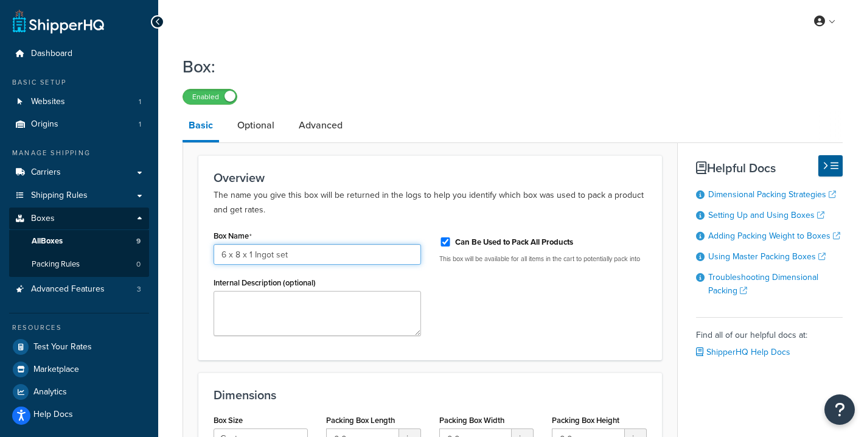
click at [282, 251] on input "6 x 8 x 1 Ingot set" at bounding box center [318, 254] width 208 height 21
type input "6 x 8 x 1 Ingot set"
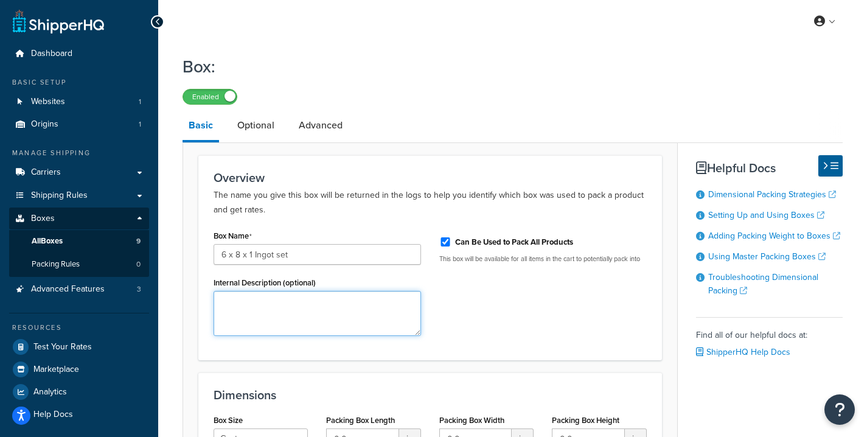
click at [275, 302] on textarea "Internal Description (optional)" at bounding box center [318, 313] width 208 height 45
paste textarea "6 x 8 x 1 Ingot set"
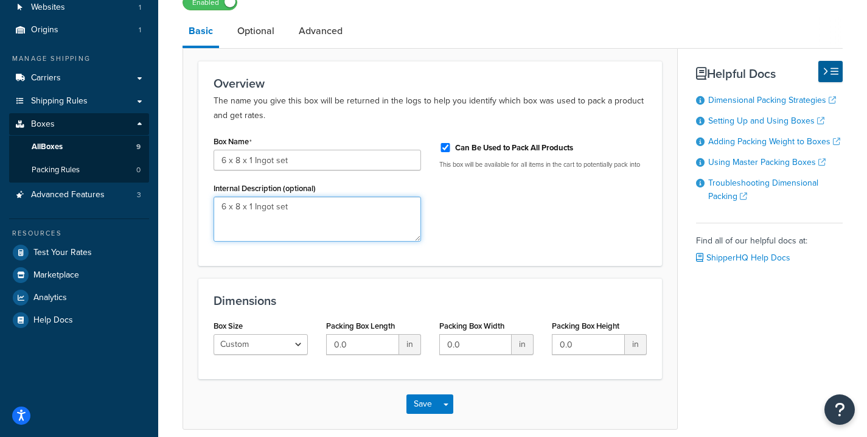
scroll to position [104, 0]
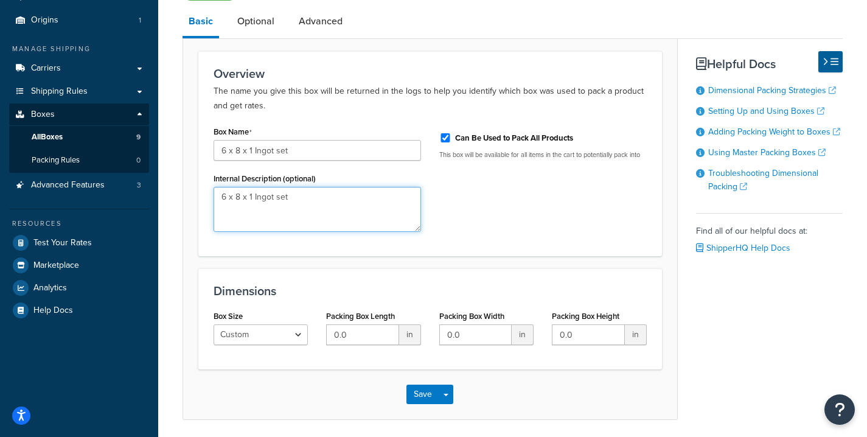
type textarea "6 x 8 x 1 Ingot set"
click at [447, 131] on div "Can Be Used to Pack All Products" at bounding box center [544, 137] width 208 height 18
click at [446, 135] on input "Can Be Used to Pack All Products" at bounding box center [446, 137] width 12 height 9
click at [445, 137] on input "Can Be Used to Pack All Products" at bounding box center [446, 137] width 12 height 9
checkbox input "true"
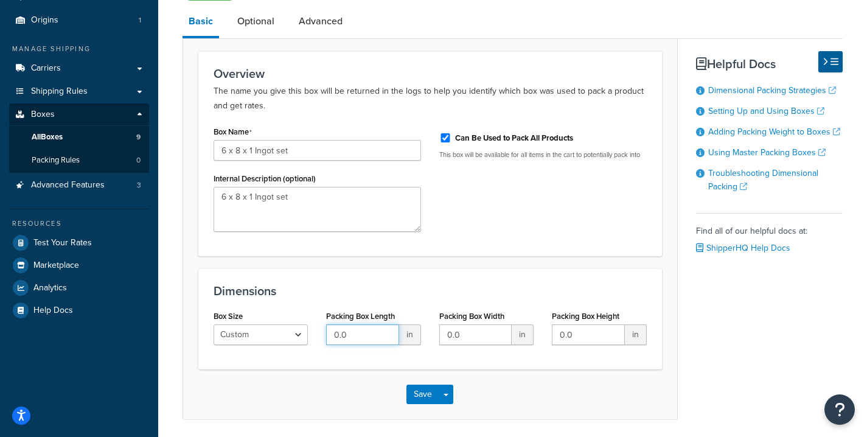
click at [357, 335] on input "0.0" at bounding box center [362, 334] width 72 height 21
type input "0"
type input "6"
type input "8"
type input "1"
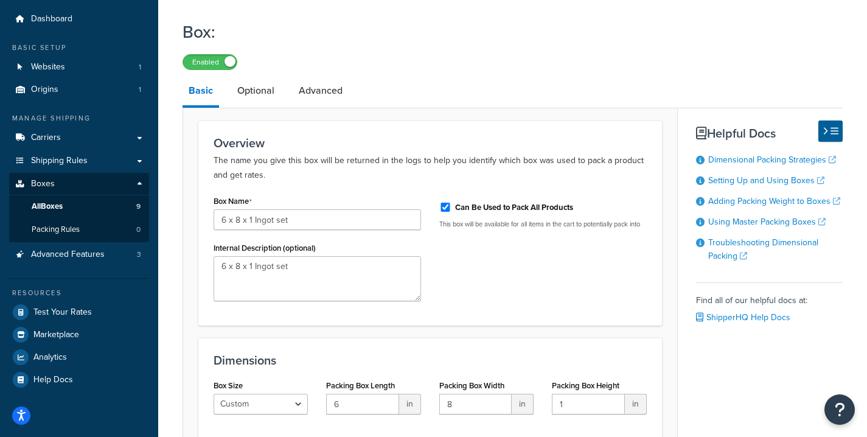
scroll to position [0, 0]
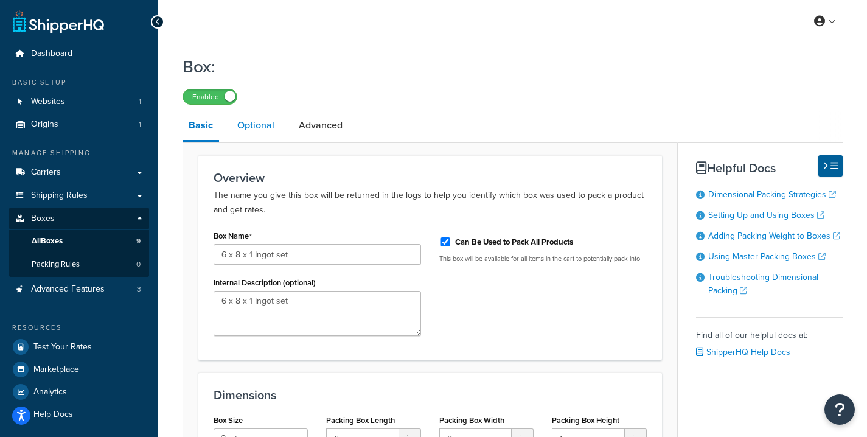
click at [259, 124] on link "Optional" at bounding box center [255, 125] width 49 height 29
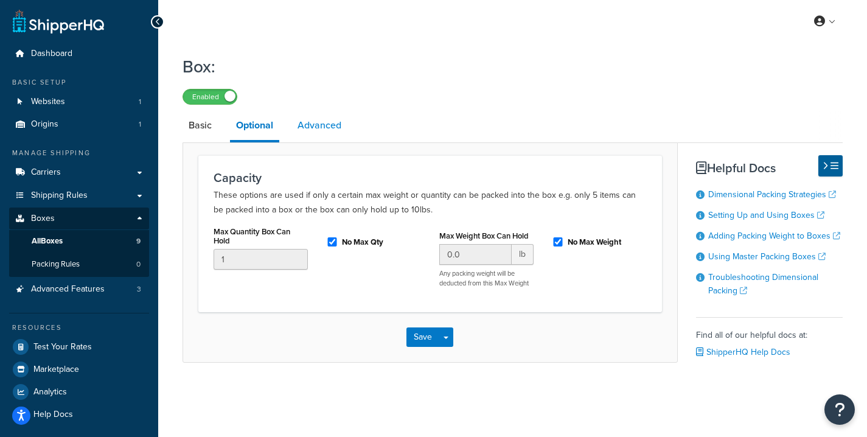
click at [323, 122] on link "Advanced" at bounding box center [320, 125] width 56 height 29
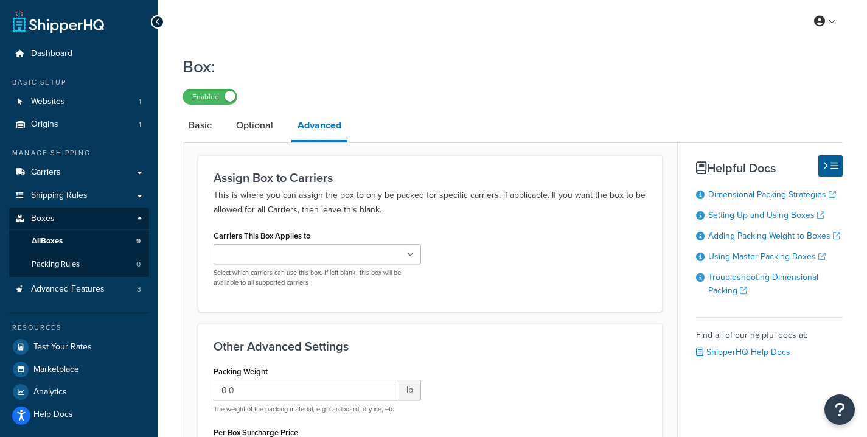
click at [363, 260] on ul at bounding box center [318, 254] width 208 height 20
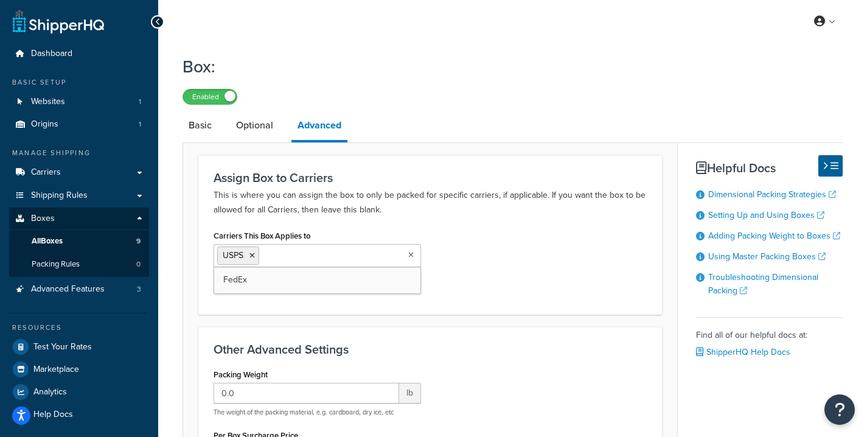
click at [326, 252] on input "Carriers This Box Applies to" at bounding box center [316, 254] width 108 height 13
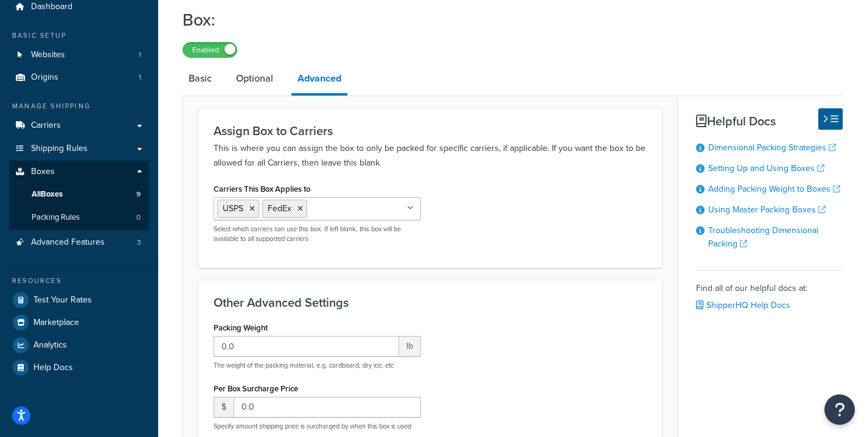
scroll to position [130, 0]
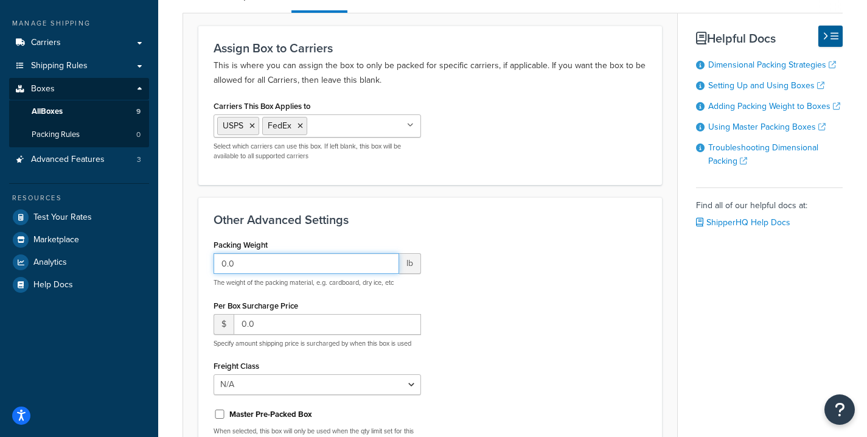
click at [345, 260] on input "0.0" at bounding box center [307, 263] width 186 height 21
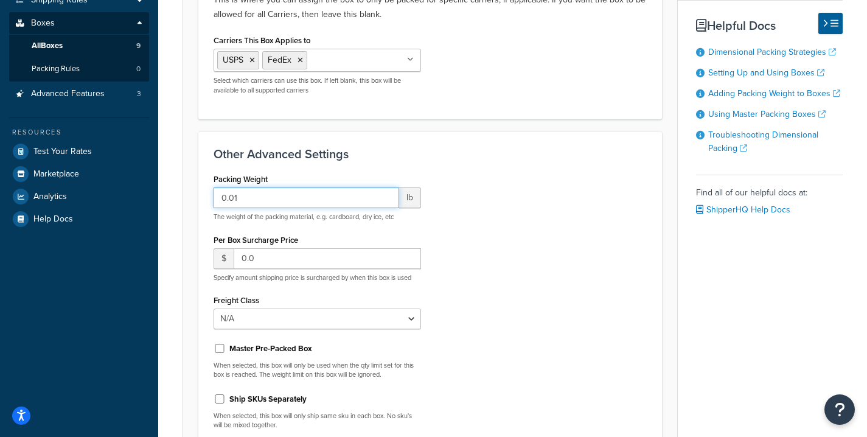
scroll to position [247, 0]
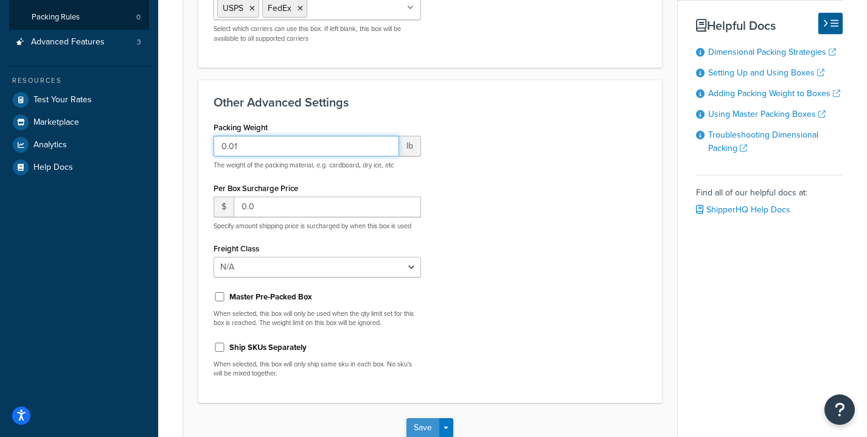
type input "0.01"
click at [422, 422] on button "Save" at bounding box center [423, 427] width 33 height 19
click at [422, 422] on div "Saving..." at bounding box center [430, 428] width 494 height 50
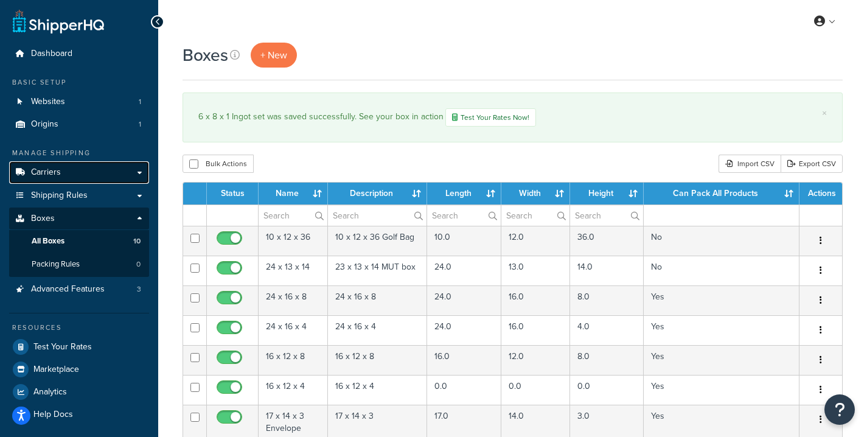
click at [71, 179] on link "Carriers" at bounding box center [79, 172] width 140 height 23
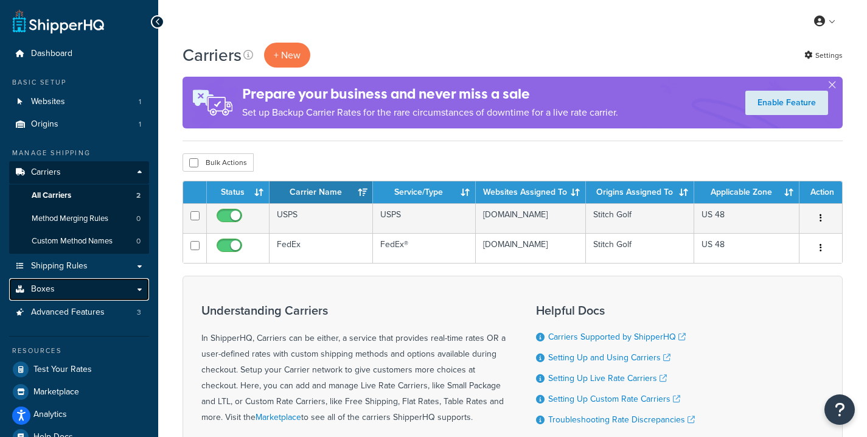
click at [72, 294] on link "Boxes" at bounding box center [79, 289] width 140 height 23
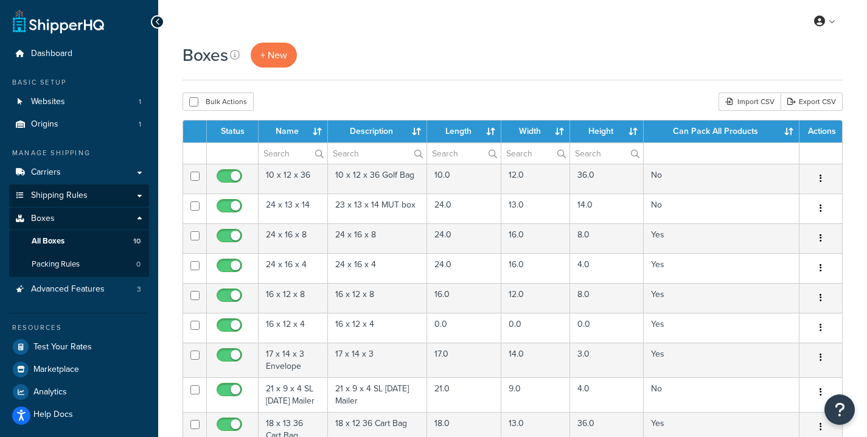
click at [74, 199] on span "Shipping Rules" at bounding box center [59, 196] width 57 height 10
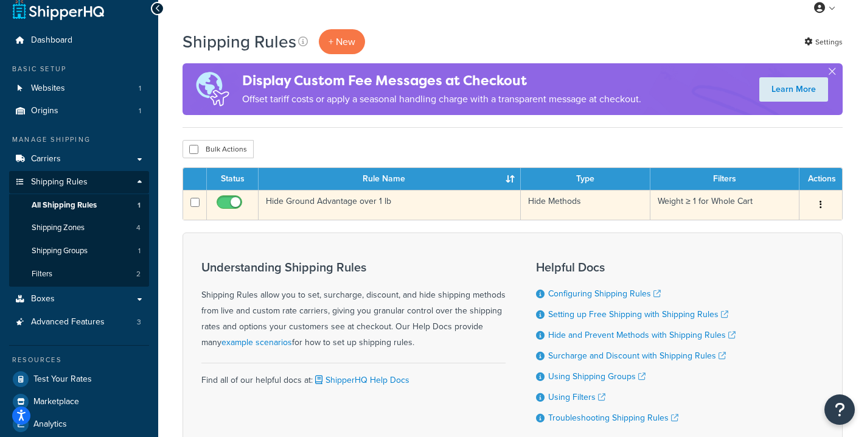
scroll to position [13, 0]
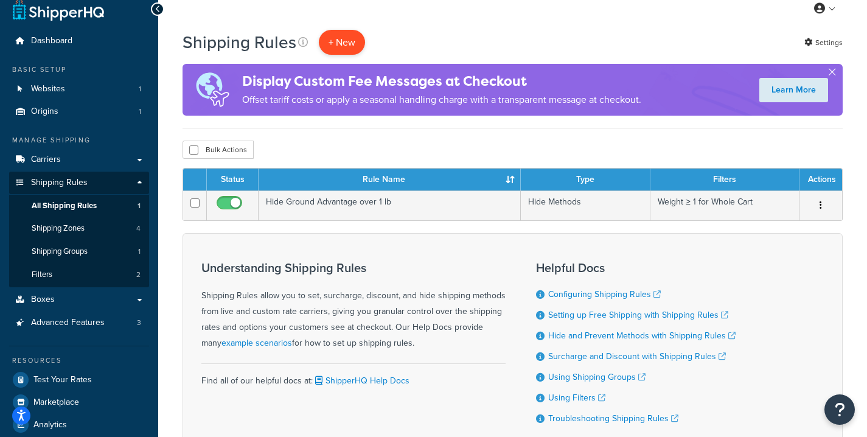
click at [333, 49] on p "+ New" at bounding box center [342, 42] width 46 height 25
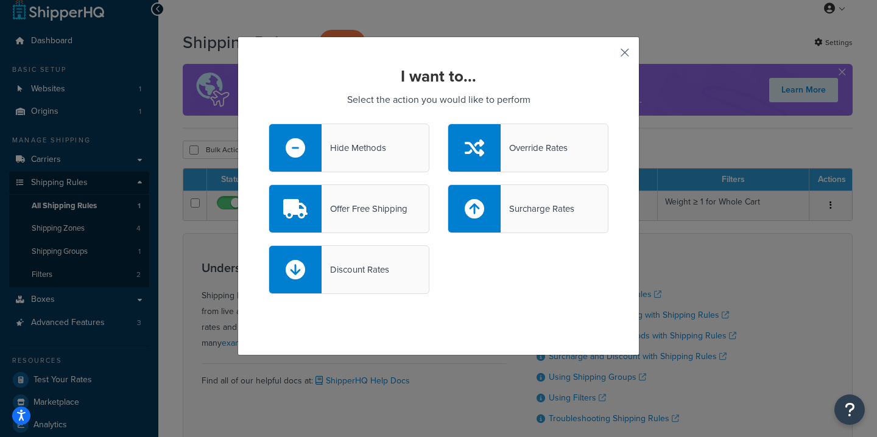
click at [608, 55] on button "button" at bounding box center [606, 56] width 3 height 3
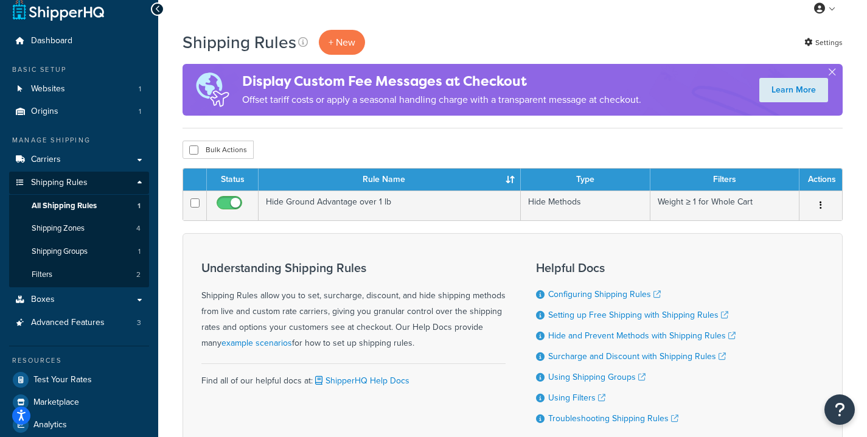
click at [615, 47] on div "Shipping Rules + New Settings" at bounding box center [513, 42] width 660 height 25
click at [61, 300] on link "Boxes" at bounding box center [79, 300] width 140 height 23
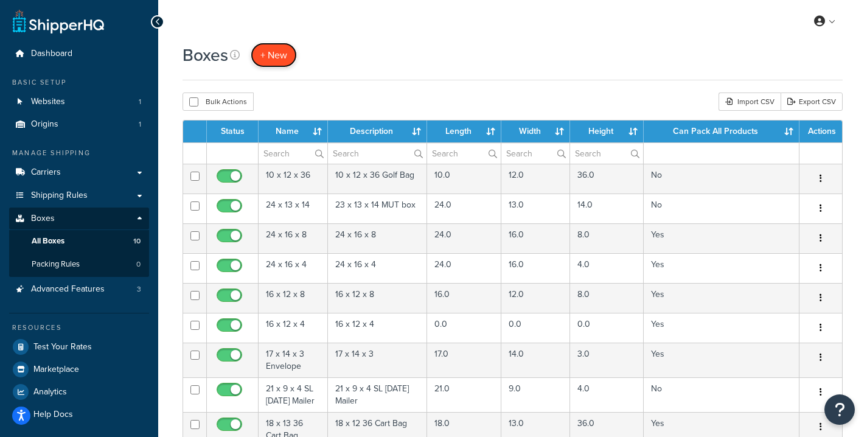
click at [280, 61] on span "+ New" at bounding box center [274, 55] width 27 height 14
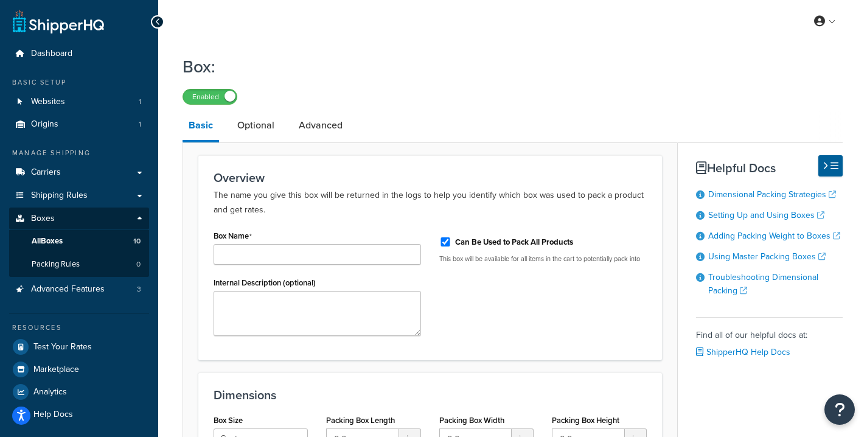
click at [274, 266] on div "Box Name Internal Description (optional)" at bounding box center [318, 286] width 226 height 118
click at [274, 259] on input "Box Name" at bounding box center [318, 254] width 208 height 21
click at [295, 253] on input "17 x 14 x 10" at bounding box center [318, 254] width 208 height 21
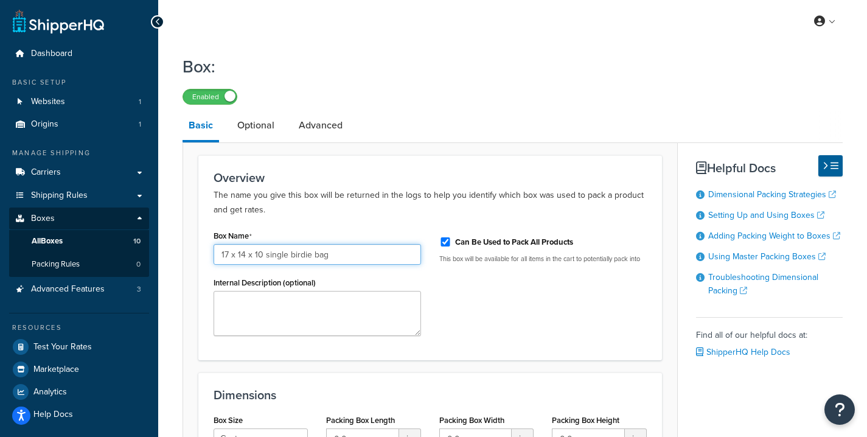
type input "17 x 14 x 10 single birdie bag"
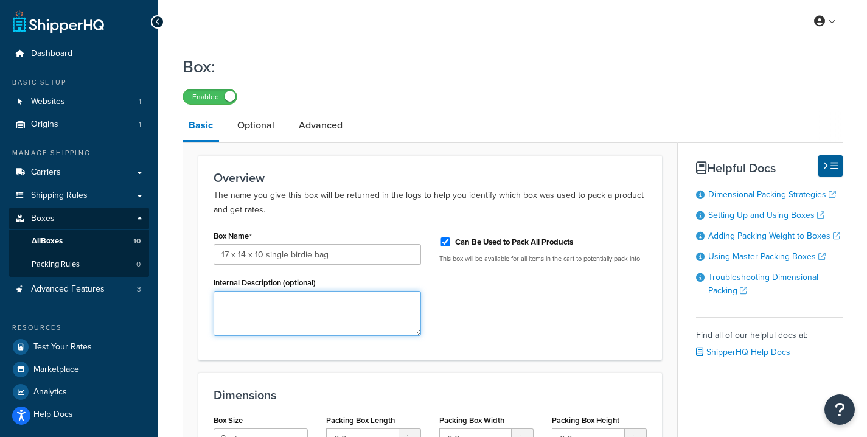
click at [269, 306] on textarea "Internal Description (optional)" at bounding box center [318, 313] width 208 height 45
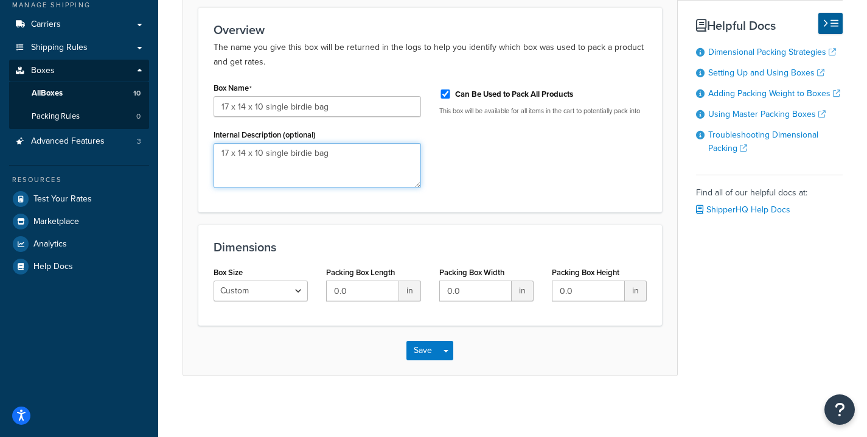
type textarea "17 x 14 x 10 single birdie bag"
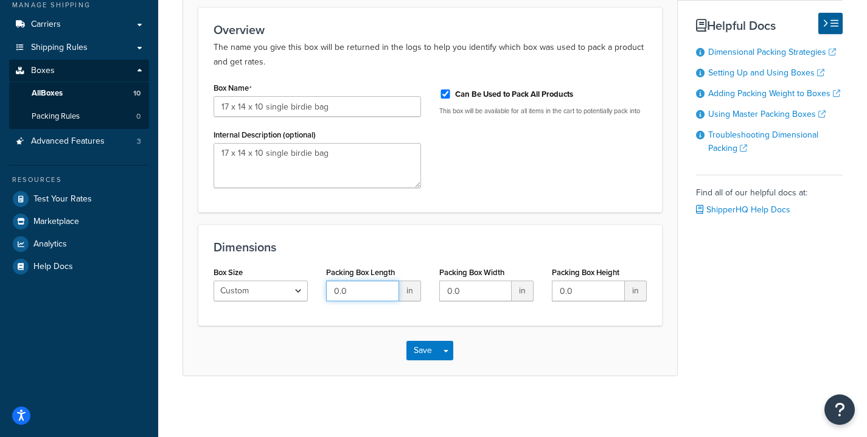
click at [355, 290] on input "0.0" at bounding box center [362, 291] width 72 height 21
type input "2"
type input "17"
type input "14"
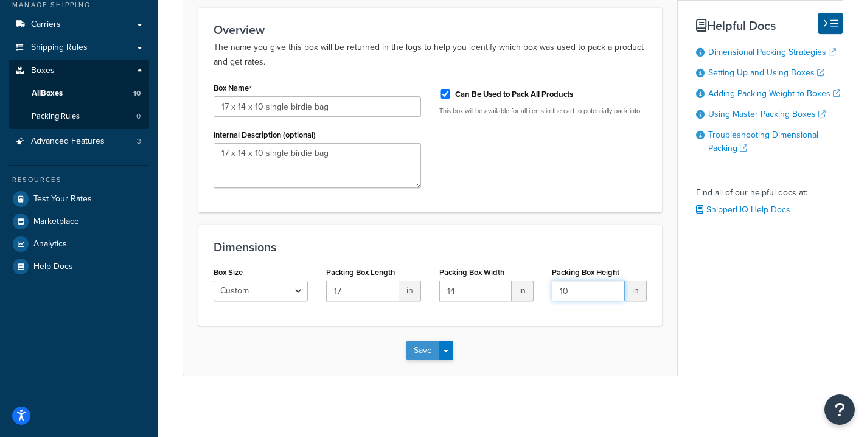
type input "10"
click at [426, 352] on button "Save" at bounding box center [423, 350] width 33 height 19
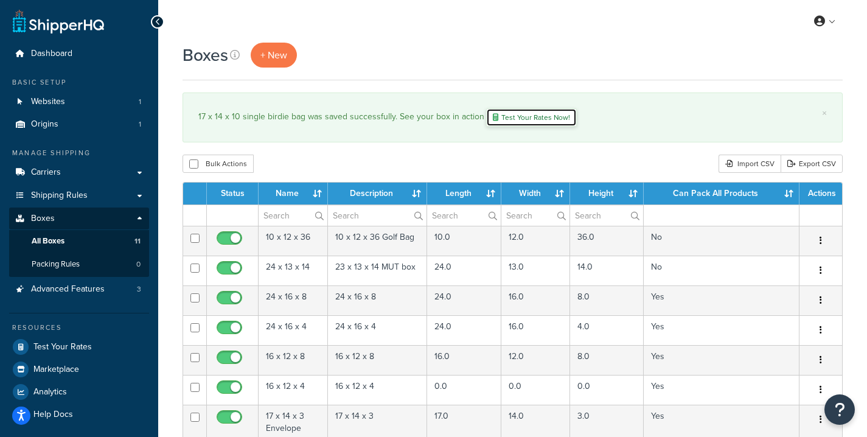
click at [538, 116] on link "Test Your Rates Now!" at bounding box center [531, 117] width 91 height 18
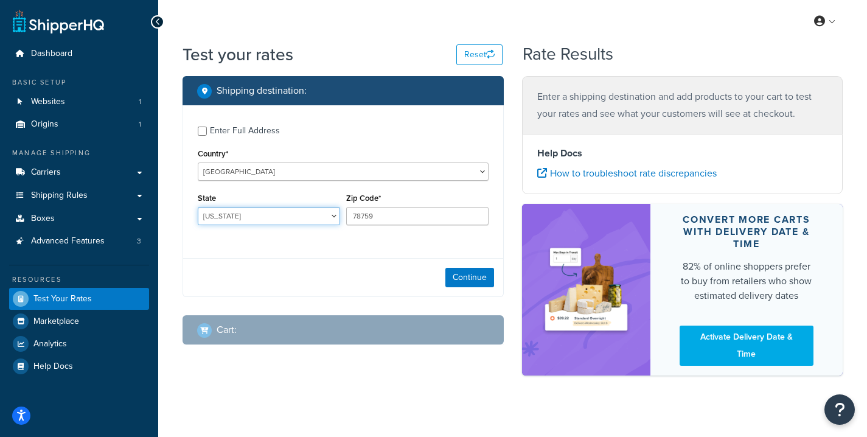
click at [257, 213] on select "Alabama Alaska American Samoa Arizona Arkansas Armed Forces Americas Armed Forc…" at bounding box center [269, 216] width 142 height 18
select select "NC"
click at [198, 207] on select "Alabama Alaska American Samoa Arizona Arkansas Armed Forces Americas Armed Forc…" at bounding box center [269, 216] width 142 height 18
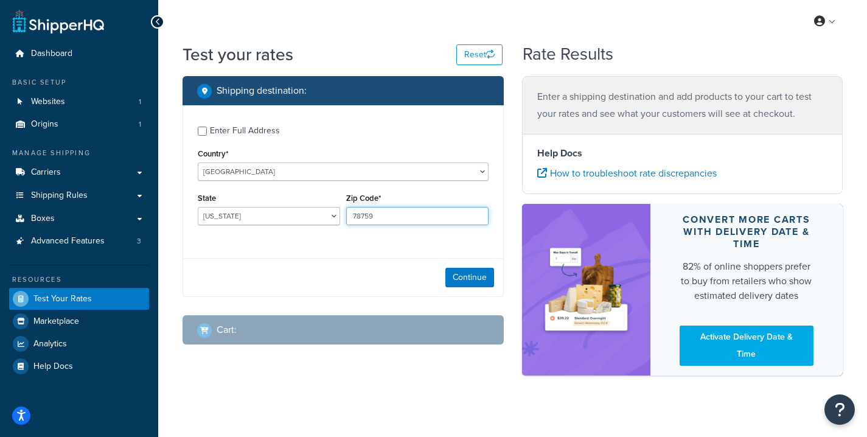
click at [394, 221] on input "78759" at bounding box center [417, 216] width 142 height 18
type input "27603"
click at [201, 130] on input "Enter Full Address" at bounding box center [202, 131] width 9 height 9
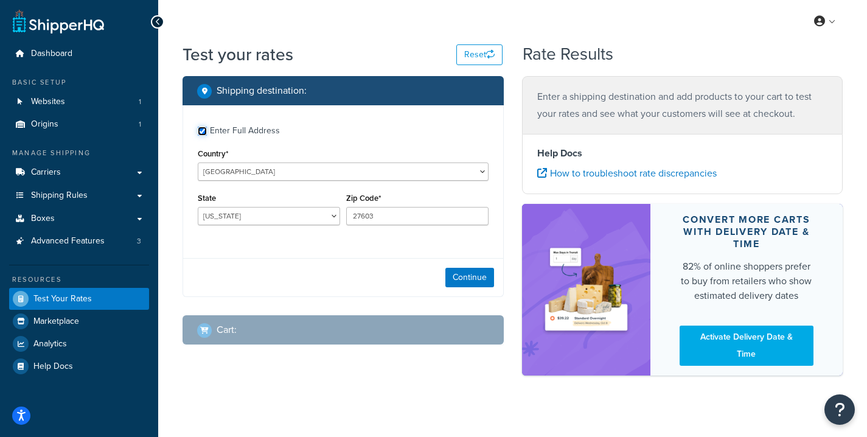
checkbox input "true"
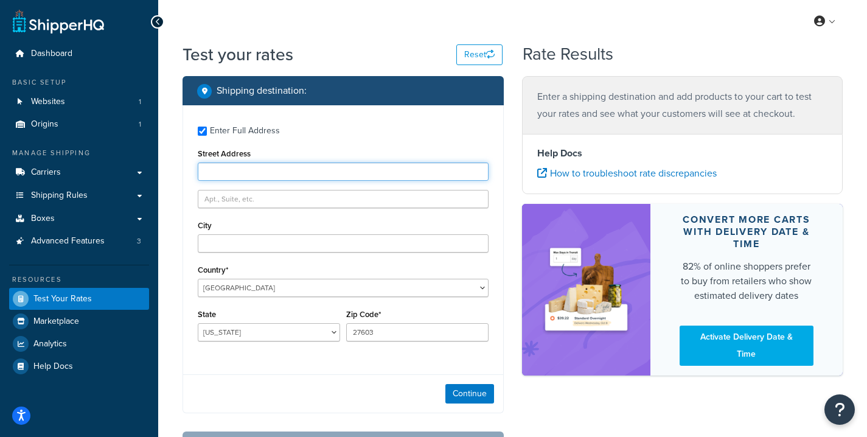
click at [235, 178] on input "Street Address" at bounding box center [343, 172] width 291 height 18
type input "2108 Carolina hills Ln."
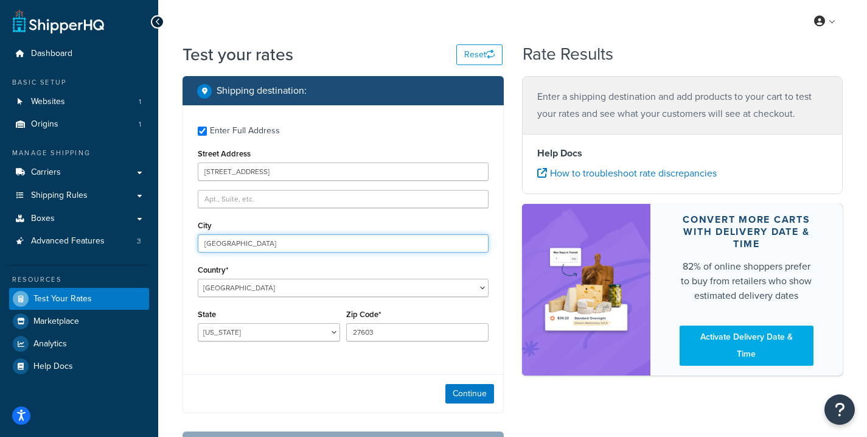
type input "Raleigh"
click at [450, 404] on div "Continue" at bounding box center [343, 393] width 320 height 38
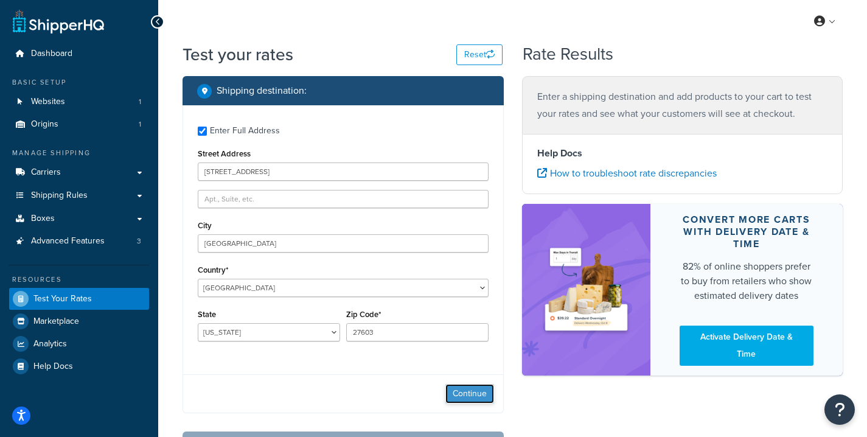
click at [454, 399] on button "Continue" at bounding box center [470, 393] width 49 height 19
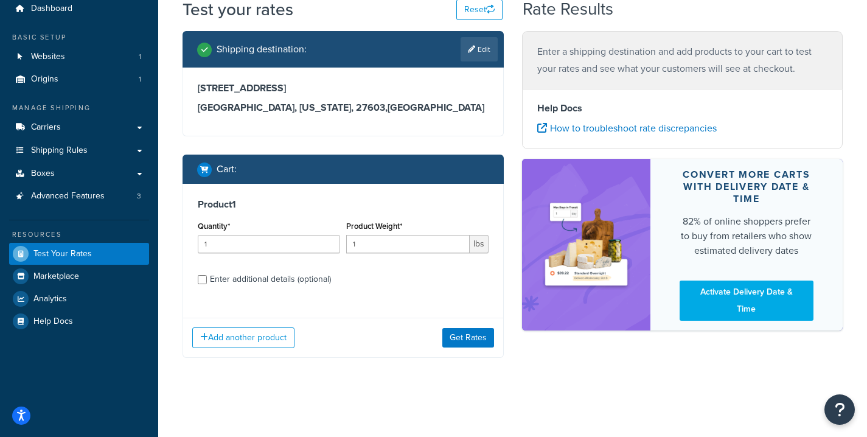
scroll to position [45, 0]
click at [199, 281] on input "Enter additional details (optional)" at bounding box center [202, 279] width 9 height 9
checkbox input "true"
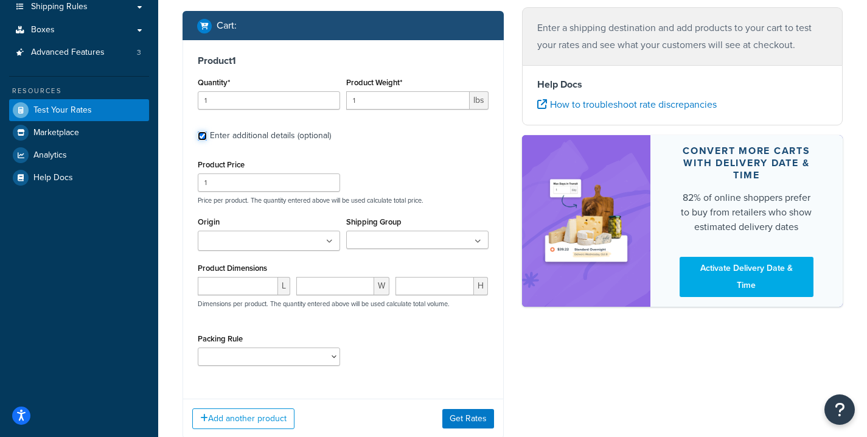
scroll to position [211, 0]
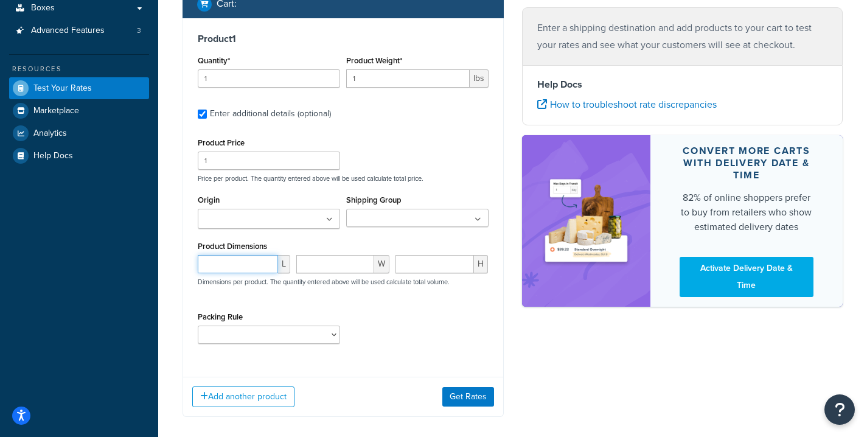
click at [261, 263] on input "number" at bounding box center [238, 264] width 80 height 18
type input "17"
type input "13"
type input "9"
click at [248, 329] on select "Packing Rule" at bounding box center [269, 335] width 142 height 18
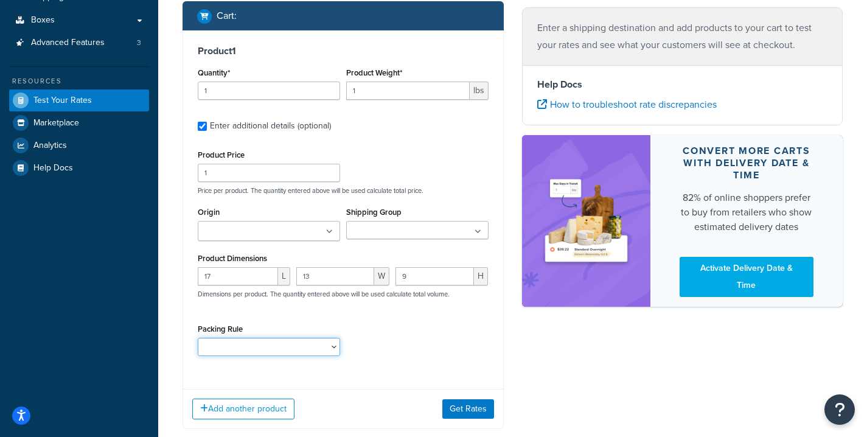
scroll to position [196, 0]
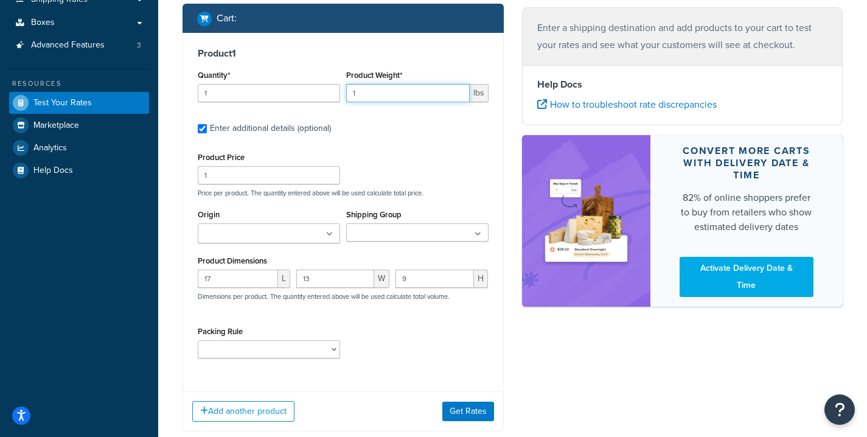
click at [351, 97] on input "1" at bounding box center [408, 93] width 124 height 18
type input "6.5"
click at [469, 414] on button "Get Rates" at bounding box center [469, 411] width 52 height 19
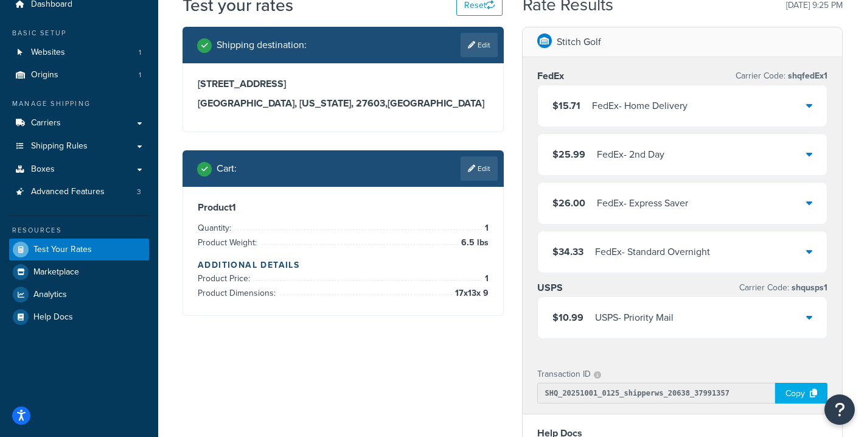
scroll to position [40, 0]
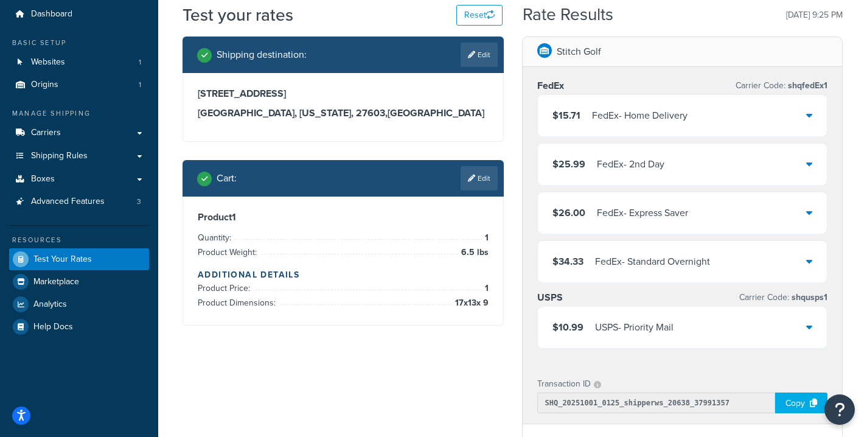
click at [804, 326] on div "$10.99 USPS - Priority Mail" at bounding box center [683, 327] width 290 height 41
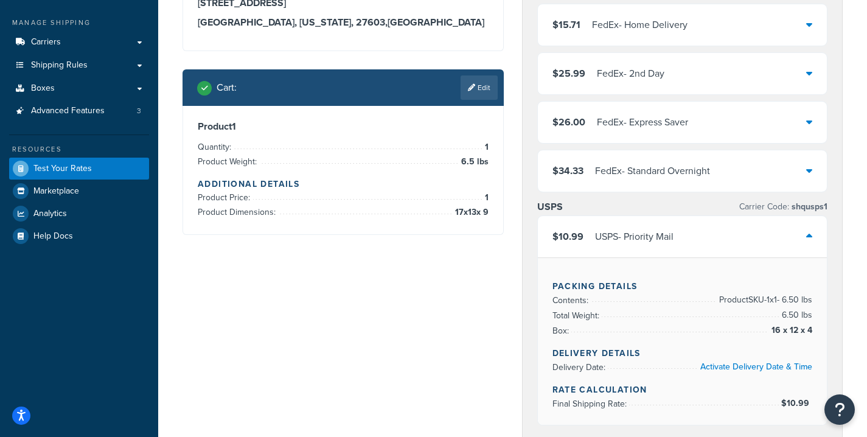
scroll to position [103, 0]
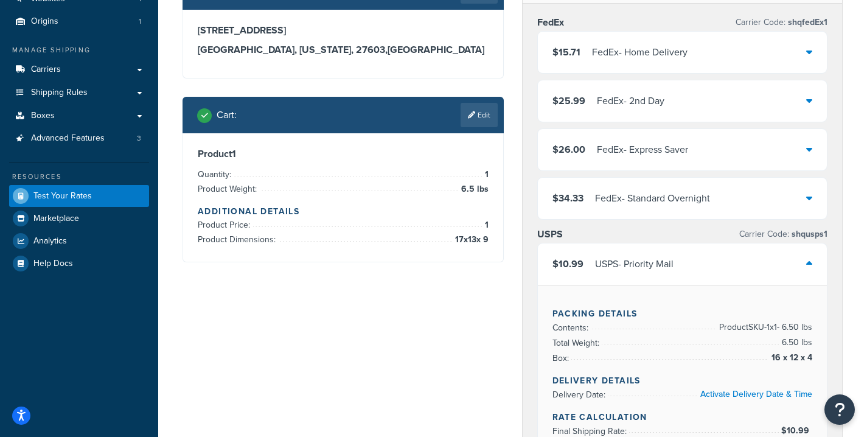
click at [807, 60] on div at bounding box center [810, 52] width 6 height 17
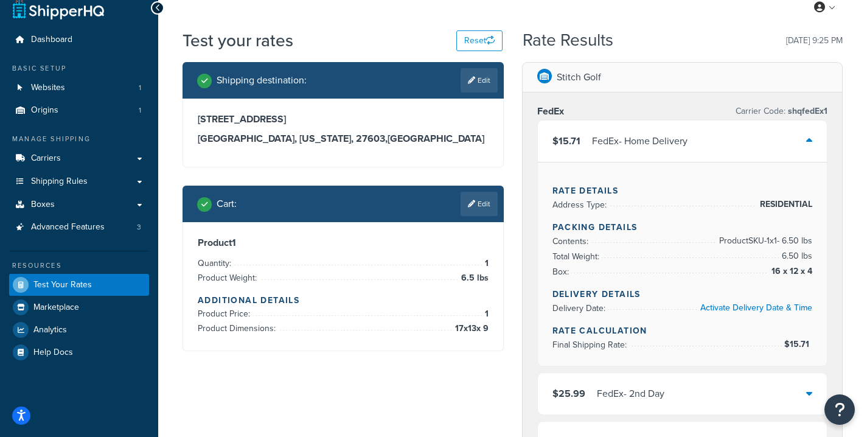
scroll to position [15, 0]
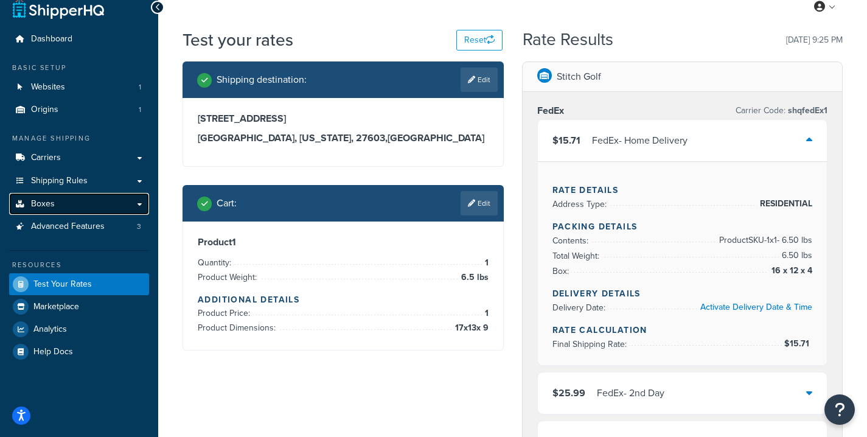
click at [66, 205] on link "Boxes" at bounding box center [79, 204] width 140 height 23
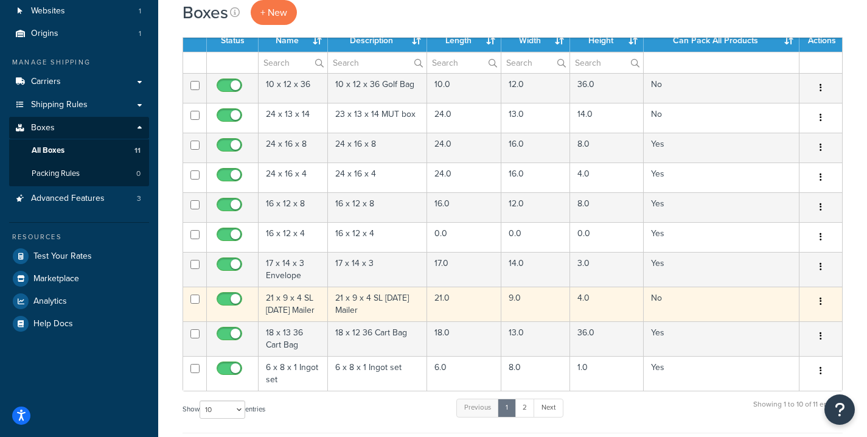
scroll to position [91, 0]
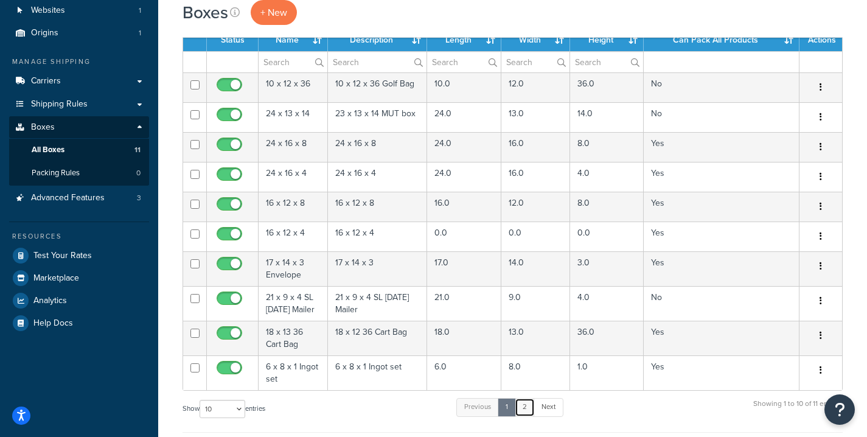
click at [531, 410] on link "2" at bounding box center [525, 407] width 20 height 18
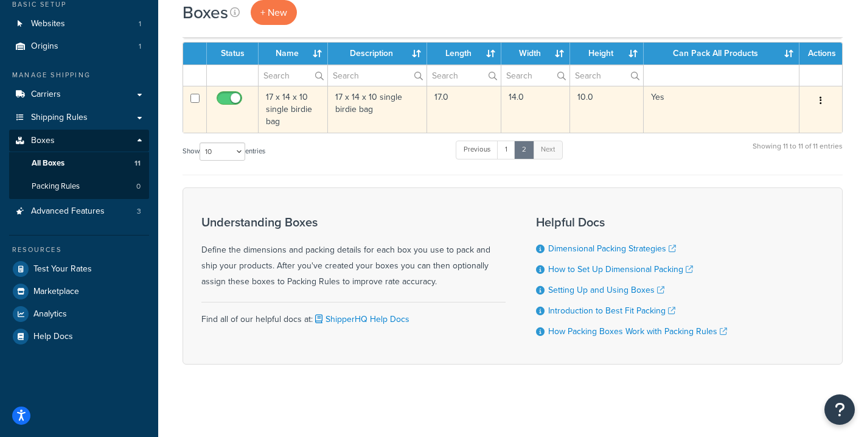
click at [283, 99] on td "17 x 14 x 10 single birdie bag" at bounding box center [293, 109] width 69 height 47
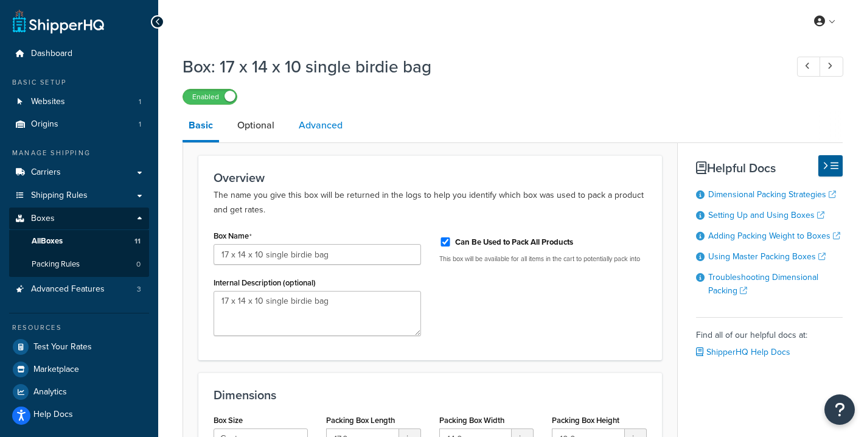
click at [334, 124] on link "Advanced" at bounding box center [321, 125] width 56 height 29
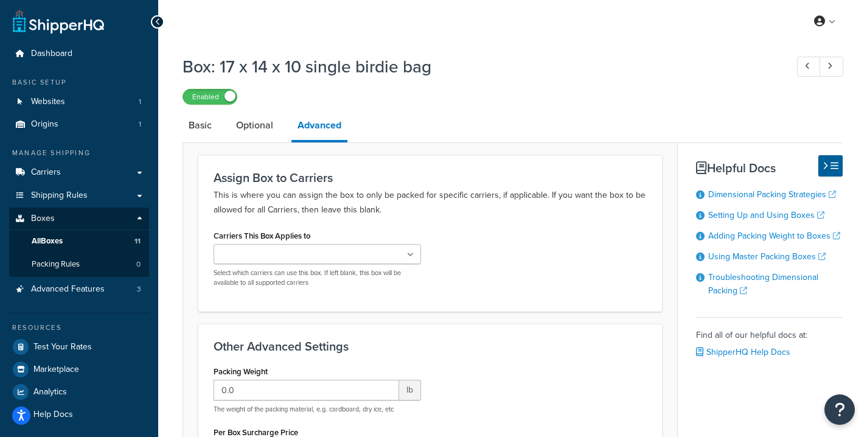
click at [372, 256] on ul at bounding box center [318, 254] width 208 height 20
click at [410, 201] on p "This is where you can assign the box to only be packed for specific carriers, i…" at bounding box center [430, 202] width 433 height 29
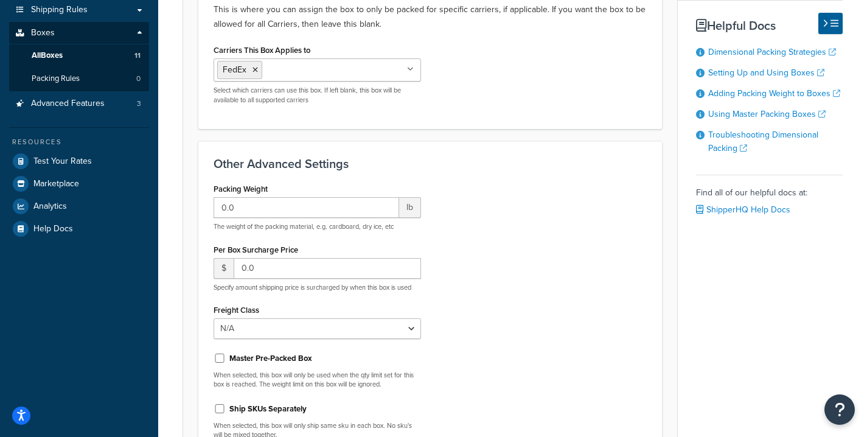
scroll to position [189, 0]
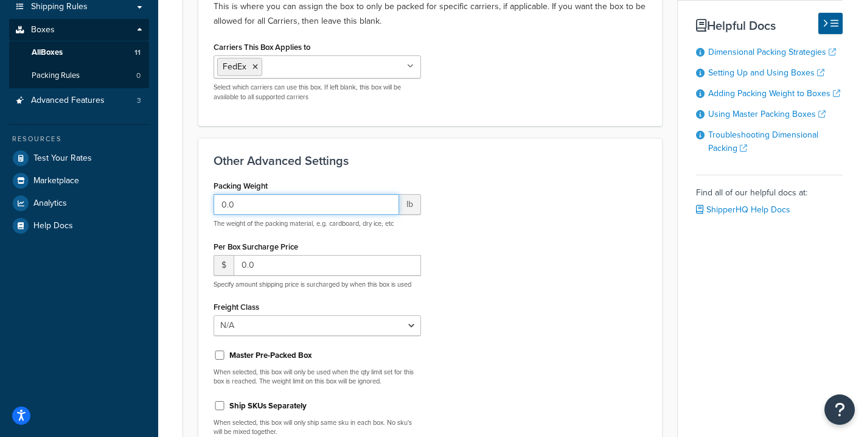
click at [350, 208] on input "0.0" at bounding box center [307, 204] width 186 height 21
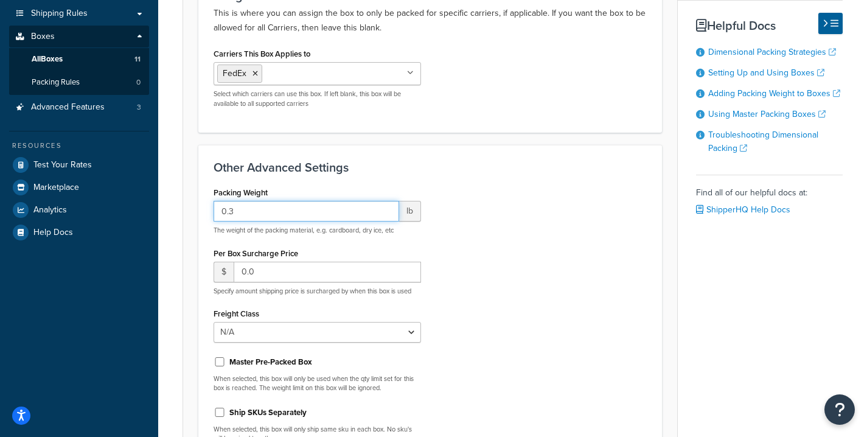
scroll to position [0, 0]
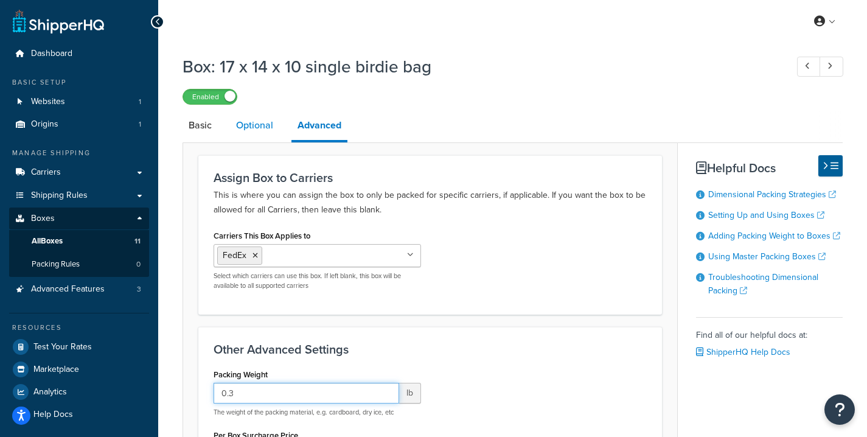
type input "0.3"
click at [243, 124] on link "Optional" at bounding box center [254, 125] width 49 height 29
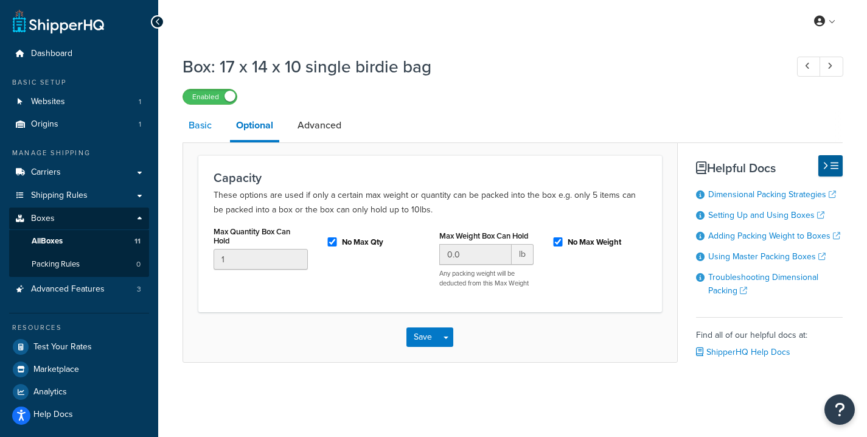
click at [201, 127] on link "Basic" at bounding box center [200, 125] width 35 height 29
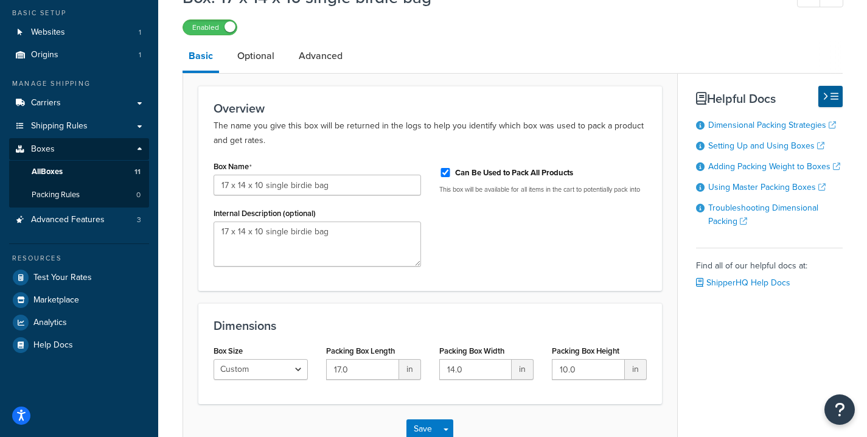
scroll to position [149, 0]
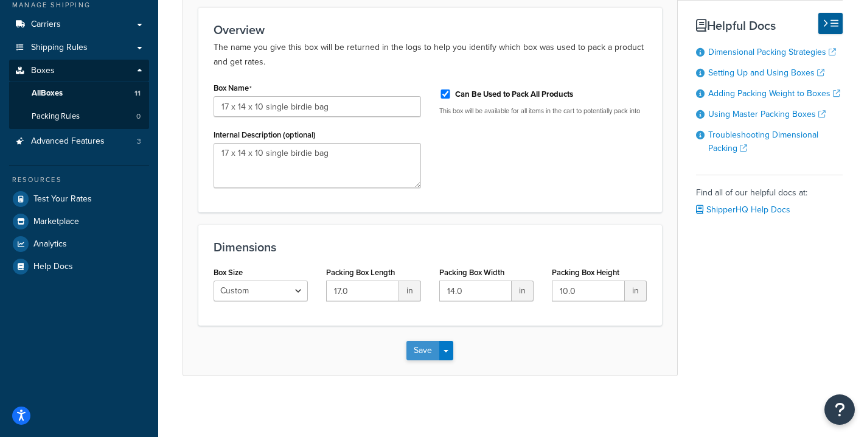
click at [424, 348] on button "Save" at bounding box center [423, 350] width 33 height 19
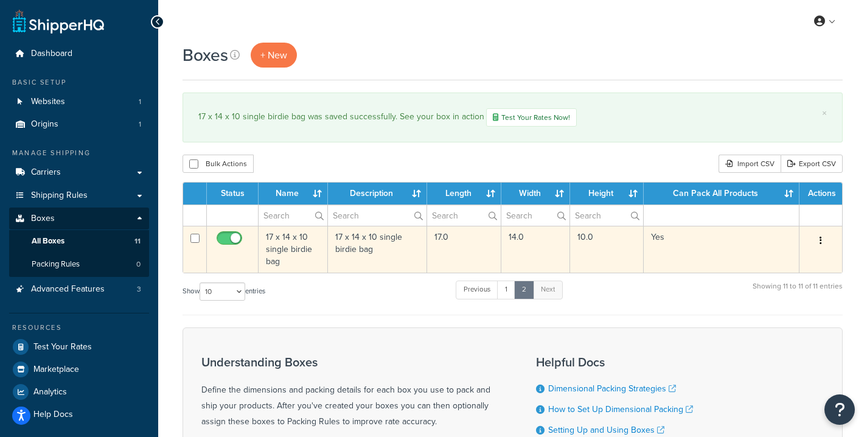
click at [823, 241] on button "button" at bounding box center [821, 240] width 17 height 19
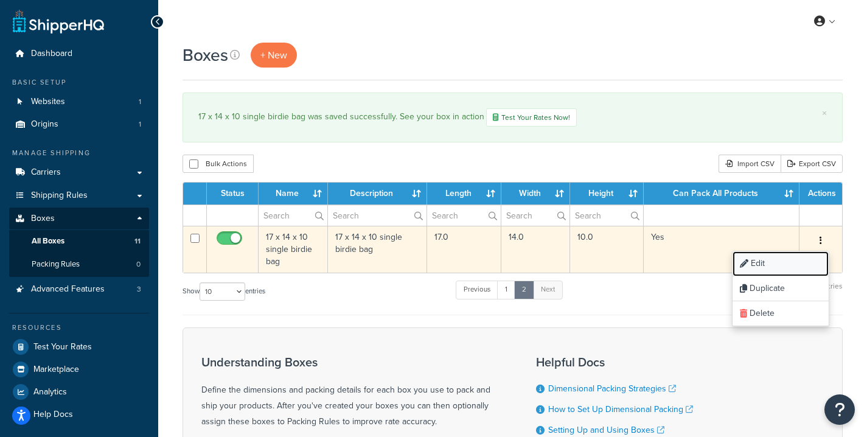
click at [781, 265] on link "Edit" at bounding box center [781, 263] width 96 height 25
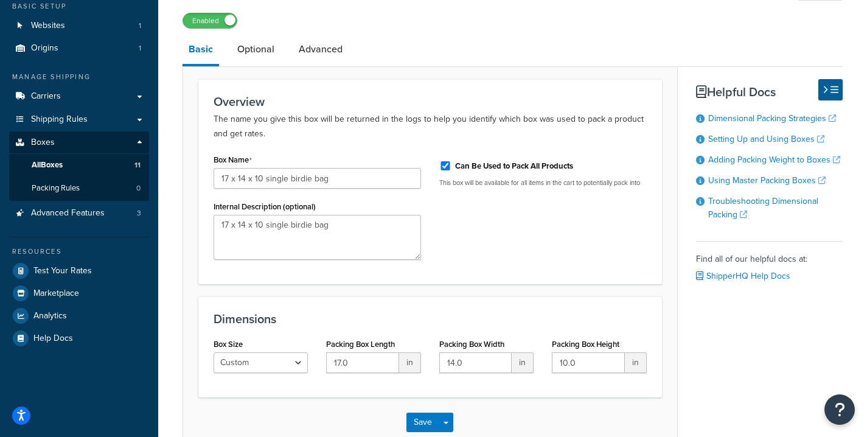
scroll to position [93, 0]
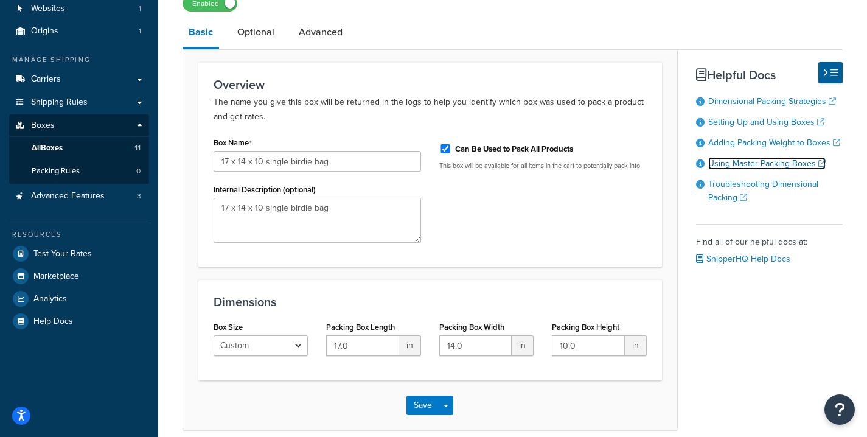
click at [781, 166] on link "Using Master Packing Boxes" at bounding box center [767, 163] width 117 height 13
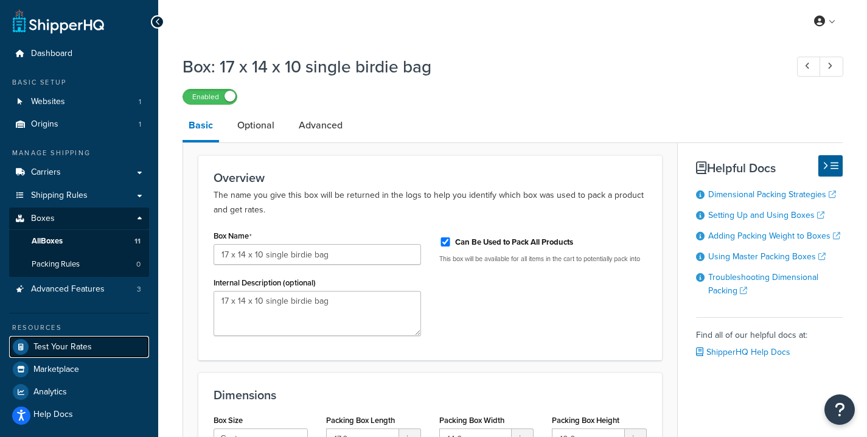
click at [75, 345] on span "Test Your Rates" at bounding box center [62, 347] width 58 height 10
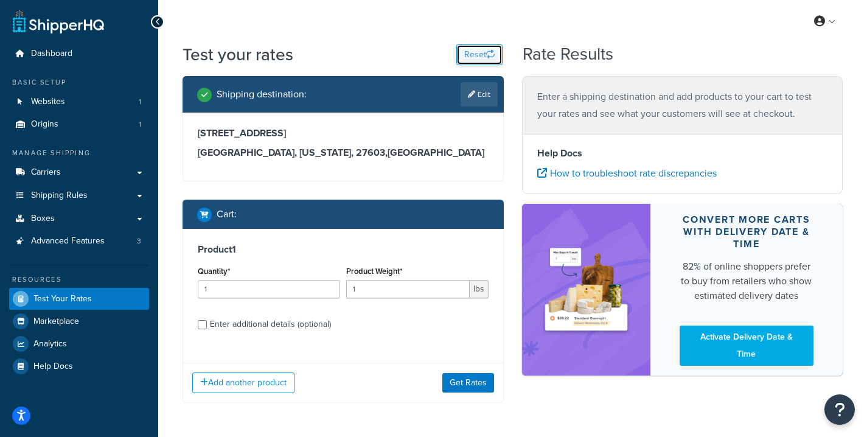
click at [473, 50] on button "Reset" at bounding box center [480, 54] width 46 height 21
select select "[GEOGRAPHIC_DATA]"
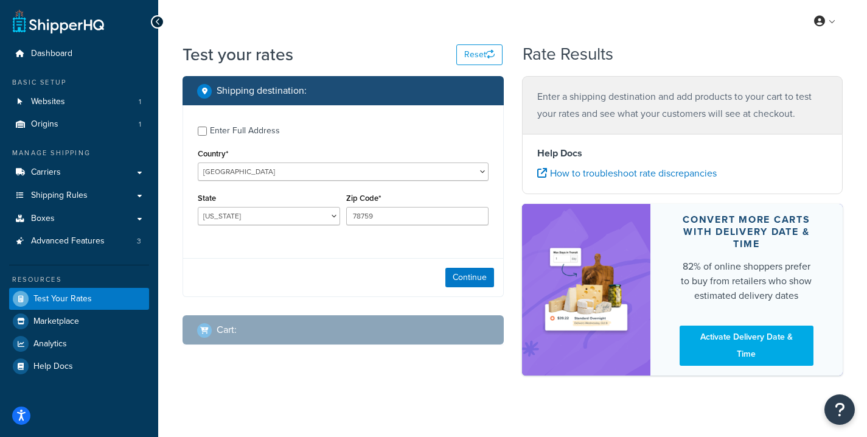
click at [217, 131] on div "Enter Full Address" at bounding box center [245, 130] width 70 height 17
click at [207, 131] on input "Enter Full Address" at bounding box center [202, 131] width 9 height 9
checkbox input "true"
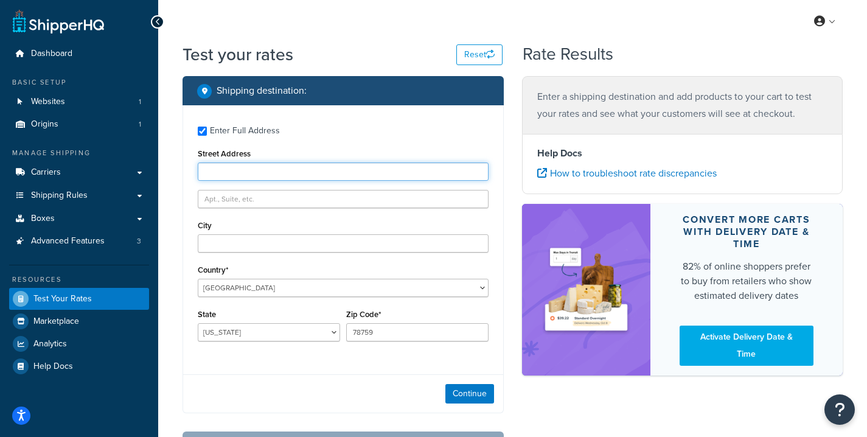
click at [242, 169] on input "Street Address" at bounding box center [343, 172] width 291 height 18
type input "2108 Carolina hills Ln."
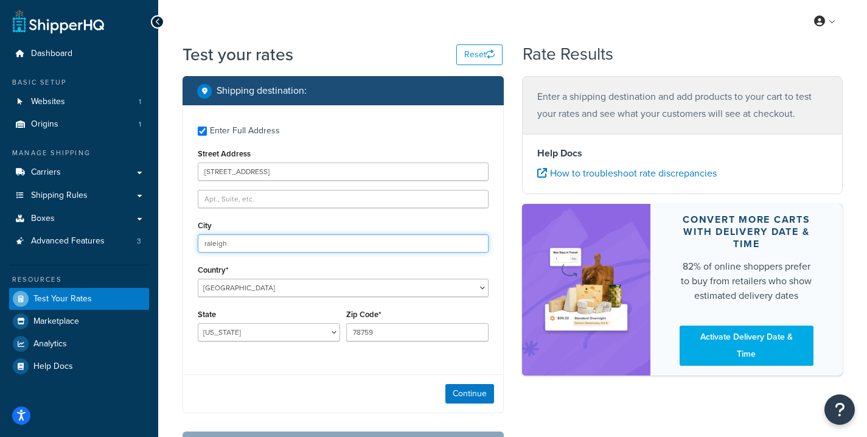
type input "Raleigh"
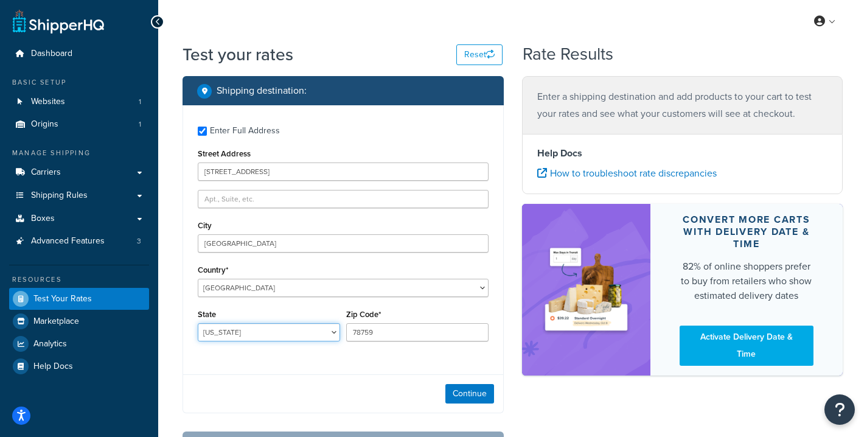
select select "NC"
click at [405, 335] on input "78759" at bounding box center [417, 332] width 142 height 18
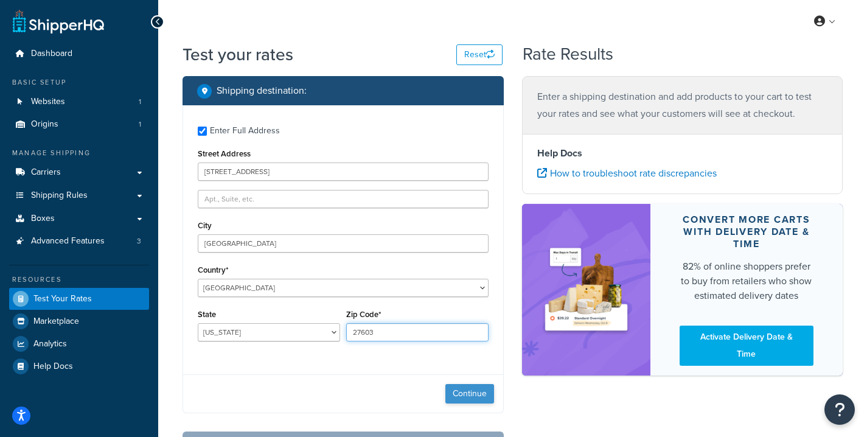
type input "27603"
click at [465, 394] on button "Continue" at bounding box center [470, 393] width 49 height 19
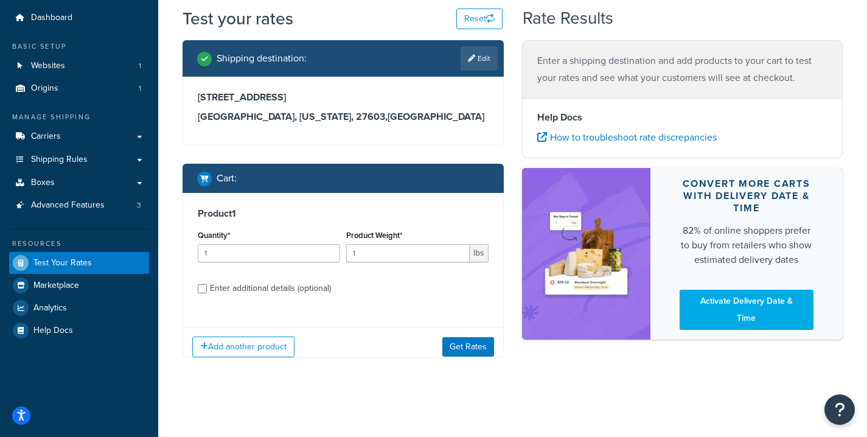
scroll to position [45, 0]
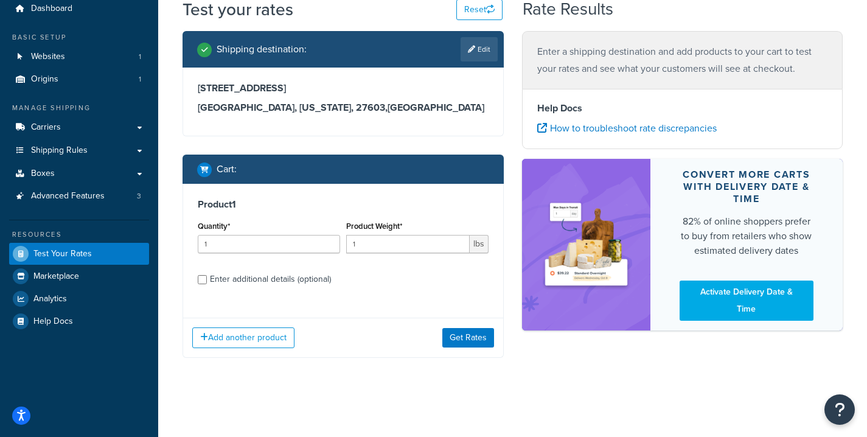
click at [245, 279] on div "Enter additional details (optional)" at bounding box center [270, 279] width 121 height 17
click at [207, 279] on input "Enter additional details (optional)" at bounding box center [202, 279] width 9 height 9
checkbox input "true"
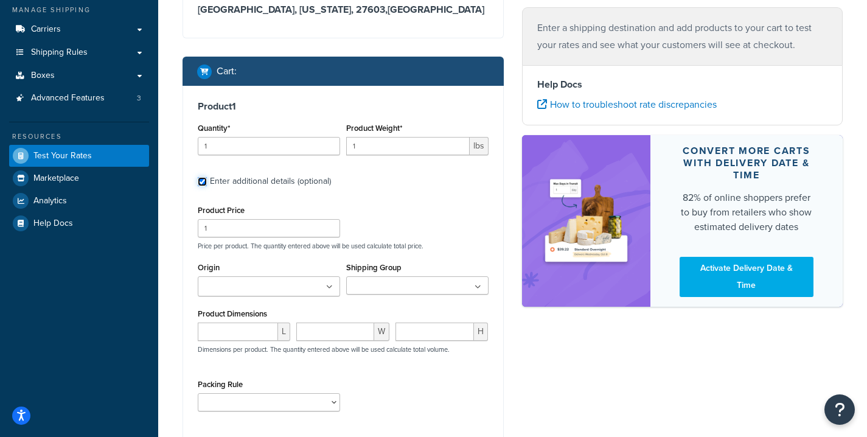
scroll to position [164, 0]
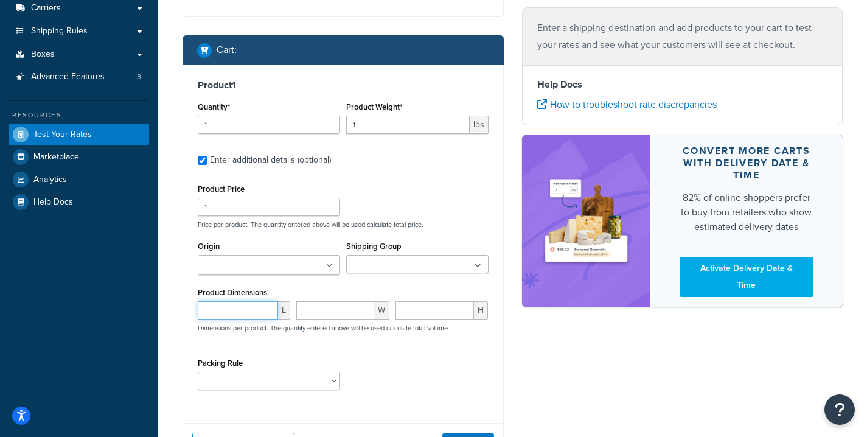
click at [251, 312] on input "number" at bounding box center [238, 310] width 80 height 18
type input "17"
type input "13"
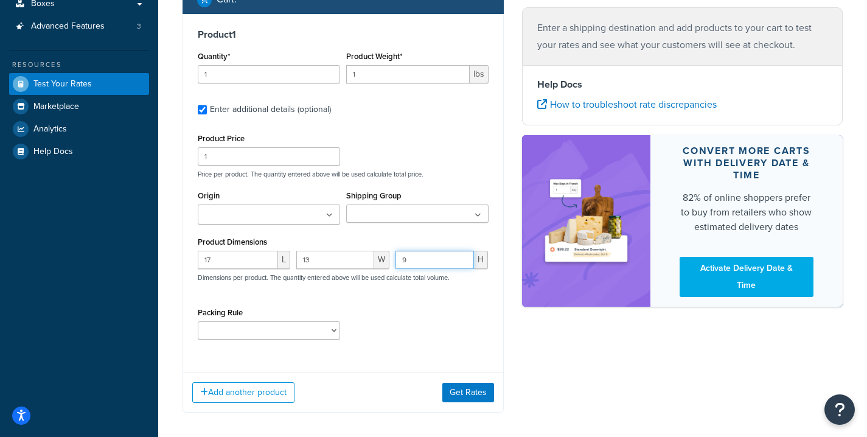
scroll to position [270, 0]
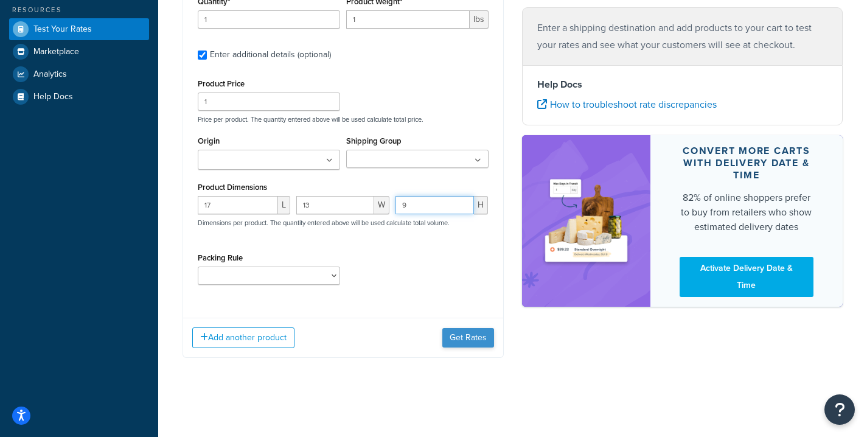
type input "9"
click at [468, 342] on button "Get Rates" at bounding box center [469, 337] width 52 height 19
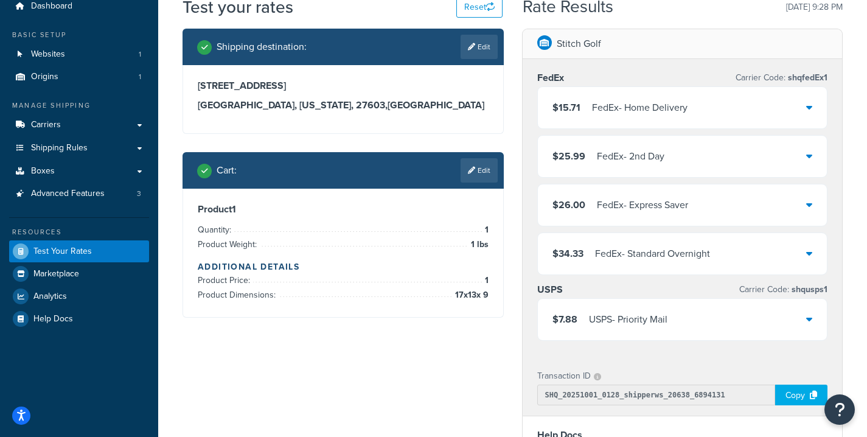
scroll to position [35, 0]
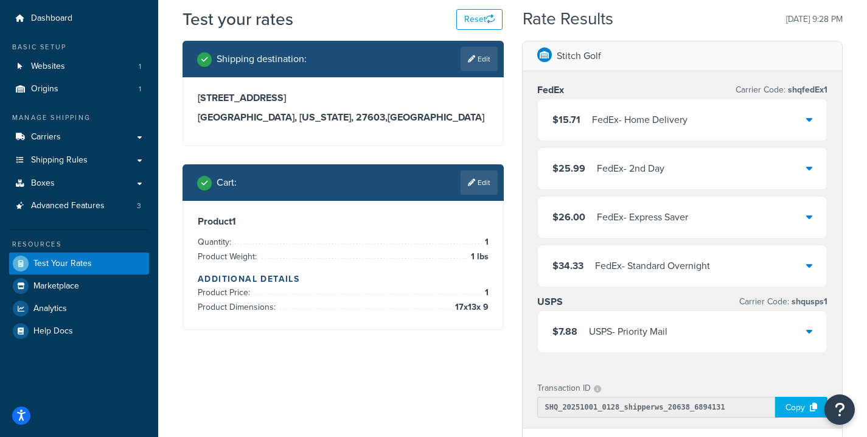
click at [808, 331] on icon at bounding box center [810, 331] width 6 height 10
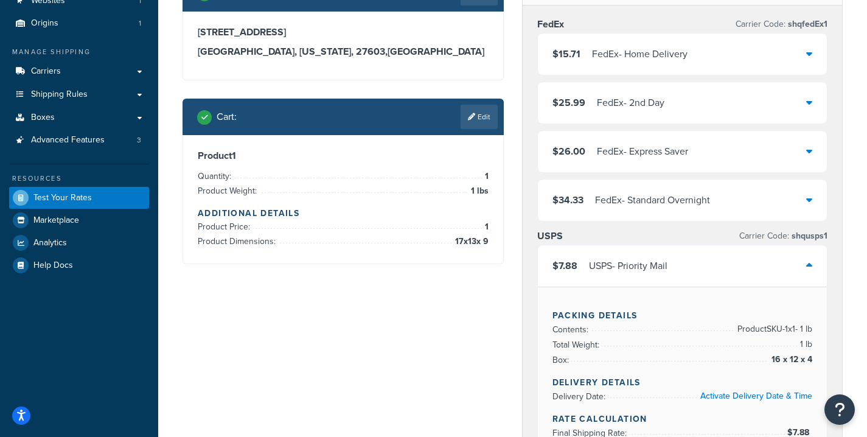
scroll to position [89, 0]
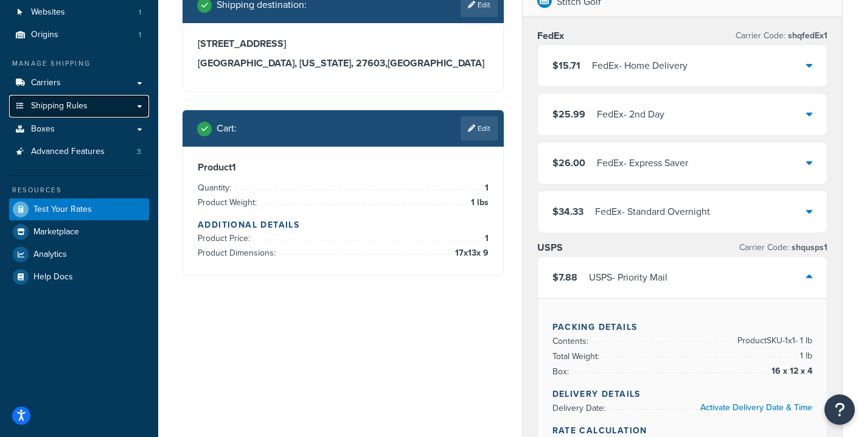
click at [72, 116] on link "Shipping Rules" at bounding box center [79, 106] width 140 height 23
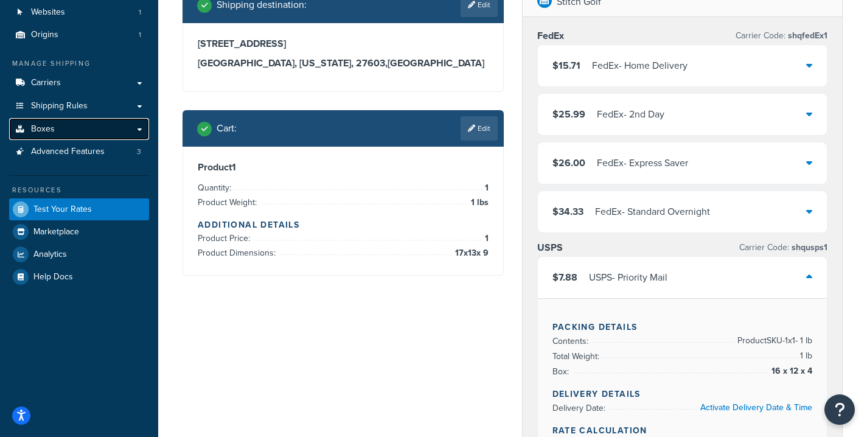
click at [74, 127] on link "Boxes" at bounding box center [79, 129] width 140 height 23
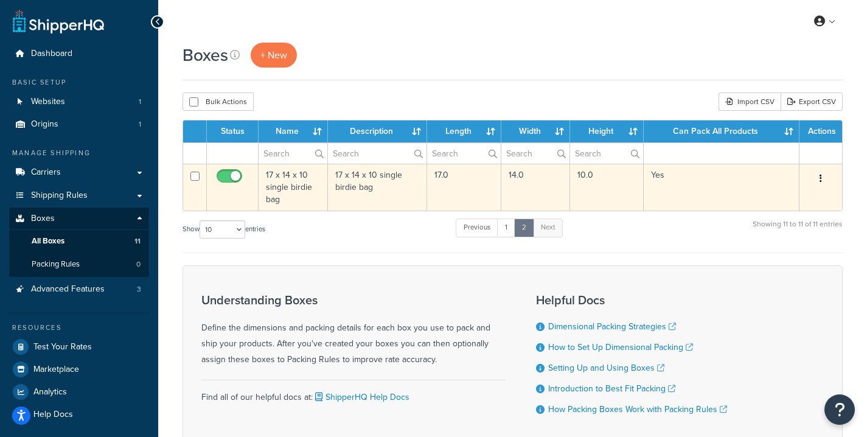
click at [371, 183] on td "17 x 14 x 10 single birdie bag" at bounding box center [377, 187] width 99 height 47
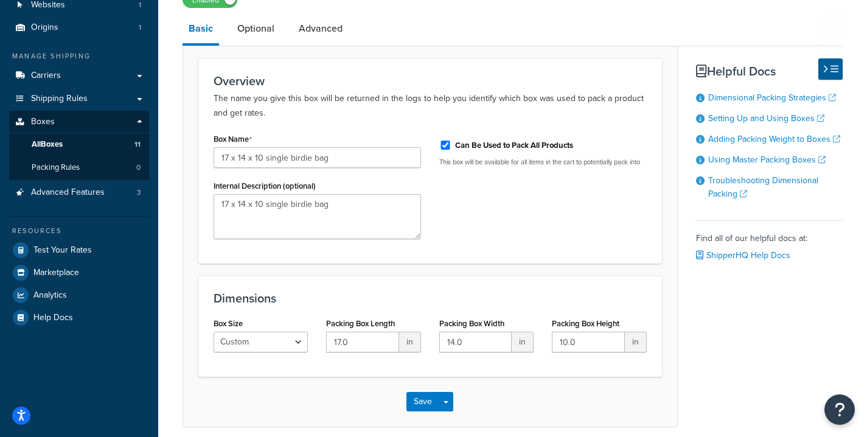
scroll to position [118, 0]
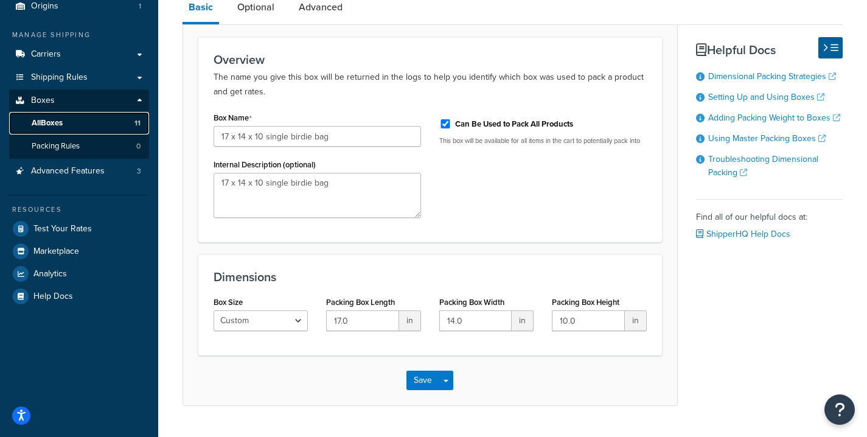
click at [82, 118] on link "All Boxes 11" at bounding box center [79, 123] width 140 height 23
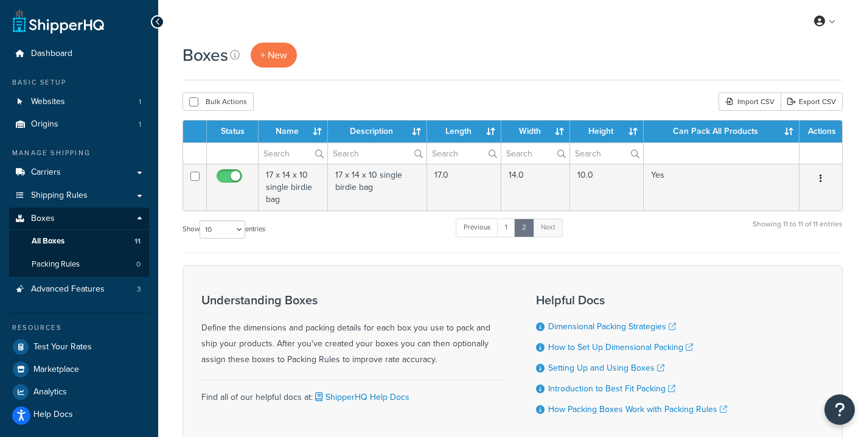
scroll to position [78, 0]
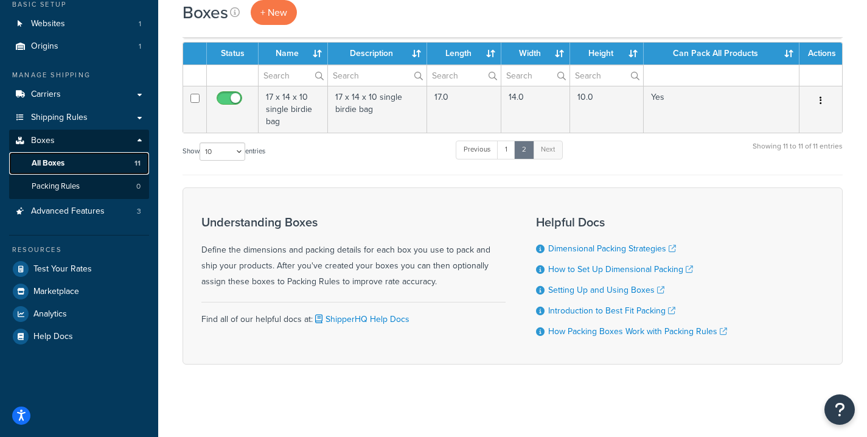
click at [72, 162] on link "All Boxes 11" at bounding box center [79, 163] width 140 height 23
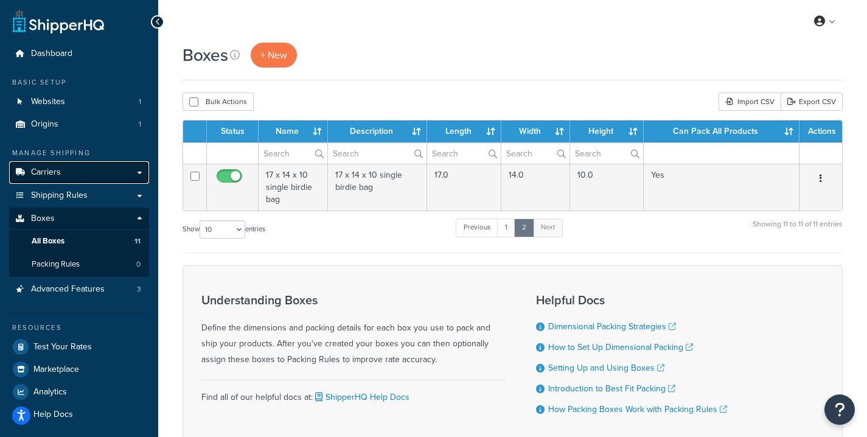
click at [81, 179] on link "Carriers" at bounding box center [79, 172] width 140 height 23
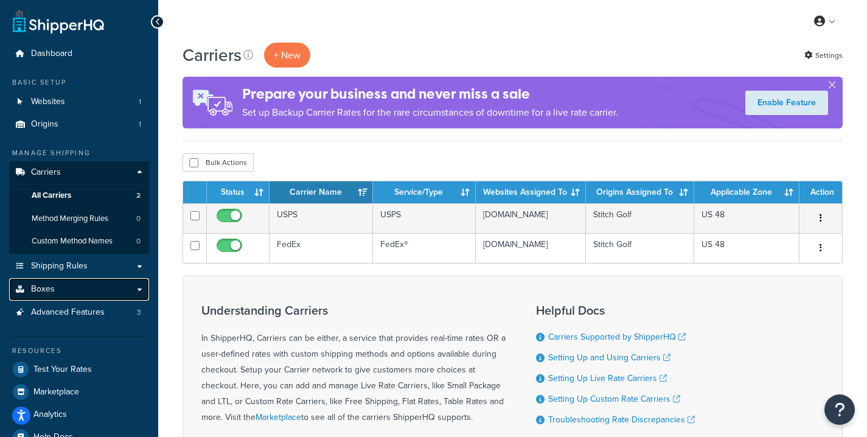
click at [66, 291] on link "Boxes" at bounding box center [79, 289] width 140 height 23
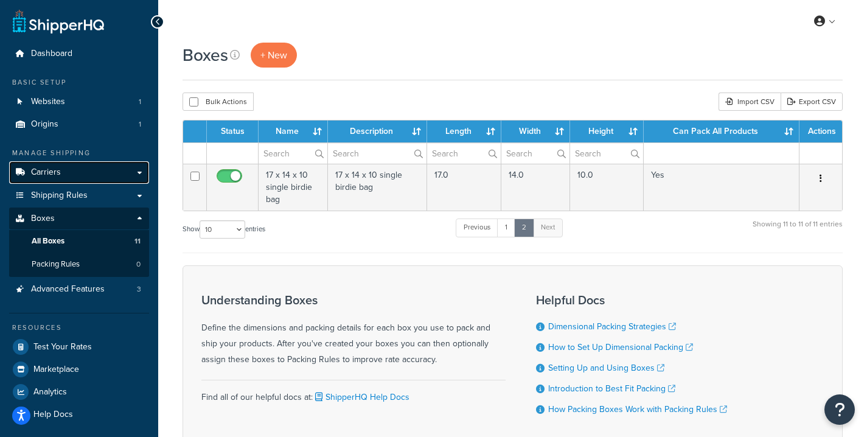
click at [63, 163] on link "Carriers" at bounding box center [79, 172] width 140 height 23
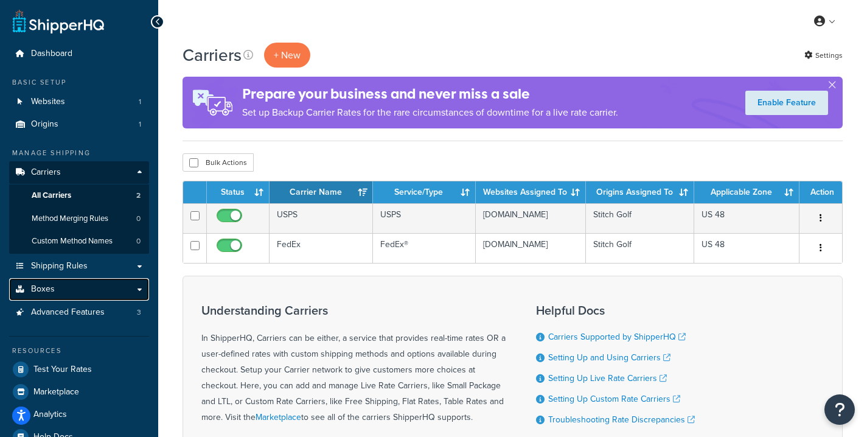
click at [75, 291] on link "Boxes" at bounding box center [79, 289] width 140 height 23
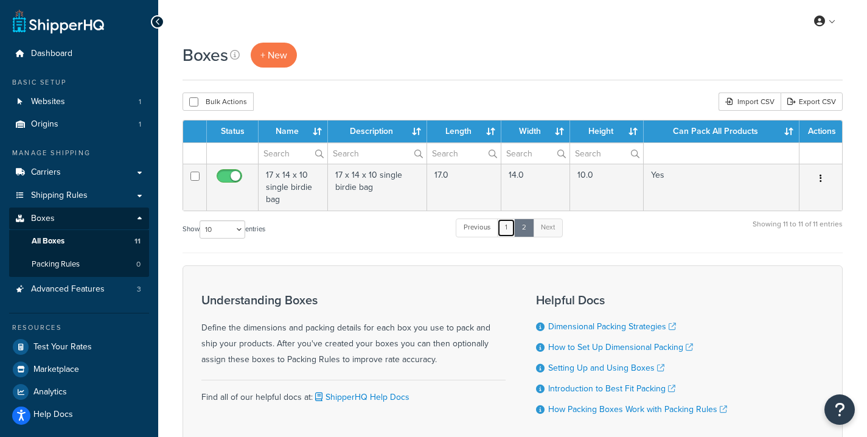
click at [506, 233] on link "1" at bounding box center [506, 228] width 18 height 18
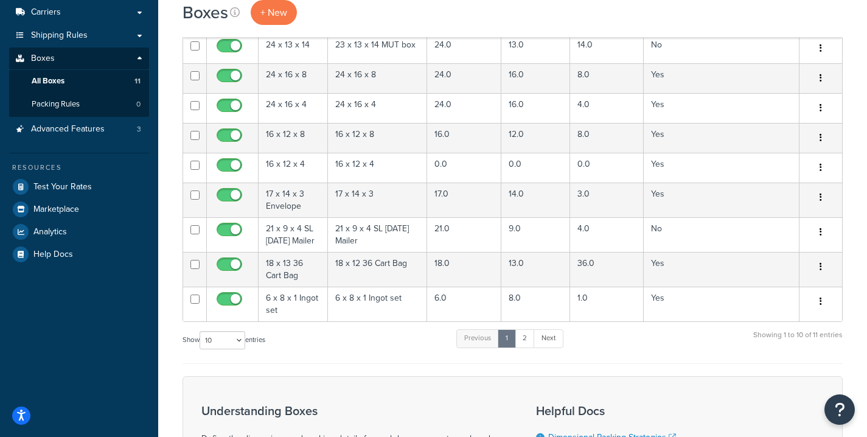
scroll to position [145, 0]
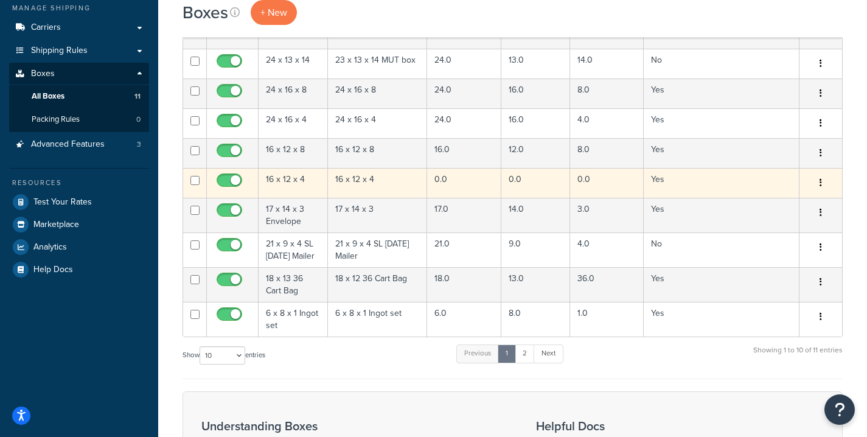
click at [345, 181] on td "16 x 12 x 4" at bounding box center [377, 183] width 99 height 30
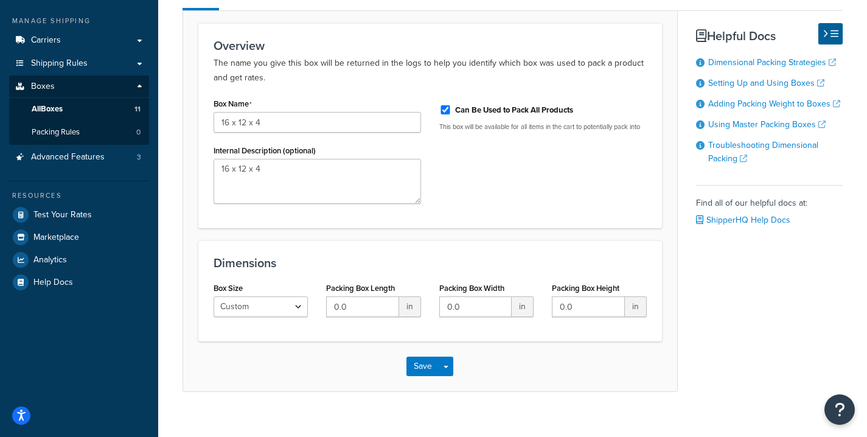
scroll to position [149, 0]
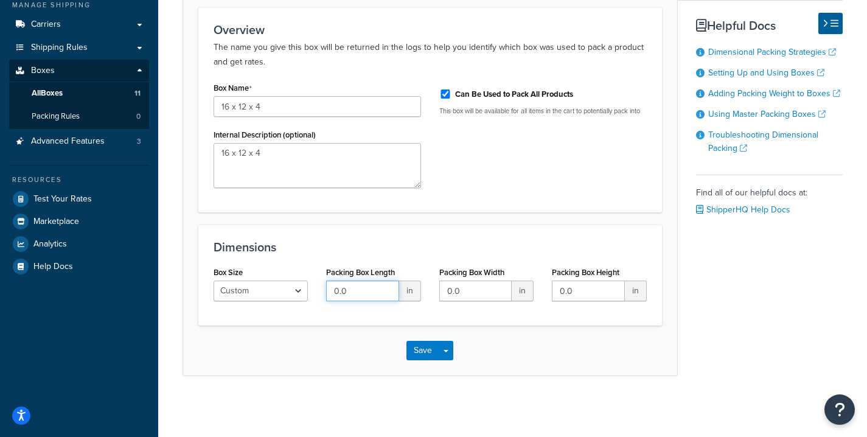
click at [374, 289] on input "0.0" at bounding box center [362, 291] width 72 height 21
type input "16"
type input "12"
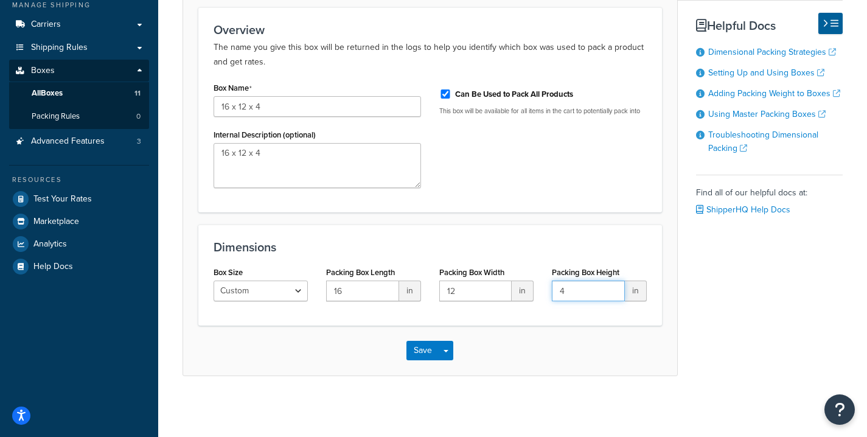
scroll to position [0, 0]
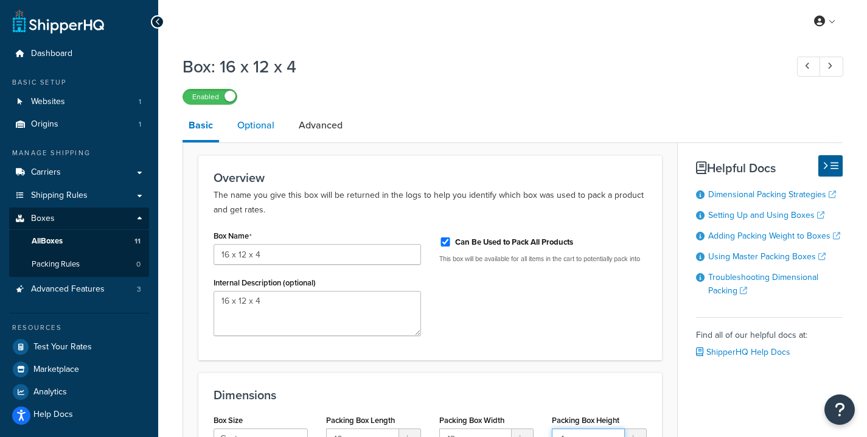
type input "4"
click at [260, 128] on link "Optional" at bounding box center [255, 125] width 49 height 29
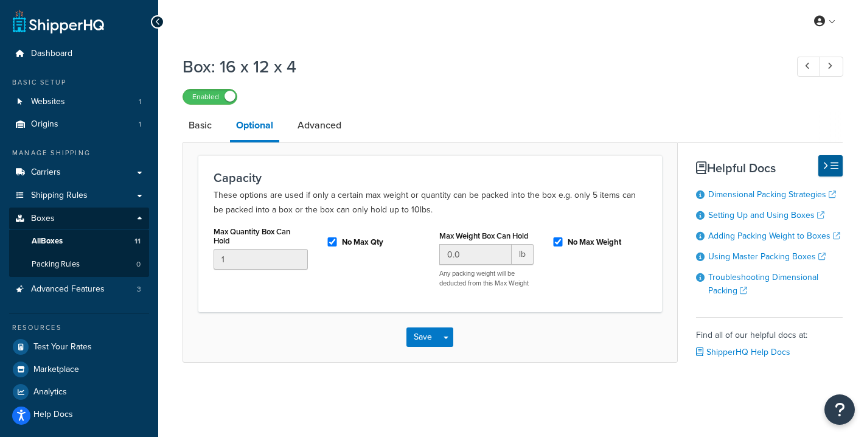
scroll to position [13, 0]
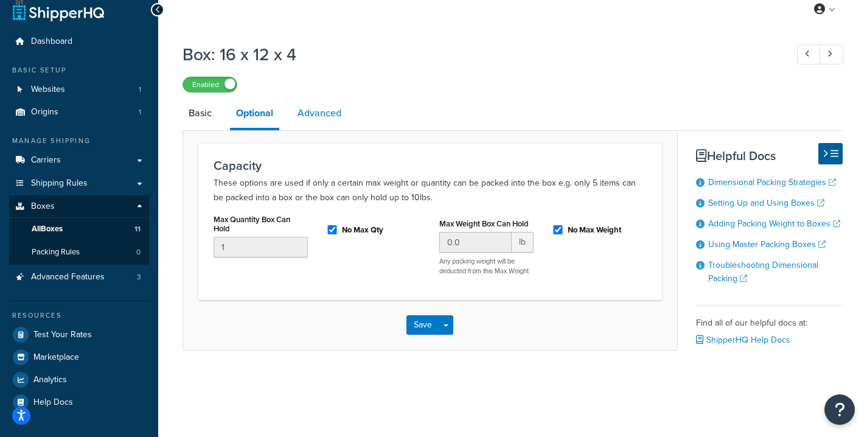
click at [328, 111] on link "Advanced" at bounding box center [320, 113] width 56 height 29
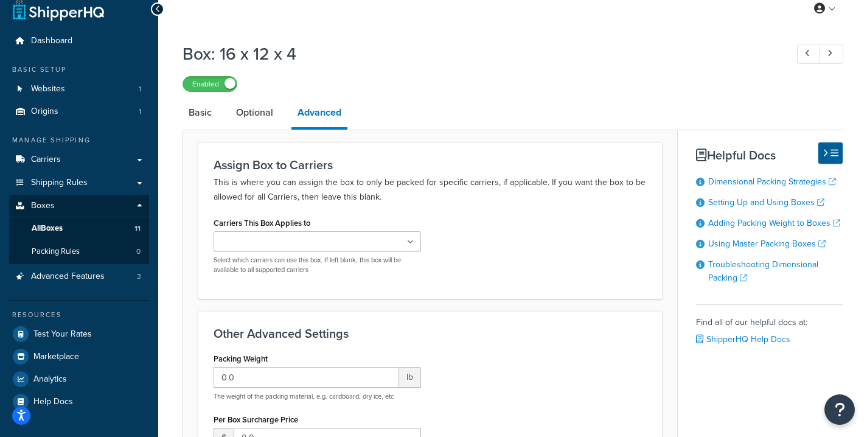
click at [317, 247] on ul at bounding box center [318, 241] width 208 height 20
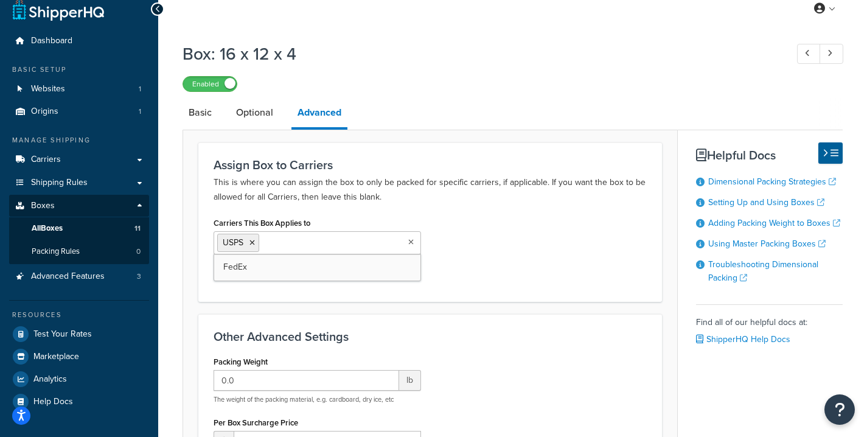
click at [314, 247] on input "Carriers This Box Applies to" at bounding box center [316, 242] width 108 height 13
click at [292, 382] on input "0.0" at bounding box center [307, 380] width 186 height 21
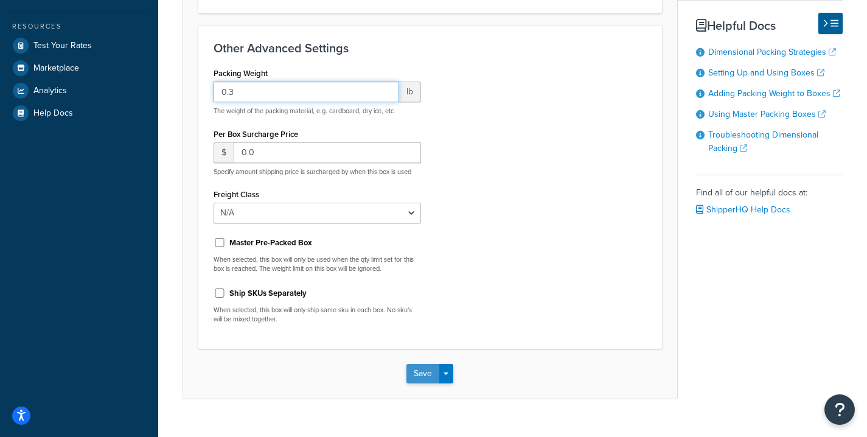
type input "0.3"
click at [421, 371] on button "Save" at bounding box center [423, 373] width 33 height 19
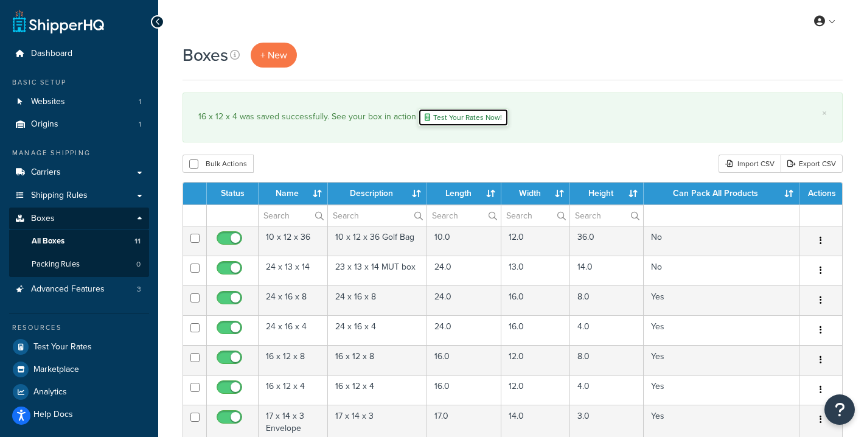
click at [468, 116] on link "Test Your Rates Now!" at bounding box center [463, 117] width 91 height 18
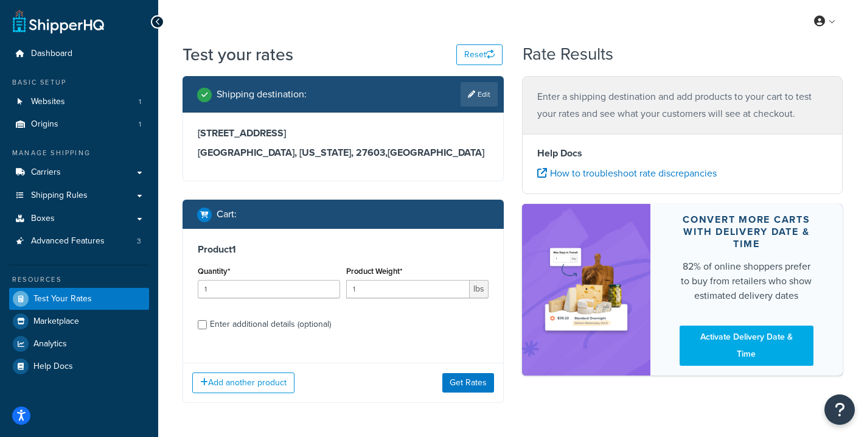
click at [265, 323] on div "Enter additional details (optional)" at bounding box center [270, 324] width 121 height 17
click at [207, 323] on input "Enter additional details (optional)" at bounding box center [202, 324] width 9 height 9
checkbox input "true"
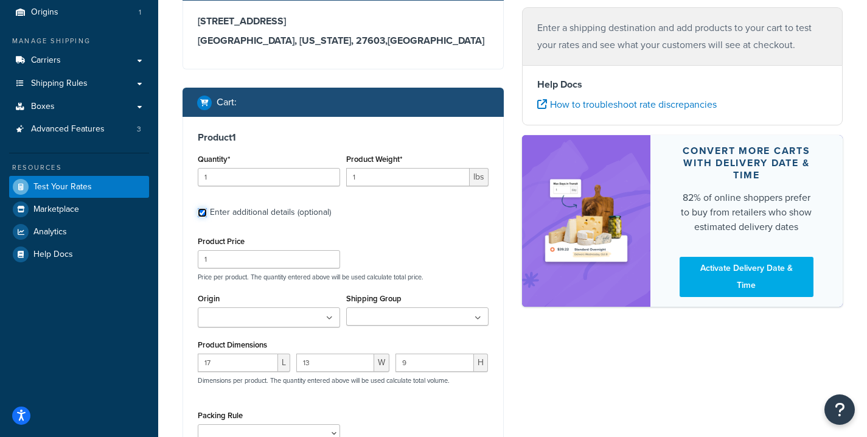
scroll to position [147, 0]
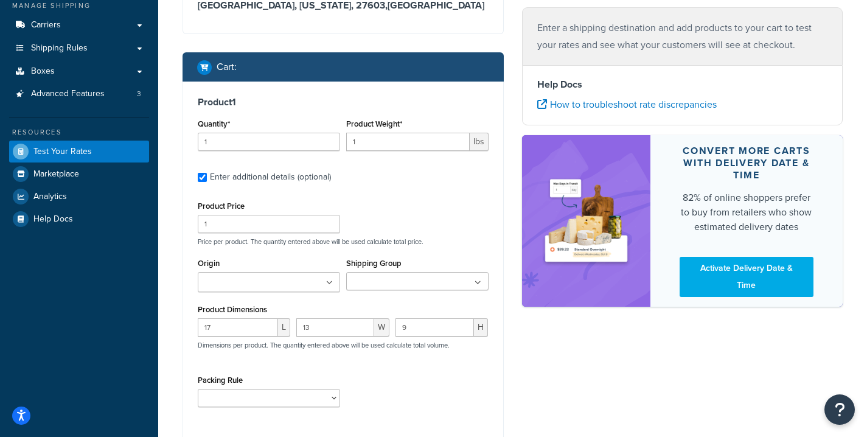
click at [275, 279] on input "Origin" at bounding box center [255, 282] width 108 height 13
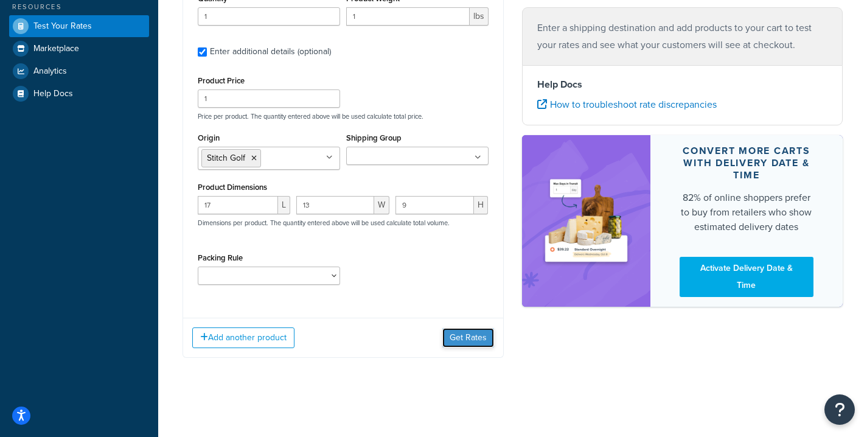
click at [463, 332] on button "Get Rates" at bounding box center [469, 337] width 52 height 19
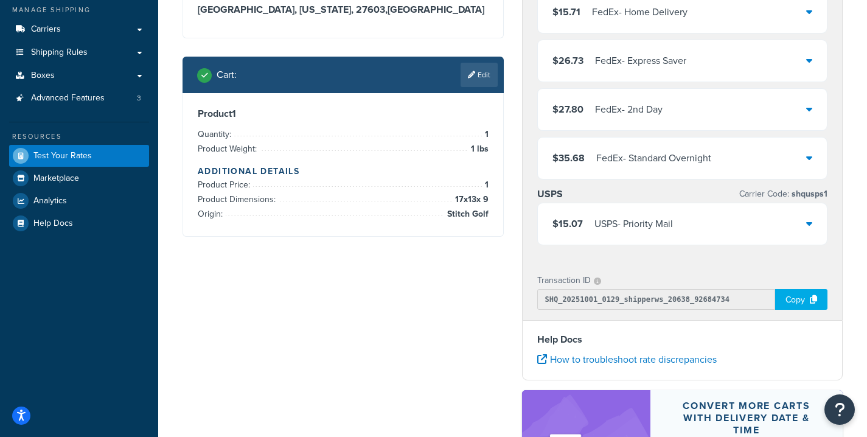
scroll to position [142, 0]
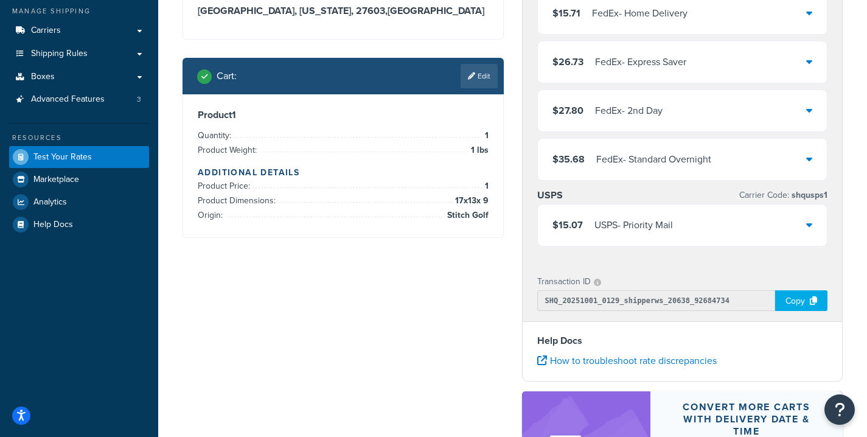
click at [811, 231] on div at bounding box center [810, 225] width 6 height 17
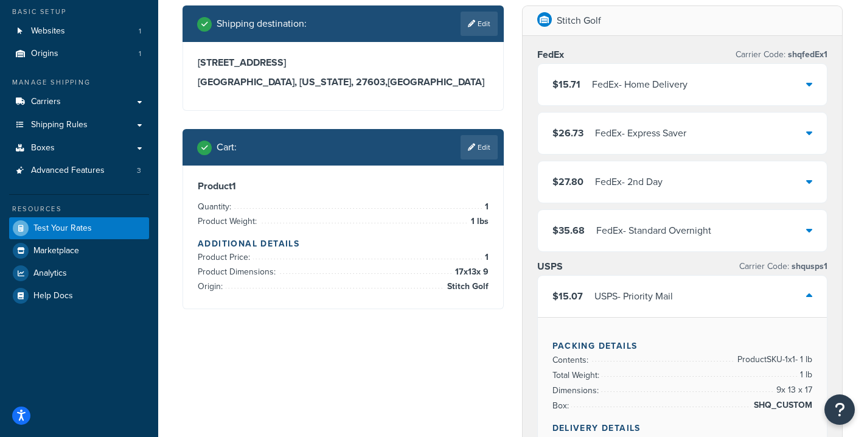
scroll to position [70, 0]
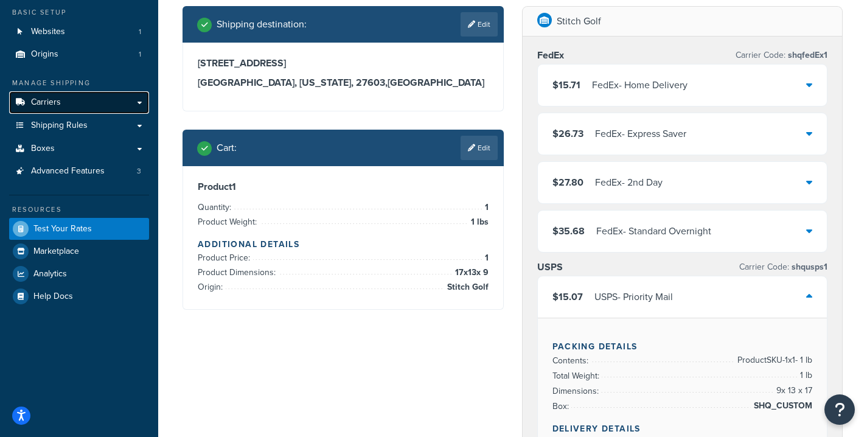
click at [104, 96] on link "Carriers" at bounding box center [79, 102] width 140 height 23
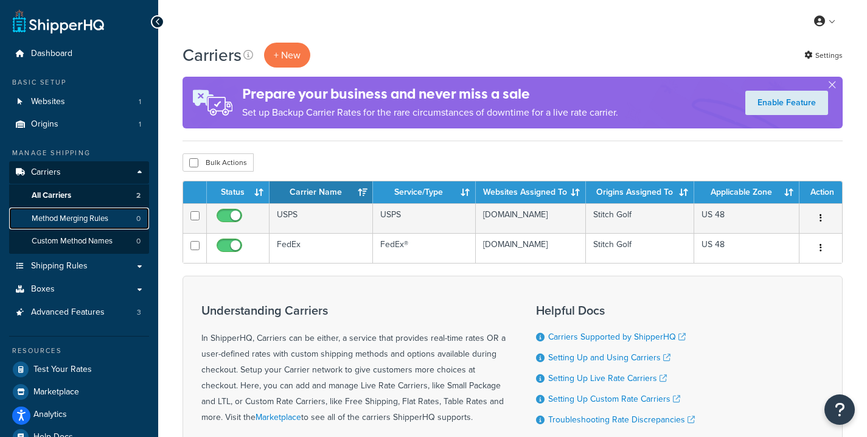
click at [98, 223] on span "Method Merging Rules" at bounding box center [70, 219] width 77 height 10
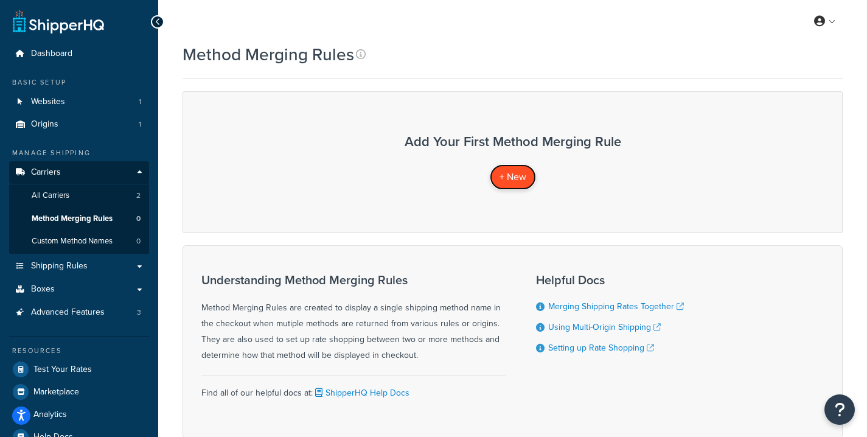
click at [522, 175] on span "+ New" at bounding box center [513, 177] width 27 height 14
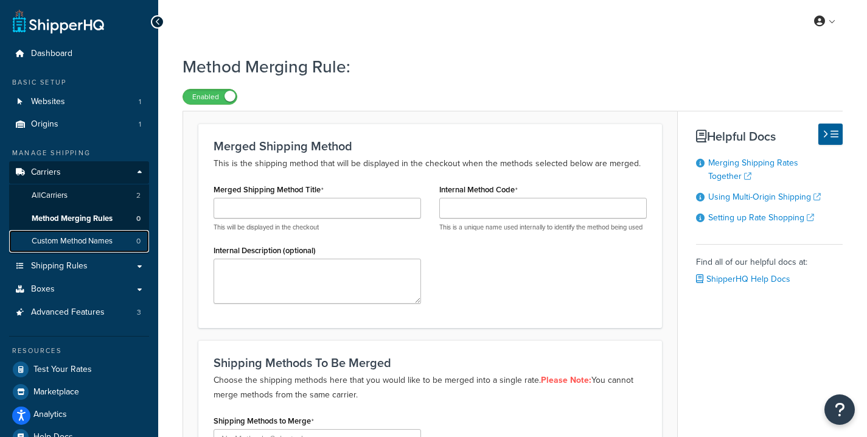
click at [82, 236] on span "Custom Method Names" at bounding box center [72, 241] width 81 height 10
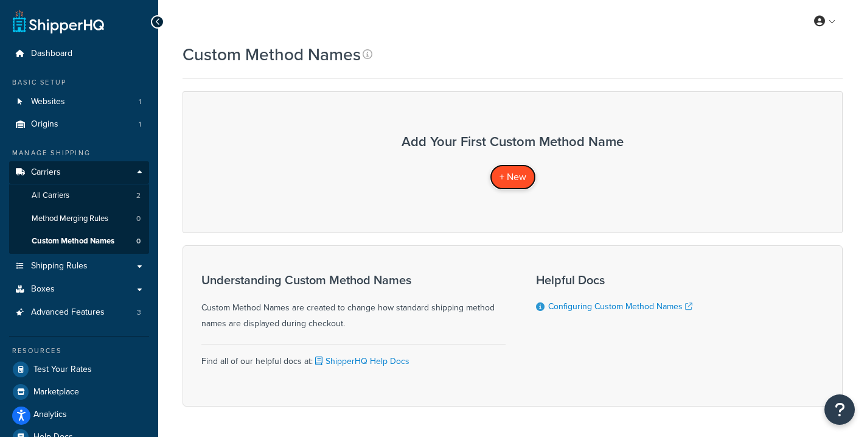
click at [502, 177] on span "+ New" at bounding box center [513, 177] width 27 height 14
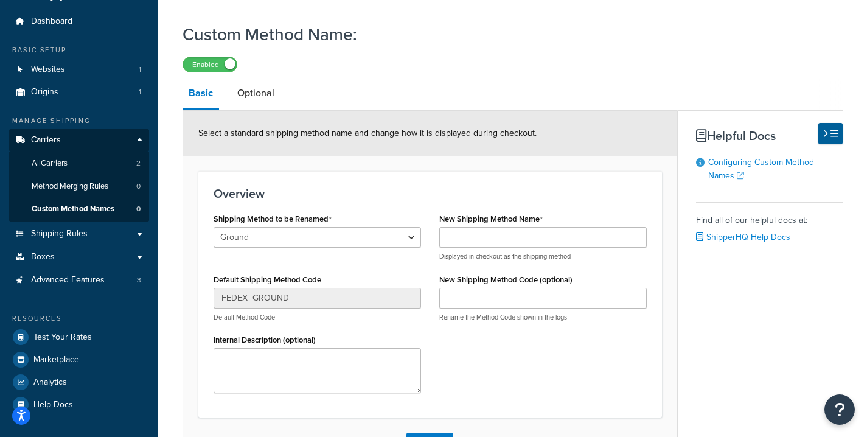
scroll to position [18, 0]
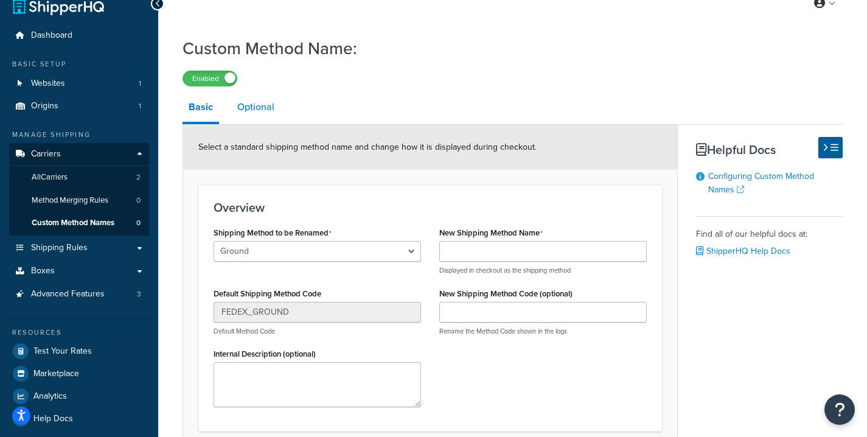
click at [263, 99] on link "Optional" at bounding box center [255, 107] width 49 height 29
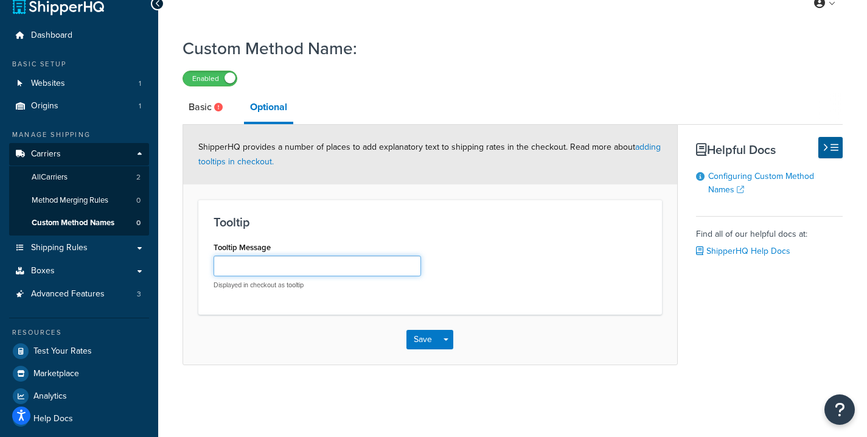
click at [270, 261] on input "Tooltip Message" at bounding box center [318, 266] width 208 height 21
click at [215, 111] on icon at bounding box center [218, 107] width 9 height 9
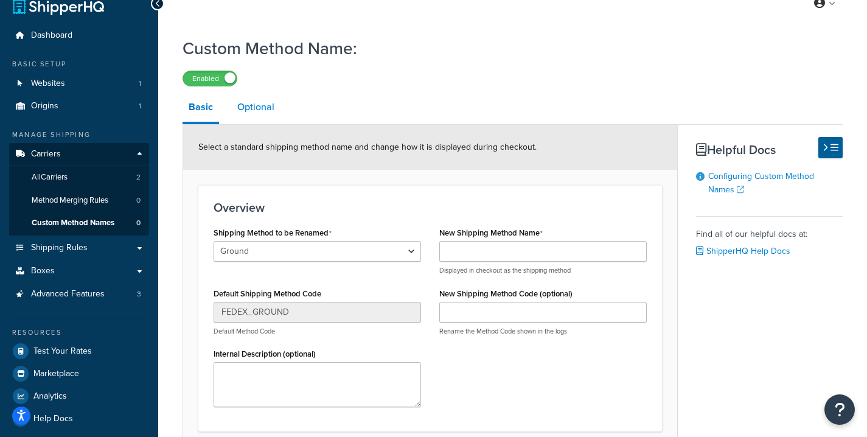
click at [267, 110] on link "Optional" at bounding box center [255, 107] width 49 height 29
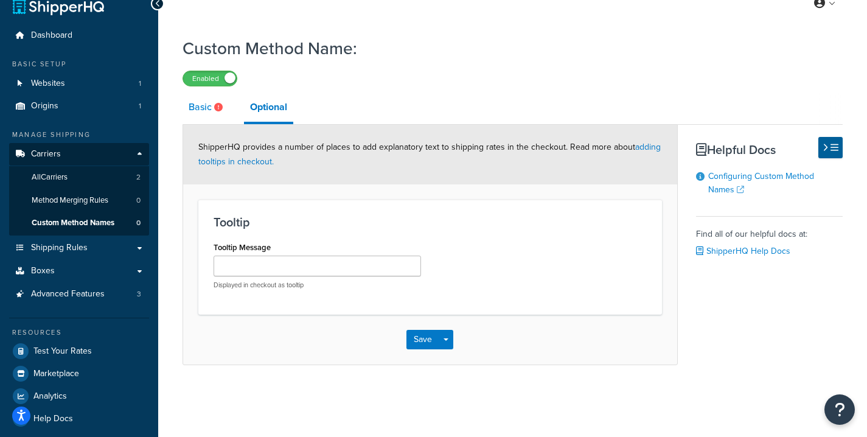
click at [215, 112] on link "Basic" at bounding box center [207, 107] width 49 height 29
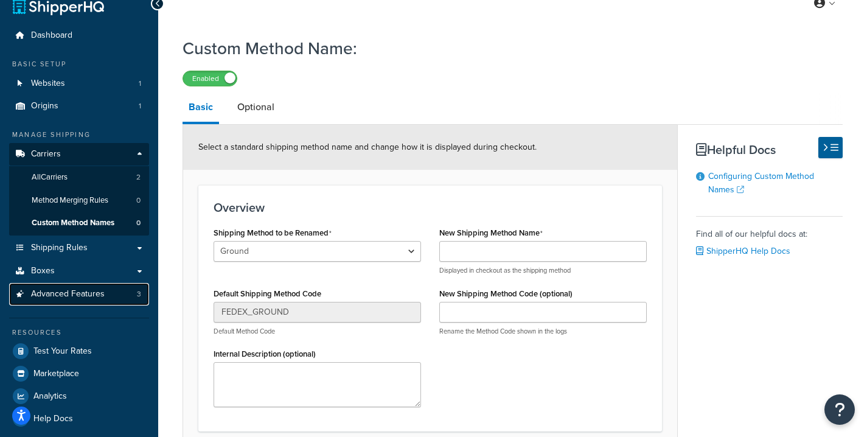
click at [61, 299] on span "Advanced Features" at bounding box center [68, 294] width 74 height 10
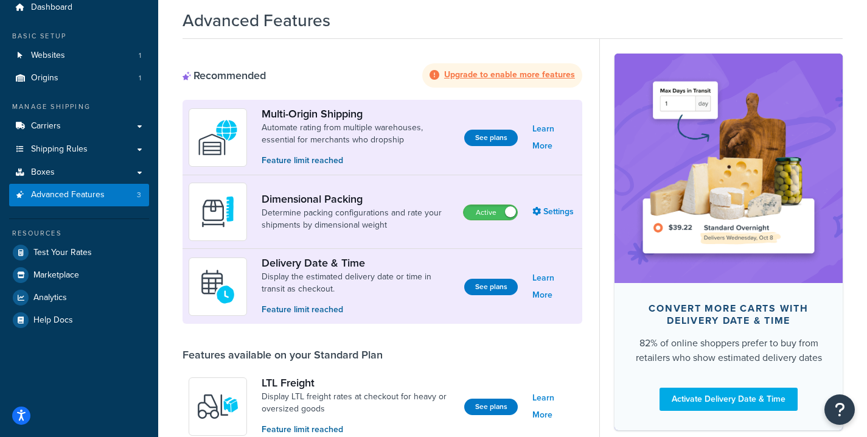
scroll to position [46, 0]
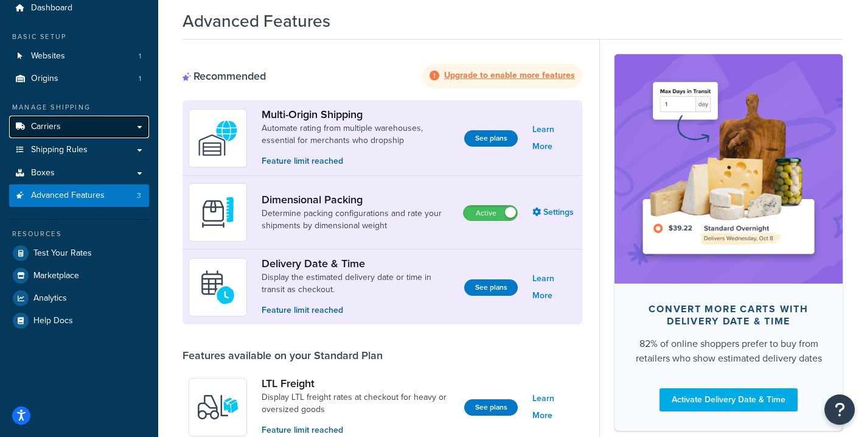
click at [66, 122] on link "Carriers" at bounding box center [79, 127] width 140 height 23
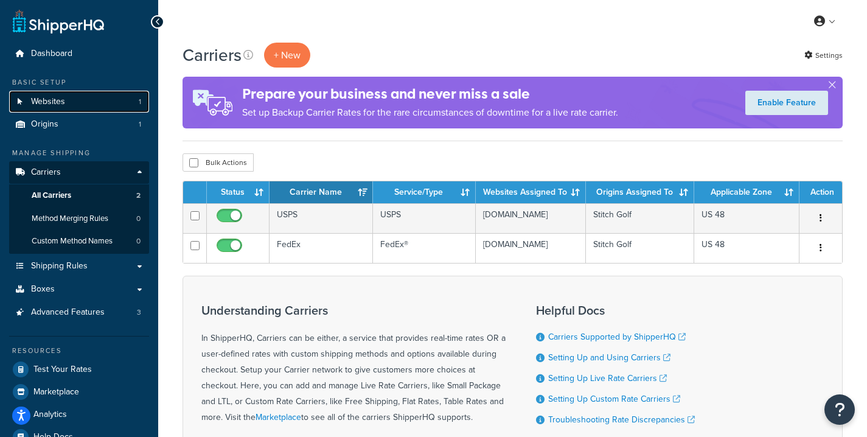
click at [81, 105] on link "Websites 1" at bounding box center [79, 102] width 140 height 23
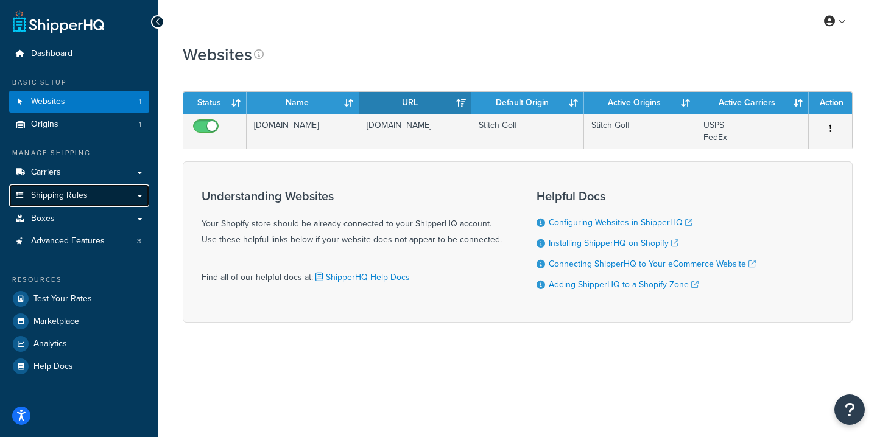
click at [81, 200] on span "Shipping Rules" at bounding box center [59, 196] width 57 height 10
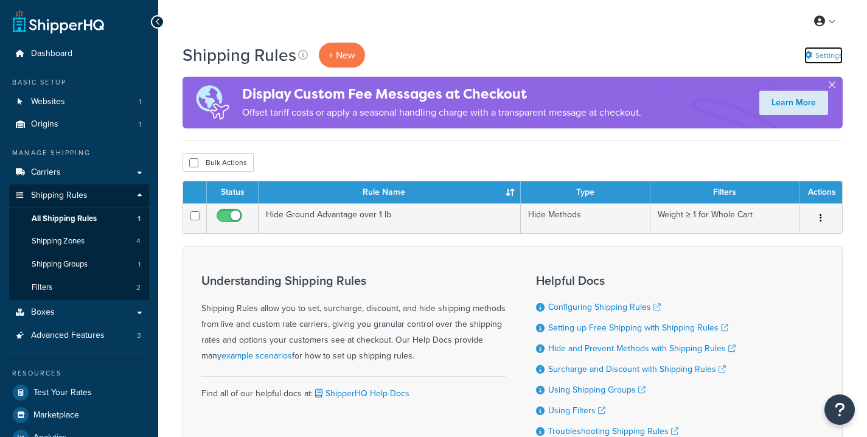
click at [821, 57] on link "Settings" at bounding box center [824, 55] width 38 height 17
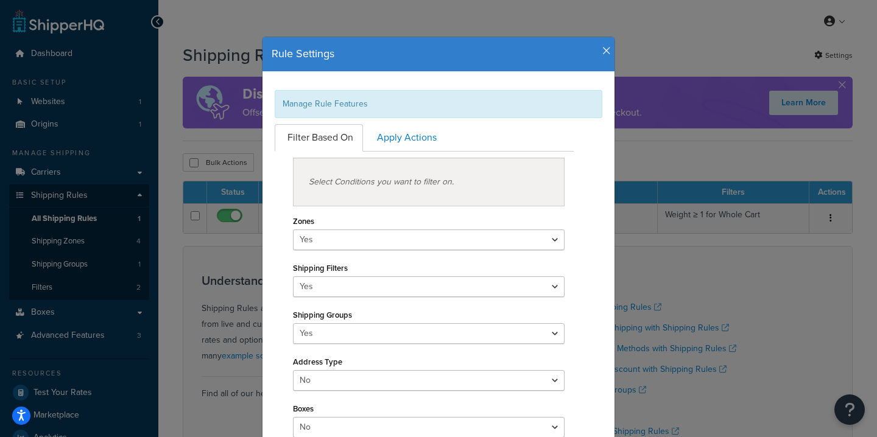
scroll to position [149, 0]
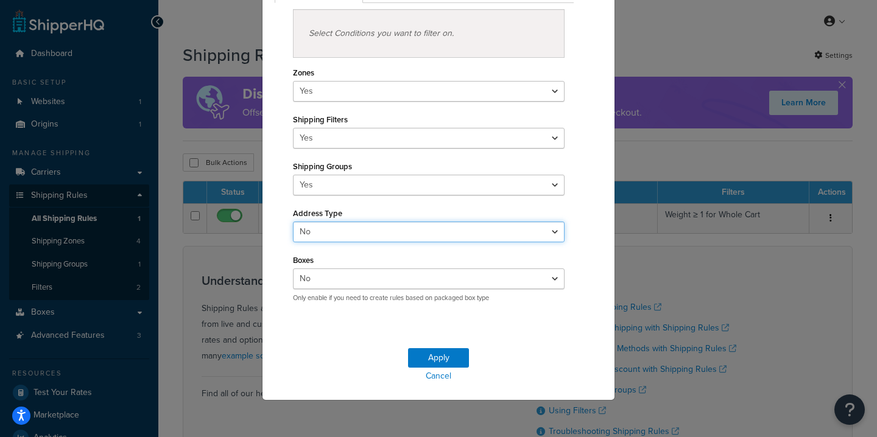
click at [461, 233] on select "Yes No" at bounding box center [429, 232] width 272 height 21
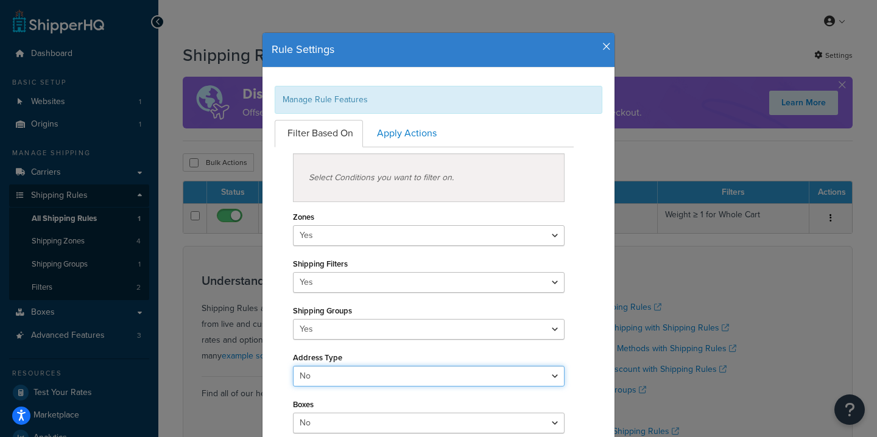
scroll to position [0, 0]
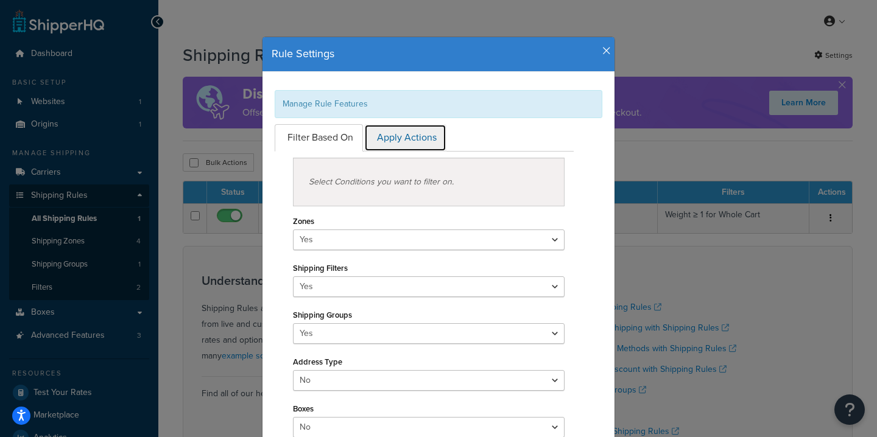
click at [416, 138] on link "Apply Actions" at bounding box center [405, 137] width 82 height 27
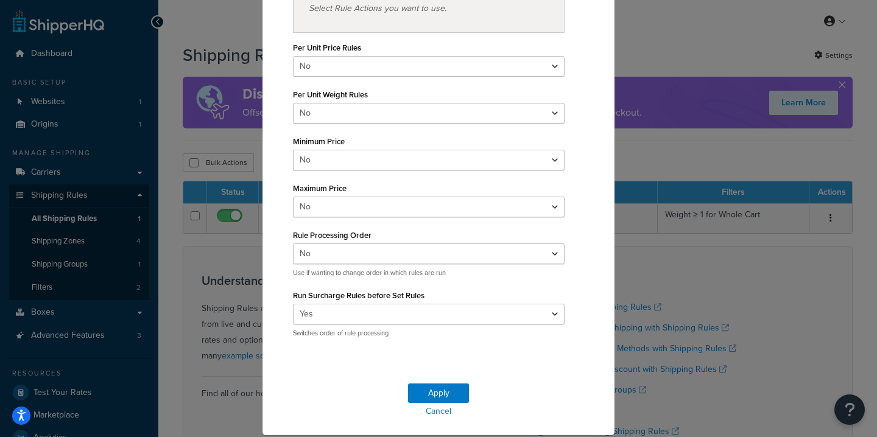
scroll to position [175, 0]
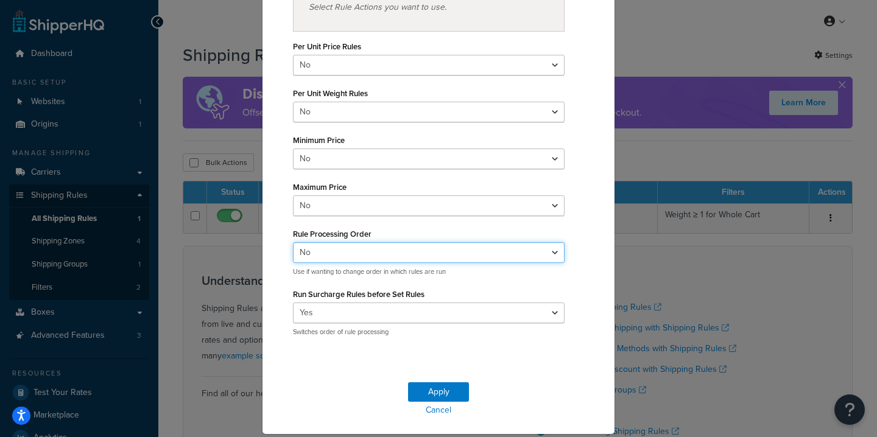
click at [344, 252] on select "Yes No" at bounding box center [429, 252] width 272 height 21
click at [293, 242] on select "Yes No" at bounding box center [429, 252] width 272 height 21
click at [342, 250] on select "Yes No" at bounding box center [429, 252] width 272 height 21
select select "true"
click at [293, 242] on select "Yes No" at bounding box center [429, 252] width 272 height 21
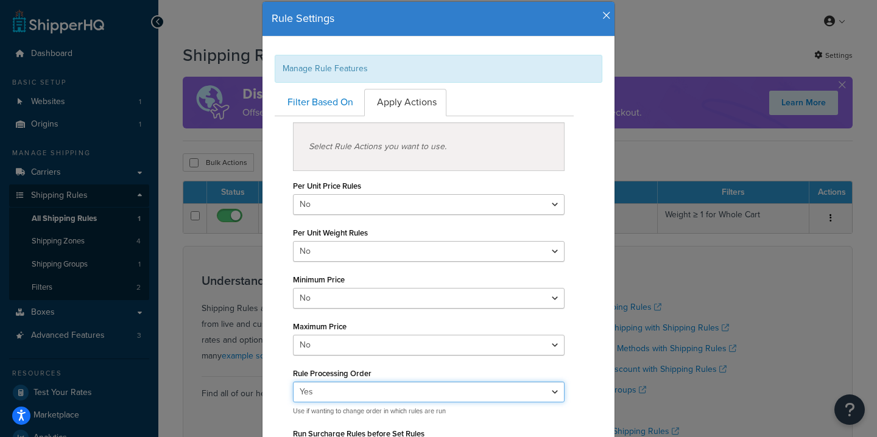
scroll to position [27, 0]
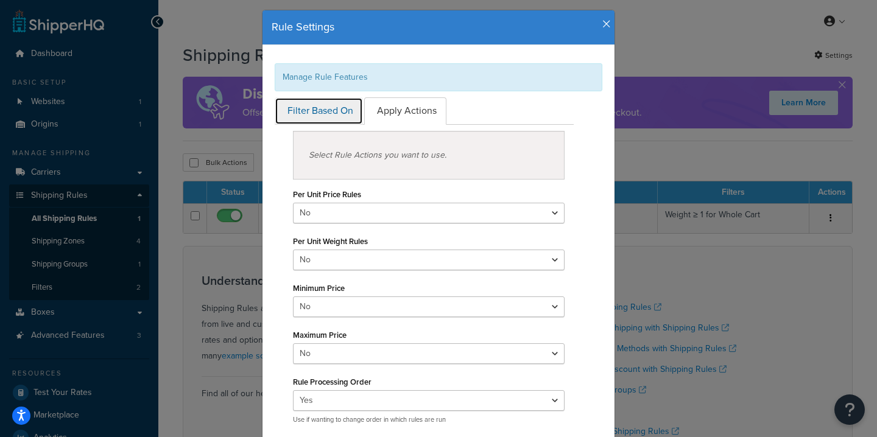
click at [323, 119] on link "Filter Based On" at bounding box center [319, 110] width 88 height 27
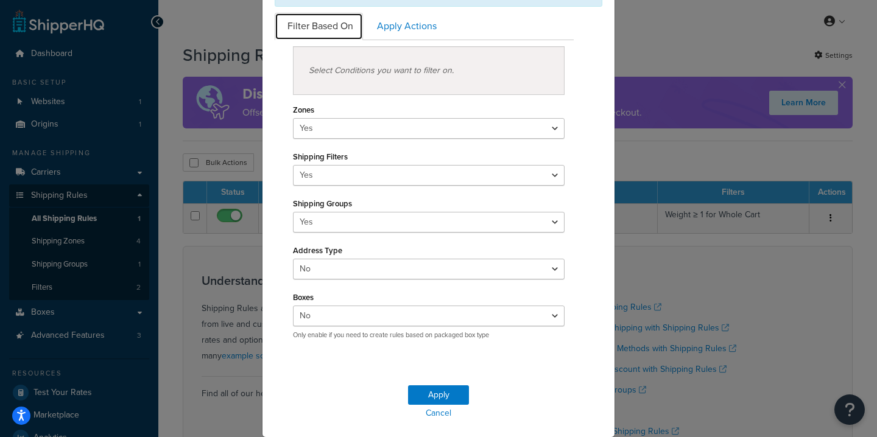
scroll to position [113, 0]
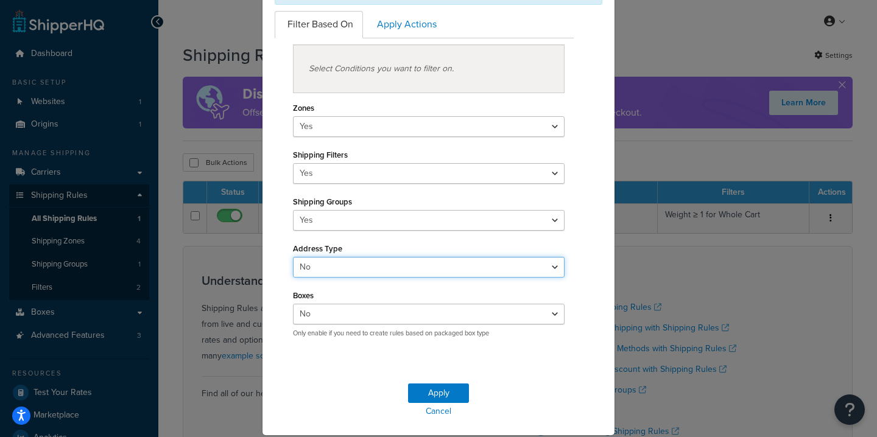
click at [336, 265] on select "Yes No" at bounding box center [429, 267] width 272 height 21
select select "true"
click at [293, 257] on select "Yes No" at bounding box center [429, 267] width 272 height 21
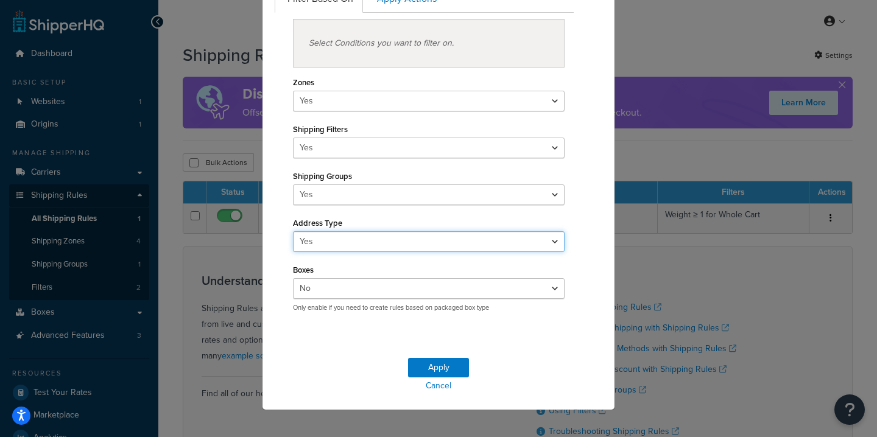
scroll to position [149, 0]
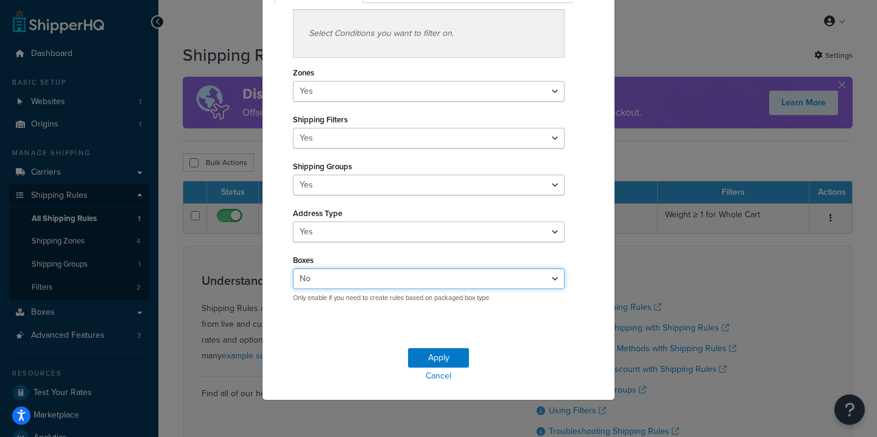
click at [340, 272] on select "Yes No" at bounding box center [429, 278] width 272 height 21
select select "true"
click at [293, 268] on select "Yes No" at bounding box center [429, 278] width 272 height 21
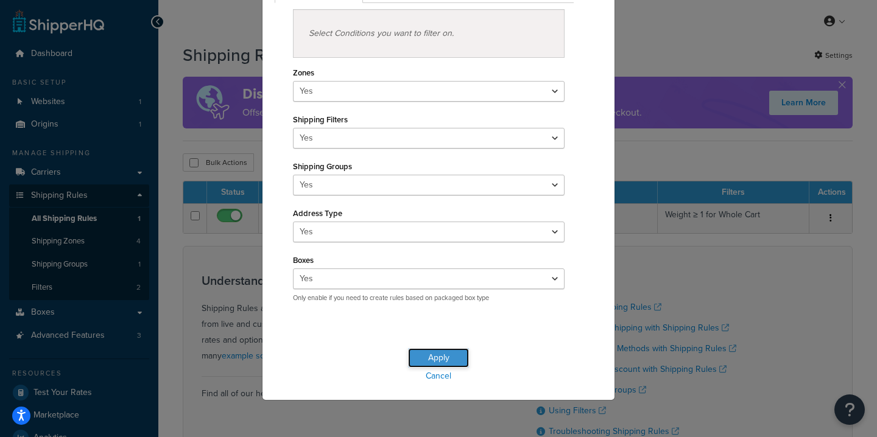
click at [443, 362] on button "Apply" at bounding box center [438, 357] width 61 height 19
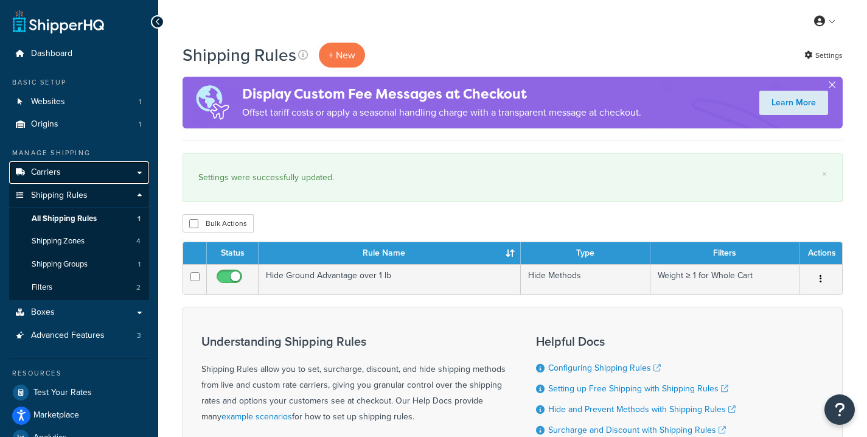
click at [105, 173] on link "Carriers" at bounding box center [79, 172] width 140 height 23
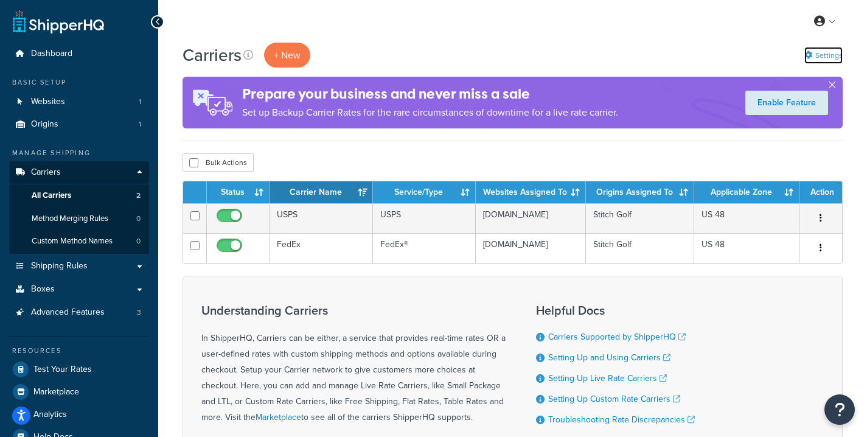
click at [817, 52] on link "Settings" at bounding box center [824, 55] width 38 height 17
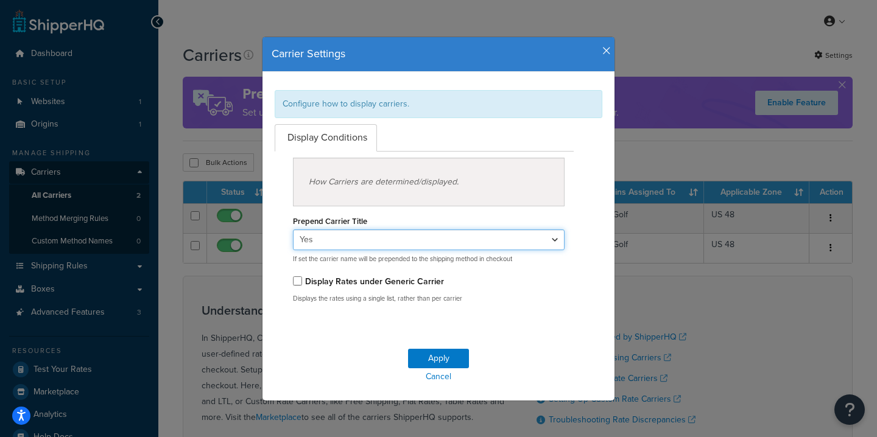
click at [391, 239] on select "Yes No" at bounding box center [429, 239] width 272 height 21
click at [387, 245] on select "Yes No" at bounding box center [429, 239] width 272 height 21
select select "false"
click at [293, 229] on select "Yes No" at bounding box center [429, 239] width 272 height 21
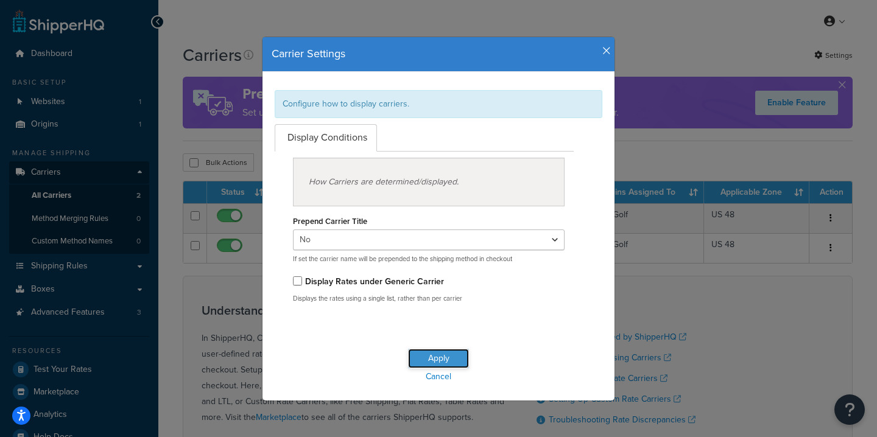
click at [421, 354] on button "Apply" at bounding box center [438, 358] width 61 height 19
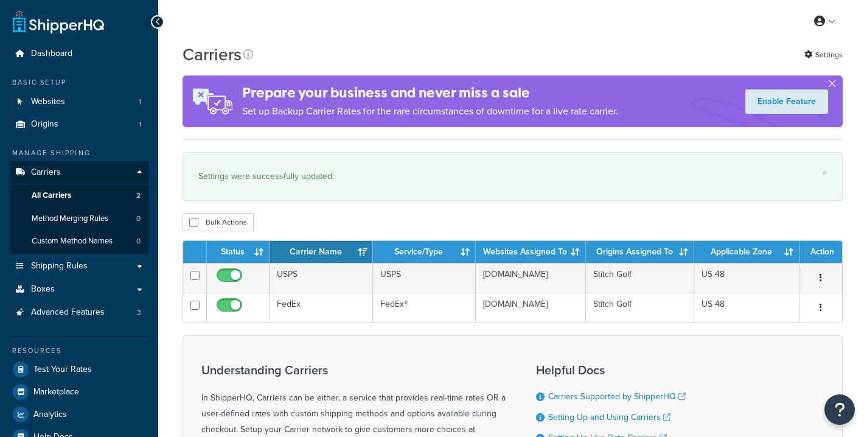
click at [359, 106] on p "Set up Backup Carrier Rates for the rare circumstances of downtime for a live r…" at bounding box center [430, 111] width 376 height 17
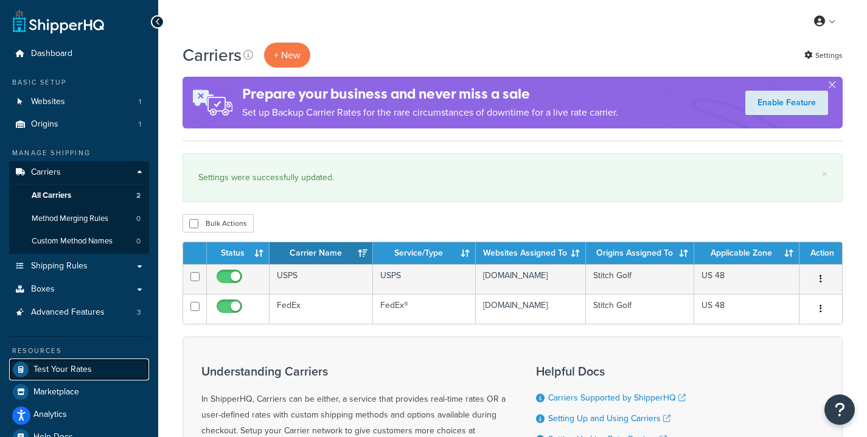
click at [74, 370] on span "Test Your Rates" at bounding box center [62, 370] width 58 height 10
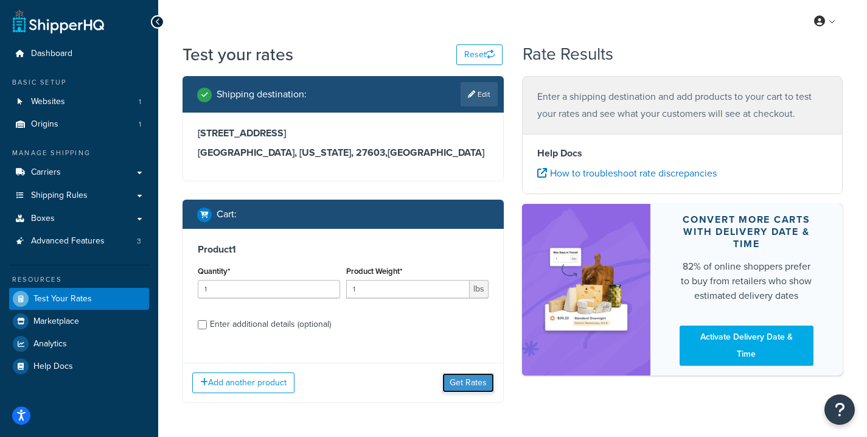
click at [468, 379] on button "Get Rates" at bounding box center [469, 382] width 52 height 19
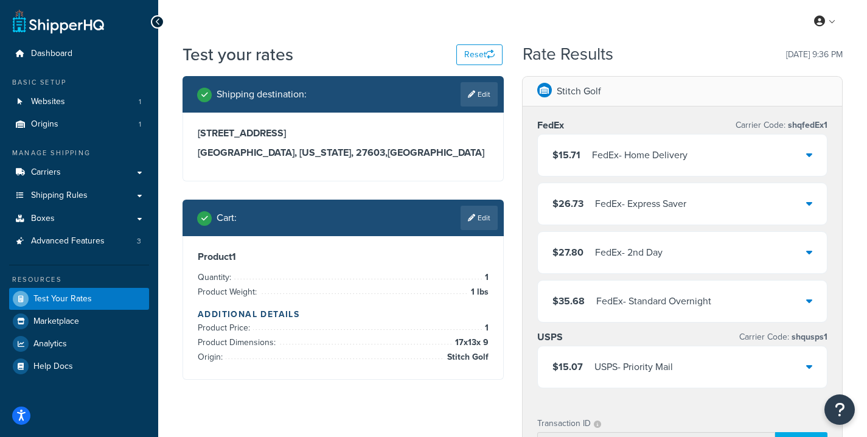
click at [794, 161] on div "$15.71 FedEx - Home Delivery" at bounding box center [683, 155] width 290 height 41
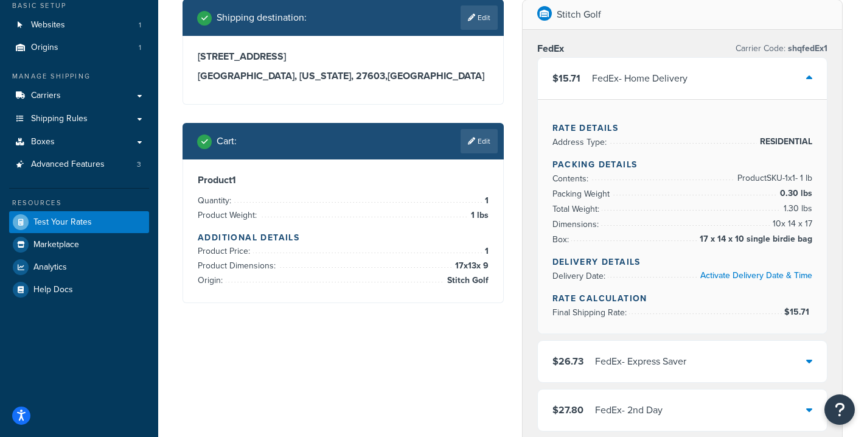
scroll to position [103, 0]
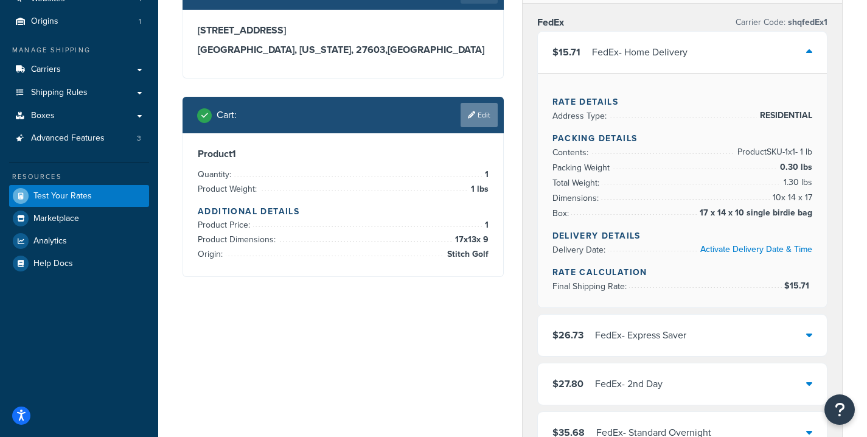
click at [481, 110] on link "Edit" at bounding box center [479, 115] width 37 height 24
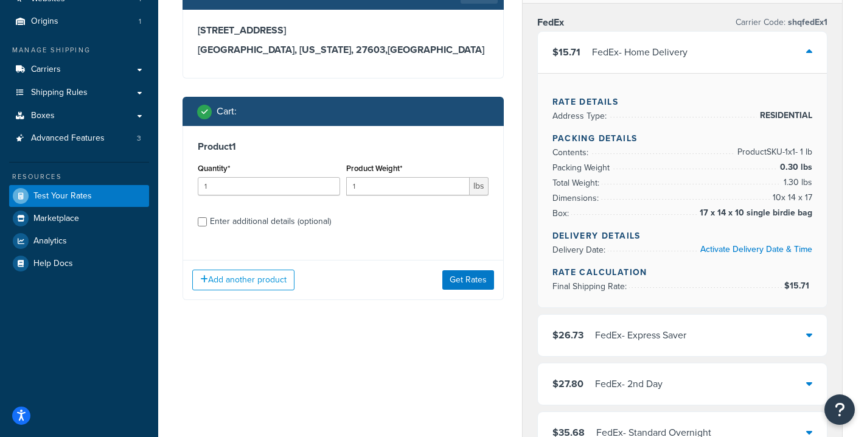
click at [399, 177] on div "Product Weight* 1 lbs" at bounding box center [417, 177] width 142 height 35
click at [399, 185] on input "1" at bounding box center [408, 186] width 124 height 18
type input "6.5"
click at [465, 284] on button "Get Rates" at bounding box center [469, 279] width 52 height 19
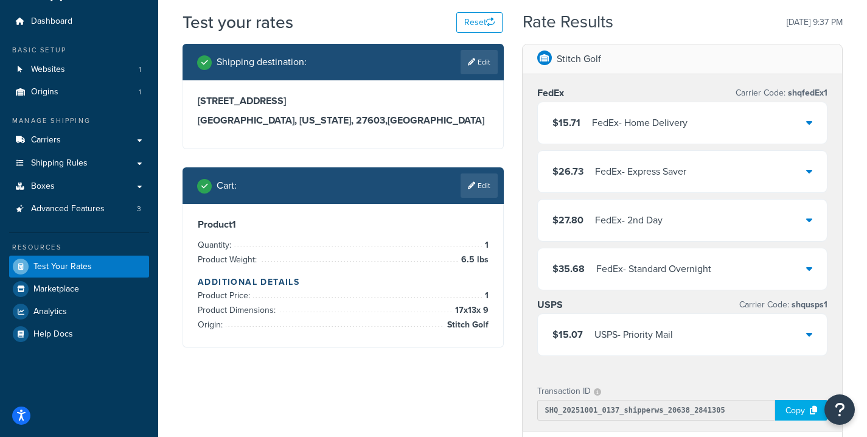
scroll to position [0, 0]
